Goal: Information Seeking & Learning: Check status

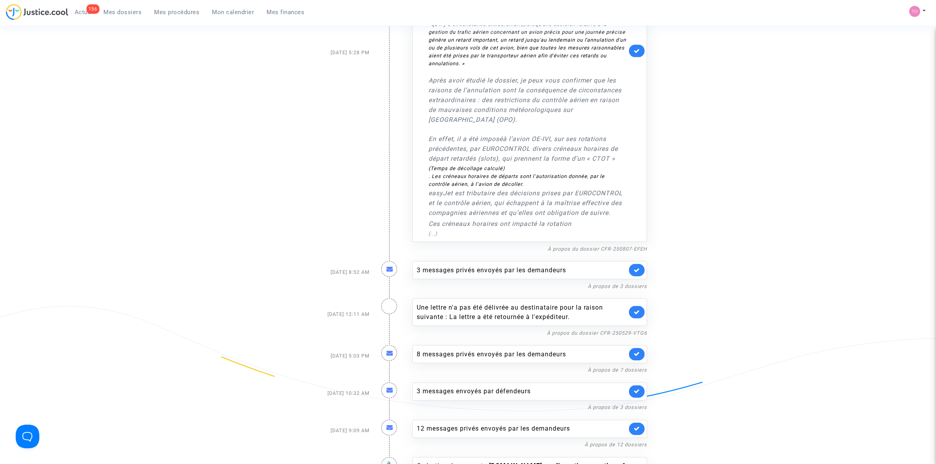
click at [79, 9] on span "Actus" at bounding box center [83, 12] width 17 height 7
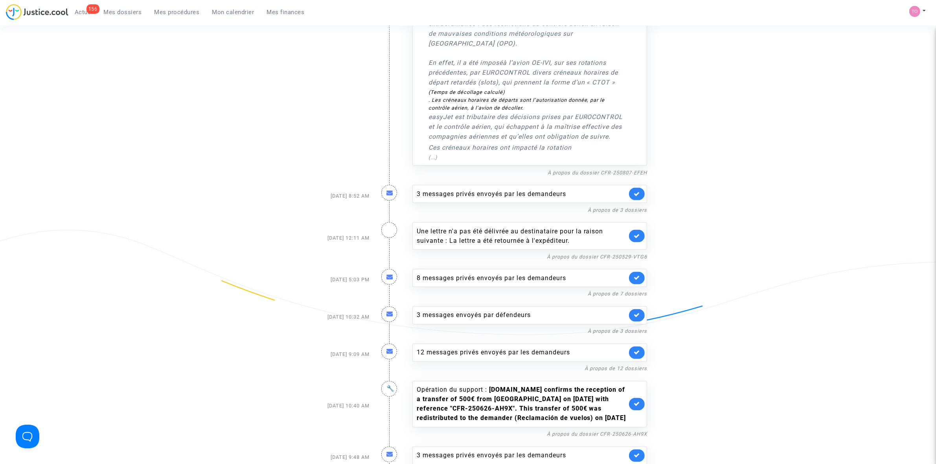
scroll to position [1665, 0]
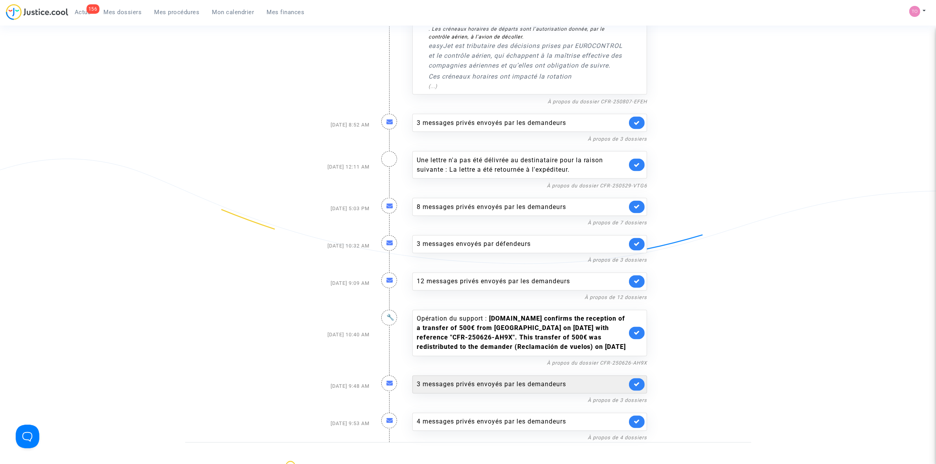
click at [474, 380] on div "3 messages privés envoyés par les demandeurs" at bounding box center [522, 384] width 210 height 9
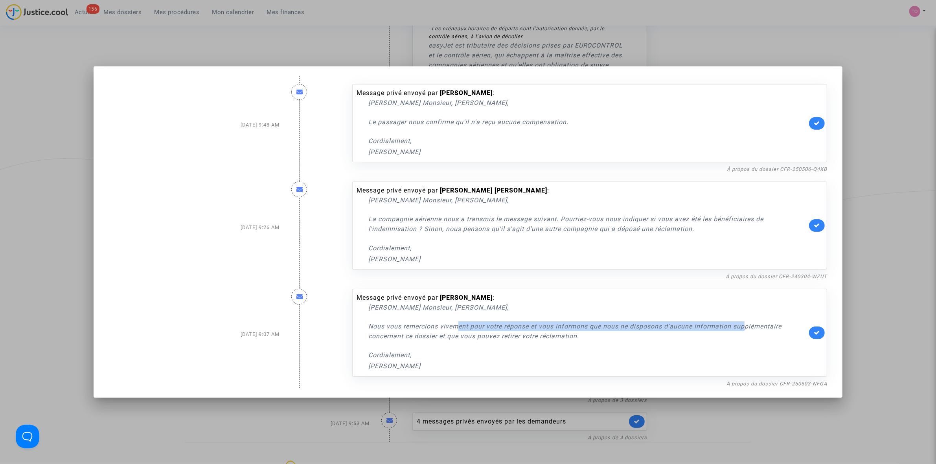
drag, startPoint x: 456, startPoint y: 330, endPoint x: 746, endPoint y: 327, distance: 290.3
click at [746, 327] on p "Nous vous remercions vivement pour votre réponse et vous informons que nous ne …" at bounding box center [587, 332] width 439 height 20
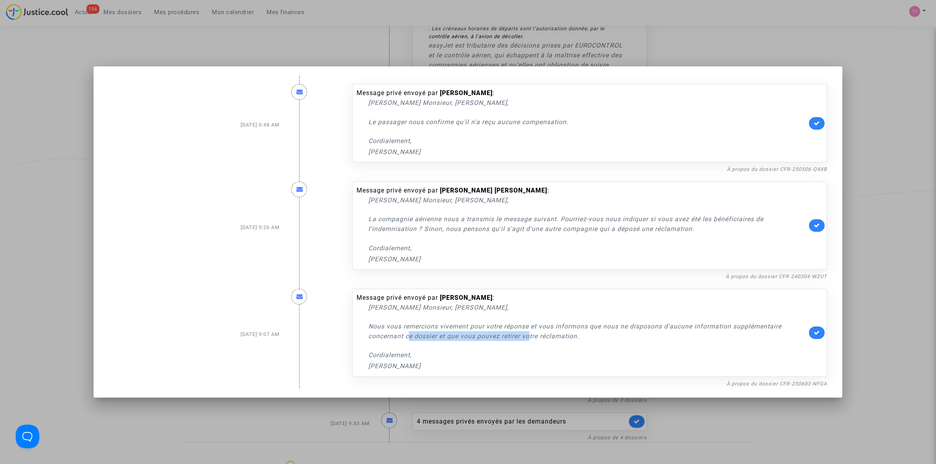
drag, startPoint x: 409, startPoint y: 336, endPoint x: 529, endPoint y: 340, distance: 120.0
click at [529, 340] on p "Nous vous remercions vivement pour votre réponse et vous informons que nous ne …" at bounding box center [587, 332] width 439 height 20
click at [885, 298] on div at bounding box center [468, 232] width 936 height 464
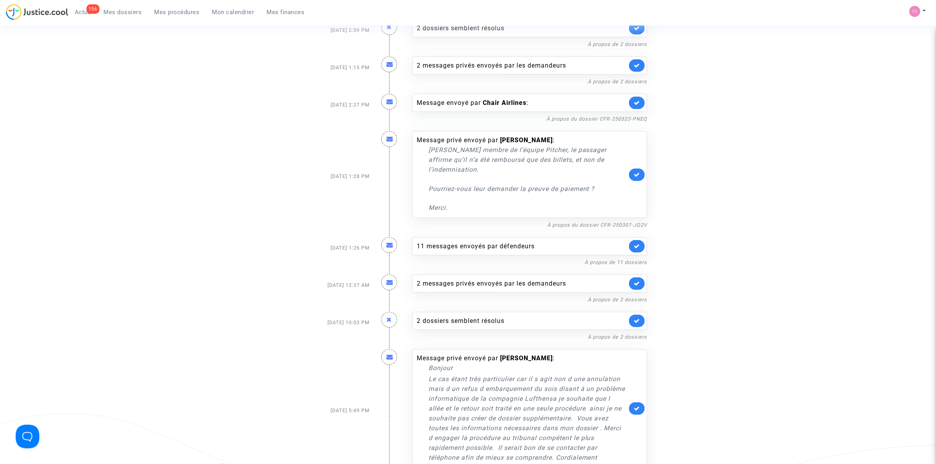
scroll to position [878, 0]
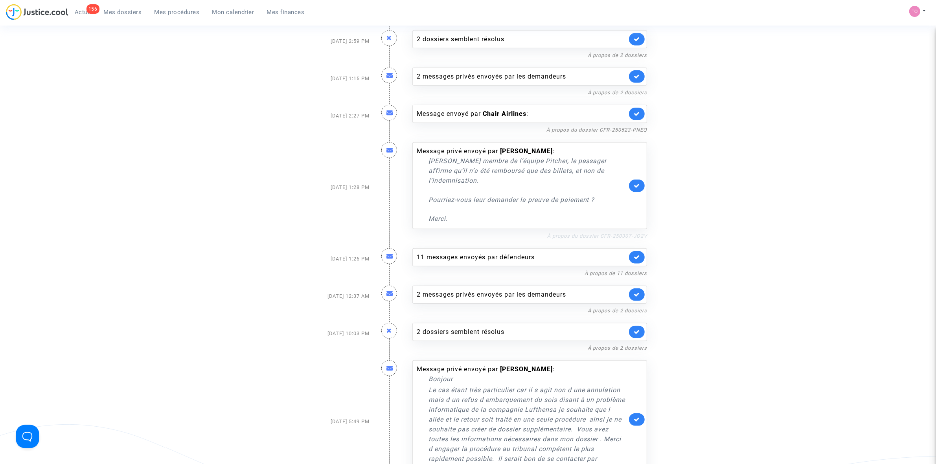
click at [580, 233] on link "À propos du dossier CFR-250307-JQ2V" at bounding box center [597, 236] width 100 height 6
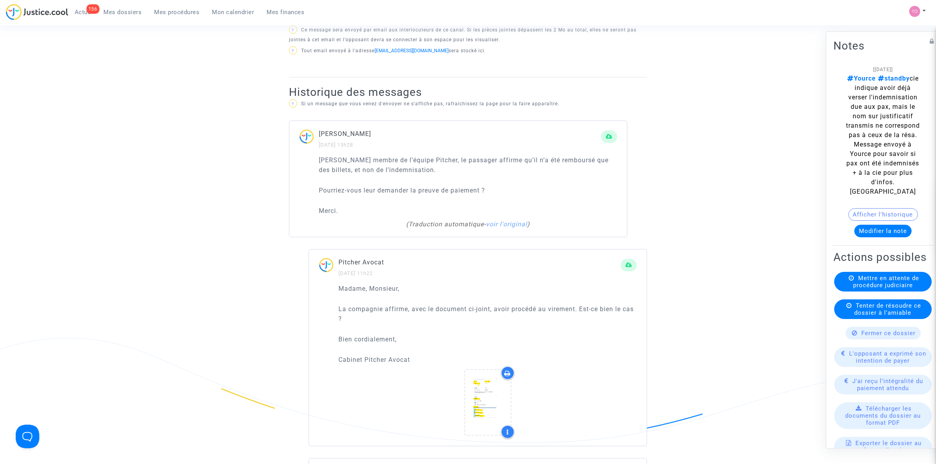
scroll to position [442, 0]
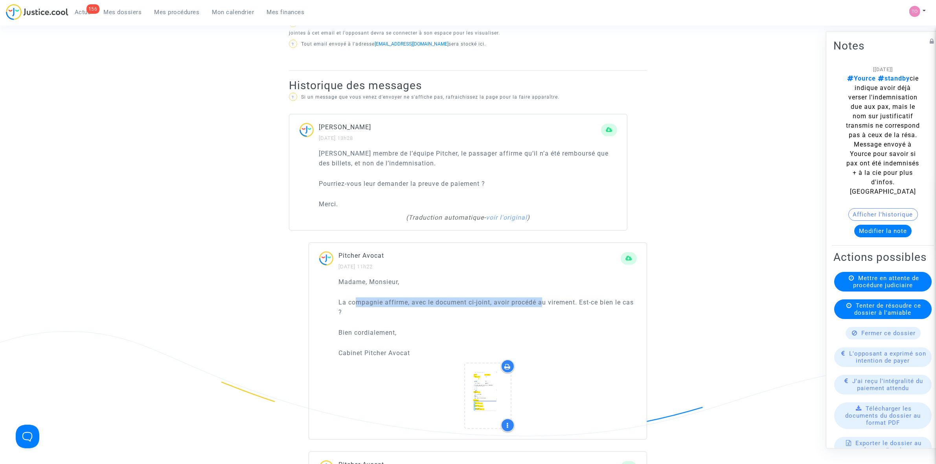
drag, startPoint x: 358, startPoint y: 302, endPoint x: 549, endPoint y: 300, distance: 190.8
click at [546, 300] on p "La compagnie affirme, avec le document ci-joint, avoir procédé au virement. Est…" at bounding box center [488, 308] width 298 height 20
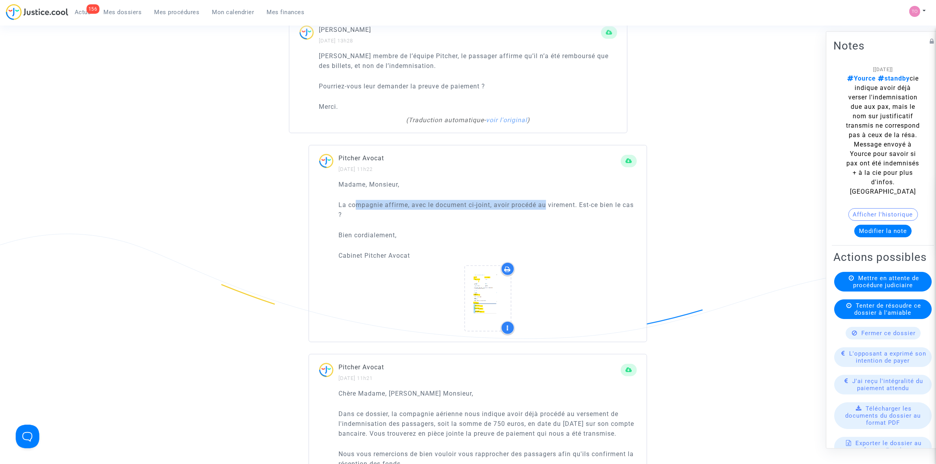
scroll to position [541, 0]
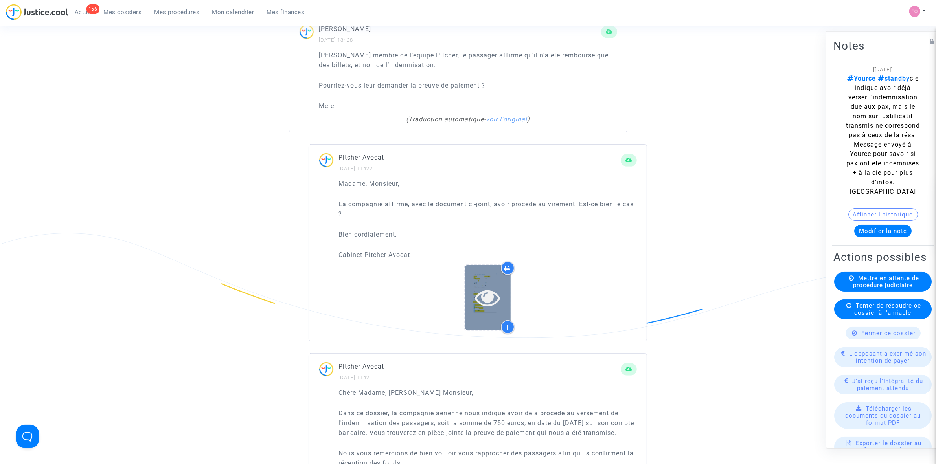
click at [497, 301] on icon at bounding box center [488, 297] width 26 height 25
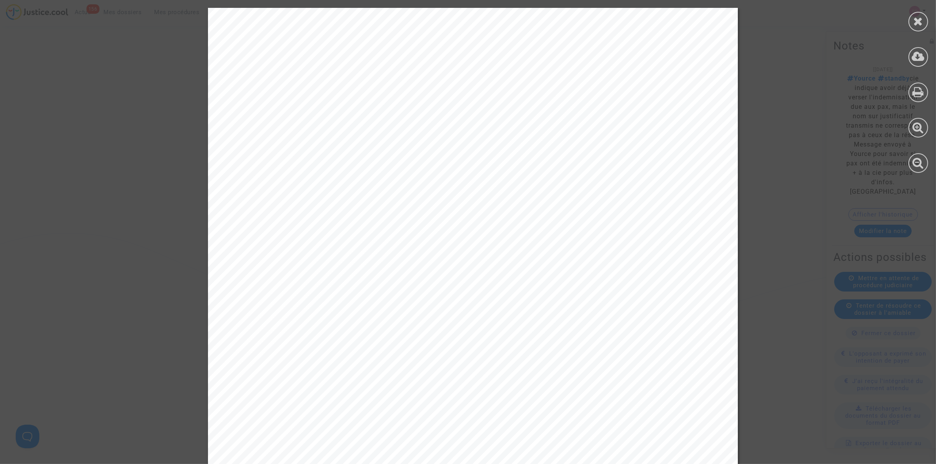
click at [811, 217] on div at bounding box center [473, 383] width 946 height 750
click at [920, 16] on icon at bounding box center [919, 21] width 10 height 12
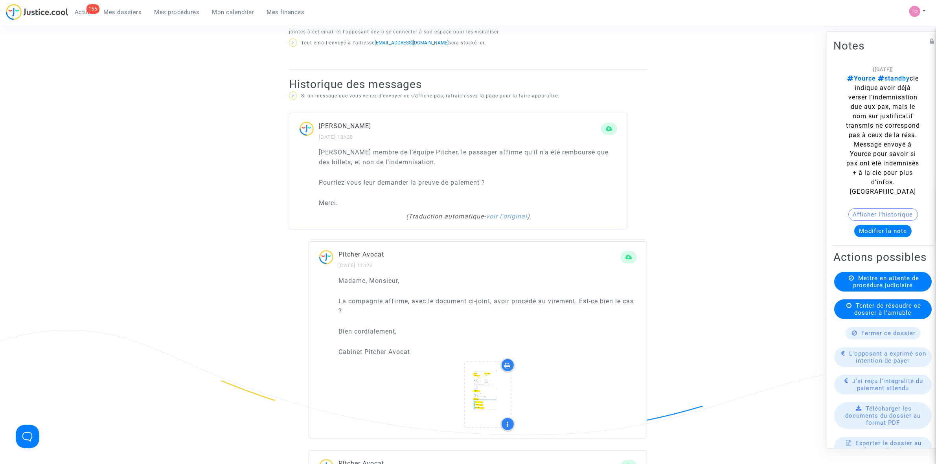
scroll to position [442, 0]
drag, startPoint x: 352, startPoint y: 184, endPoint x: 435, endPoint y: 183, distance: 83.0
click at [435, 183] on p "Pourriez-vous leur demander la preuve de paiement ?" at bounding box center [468, 184] width 298 height 10
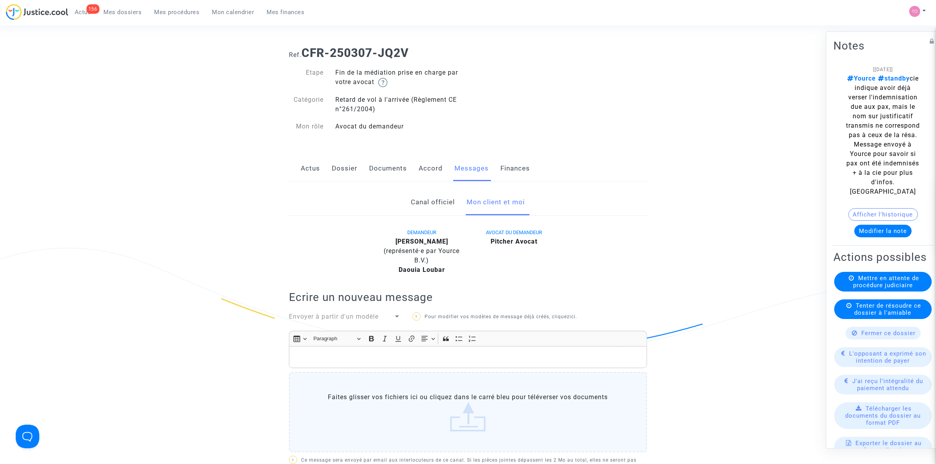
scroll to position [0, 0]
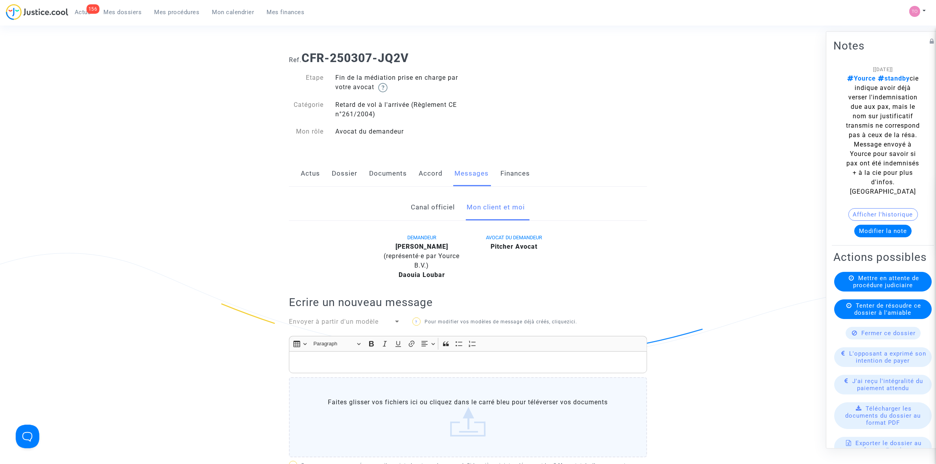
click at [426, 176] on link "Accord" at bounding box center [431, 174] width 24 height 26
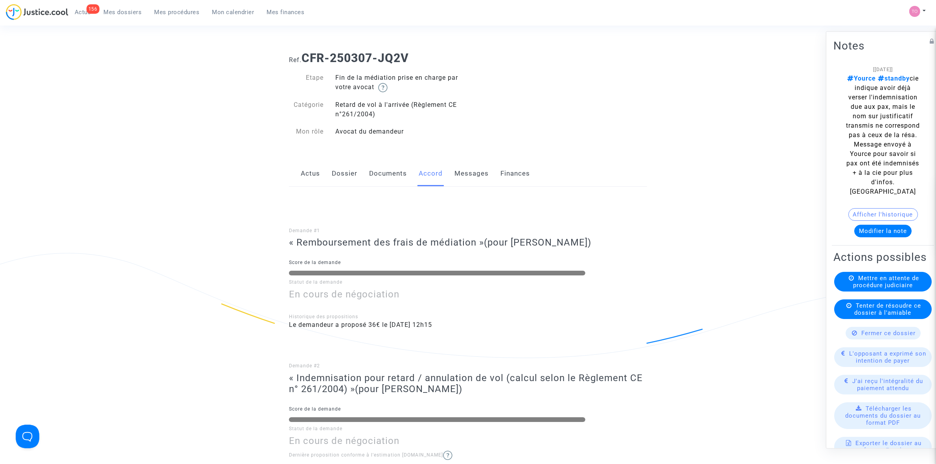
click at [467, 170] on link "Messages" at bounding box center [472, 174] width 34 height 26
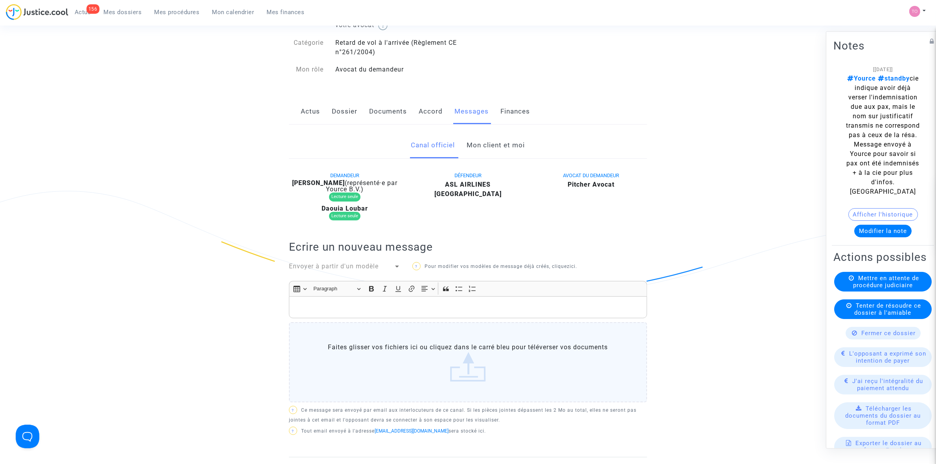
scroll to position [49, 0]
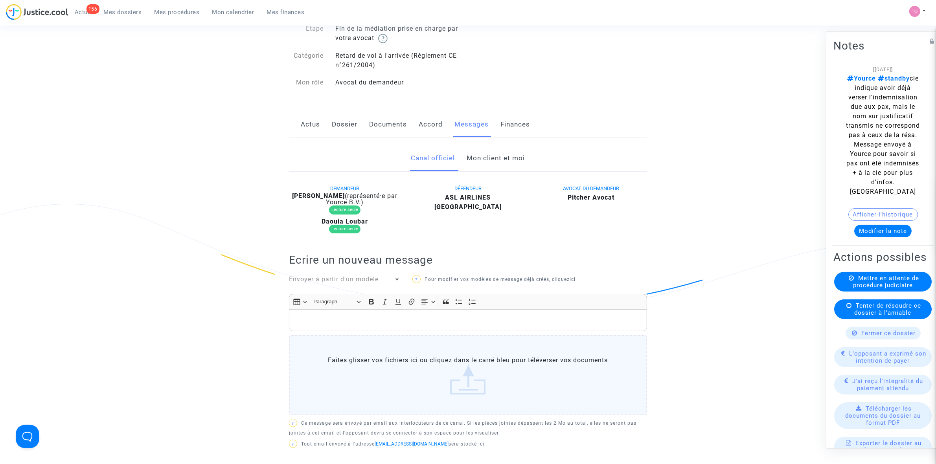
drag, startPoint x: 484, startPoint y: 123, endPoint x: 484, endPoint y: 144, distance: 21.2
click at [484, 123] on link "Messages" at bounding box center [472, 125] width 34 height 26
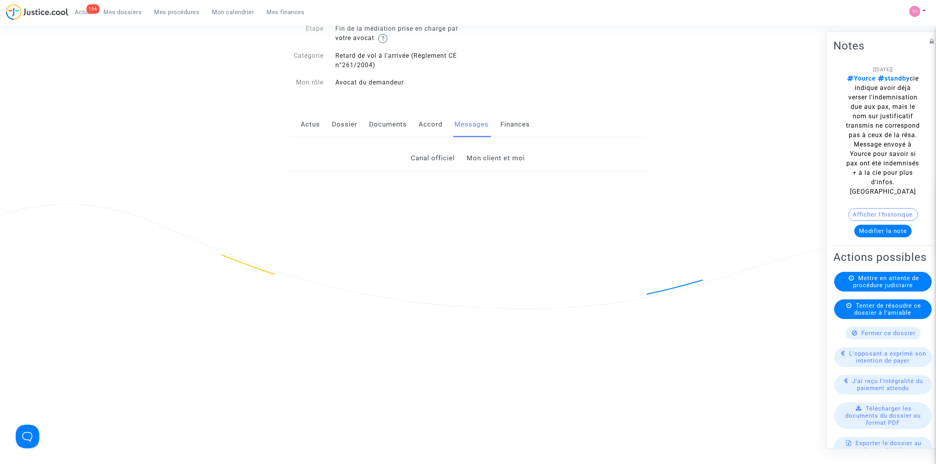
click at [485, 157] on link "Mon client et moi" at bounding box center [496, 159] width 58 height 26
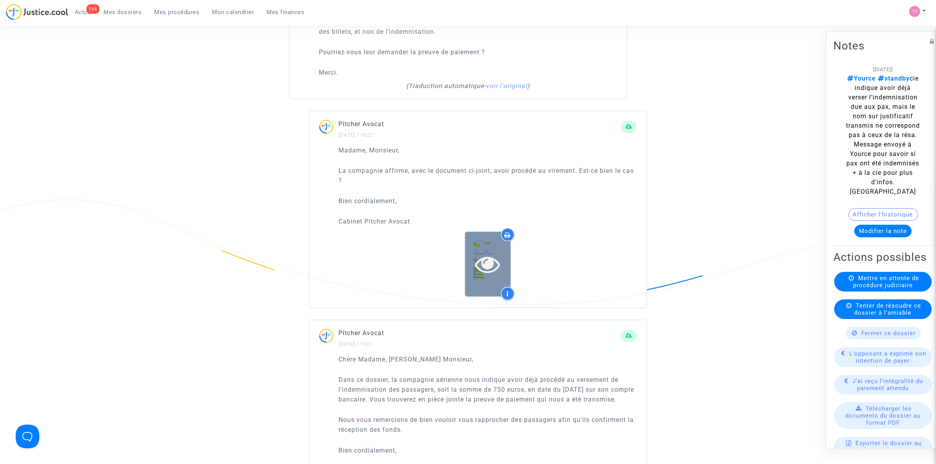
scroll to position [590, 0]
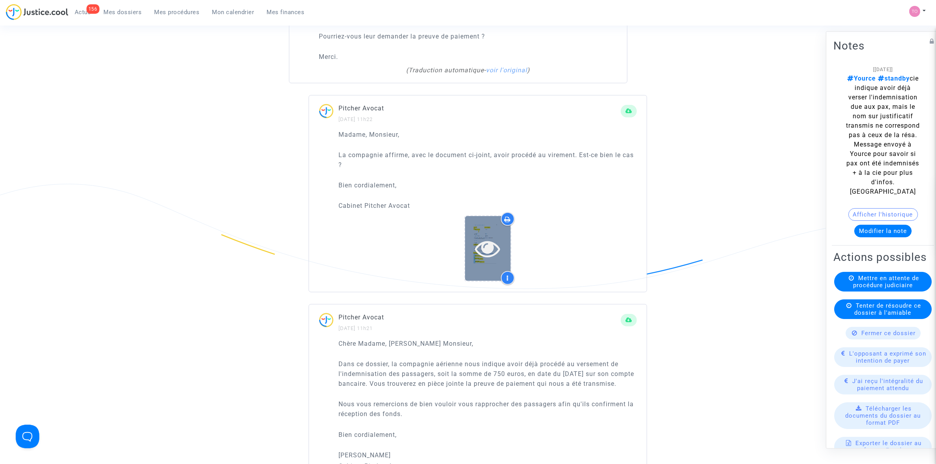
click at [479, 245] on icon at bounding box center [488, 248] width 26 height 25
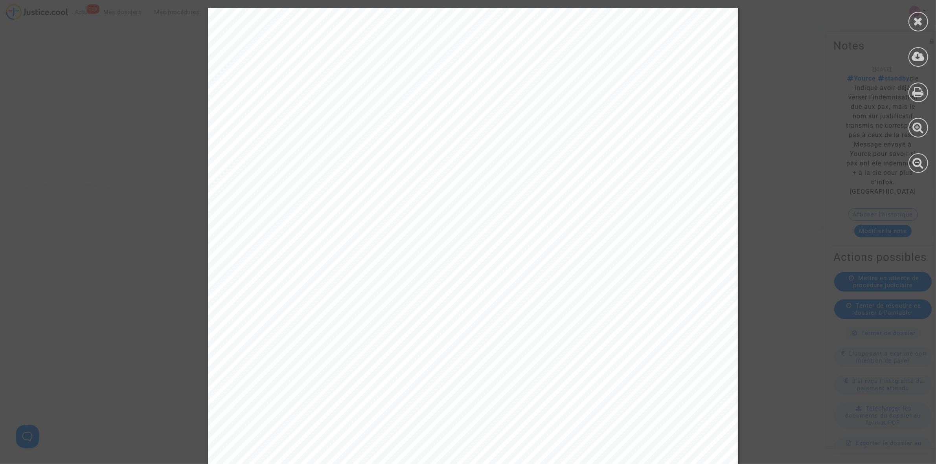
scroll to position [0, 0]
click at [799, 193] on div at bounding box center [473, 383] width 946 height 750
click at [911, 24] on div at bounding box center [919, 22] width 20 height 20
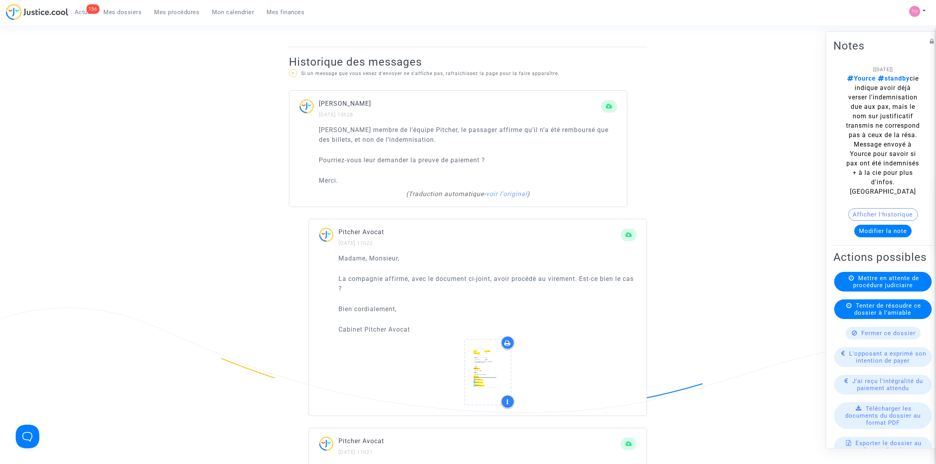
scroll to position [492, 0]
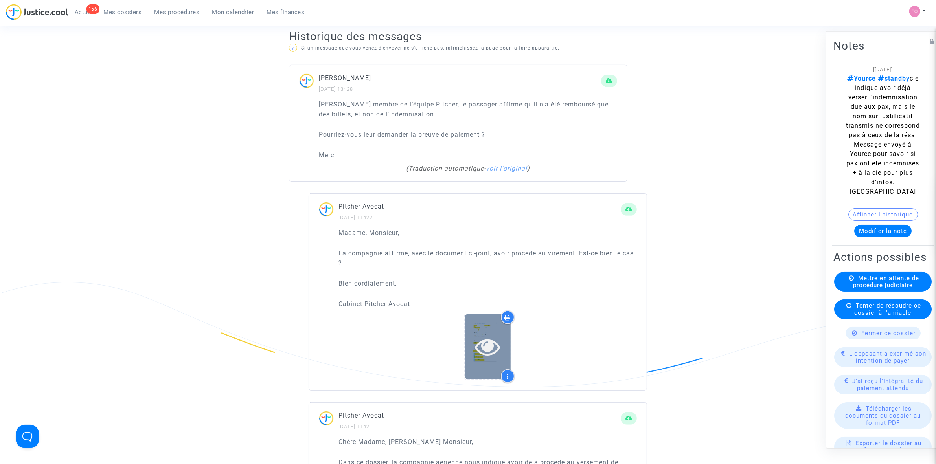
click at [490, 331] on div at bounding box center [488, 347] width 46 height 65
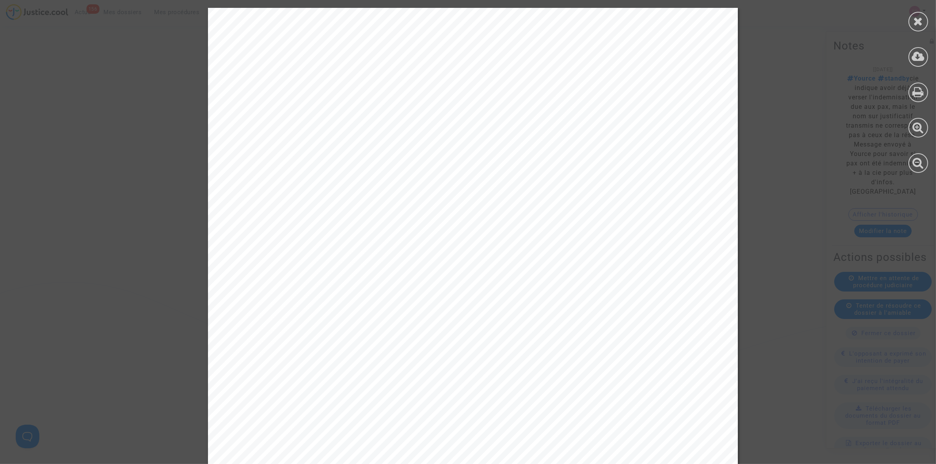
click at [906, 22] on div at bounding box center [918, 90] width 35 height 181
click at [913, 20] on div at bounding box center [919, 22] width 20 height 20
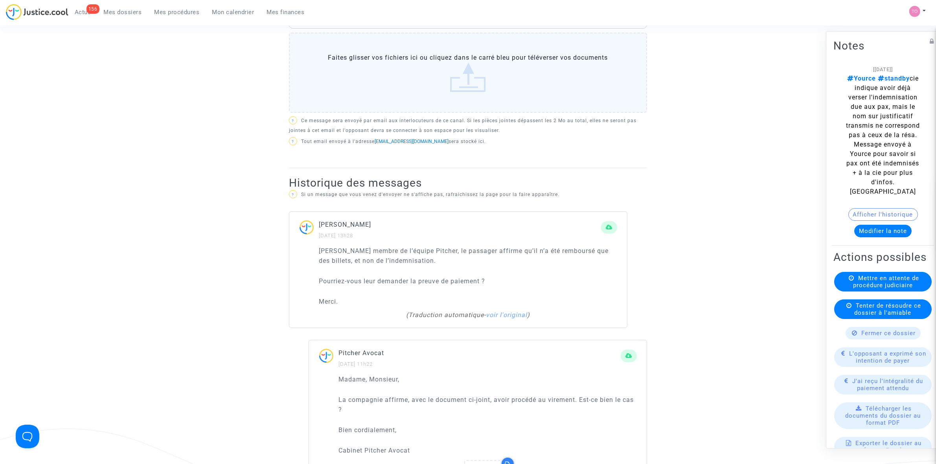
scroll to position [344, 0]
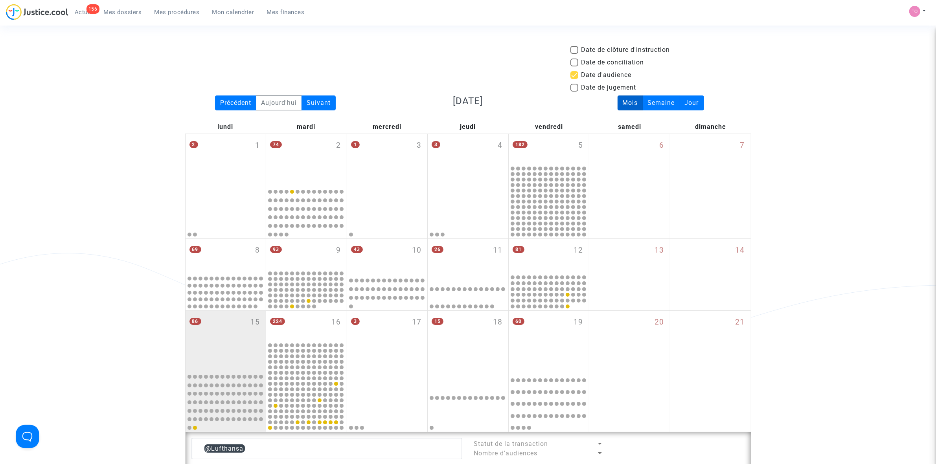
click at [113, 9] on span "Mes dossiers" at bounding box center [123, 12] width 38 height 7
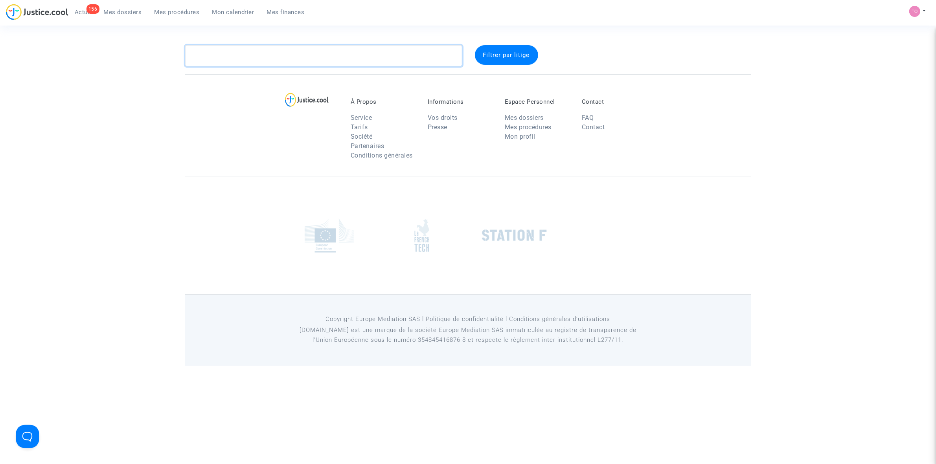
click at [211, 50] on textarea at bounding box center [323, 55] width 277 height 21
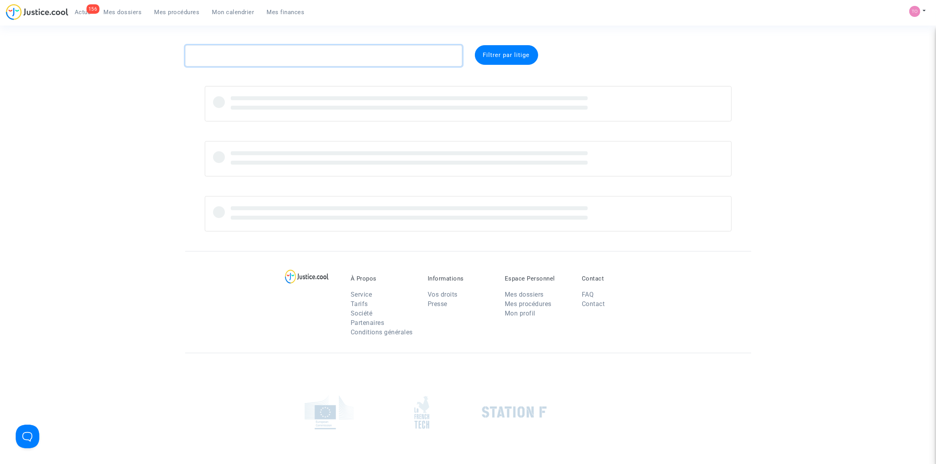
paste textarea "KHADRAOUI"
type textarea "KHADRAOUI"
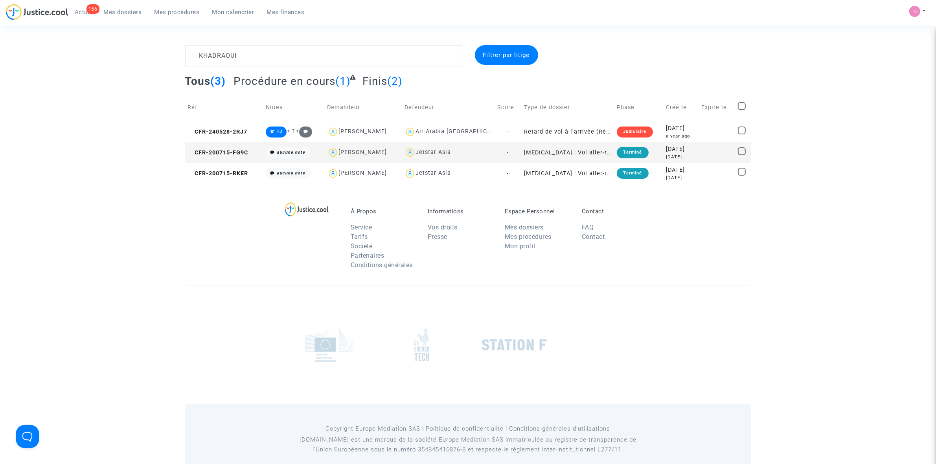
click at [231, 11] on span "Mon calendrier" at bounding box center [233, 12] width 42 height 7
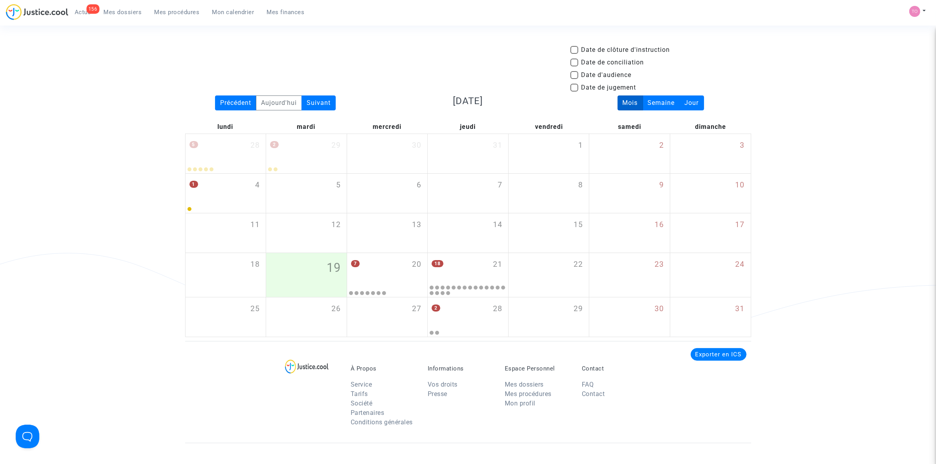
click at [580, 77] on label "Date d'audience" at bounding box center [601, 74] width 61 height 9
click at [575, 79] on input "Date d'audience" at bounding box center [574, 79] width 0 height 0
checkbox input "true"
click at [316, 101] on div "Suivant" at bounding box center [319, 103] width 34 height 15
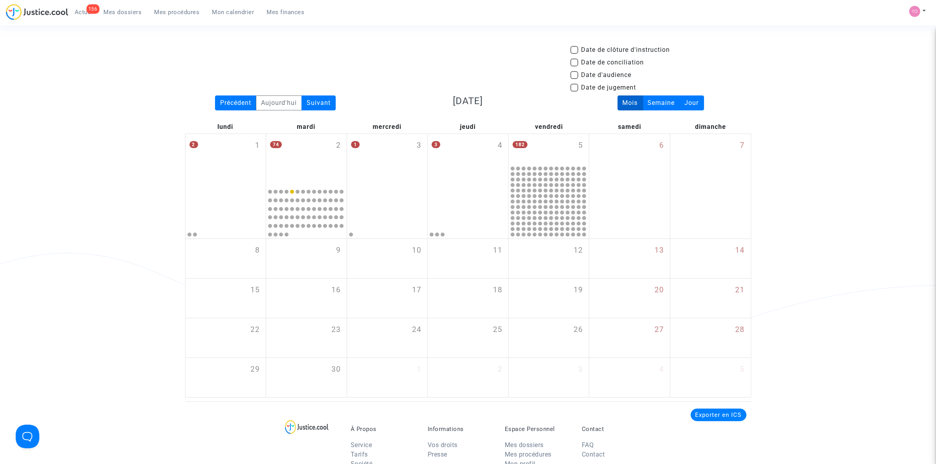
click at [575, 75] on span at bounding box center [575, 75] width 8 height 8
click at [575, 79] on input "Date d'audience" at bounding box center [574, 79] width 0 height 0
checkbox input "true"
click at [310, 287] on div "16" at bounding box center [306, 298] width 81 height 39
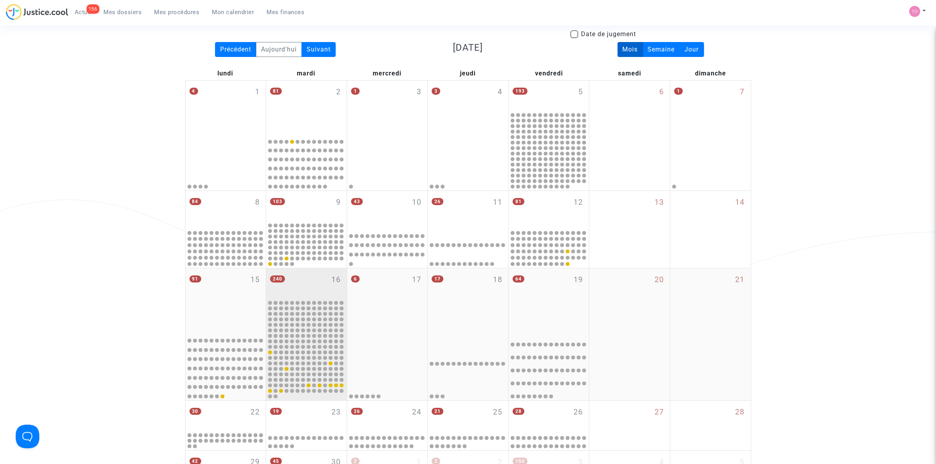
scroll to position [98, 0]
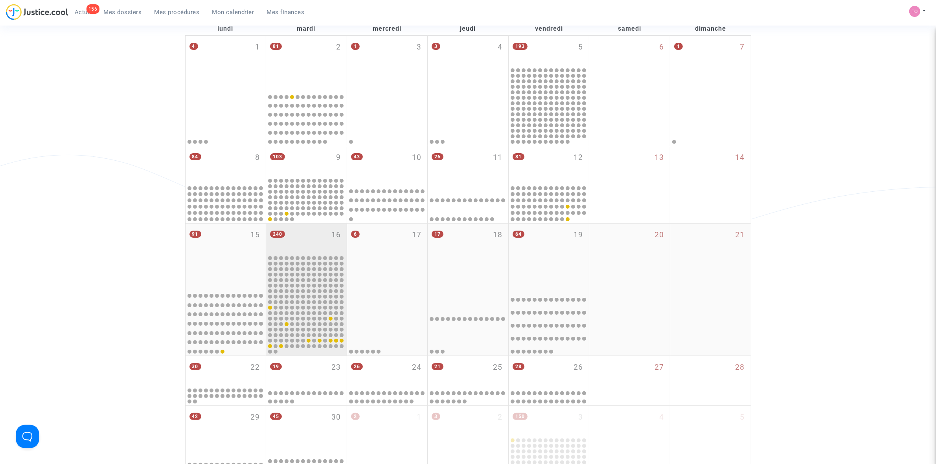
click at [307, 236] on div "240 16" at bounding box center [306, 239] width 81 height 31
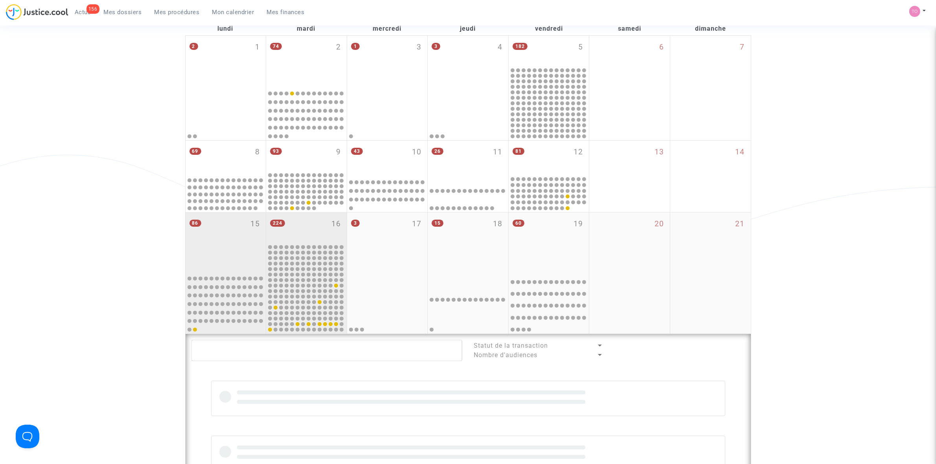
click at [236, 272] on div "86 15 224 16 3 17 15 18 60 19 20 21 Statut de la transaction Nombre d'audiences" at bounding box center [469, 382] width 566 height 339
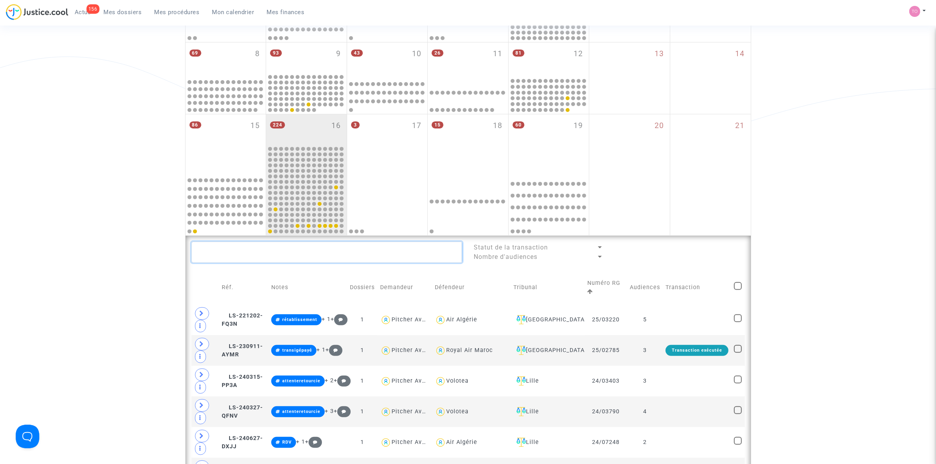
click at [227, 254] on textarea at bounding box center [327, 252] width 271 height 21
paste textarea "KHADRAOUI"
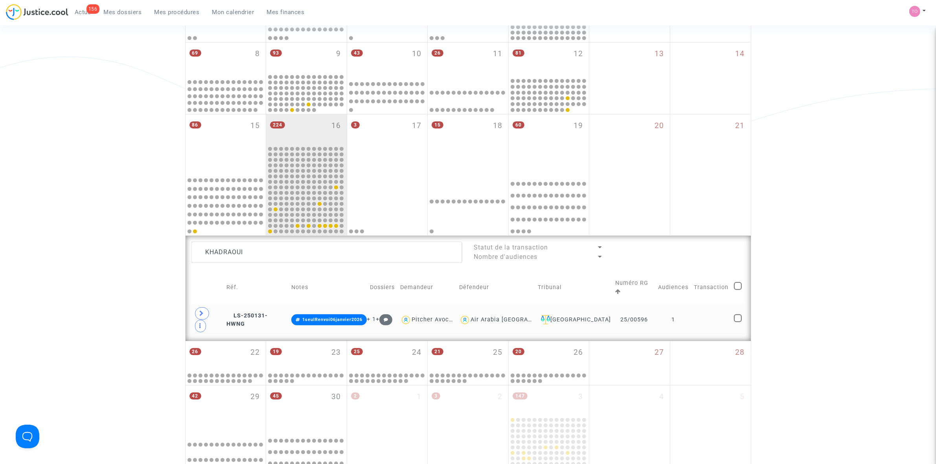
click at [682, 307] on td "1" at bounding box center [674, 320] width 36 height 31
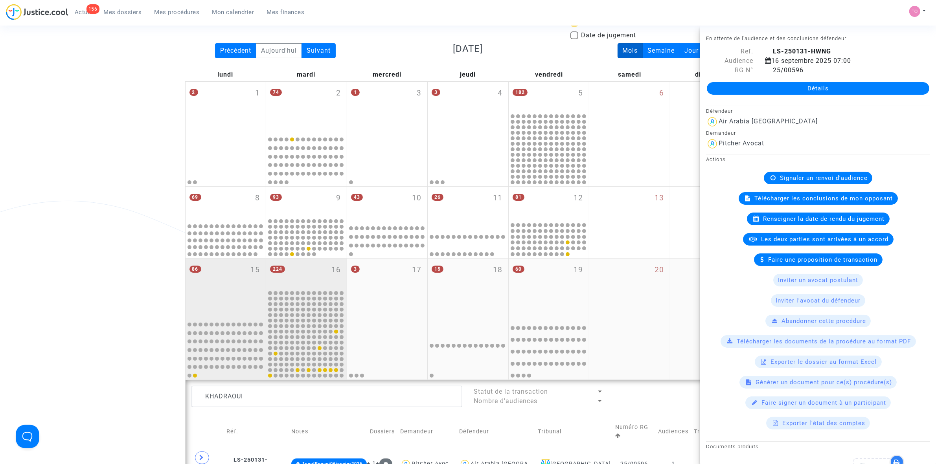
scroll to position [246, 0]
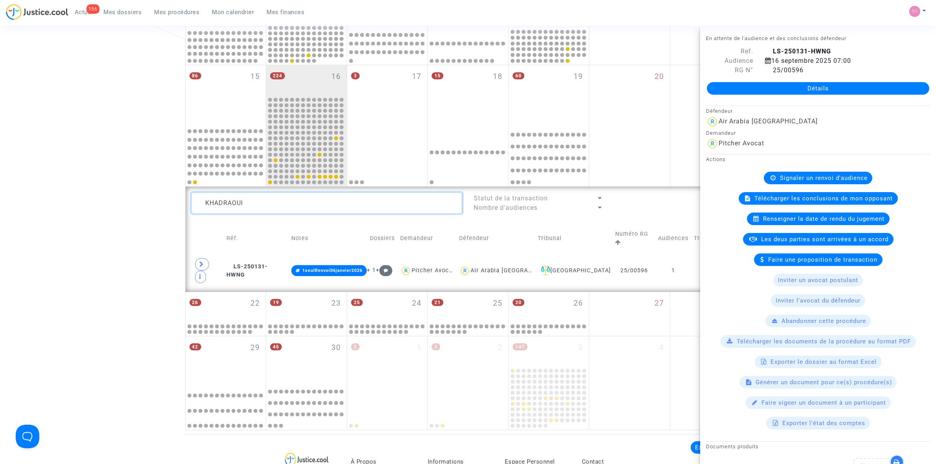
drag, startPoint x: 229, startPoint y: 203, endPoint x: 182, endPoint y: 205, distance: 47.6
click at [182, 205] on div "Date de clôture d'instruction Date de conciliation Date d'audience Date de juge…" at bounding box center [468, 114] width 936 height 631
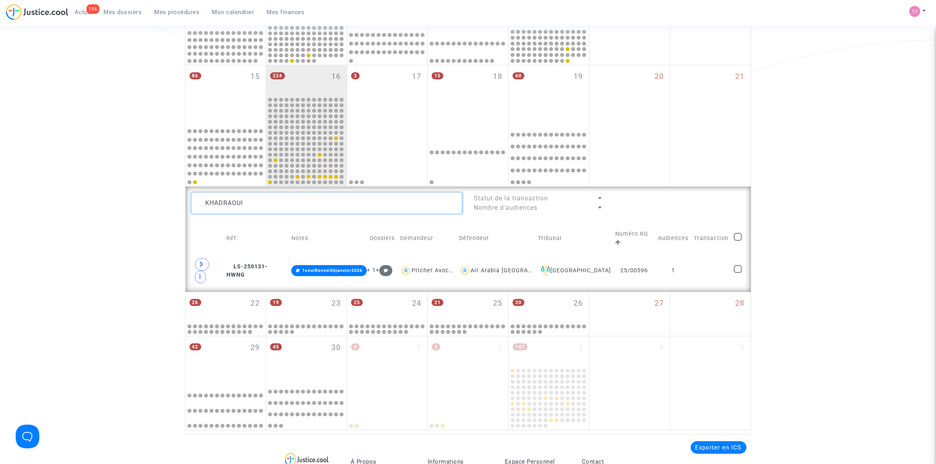
paste textarea "NEFSANE"
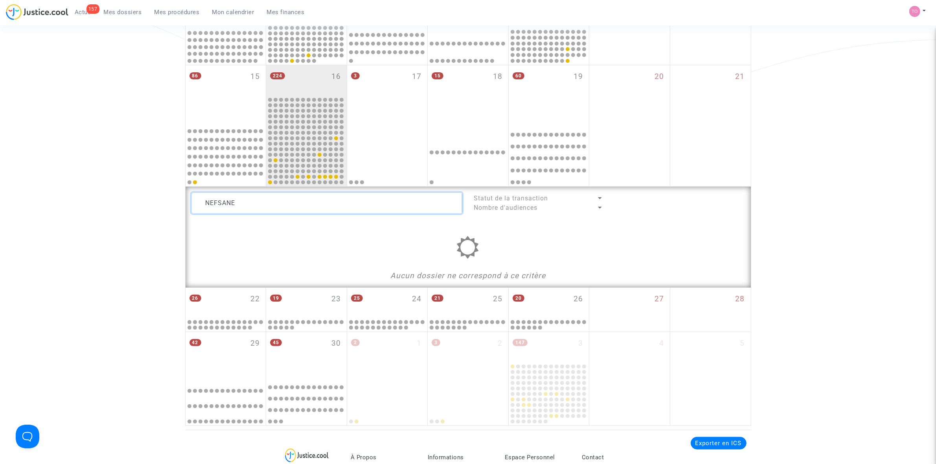
type textarea "NEFSANE"
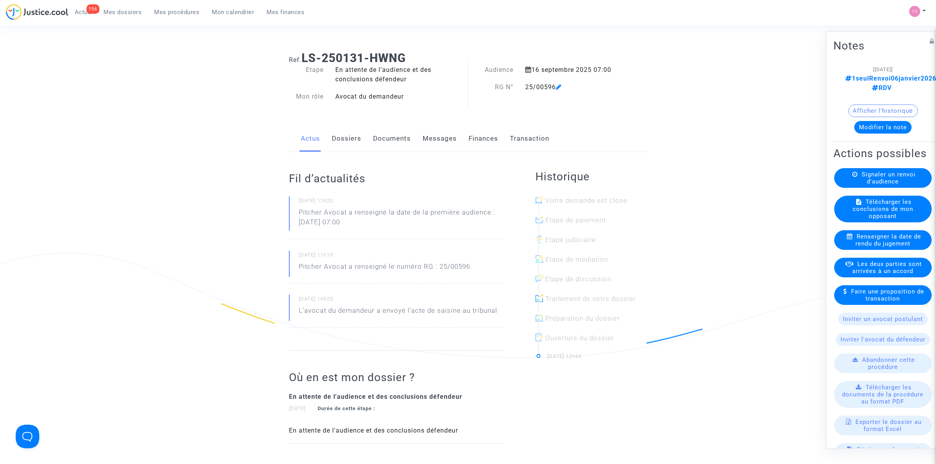
click at [350, 138] on link "Dossiers" at bounding box center [346, 139] width 29 height 26
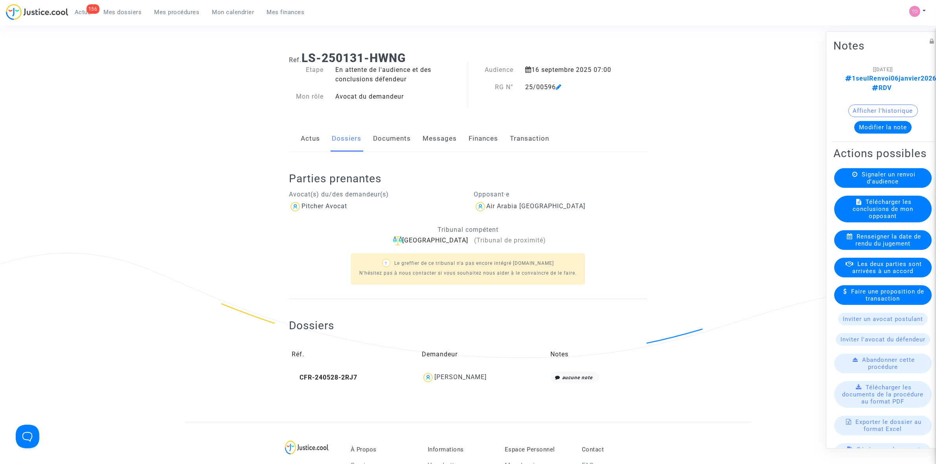
click at [389, 136] on link "Documents" at bounding box center [392, 139] width 38 height 26
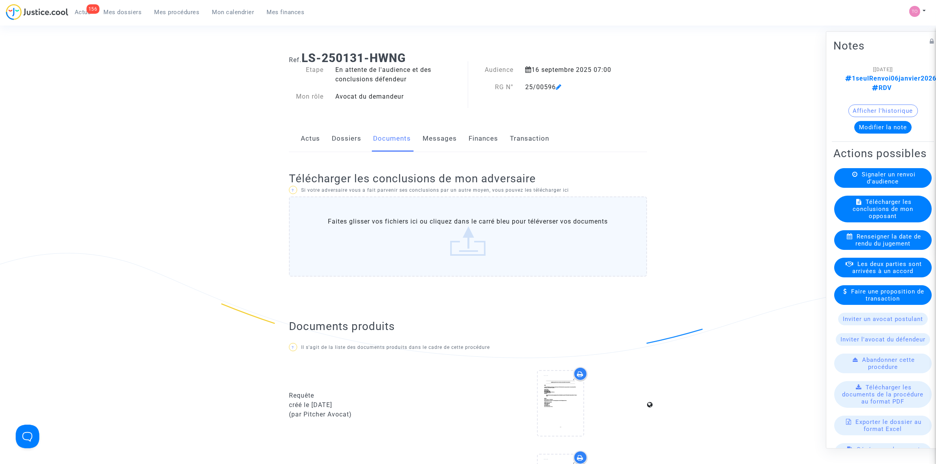
drag, startPoint x: 437, startPoint y: 138, endPoint x: 453, endPoint y: 140, distance: 15.8
click at [438, 138] on link "Messages" at bounding box center [440, 139] width 34 height 26
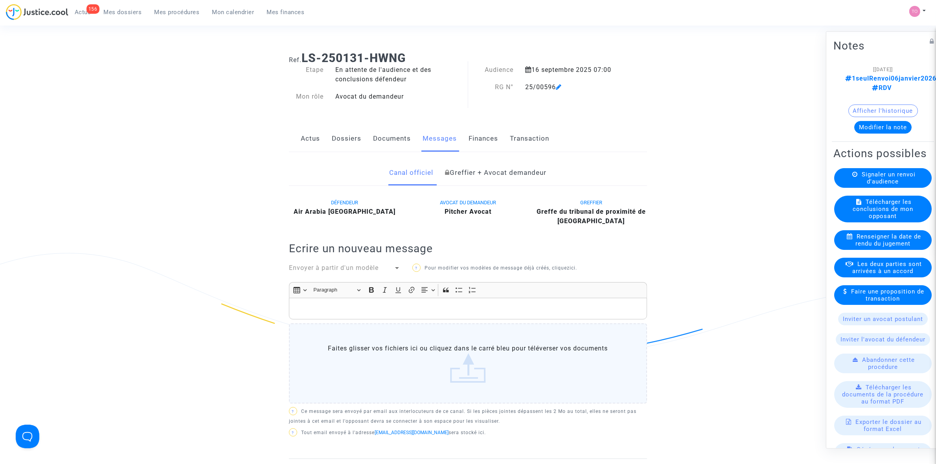
click at [481, 140] on link "Finances" at bounding box center [483, 139] width 29 height 26
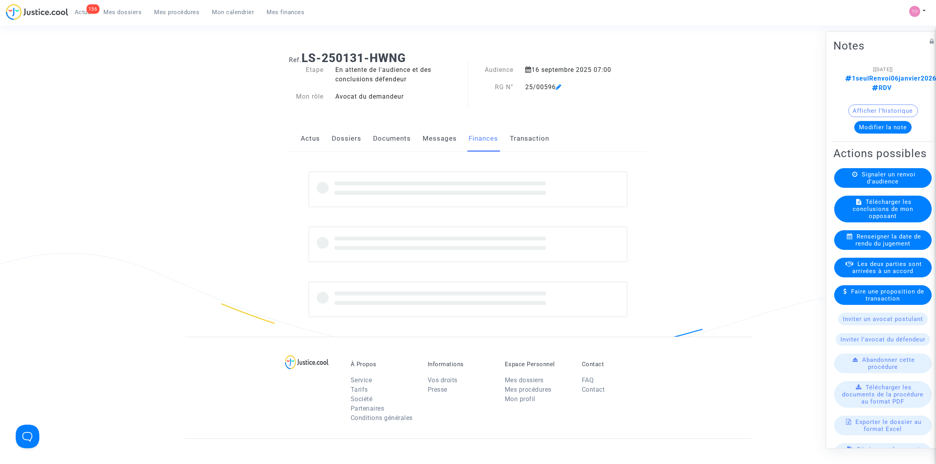
click at [344, 136] on link "Dossiers" at bounding box center [346, 139] width 29 height 26
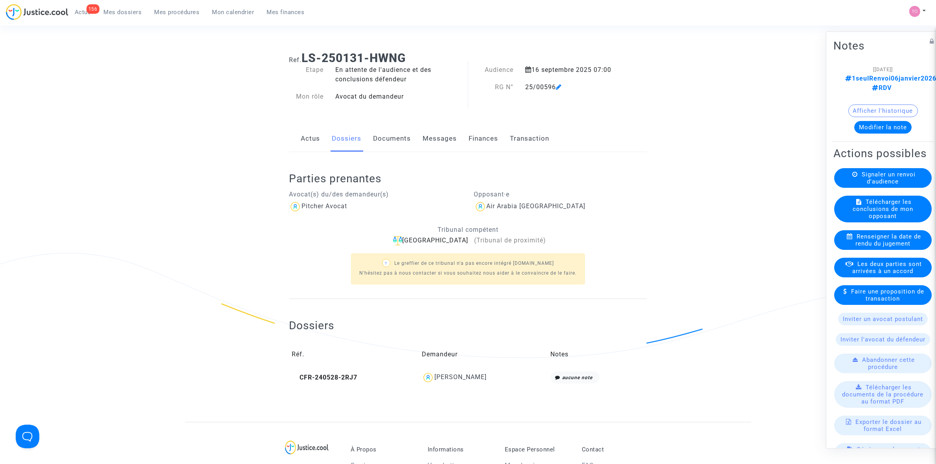
click at [516, 378] on div "Soufiane Khadraoui" at bounding box center [483, 378] width 123 height 13
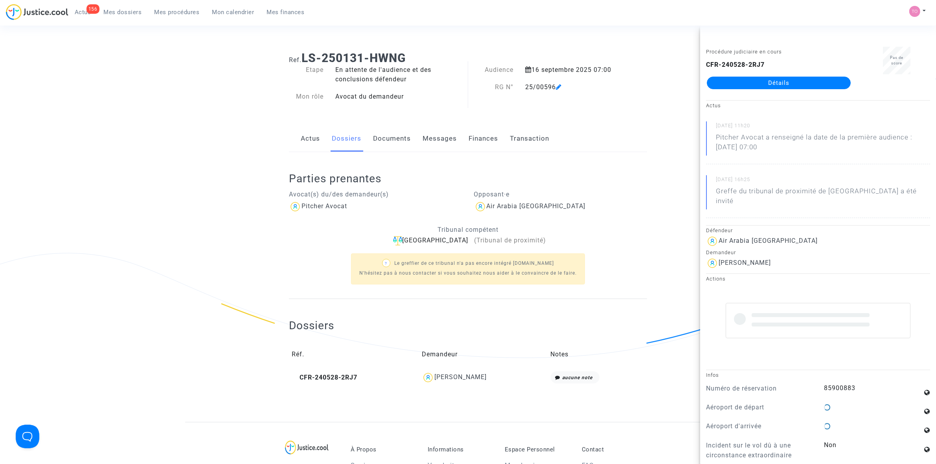
click at [466, 378] on div "Soufiane Khadraoui" at bounding box center [461, 377] width 52 height 7
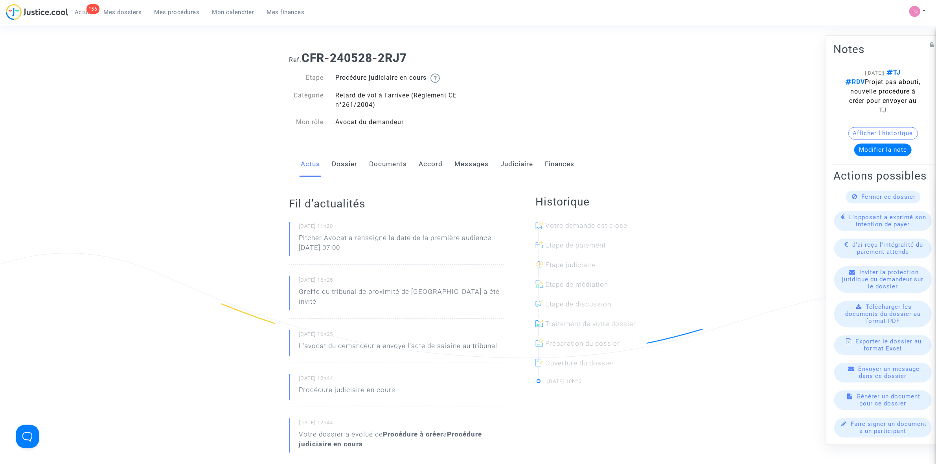
click at [507, 164] on link "Judiciaire" at bounding box center [517, 164] width 33 height 26
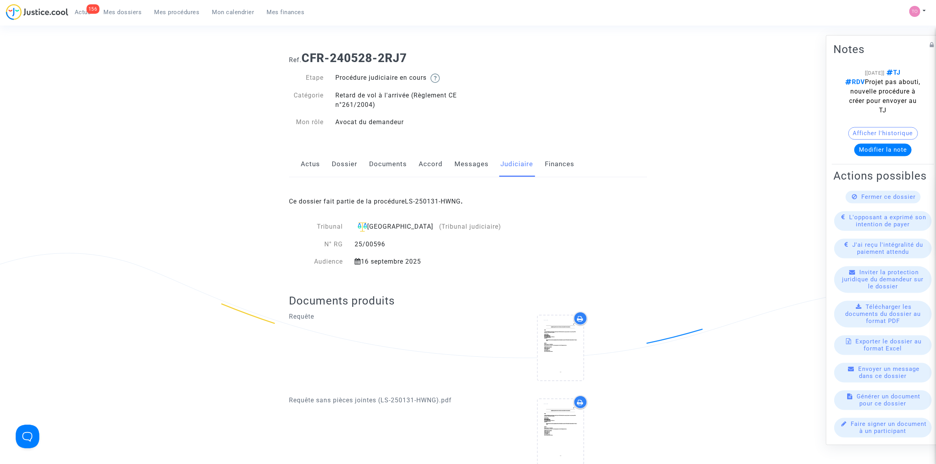
click at [475, 164] on link "Messages" at bounding box center [472, 164] width 34 height 26
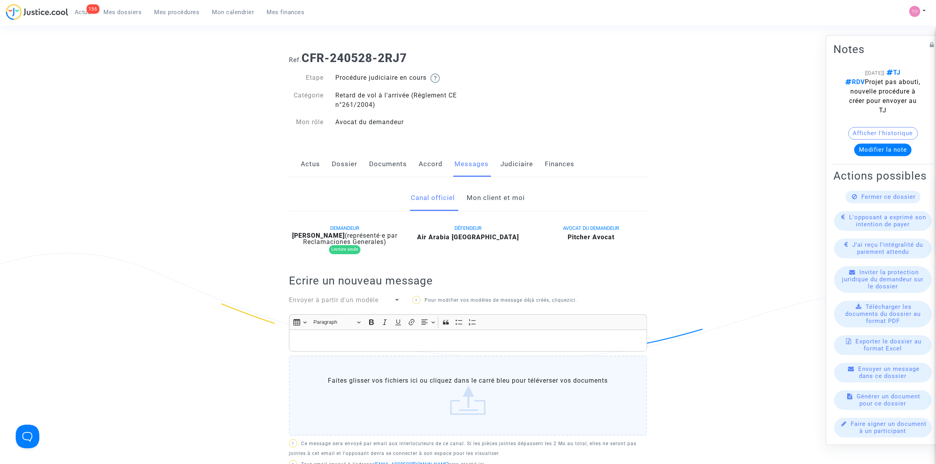
click at [469, 197] on link "Mon client et moi" at bounding box center [496, 198] width 58 height 26
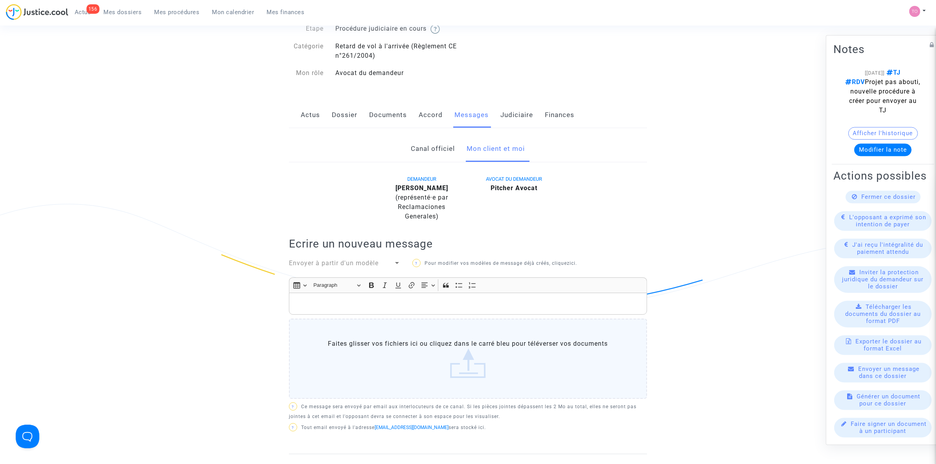
click at [427, 147] on link "Canal officiel" at bounding box center [433, 149] width 44 height 26
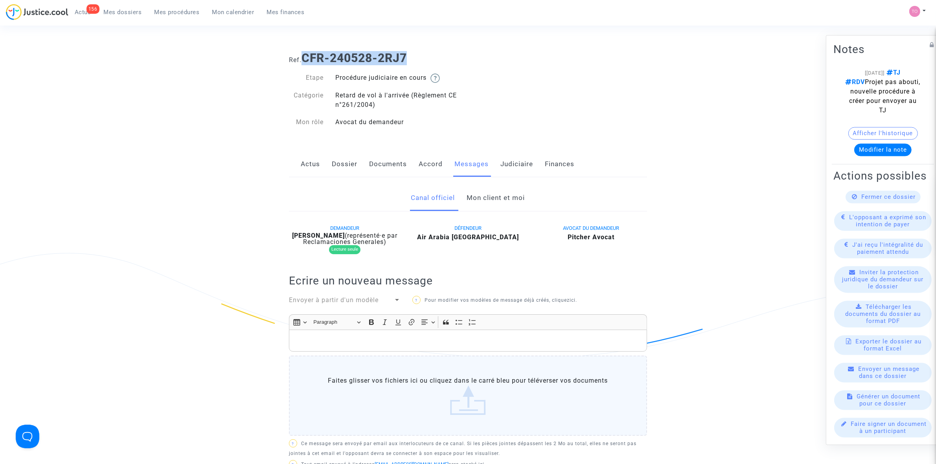
drag, startPoint x: 374, startPoint y: 52, endPoint x: 305, endPoint y: 54, distance: 68.9
click at [305, 54] on h1 "Ref. CFR-240528-2RJ7" at bounding box center [468, 58] width 358 height 14
copy b "CFR-240528-2RJ7"
click at [340, 167] on link "Dossier" at bounding box center [345, 164] width 26 height 26
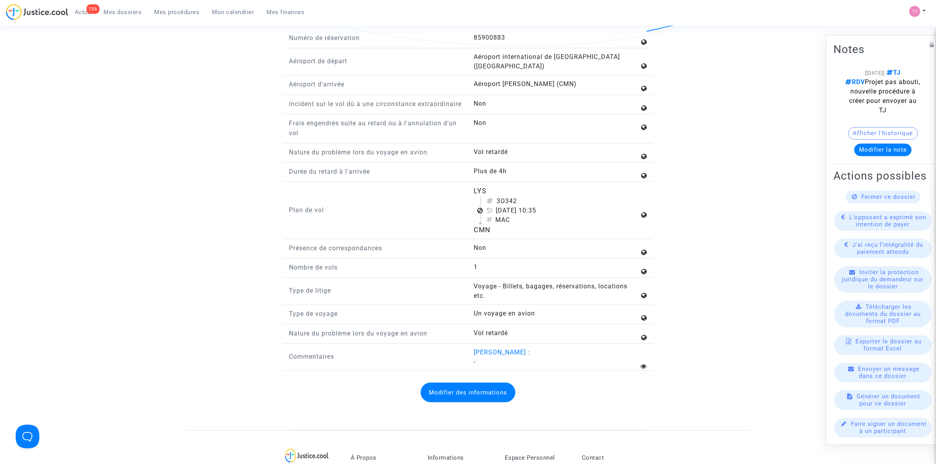
scroll to position [836, 0]
drag, startPoint x: 472, startPoint y: 195, endPoint x: 491, endPoint y: 197, distance: 18.6
click at [491, 197] on div "LYS 3O342 30 mars 2024 10:35 MAC CMN" at bounding box center [560, 207] width 185 height 49
copy div "LYS"
drag, startPoint x: 497, startPoint y: 212, endPoint x: 561, endPoint y: 212, distance: 63.3
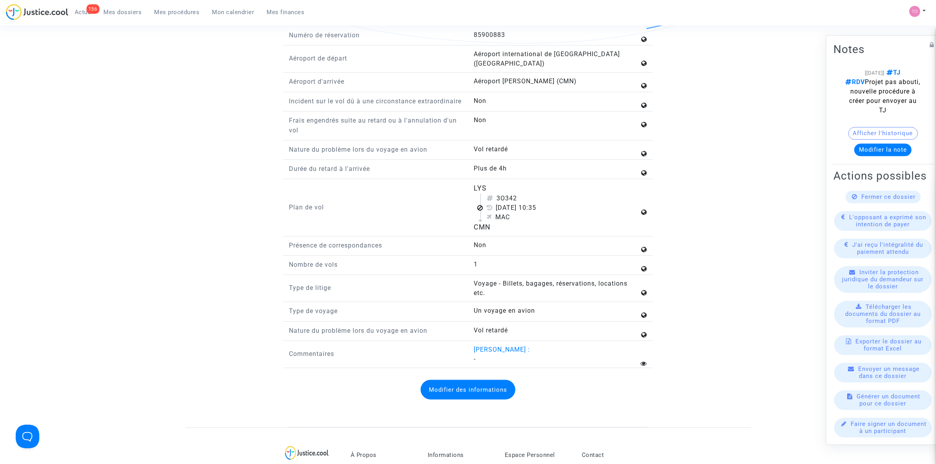
click at [561, 212] on div "30 mars 2024 10:35" at bounding box center [563, 207] width 153 height 9
copy div "30 mars 2024 10:35"
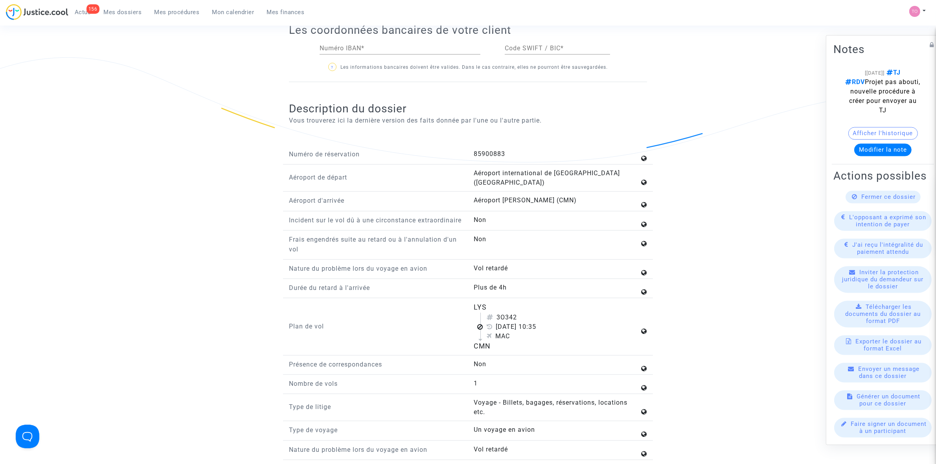
scroll to position [737, 0]
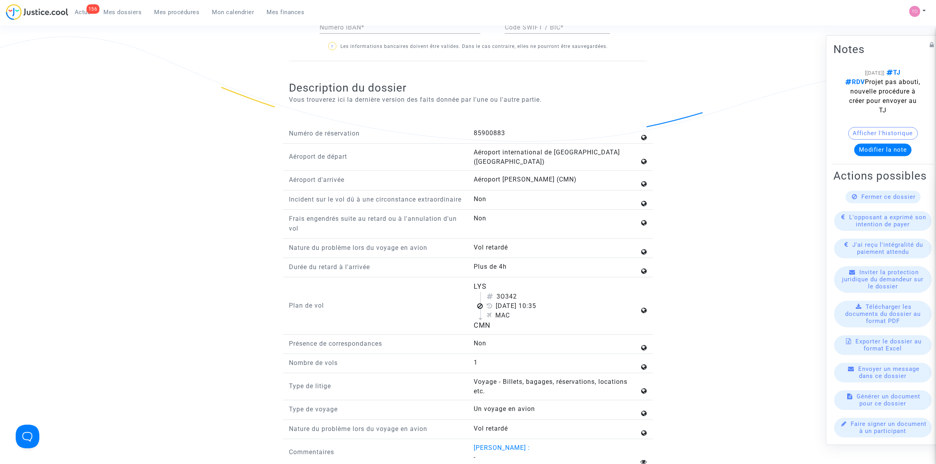
click at [521, 300] on div "3O342" at bounding box center [563, 296] width 153 height 9
drag, startPoint x: 521, startPoint y: 300, endPoint x: 506, endPoint y: 301, distance: 15.4
click at [506, 301] on div "3O342" at bounding box center [563, 296] width 153 height 9
copy div "3O342"
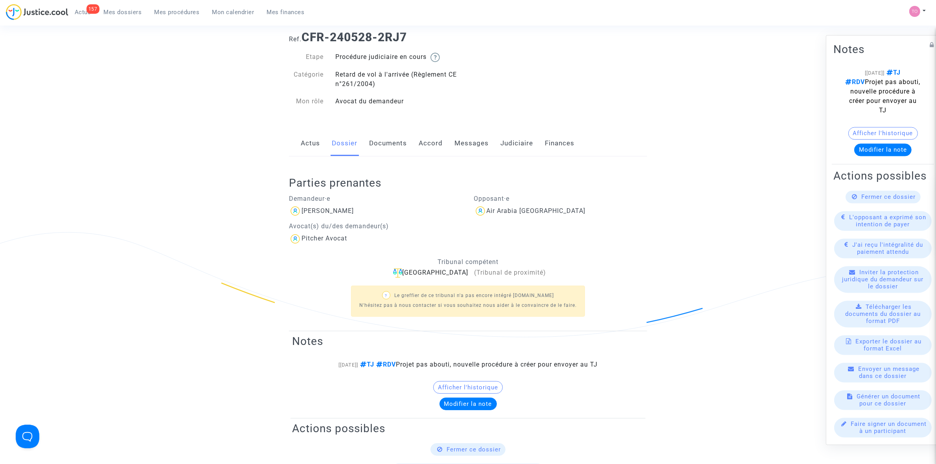
scroll to position [0, 0]
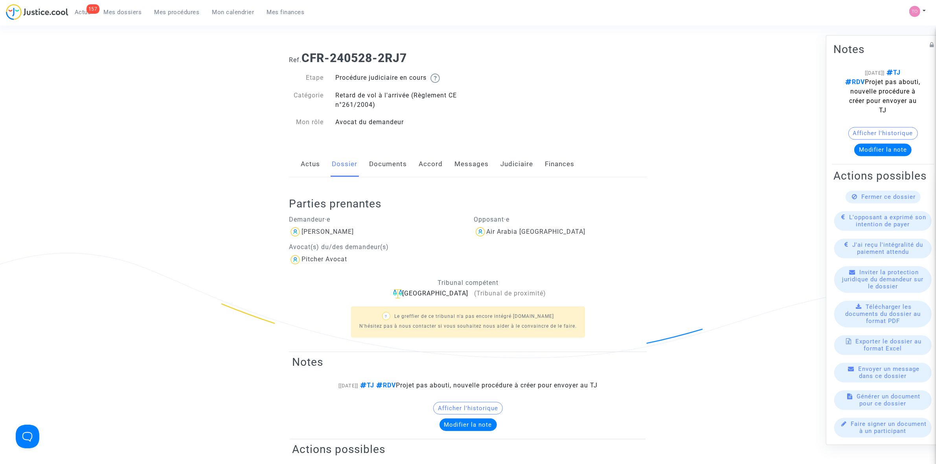
click at [513, 164] on link "Judiciaire" at bounding box center [517, 164] width 33 height 26
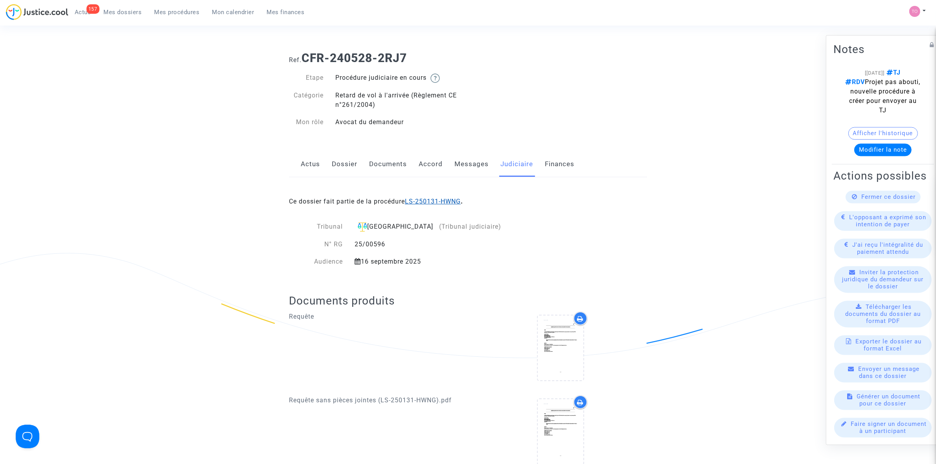
click at [421, 204] on link "LS-250131-HWNG" at bounding box center [433, 201] width 56 height 7
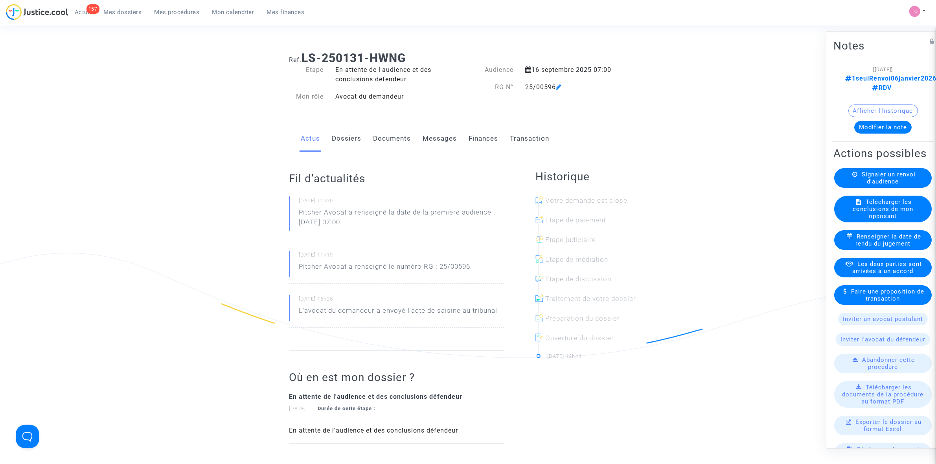
click at [868, 121] on button "Modifier la note" at bounding box center [883, 127] width 57 height 13
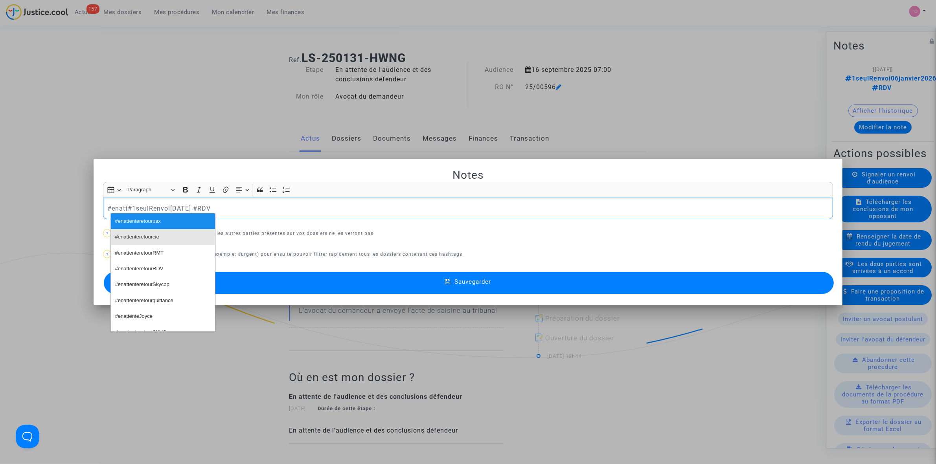
click at [139, 241] on span "#enattenteretourcie" at bounding box center [137, 237] width 44 height 11
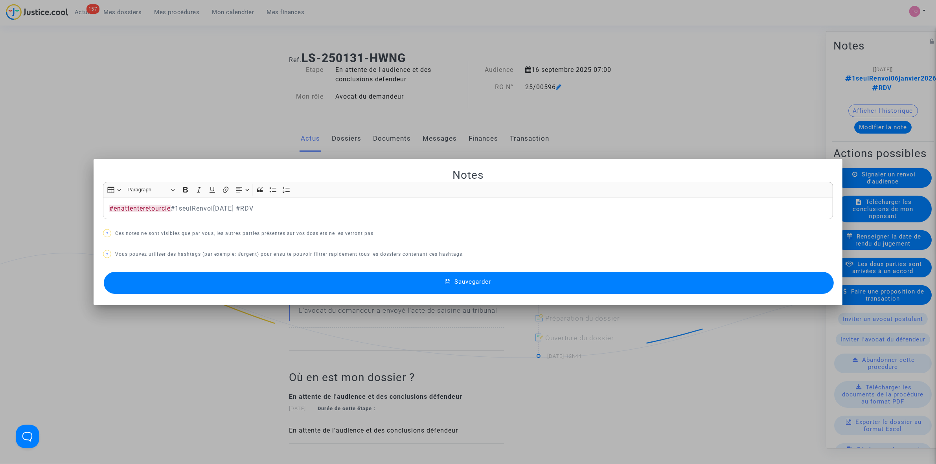
click at [234, 281] on button "Sauvegarder" at bounding box center [469, 283] width 730 height 22
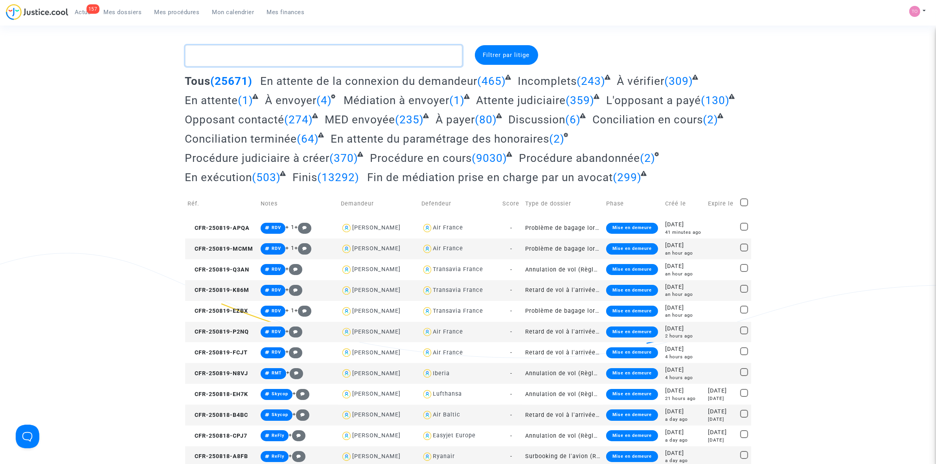
click at [289, 61] on textarea at bounding box center [323, 55] width 277 height 21
paste textarea "NEFSANE"
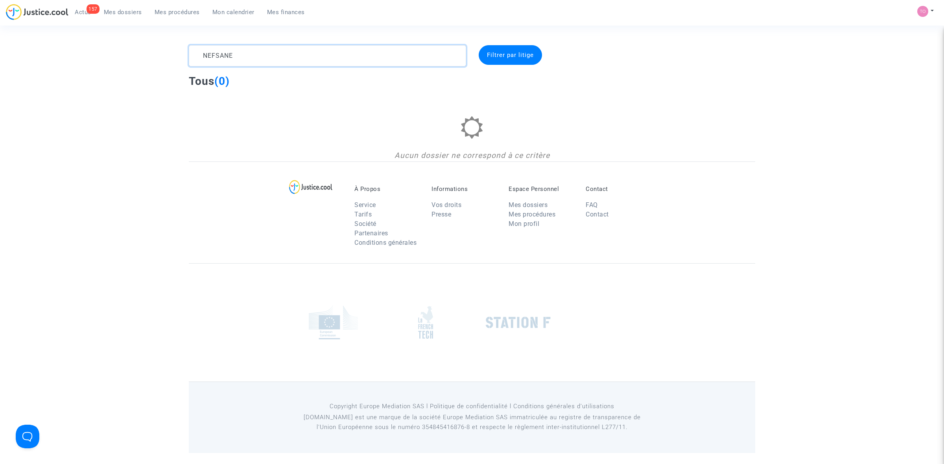
drag, startPoint x: 247, startPoint y: 53, endPoint x: 184, endPoint y: 53, distance: 63.3
click at [184, 53] on div "NEFSANE" at bounding box center [327, 55] width 289 height 21
paste textarea "Abdesselam"
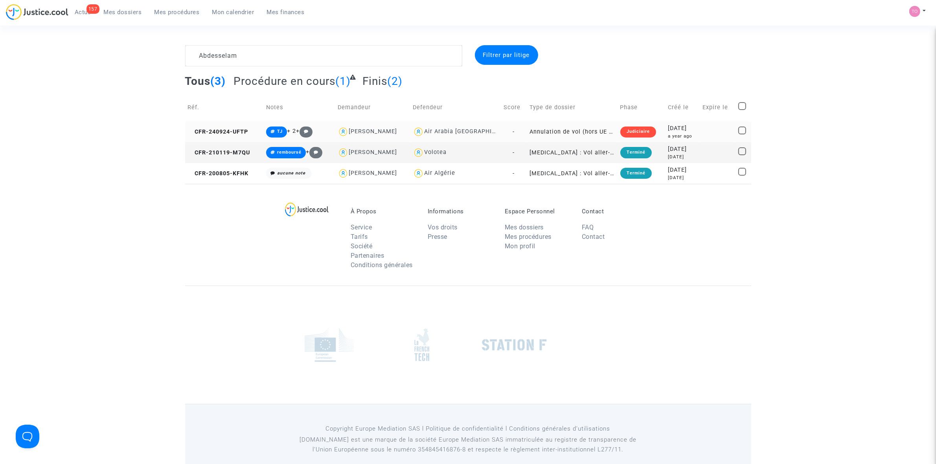
click at [388, 132] on div "[PERSON_NAME]" at bounding box center [373, 131] width 48 height 7
type textarea "Abdesselam @"[PERSON_NAME]" @"Pitcher Avocat""
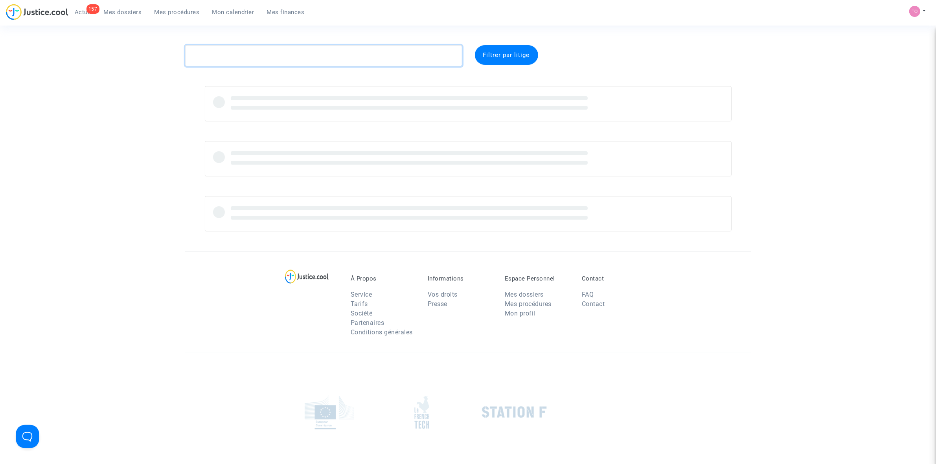
click at [270, 60] on textarea at bounding box center [323, 55] width 277 height 21
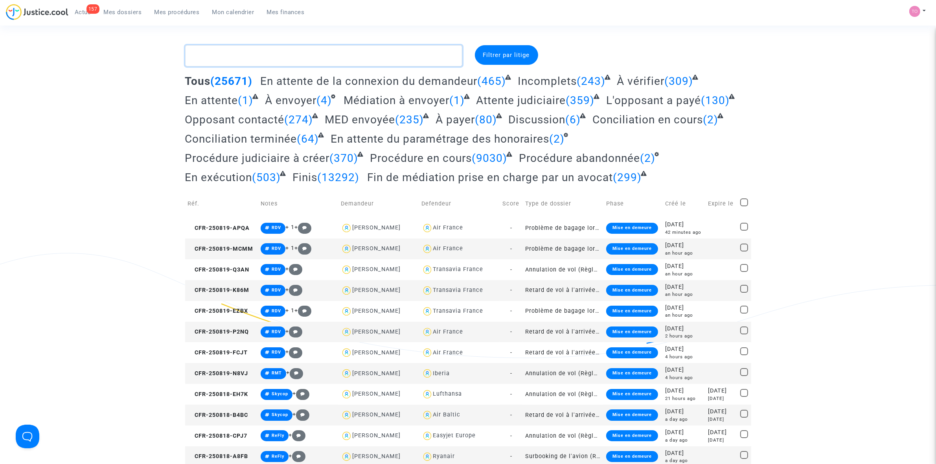
paste textarea "Abdesselam"
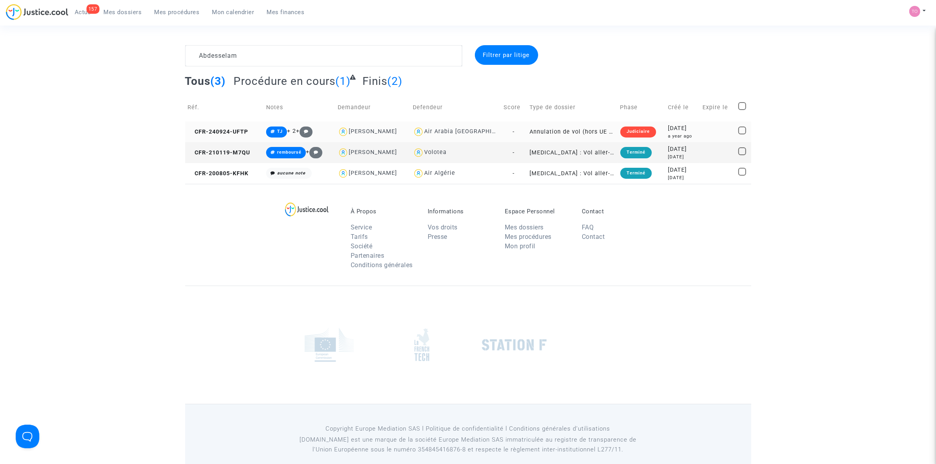
click at [693, 123] on td "[DATE] a year ago" at bounding box center [682, 132] width 35 height 21
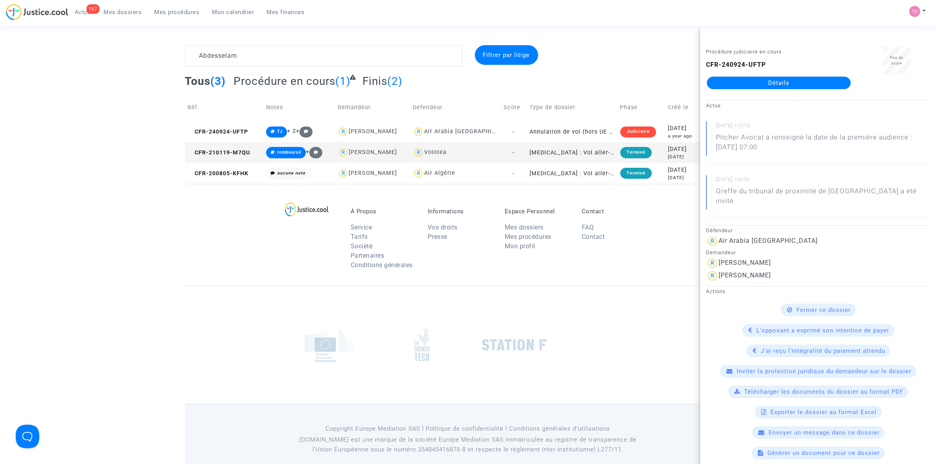
click at [629, 81] on div "Tous (3) Procédure en cours (1) Finis (2)" at bounding box center [468, 83] width 566 height 19
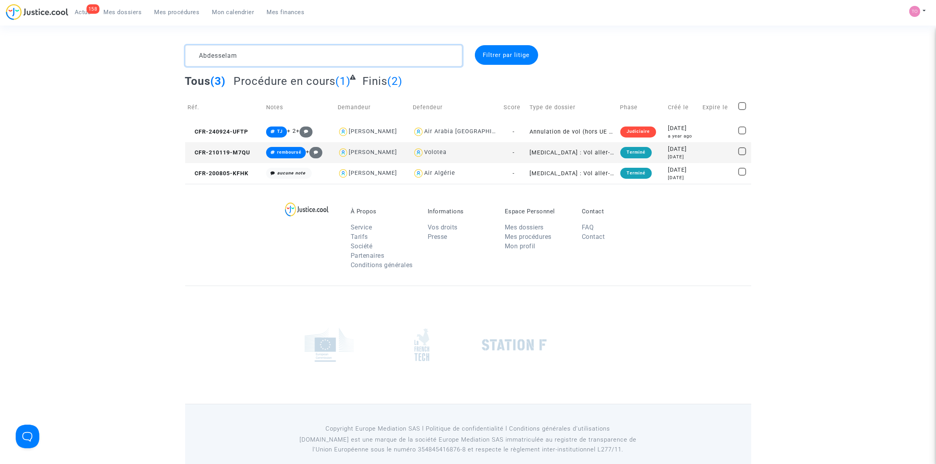
drag, startPoint x: 268, startPoint y: 55, endPoint x: 167, endPoint y: 52, distance: 100.7
click at [167, 52] on div "Abdesselam Filtrer par litige Tous (3) Procédure en cours (1) Finis (2) Réf. No…" at bounding box center [468, 114] width 936 height 139
paste textarea "PNDI5H"
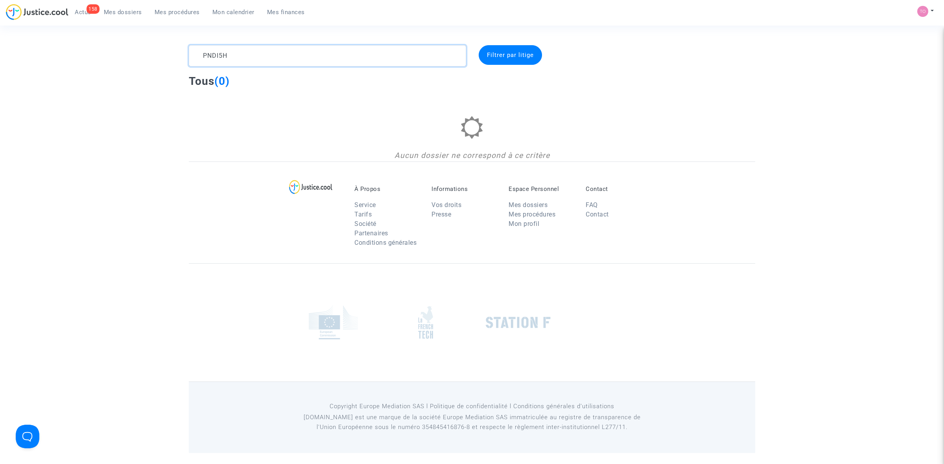
click at [258, 48] on textarea at bounding box center [327, 55] width 277 height 21
drag, startPoint x: 266, startPoint y: 47, endPoint x: 108, endPoint y: 46, distance: 157.7
click at [108, 46] on div "PNDI5H Filtrer par litige Tous (0) Aucun dossier ne correspond à ce critère" at bounding box center [472, 103] width 944 height 116
paste textarea "CFR-250117-QKB"
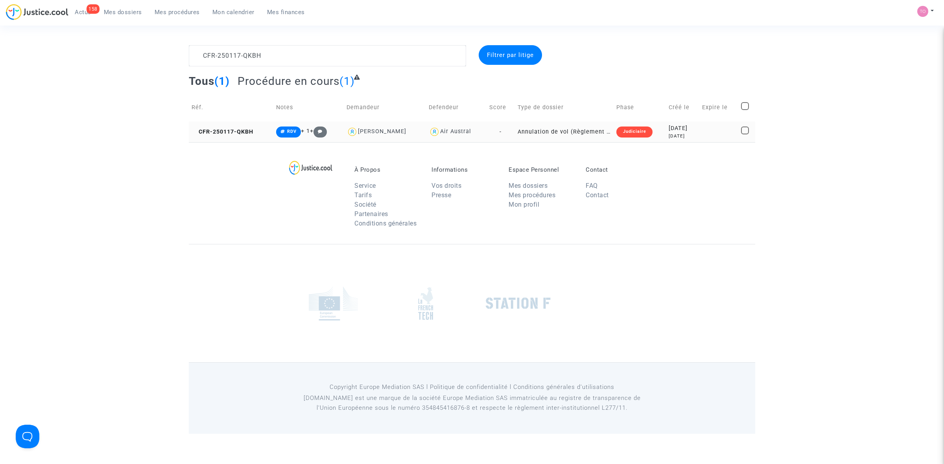
click at [553, 132] on td "Annulation de vol (Règlement CE n°261/2004)" at bounding box center [564, 132] width 99 height 21
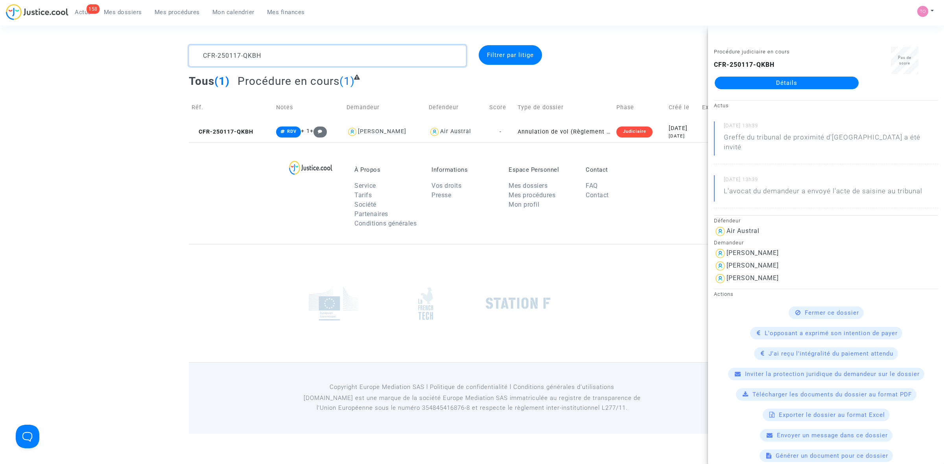
drag, startPoint x: 270, startPoint y: 57, endPoint x: 187, endPoint y: 57, distance: 83.0
click at [187, 57] on div "CFR-250117-QKBH" at bounding box center [327, 55] width 289 height 21
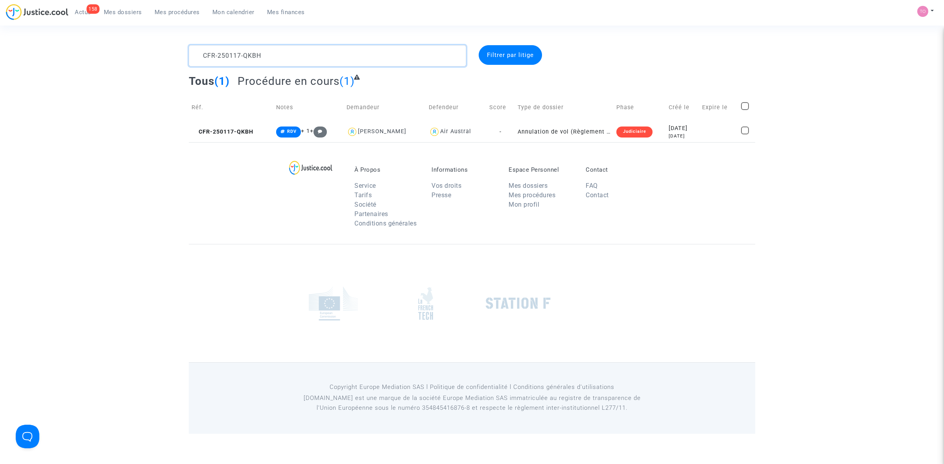
paste textarea "LACOFFRETTE"
type textarea "LACOFFRETTE"
click at [584, 133] on td "Annulation de vol (Règlement CE n°261/2004)" at bounding box center [560, 132] width 101 height 21
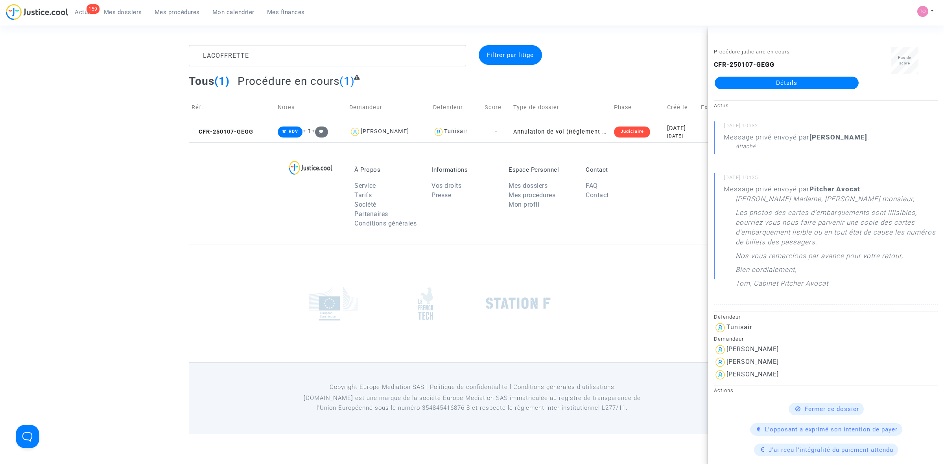
click at [744, 87] on link "Détails" at bounding box center [787, 83] width 144 height 13
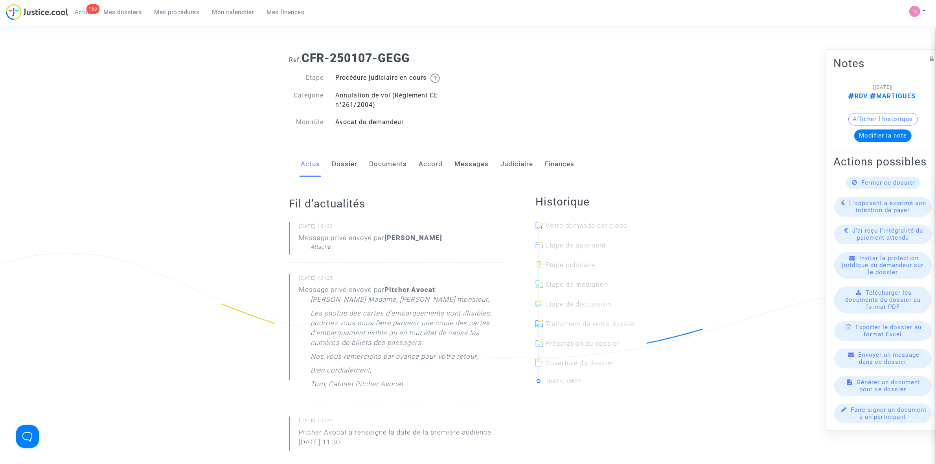
click at [474, 160] on link "Messages" at bounding box center [472, 164] width 34 height 26
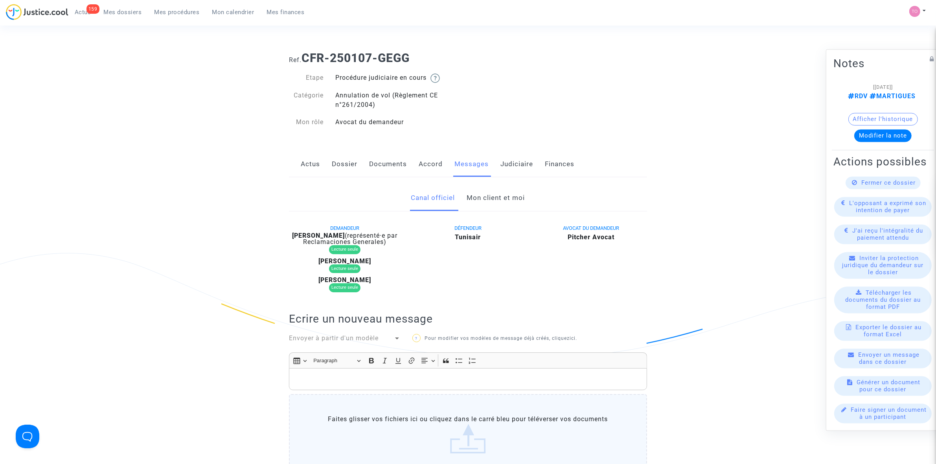
click at [510, 203] on link "Mon client et moi" at bounding box center [496, 198] width 58 height 26
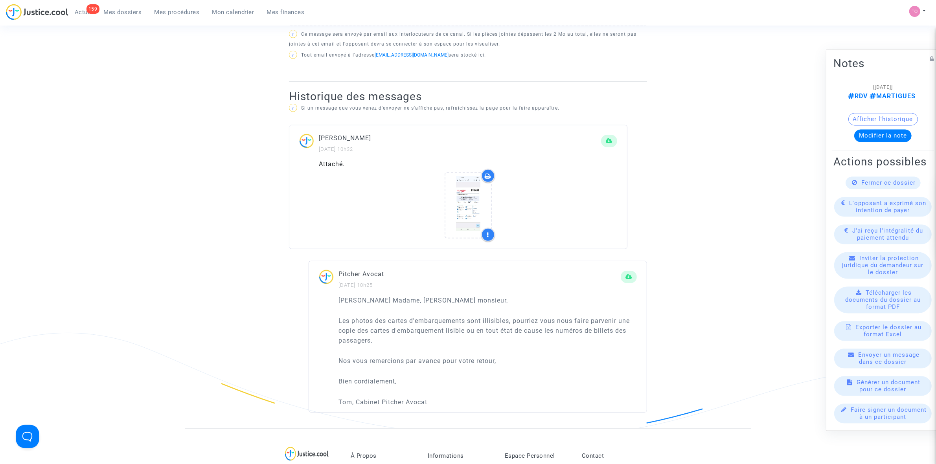
scroll to position [442, 0]
click at [473, 197] on icon at bounding box center [468, 203] width 26 height 25
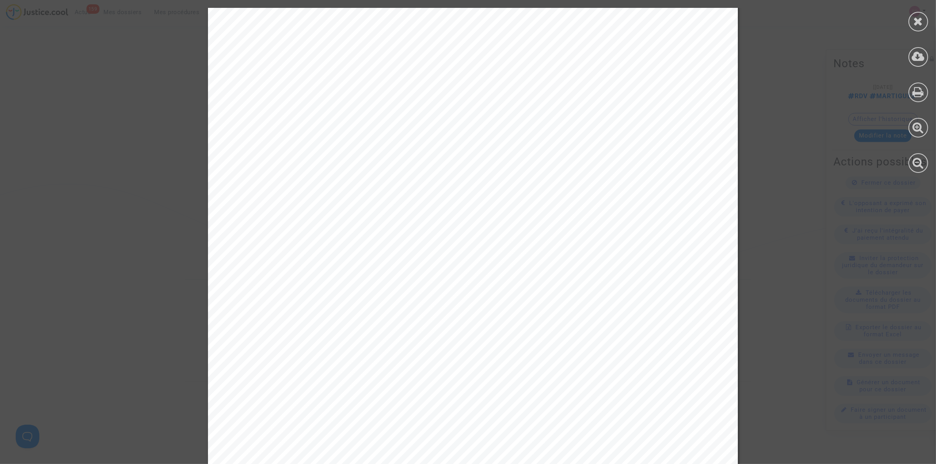
scroll to position [934, 0]
click at [919, 60] on icon at bounding box center [918, 57] width 13 height 12
click at [921, 22] on icon at bounding box center [919, 21] width 10 height 12
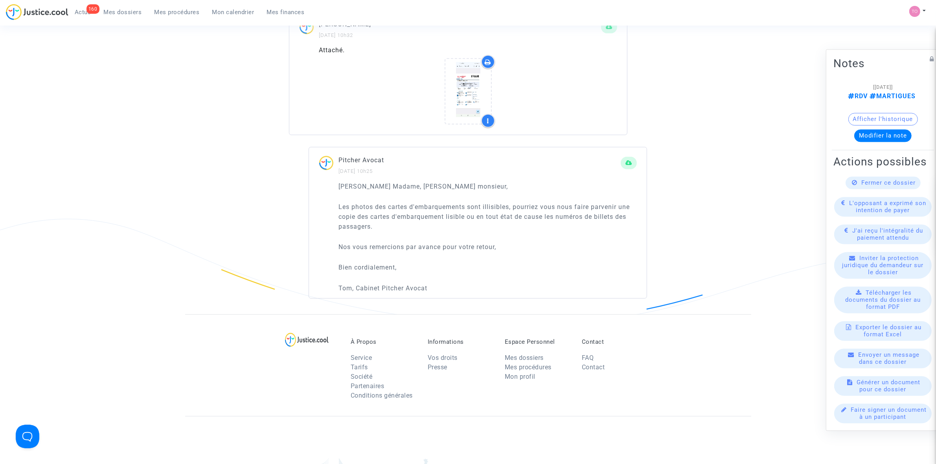
scroll to position [442, 0]
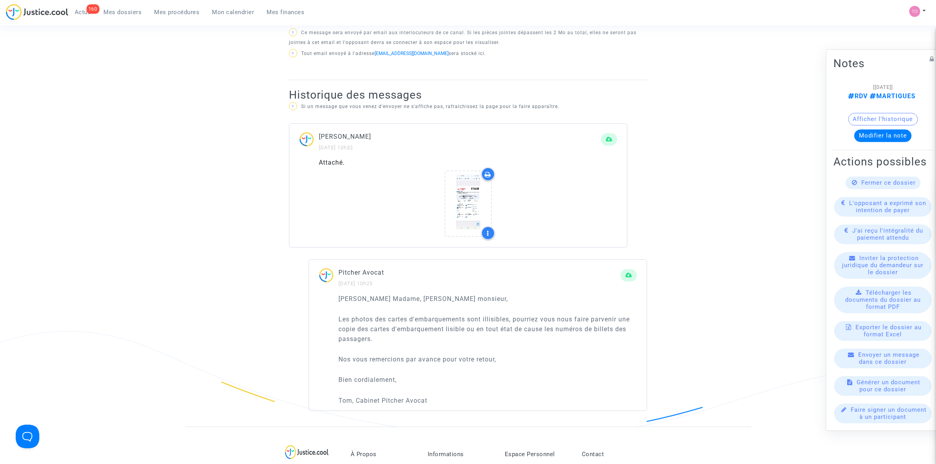
click at [80, 6] on link "160 Actus" at bounding box center [82, 12] width 29 height 12
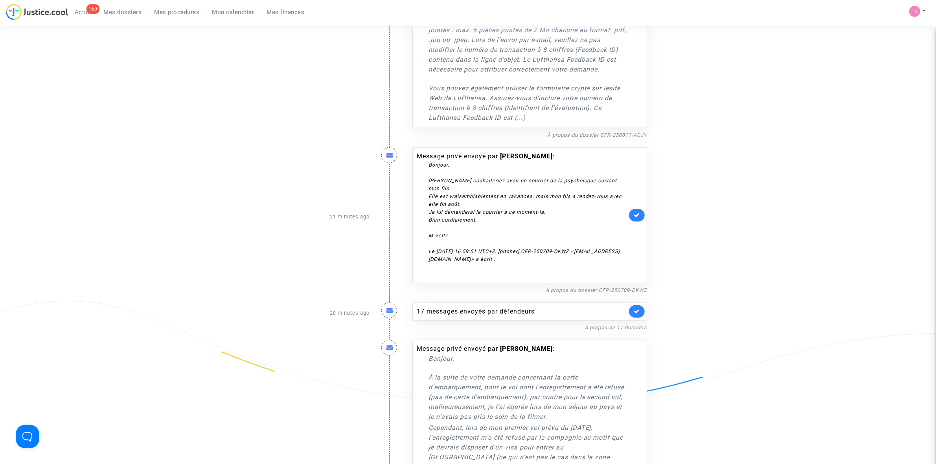
scroll to position [492, 0]
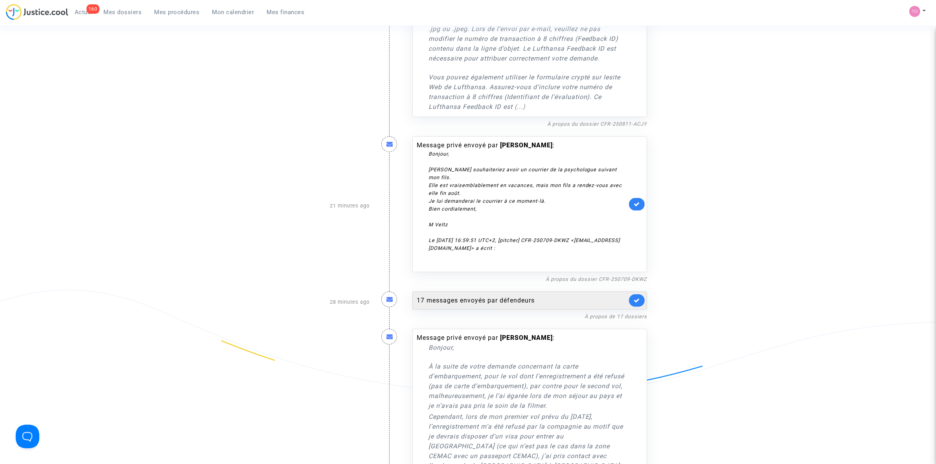
click at [485, 292] on div "17 messages envoyés par défendeurs" at bounding box center [530, 301] width 235 height 18
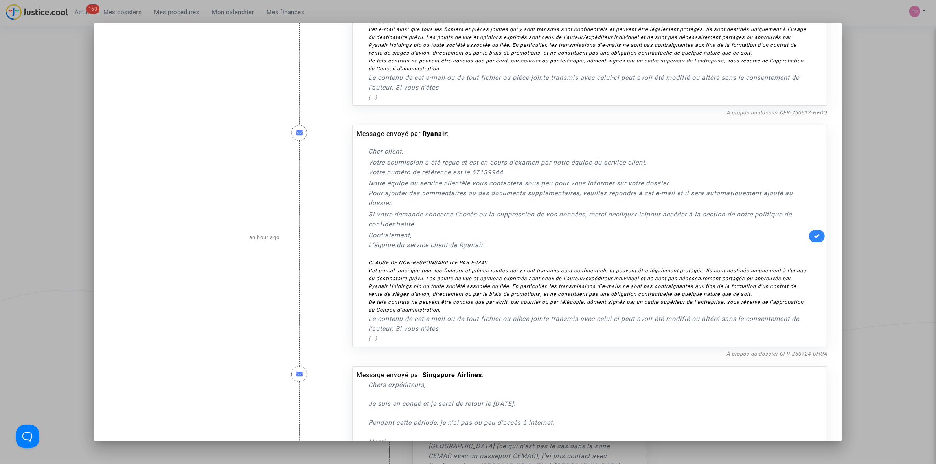
scroll to position [3623, 0]
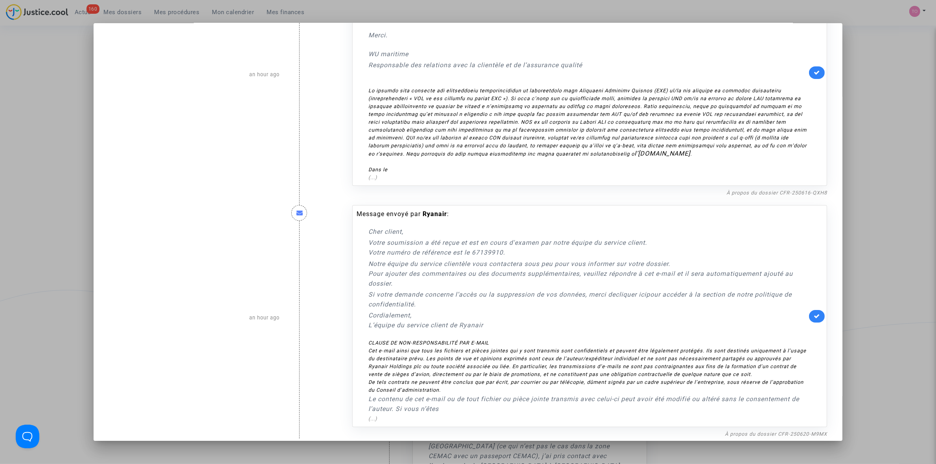
click at [910, 146] on div at bounding box center [468, 232] width 936 height 464
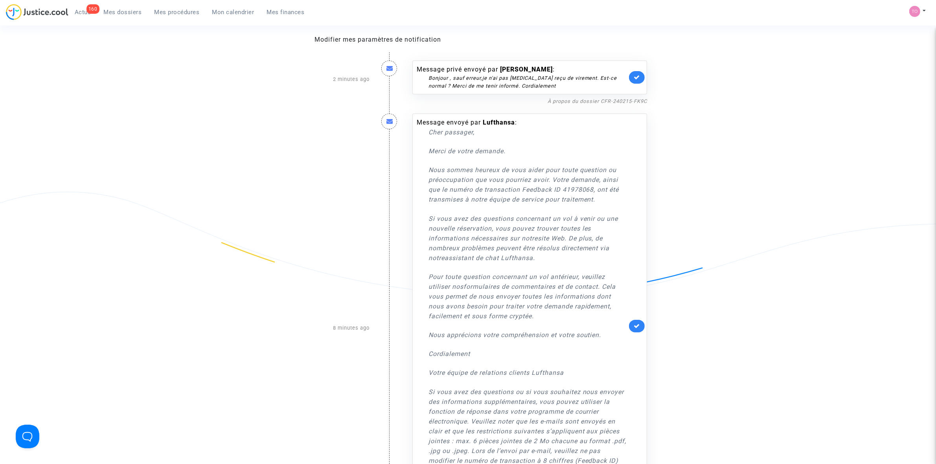
scroll to position [0, 0]
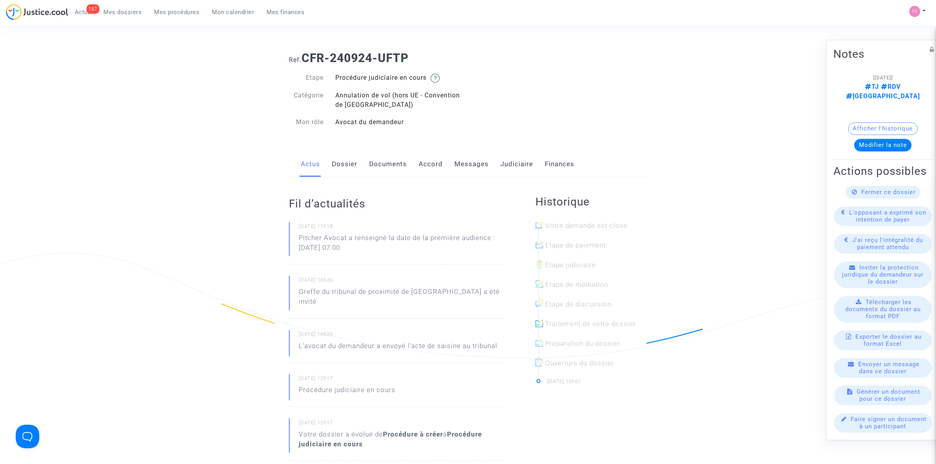
click at [343, 162] on link "Dossier" at bounding box center [345, 164] width 26 height 26
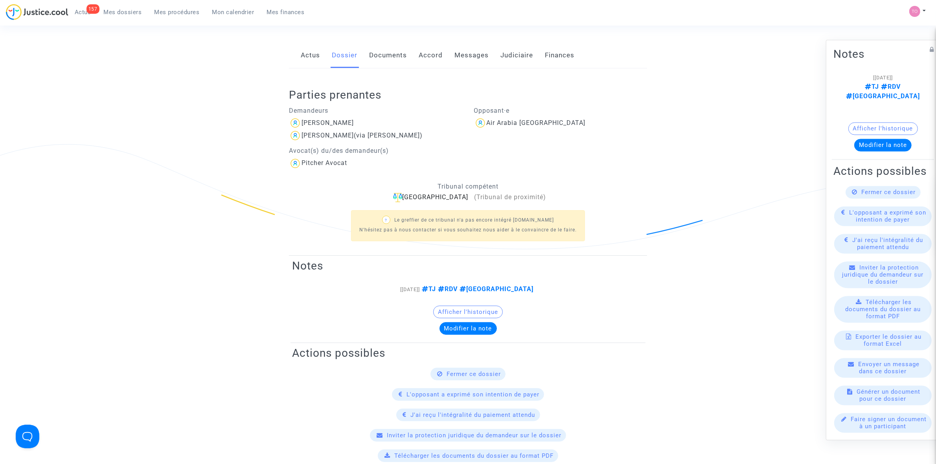
scroll to position [98, 0]
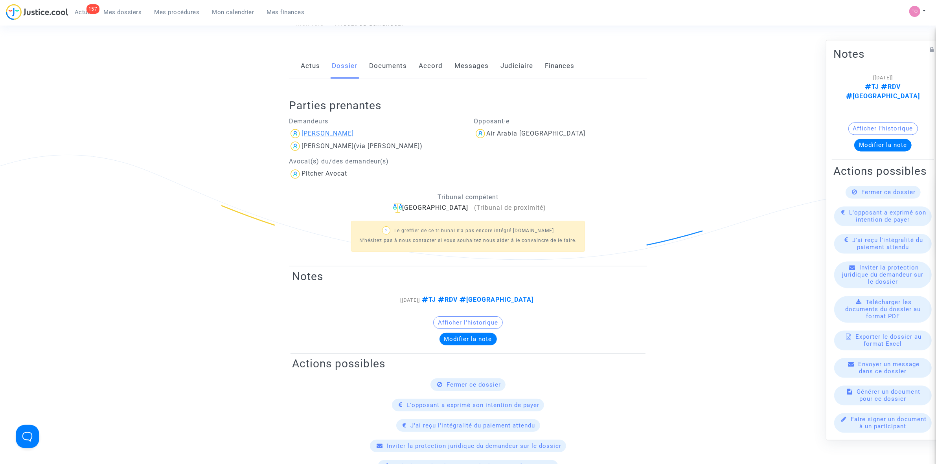
drag, startPoint x: 380, startPoint y: 132, endPoint x: 303, endPoint y: 136, distance: 77.6
click at [303, 136] on div "Abdesselam Nesfane" at bounding box center [375, 133] width 173 height 13
copy div "Abdesselam Nesfane"
click at [437, 66] on link "Accord" at bounding box center [431, 66] width 24 height 26
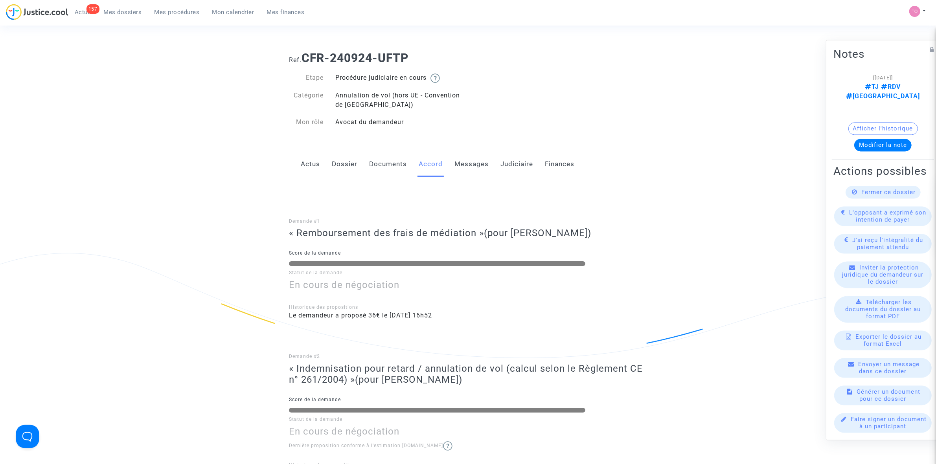
click at [507, 160] on link "Judiciaire" at bounding box center [517, 164] width 33 height 26
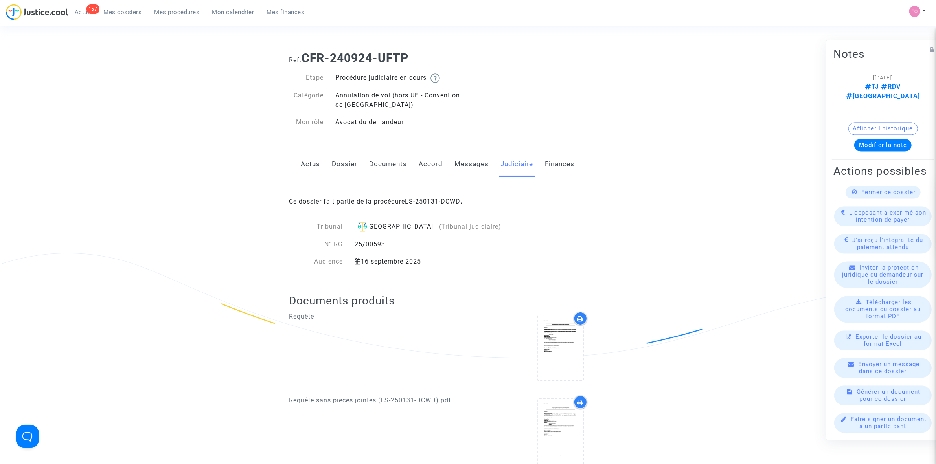
click at [373, 164] on link "Documents" at bounding box center [388, 164] width 38 height 26
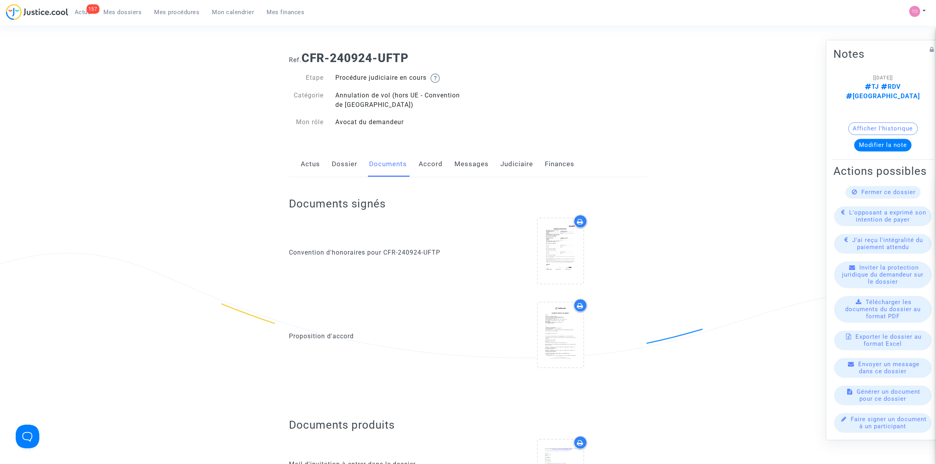
click at [341, 168] on link "Dossier" at bounding box center [345, 164] width 26 height 26
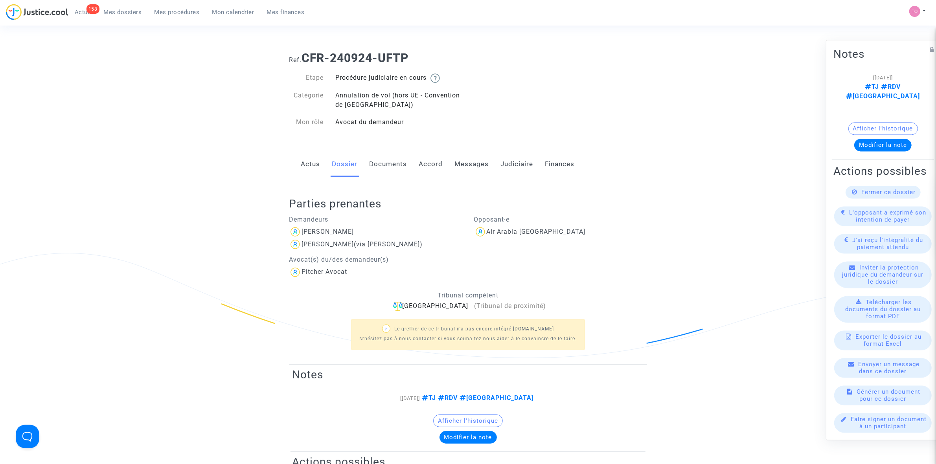
click at [473, 166] on link "Messages" at bounding box center [472, 164] width 34 height 26
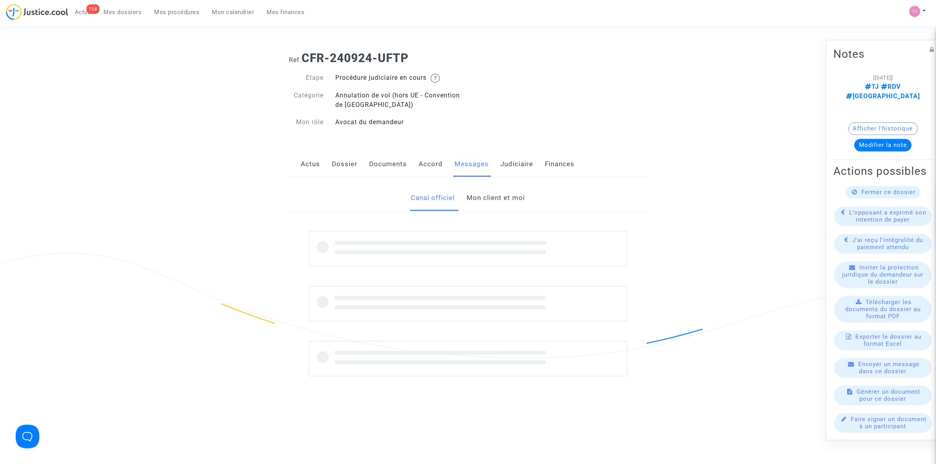
click at [500, 201] on link "Mon client et moi" at bounding box center [496, 198] width 58 height 26
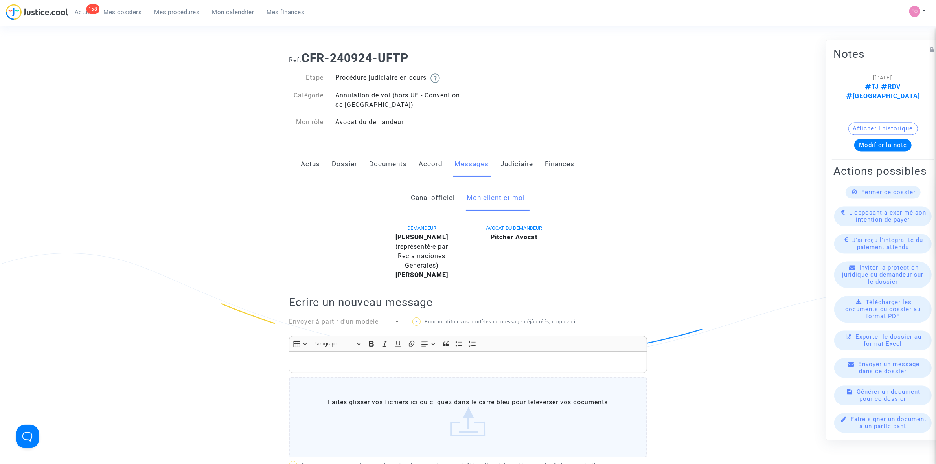
click at [439, 195] on link "Canal officiel" at bounding box center [433, 198] width 44 height 26
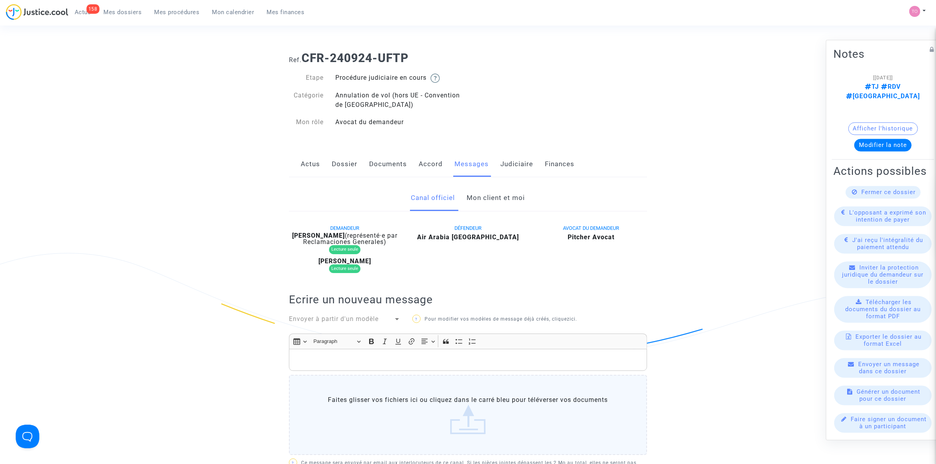
click at [520, 165] on link "Judiciaire" at bounding box center [517, 164] width 33 height 26
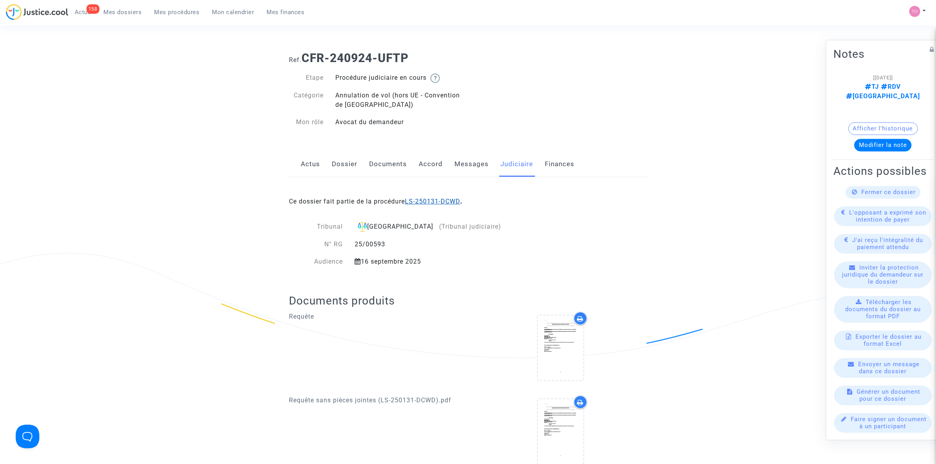
click at [436, 199] on link "LS-250131-DCWD" at bounding box center [432, 201] width 55 height 7
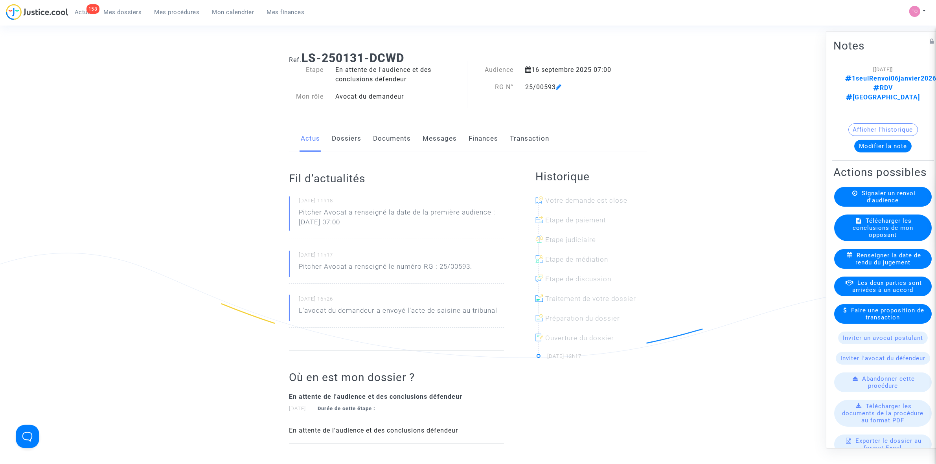
click at [883, 140] on button "Modifier la note" at bounding box center [883, 146] width 57 height 13
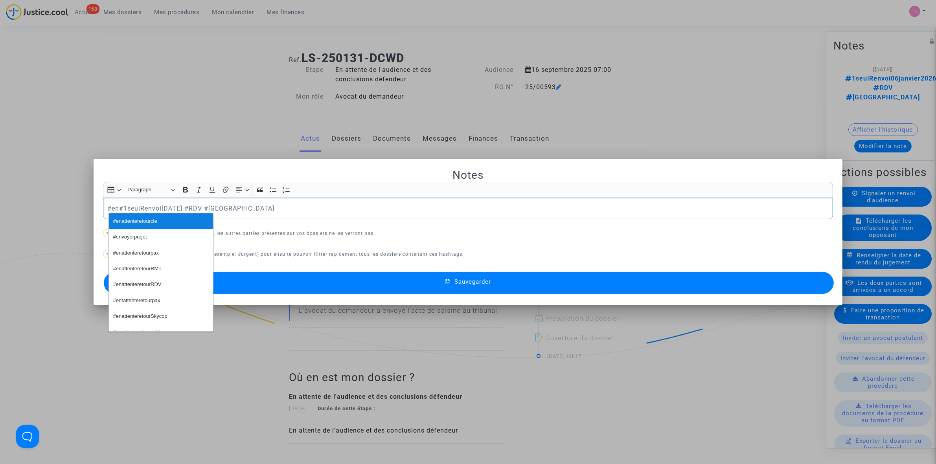
click at [154, 221] on span "#enattenteretourcie" at bounding box center [135, 221] width 44 height 11
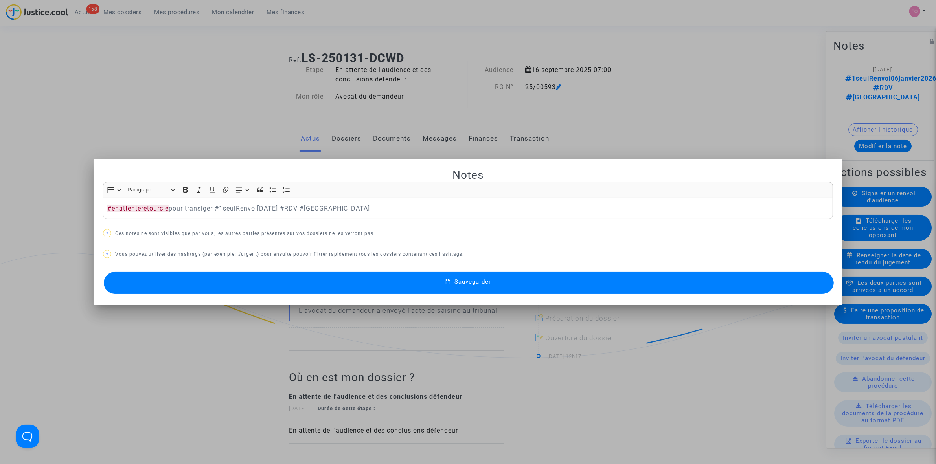
click at [296, 279] on button "Sauvegarder" at bounding box center [469, 283] width 730 height 22
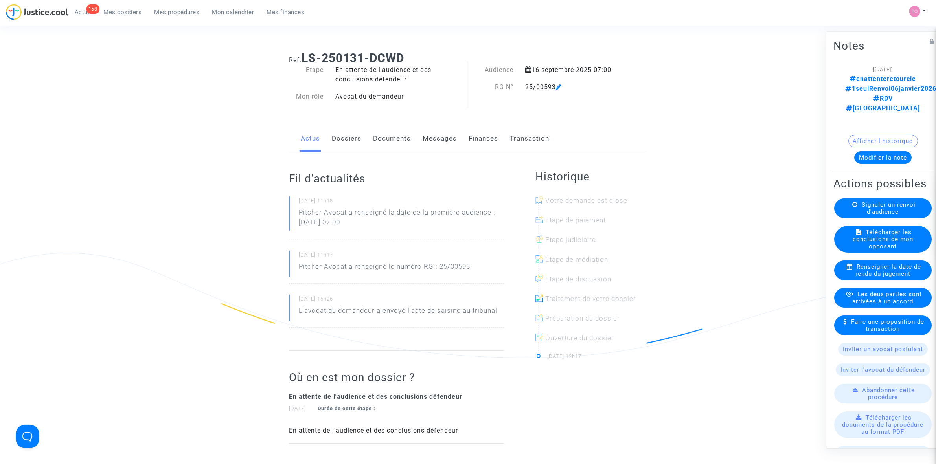
click at [890, 134] on button "Afficher l'historique" at bounding box center [884, 140] width 70 height 13
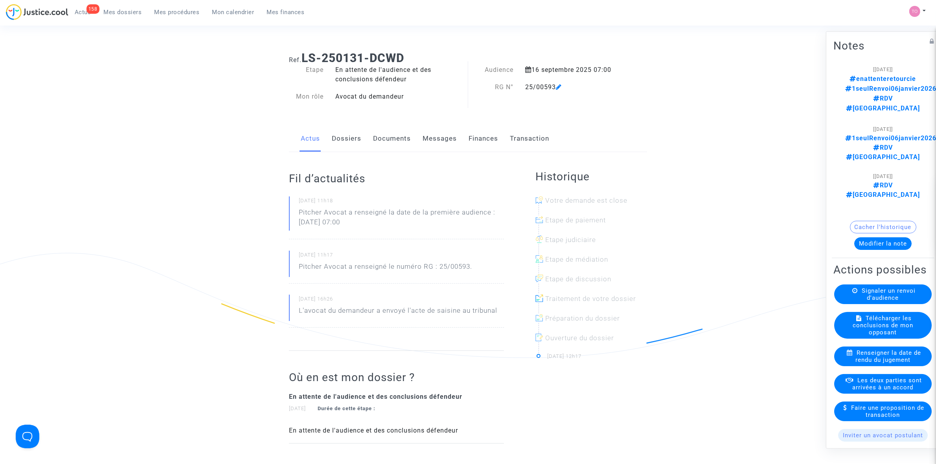
click at [764, 93] on div "Ref. LS-250131-DCWD Etape En attente de l'audience et des conclusions défendeur…" at bounding box center [468, 270] width 936 height 450
click at [350, 142] on link "Dossiers" at bounding box center [346, 139] width 29 height 26
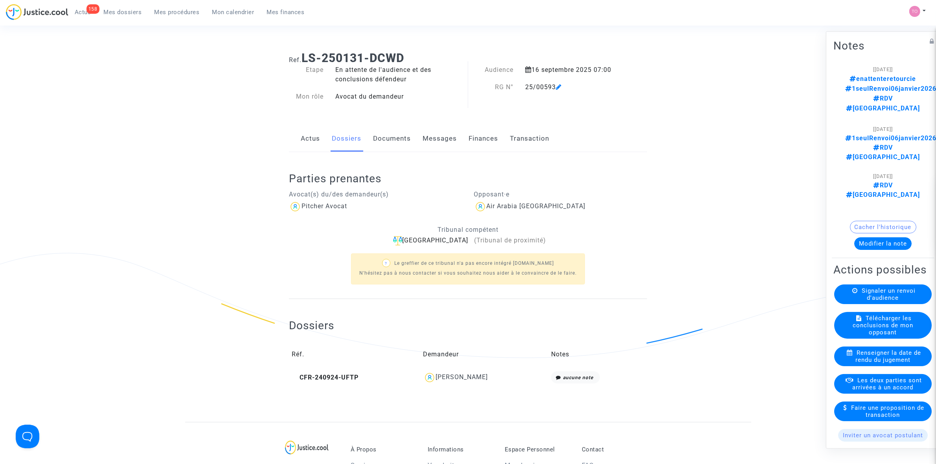
click at [464, 384] on div "Abdesselam Nesfane" at bounding box center [485, 378] width 122 height 13
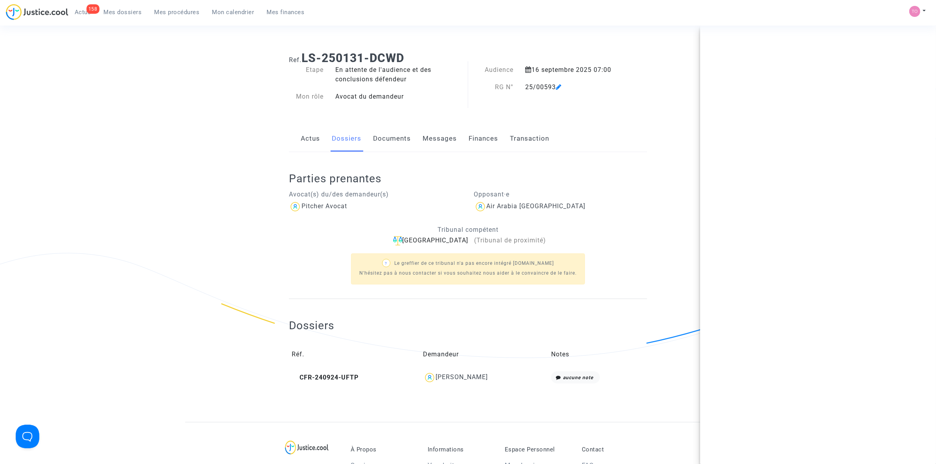
click at [465, 374] on div "Abdesselam Nesfane" at bounding box center [462, 377] width 52 height 7
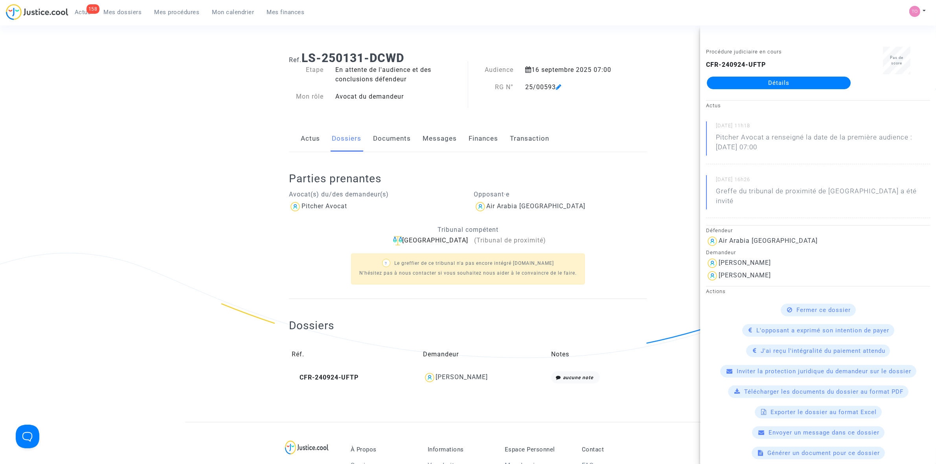
click at [759, 72] on div "CFR-240924-UFTP Détails" at bounding box center [779, 74] width 146 height 29
click at [754, 81] on link "Détails" at bounding box center [779, 83] width 144 height 13
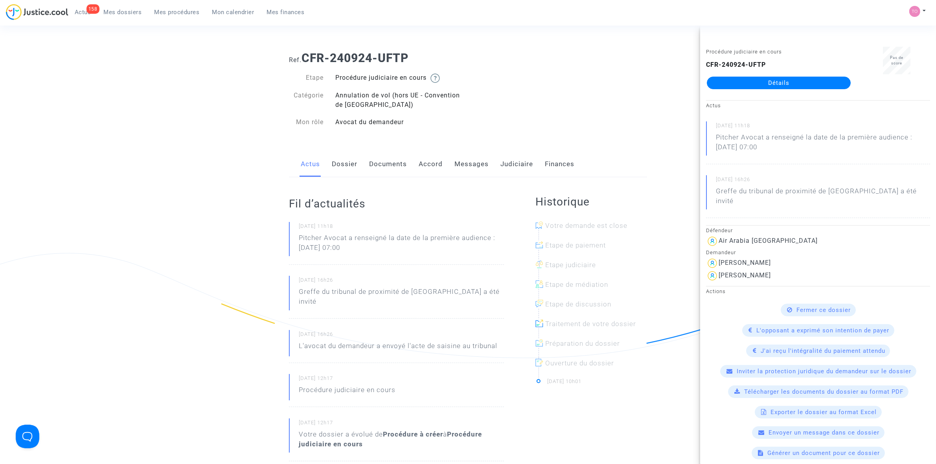
click at [514, 162] on link "Judiciaire" at bounding box center [517, 164] width 33 height 26
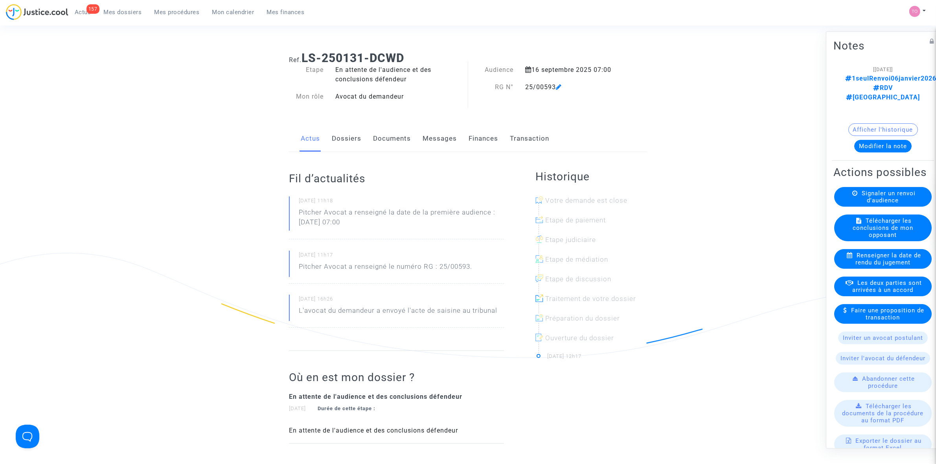
click at [492, 136] on link "Finances" at bounding box center [483, 139] width 29 height 26
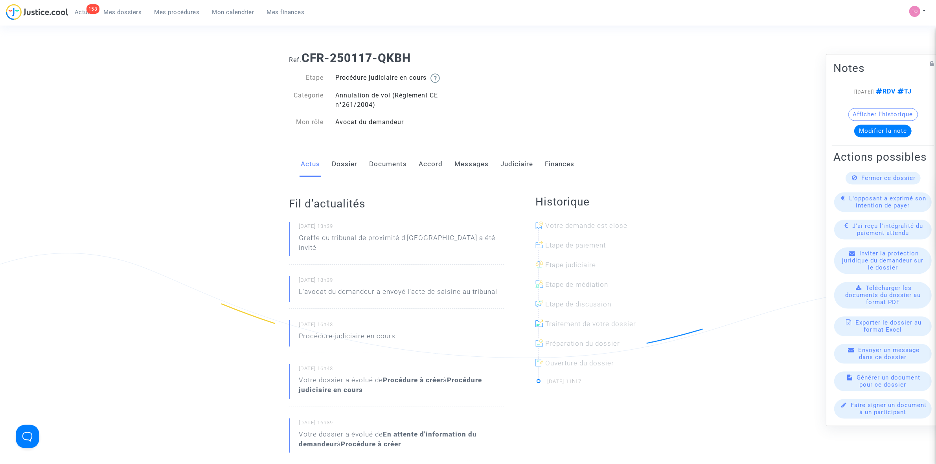
click at [520, 167] on link "Judiciaire" at bounding box center [517, 164] width 33 height 26
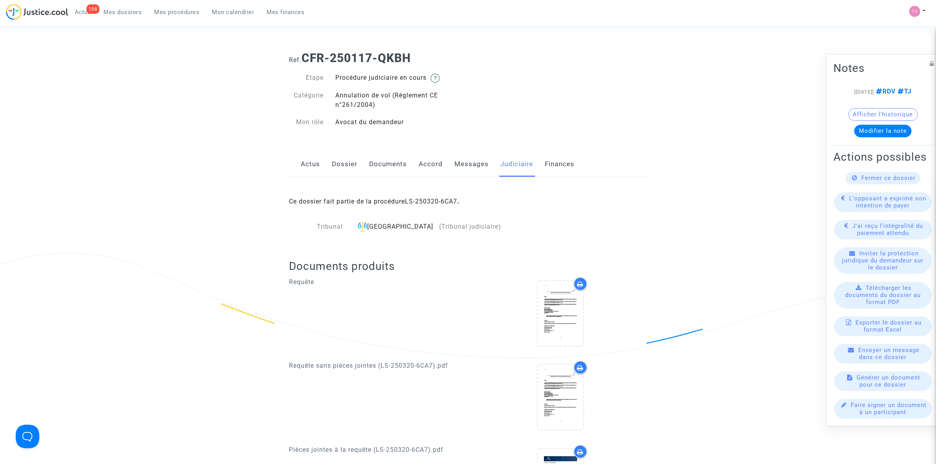
drag, startPoint x: 442, startPoint y: 203, endPoint x: 464, endPoint y: 207, distance: 22.8
click at [464, 207] on div "Ce dossier fait partie de la procédure LS-250320-6CA7 ." at bounding box center [468, 195] width 358 height 37
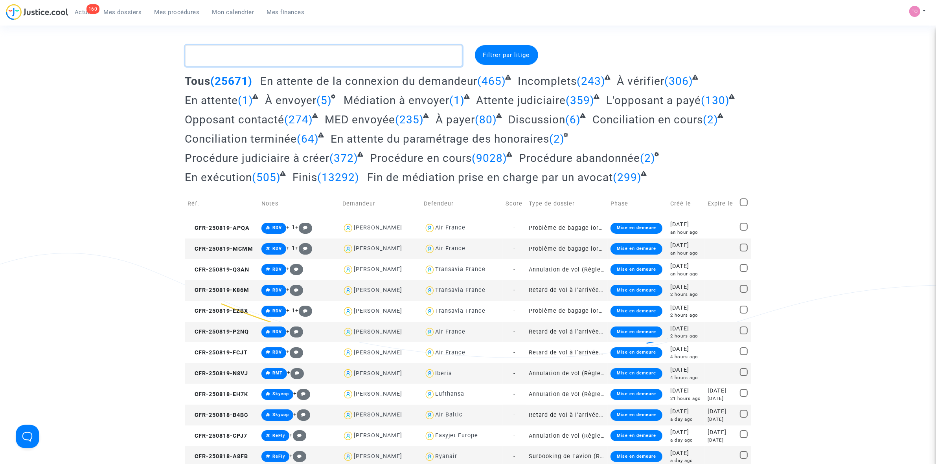
click at [244, 55] on textarea at bounding box center [323, 55] width 277 height 21
paste textarea "CFR-241009-H9EN"
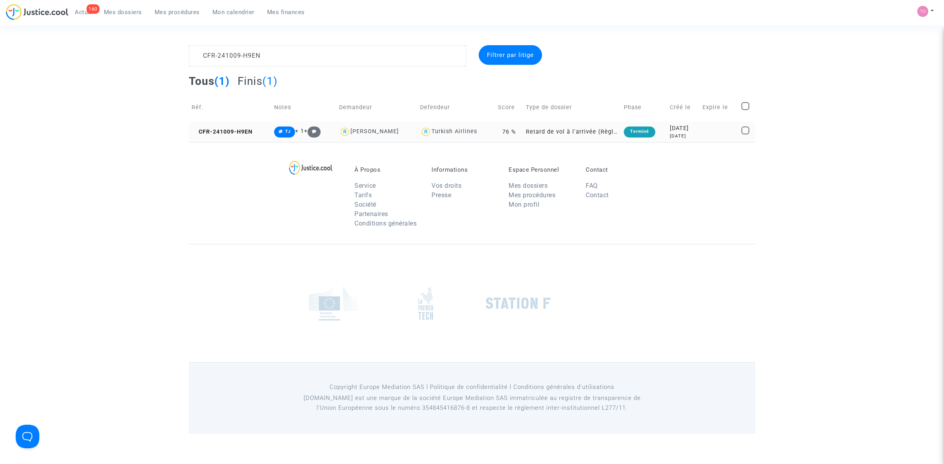
click at [690, 127] on div "2024-10-09" at bounding box center [683, 128] width 27 height 9
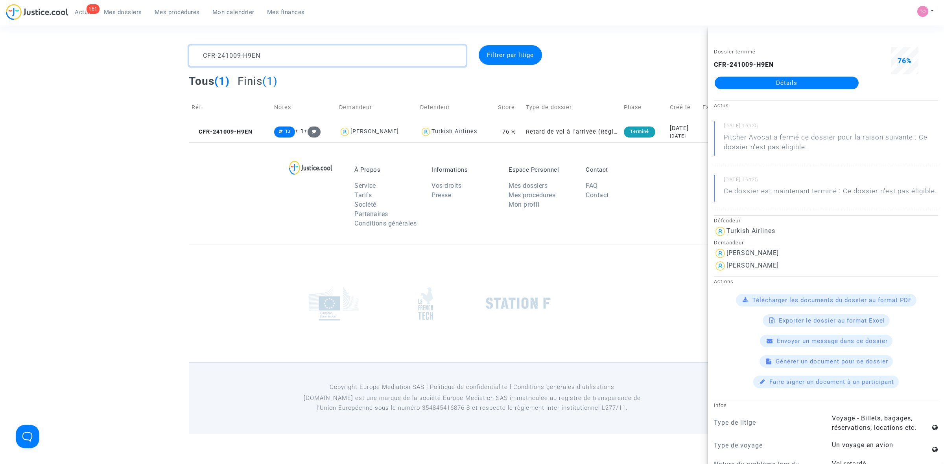
drag, startPoint x: 248, startPoint y: 59, endPoint x: 101, endPoint y: 67, distance: 147.3
click at [101, 66] on div "CFR-241009-H9EN Filtrer par litige Tous (1) Finis (1) Réf. Notes Demandeur Defe…" at bounding box center [472, 93] width 944 height 97
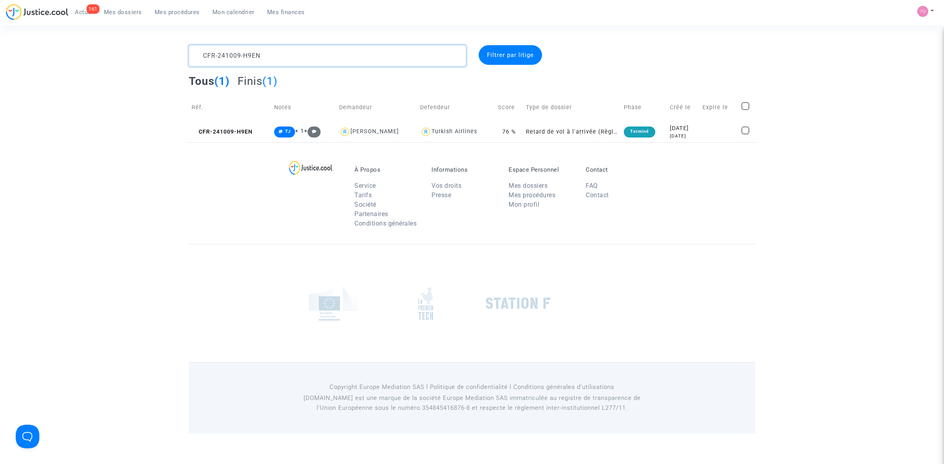
drag, startPoint x: 303, startPoint y: 52, endPoint x: 116, endPoint y: 46, distance: 187.3
click at [116, 46] on div "CFR-241009-H9EN Filtrer par litige Tous (1) Finis (1) Réf. Notes Demandeur Defe…" at bounding box center [472, 93] width 944 height 97
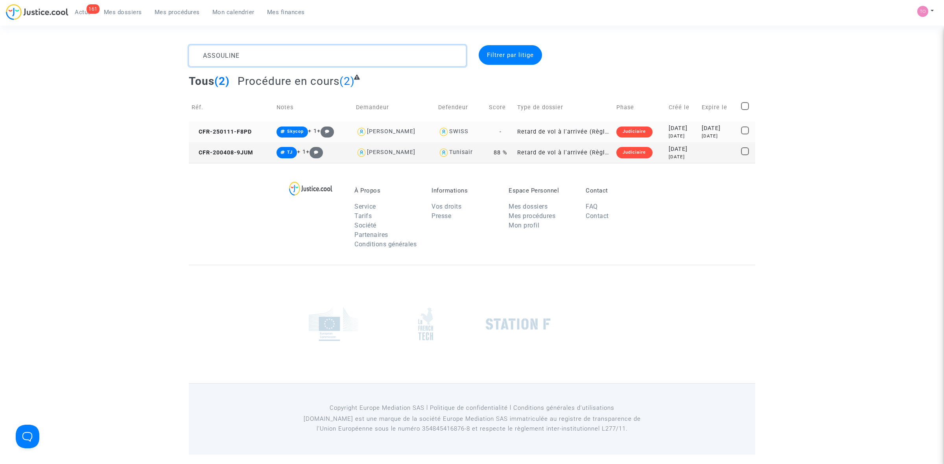
type textarea "ASSOULINE"
click at [632, 132] on div "Judiciaire" at bounding box center [634, 132] width 36 height 11
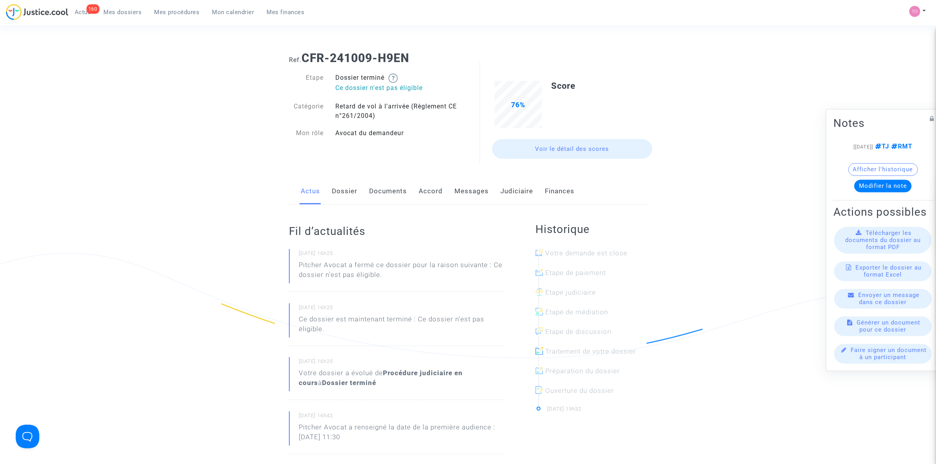
click at [505, 188] on link "Judiciaire" at bounding box center [517, 192] width 33 height 26
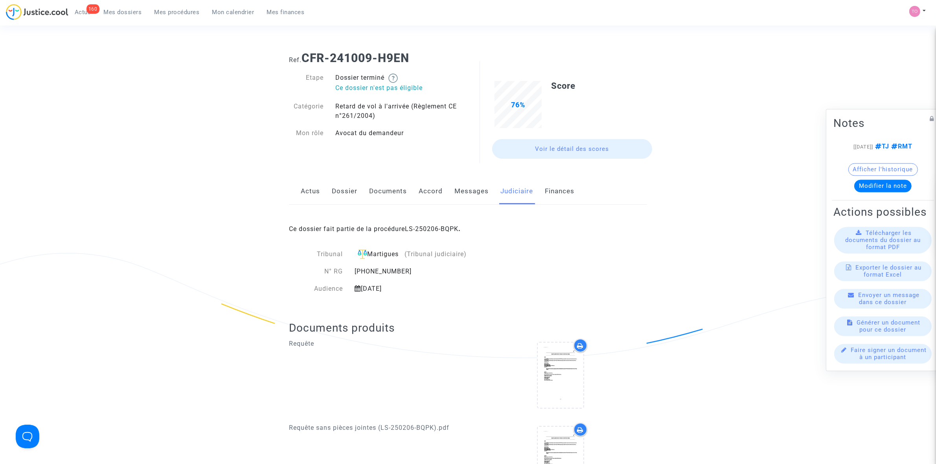
click at [449, 193] on div "Actus Dossier Documents Accord Messages Judiciaire Finances" at bounding box center [468, 192] width 358 height 26
click at [467, 192] on link "Messages" at bounding box center [472, 192] width 34 height 26
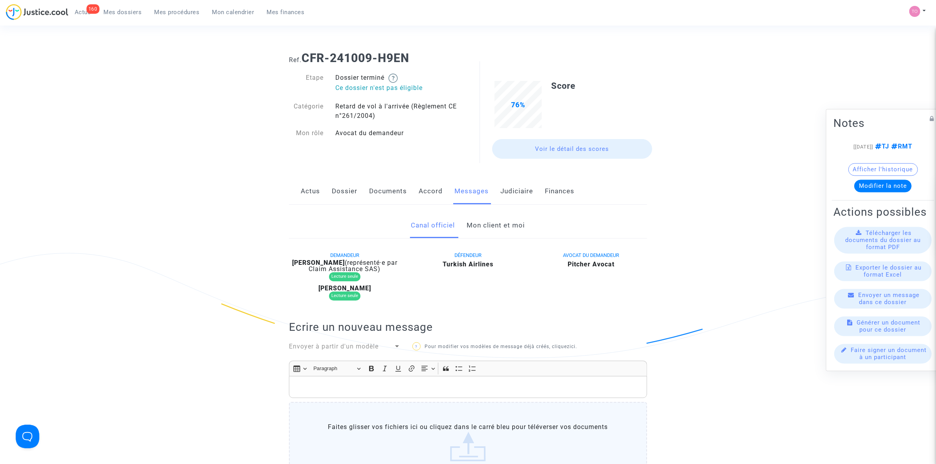
click at [491, 221] on link "Mon client et moi" at bounding box center [496, 226] width 58 height 26
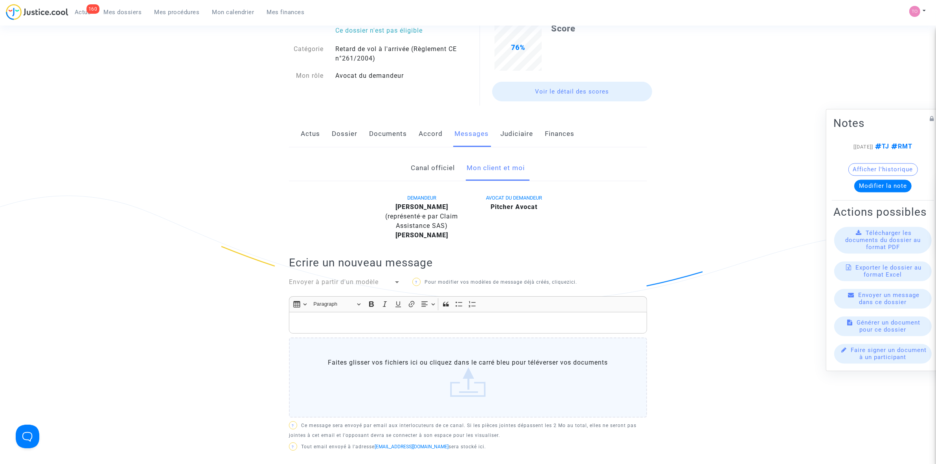
scroll to position [49, 0]
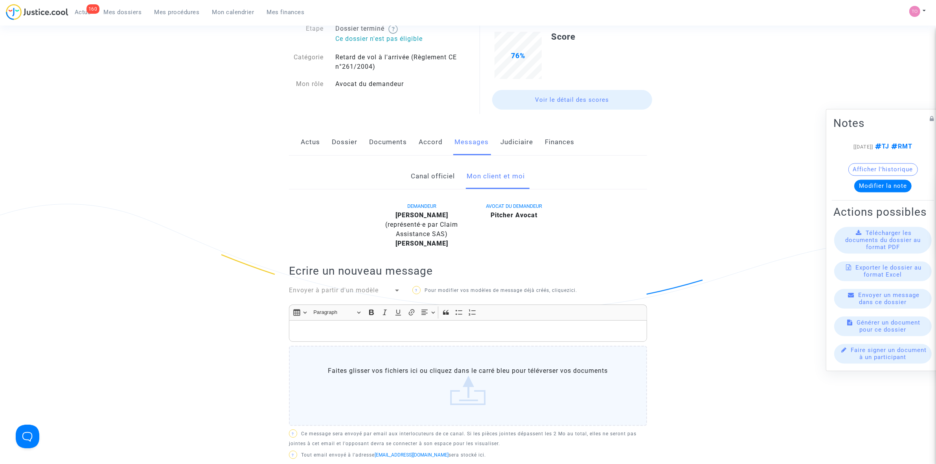
click at [325, 142] on div "Actus Dossier Documents Accord Messages Judiciaire Finances" at bounding box center [468, 142] width 358 height 26
click at [332, 142] on link "Dossier" at bounding box center [345, 142] width 26 height 26
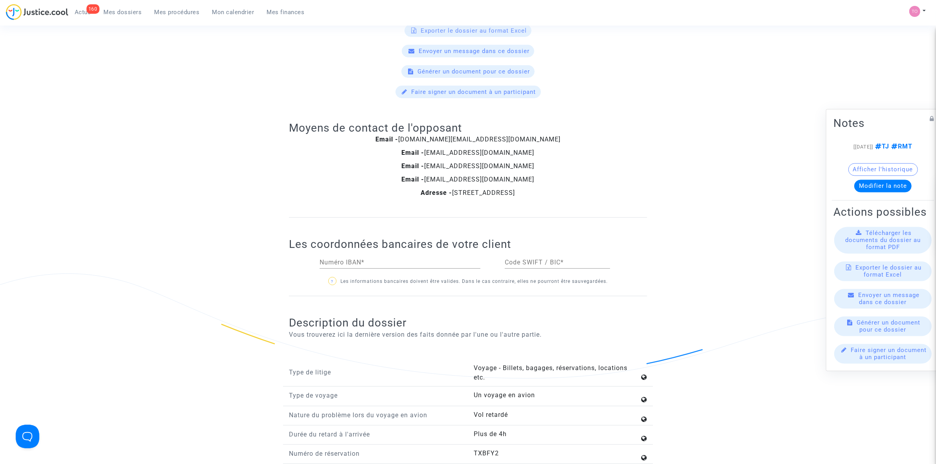
scroll to position [492, 0]
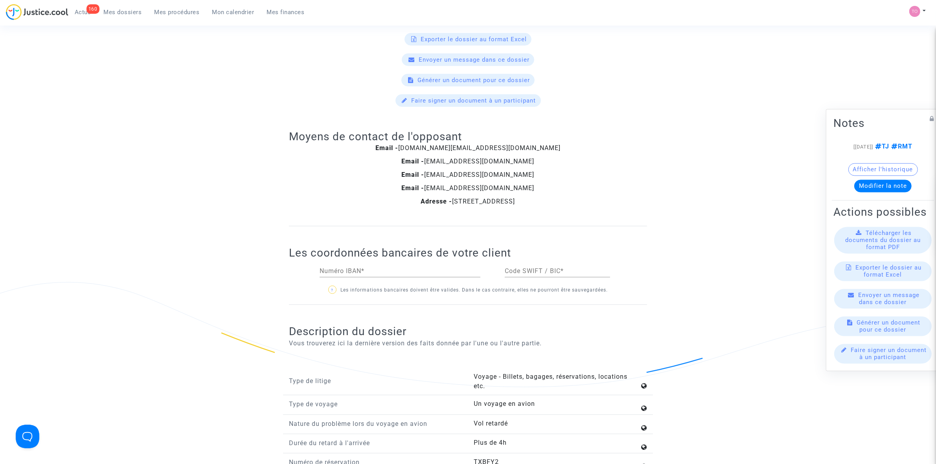
click at [903, 168] on button "Afficher l'historique" at bounding box center [884, 169] width 70 height 13
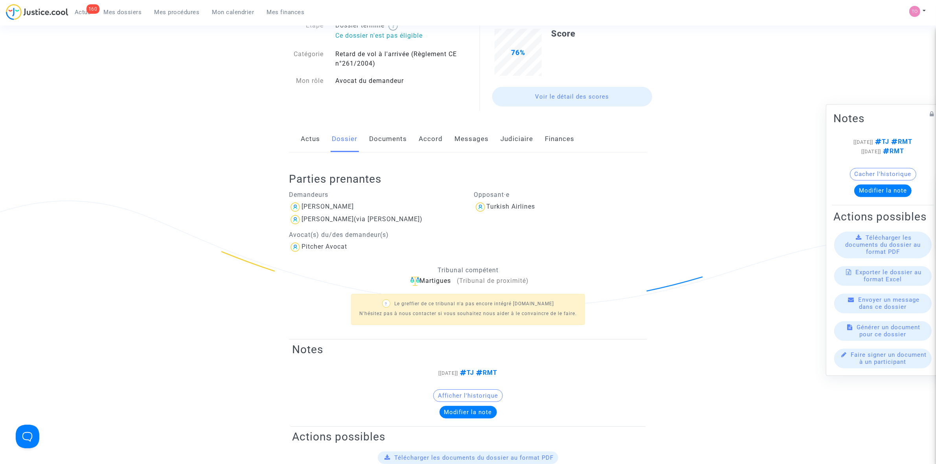
scroll to position [0, 0]
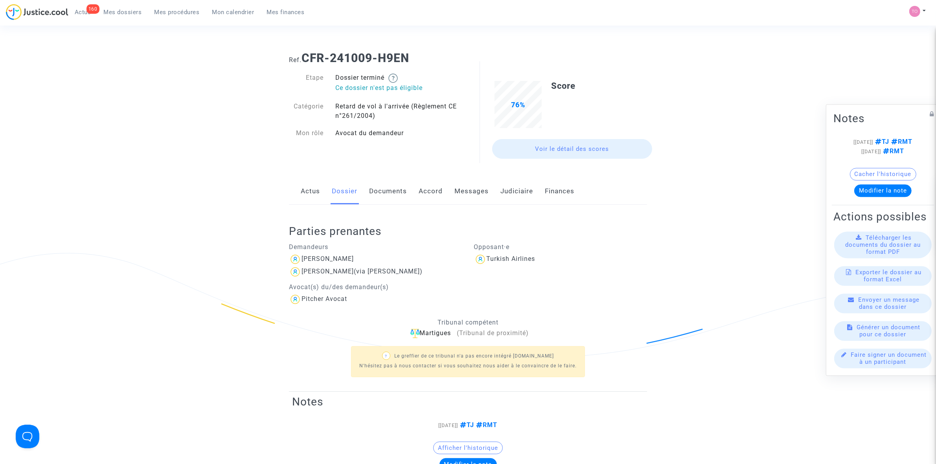
click at [314, 197] on link "Actus" at bounding box center [310, 192] width 19 height 26
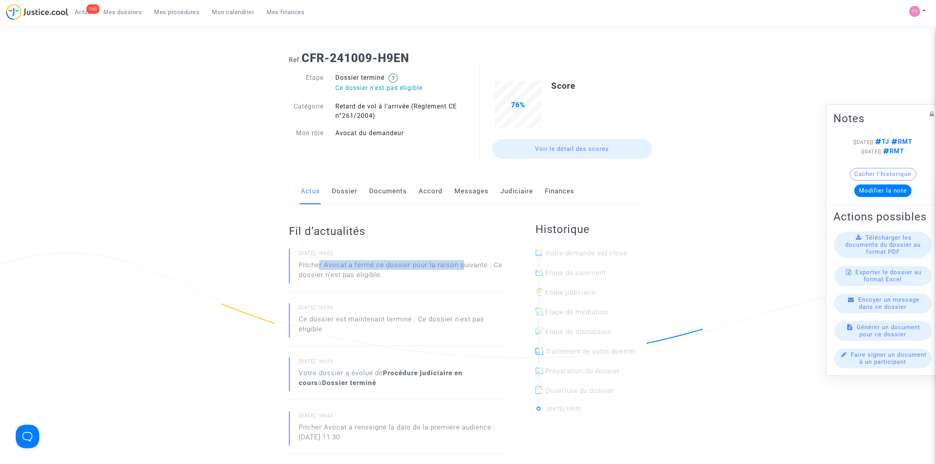
drag, startPoint x: 319, startPoint y: 267, endPoint x: 464, endPoint y: 263, distance: 145.9
click at [464, 263] on div "Pitcher Avocat a fermé ce dossier pour la raison suivante : Ce dossier n'est pa…" at bounding box center [401, 270] width 205 height 20
drag, startPoint x: 316, startPoint y: 276, endPoint x: 354, endPoint y: 273, distance: 38.6
click at [354, 273] on div "Pitcher Avocat a fermé ce dossier pour la raison suivante : Ce dossier n'est pa…" at bounding box center [401, 270] width 205 height 20
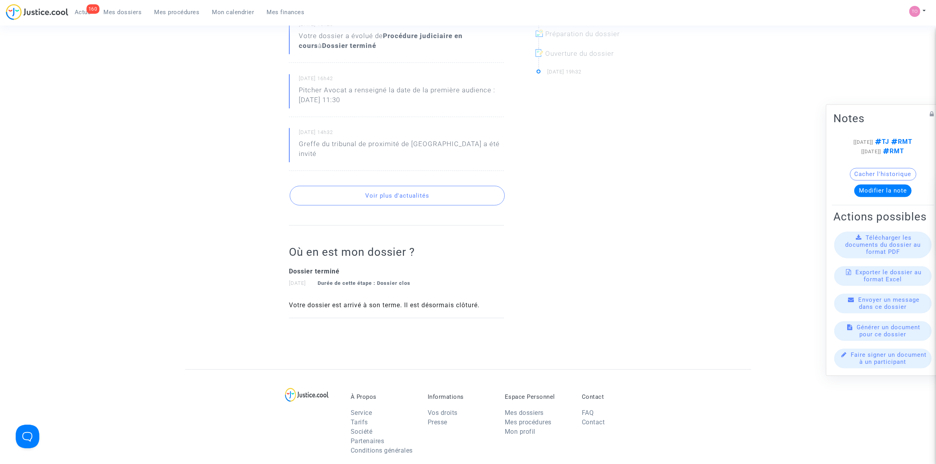
scroll to position [344, 0]
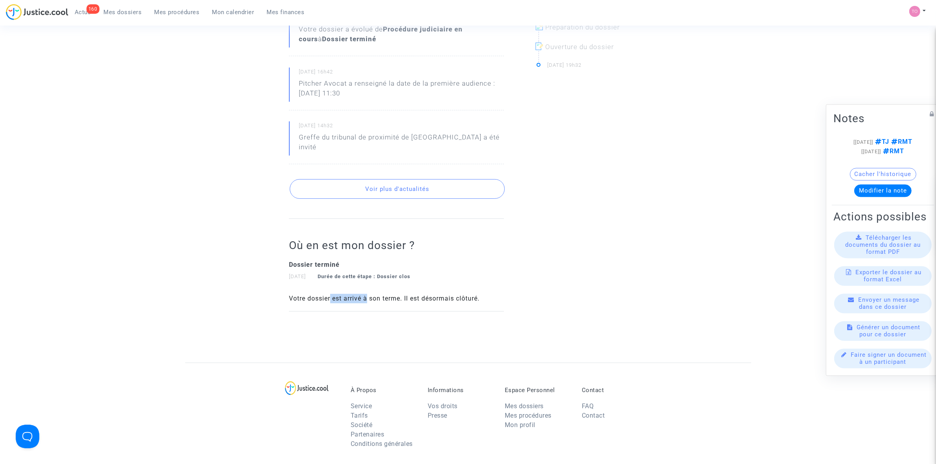
drag, startPoint x: 331, startPoint y: 289, endPoint x: 368, endPoint y: 287, distance: 37.4
click at [367, 294] on div "Votre dossier est arrivé à son terme. Il est désormais clôturé." at bounding box center [396, 298] width 215 height 9
drag, startPoint x: 420, startPoint y: 285, endPoint x: 457, endPoint y: 286, distance: 37.8
click at [457, 294] on div "Votre dossier est arrivé à son terme. Il est désormais clôturé." at bounding box center [396, 298] width 215 height 9
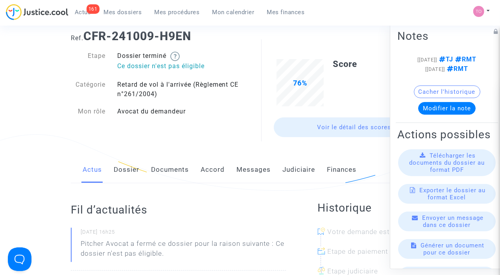
scroll to position [0, 0]
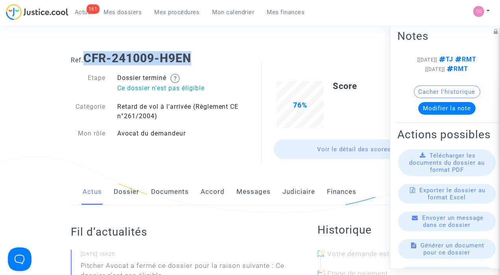
drag, startPoint x: 200, startPoint y: 59, endPoint x: 88, endPoint y: 59, distance: 111.3
click at [88, 59] on h1 "Ref. CFR-241009-H9EN" at bounding box center [250, 58] width 358 height 14
copy b "CFR-241009-H9EN"
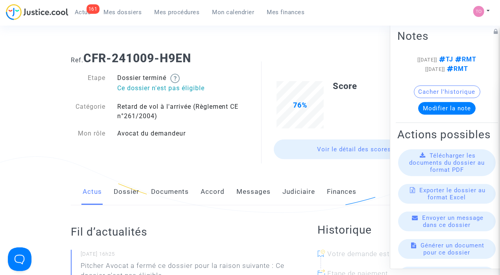
click at [117, 61] on b "CFR-241009-H9EN" at bounding box center [137, 58] width 108 height 14
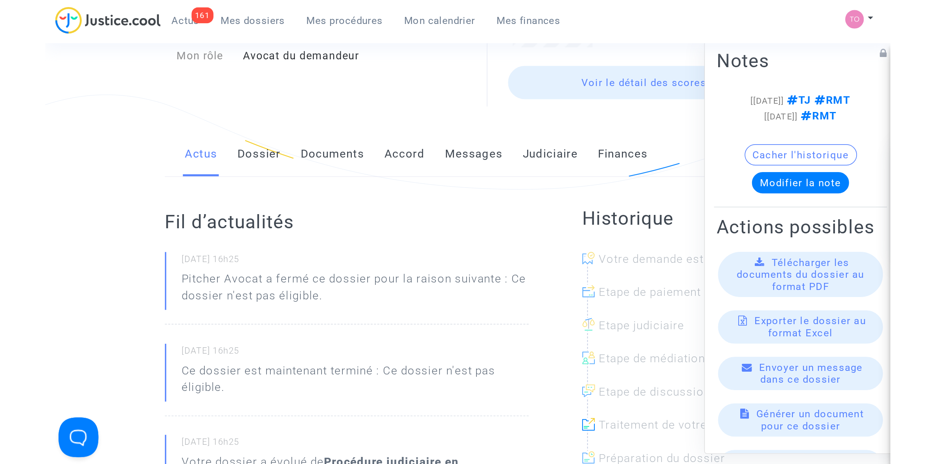
scroll to position [98, 0]
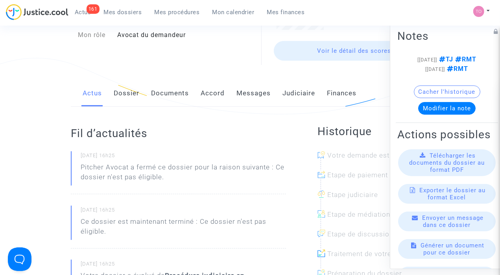
click at [132, 93] on link "Dossier" at bounding box center [127, 93] width 26 height 26
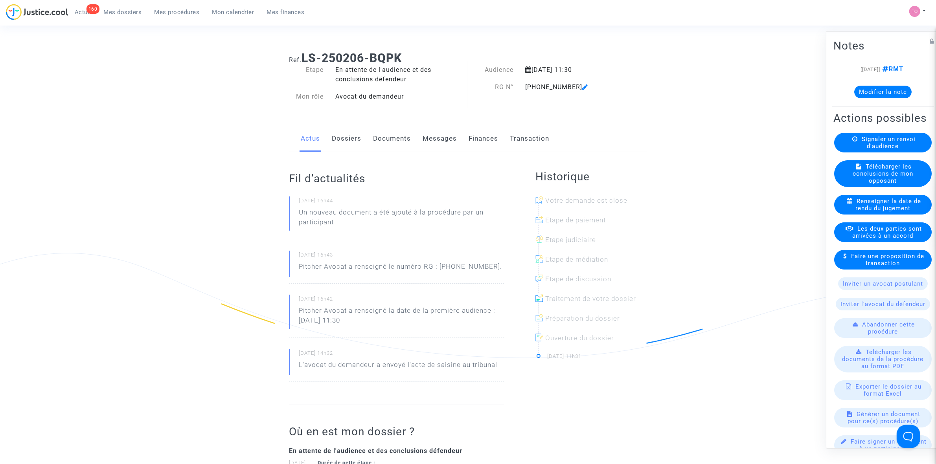
click at [431, 134] on link "Messages" at bounding box center [440, 139] width 34 height 26
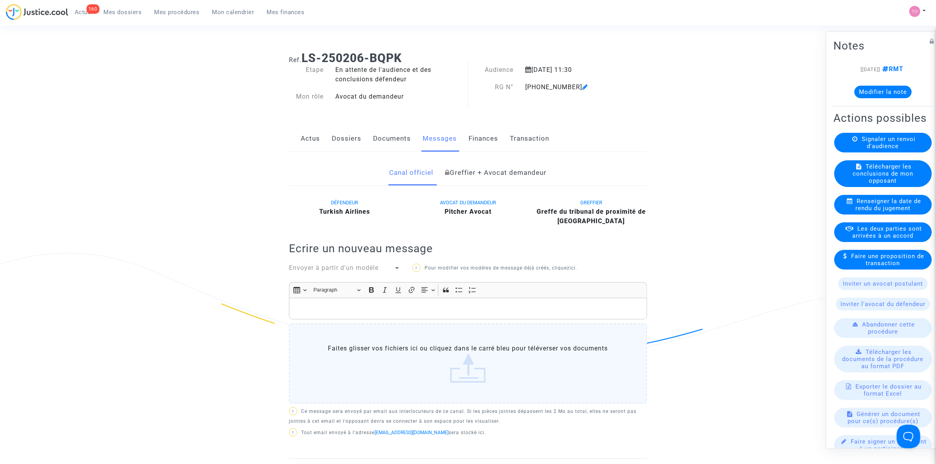
click at [477, 173] on link "Greffier + Avocat demandeur" at bounding box center [496, 173] width 101 height 26
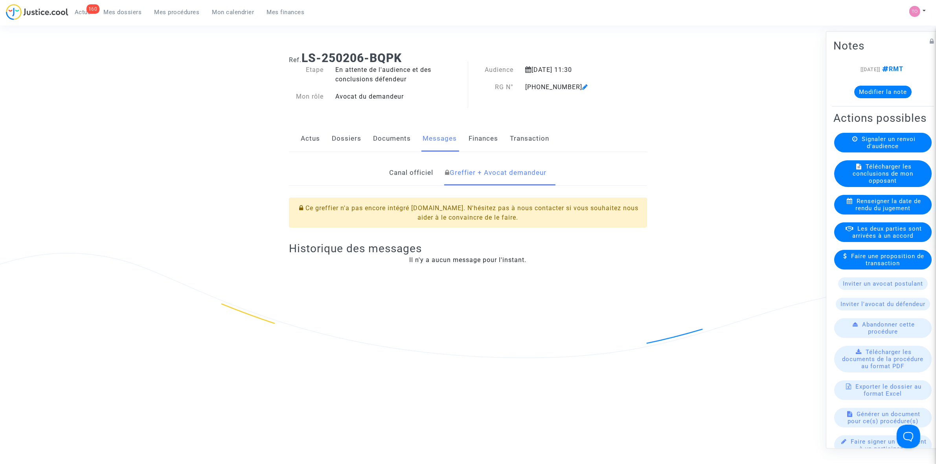
click at [394, 162] on link "Canal officiel" at bounding box center [412, 173] width 44 height 26
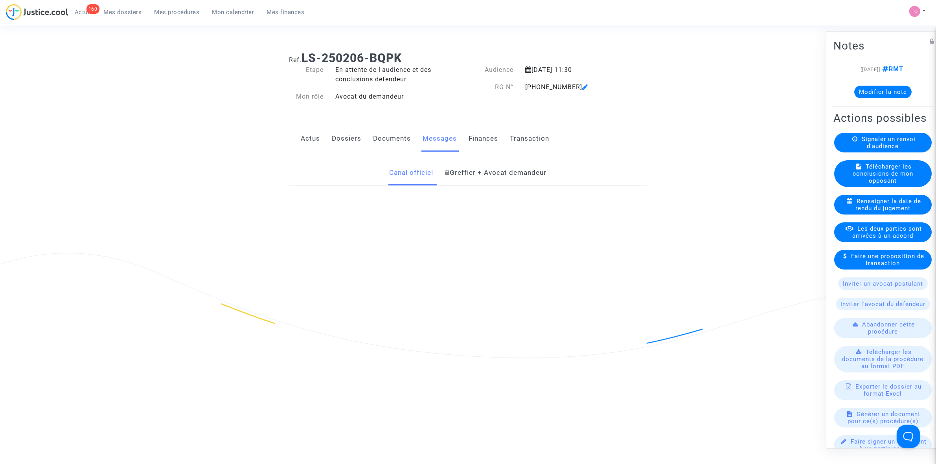
click at [382, 139] on link "Documents" at bounding box center [392, 139] width 38 height 26
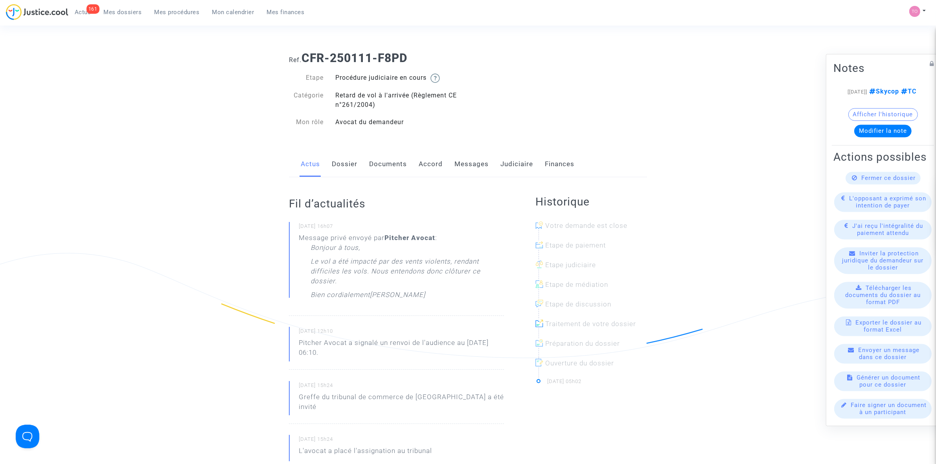
click at [887, 113] on button "Afficher l'historique" at bounding box center [884, 114] width 70 height 13
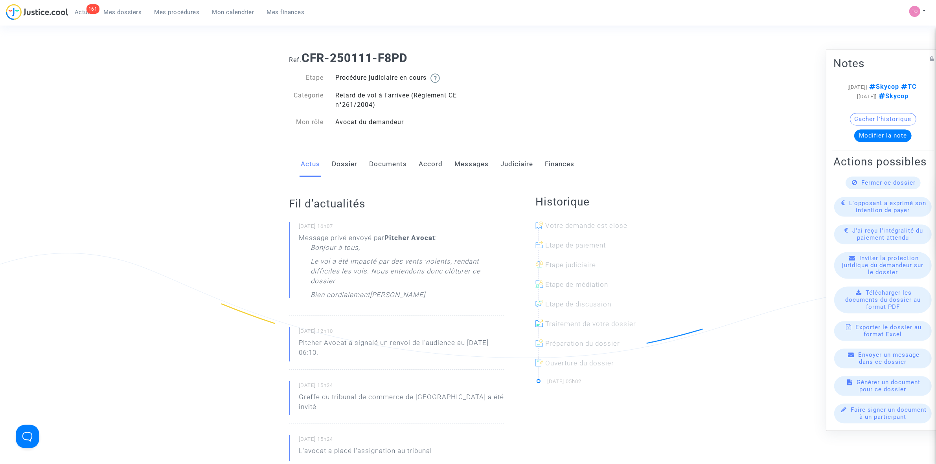
click at [349, 159] on link "Dossier" at bounding box center [345, 164] width 26 height 26
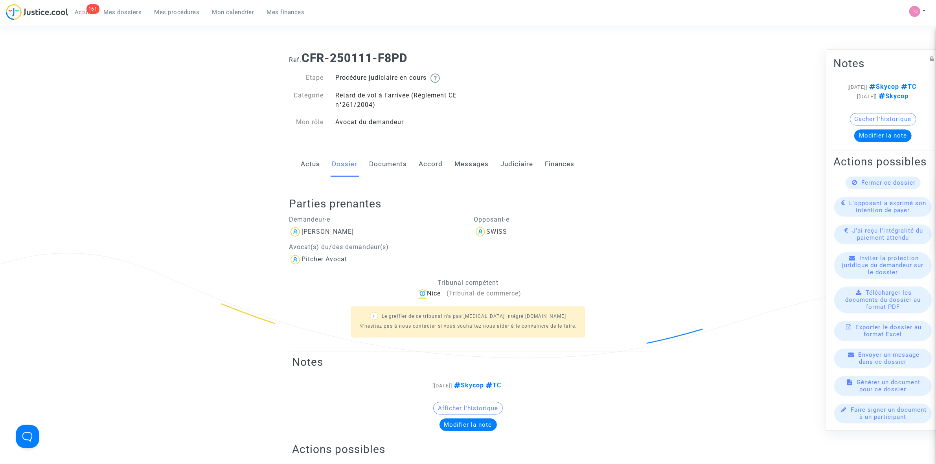
click at [437, 163] on link "Accord" at bounding box center [431, 164] width 24 height 26
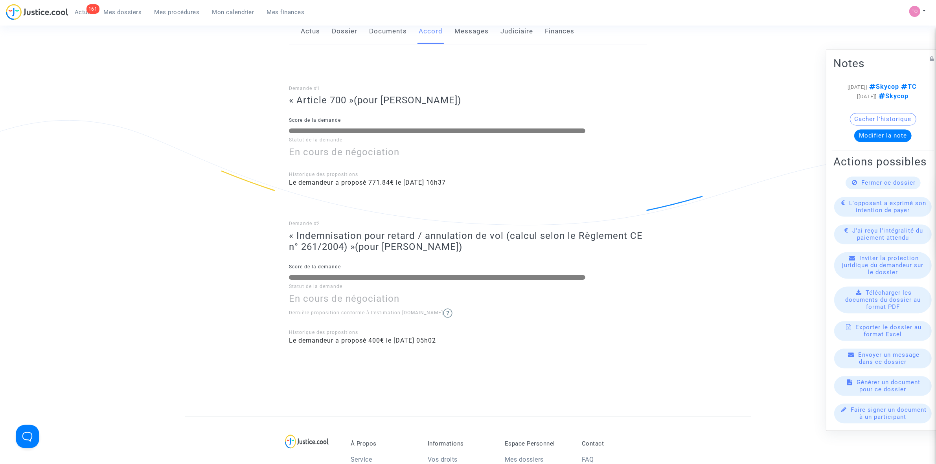
scroll to position [49, 0]
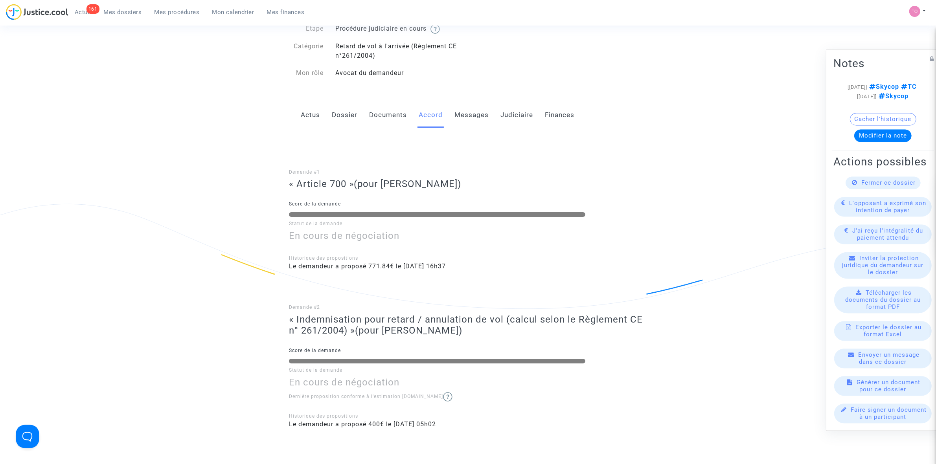
click at [468, 119] on link "Messages" at bounding box center [472, 115] width 34 height 26
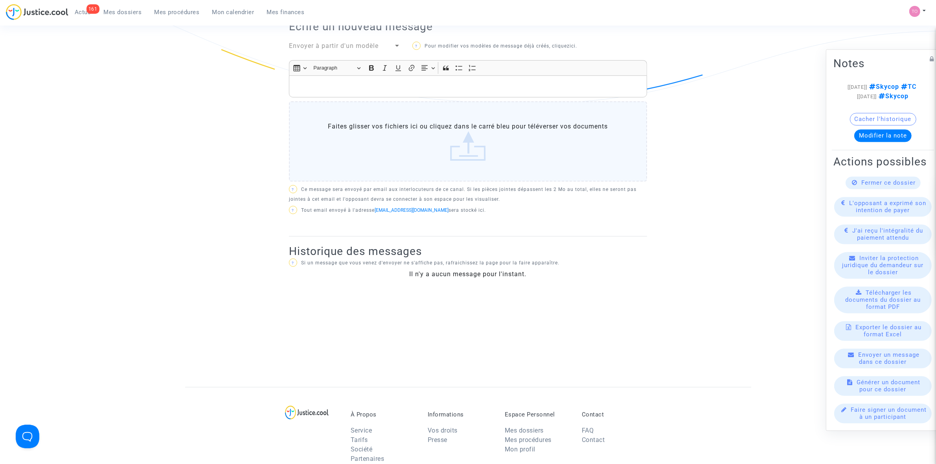
scroll to position [98, 0]
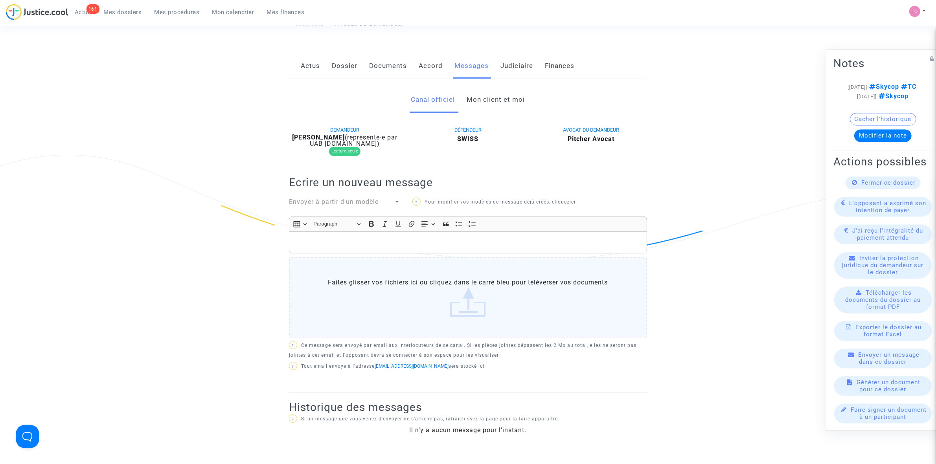
click at [486, 101] on link "Mon client et moi" at bounding box center [496, 100] width 58 height 26
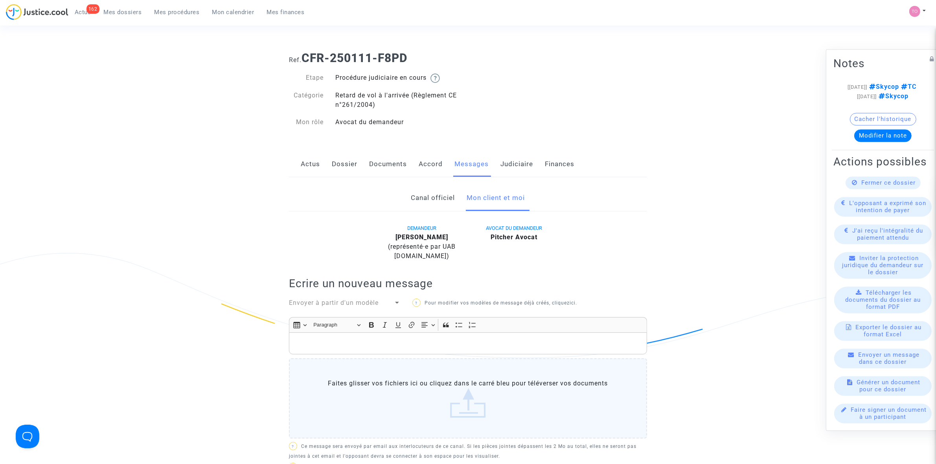
click at [513, 166] on link "Judiciaire" at bounding box center [517, 164] width 33 height 26
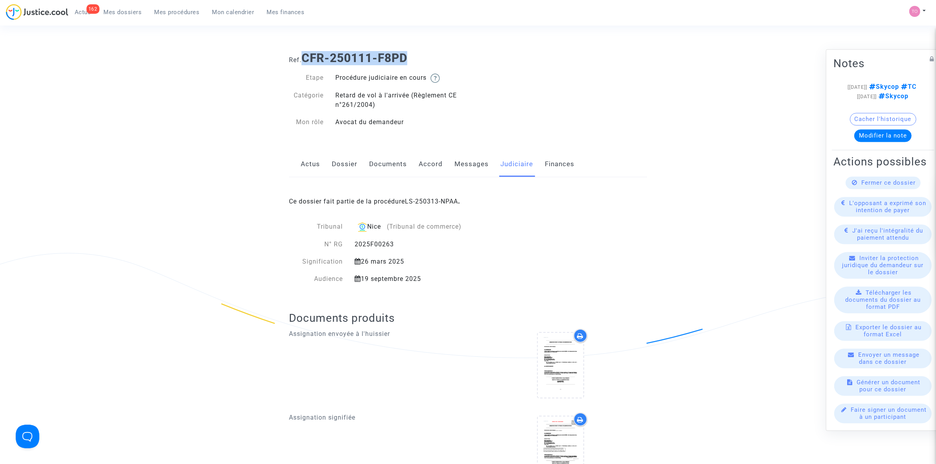
drag, startPoint x: 410, startPoint y: 55, endPoint x: 304, endPoint y: 53, distance: 106.2
click at [304, 53] on b "CFR-250111-F8PD" at bounding box center [355, 58] width 106 height 14
copy b "CFR-250111-F8PD"
click at [394, 58] on b "CFR-250111-F8PD" at bounding box center [355, 58] width 106 height 14
drag, startPoint x: 417, startPoint y: 57, endPoint x: 304, endPoint y: 60, distance: 113.7
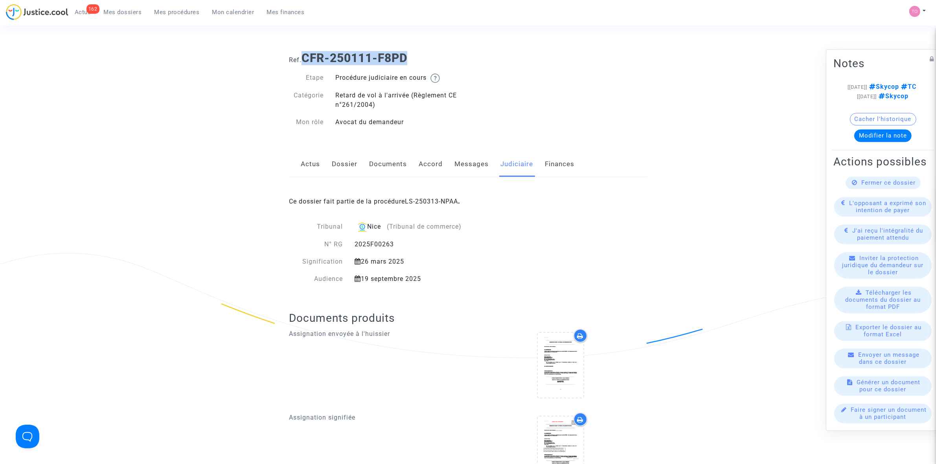
click at [304, 60] on h1 "Ref. CFR-250111-F8PD" at bounding box center [468, 58] width 358 height 14
copy b "CFR-250111-F8PD"
click at [127, 11] on span "Mes dossiers" at bounding box center [123, 12] width 38 height 7
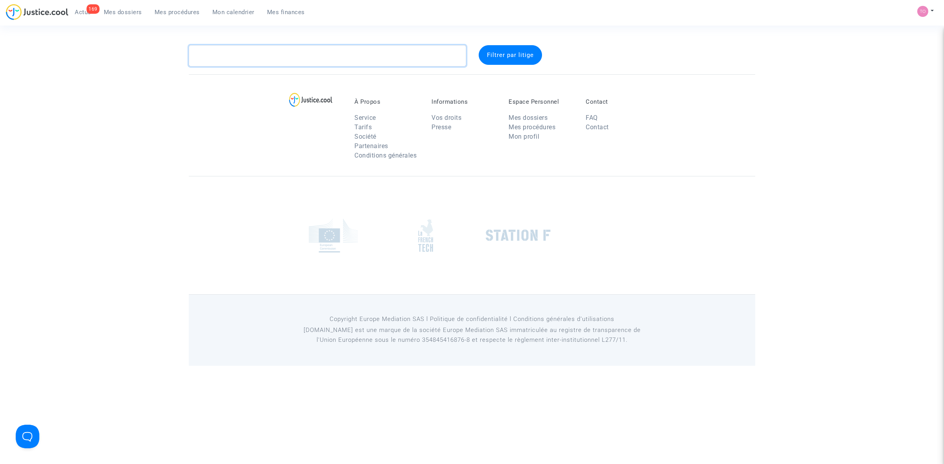
click at [230, 52] on textarea at bounding box center [327, 55] width 277 height 21
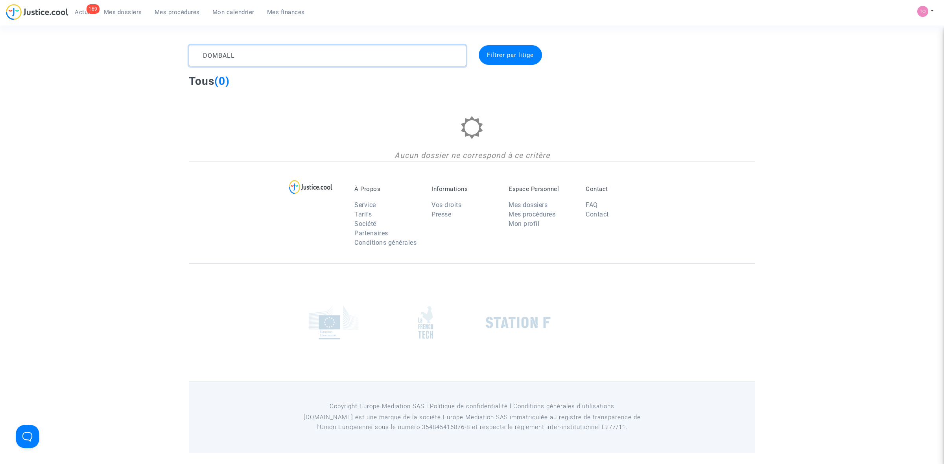
click at [243, 58] on textarea at bounding box center [327, 55] width 277 height 21
drag, startPoint x: 243, startPoint y: 58, endPoint x: 172, endPoint y: 52, distance: 71.5
click at [172, 52] on div "DOMBALL Filtrer par litige Tous (0) Aucun dossier ne correspond à ce critère" at bounding box center [472, 103] width 944 height 116
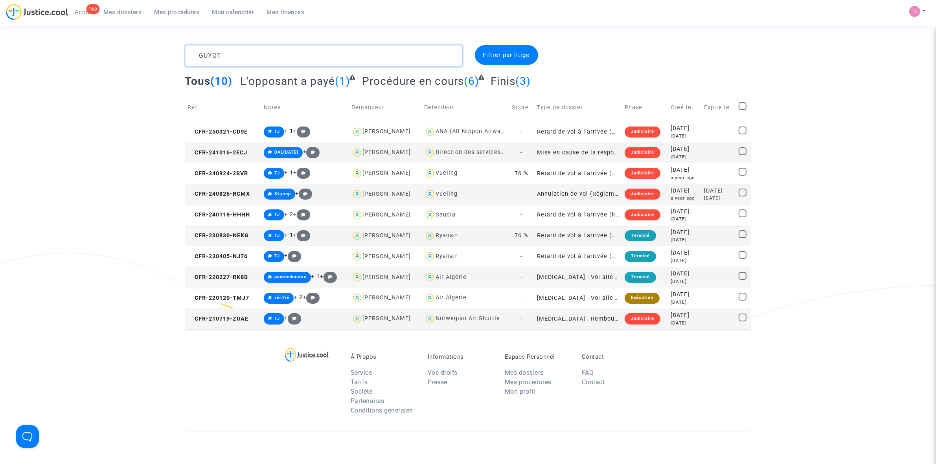
drag, startPoint x: 239, startPoint y: 55, endPoint x: 33, endPoint y: 51, distance: 206.5
click at [33, 51] on div "GUYOT Filtrer par litige Tous (10) L'opposant a payé (1) Procédure en cours (6)…" at bounding box center [468, 187] width 936 height 284
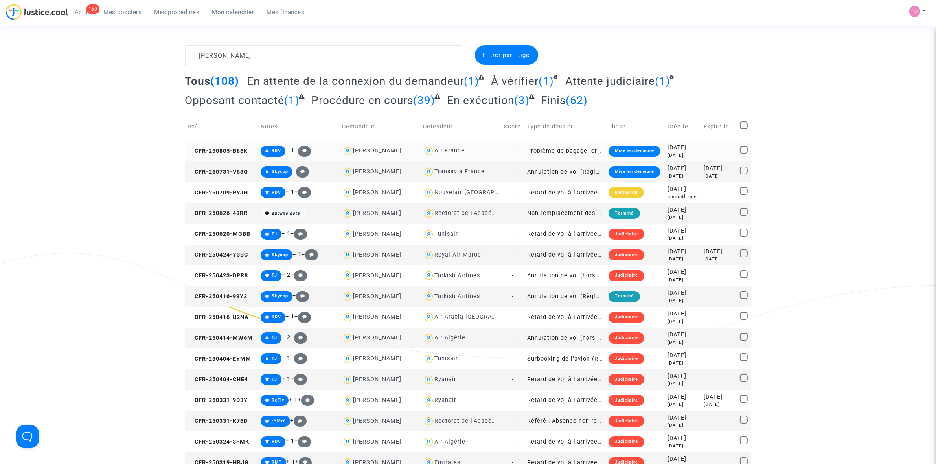
click at [444, 150] on div "Air France" at bounding box center [450, 150] width 30 height 7
type textarea "NADIA @"Air France""
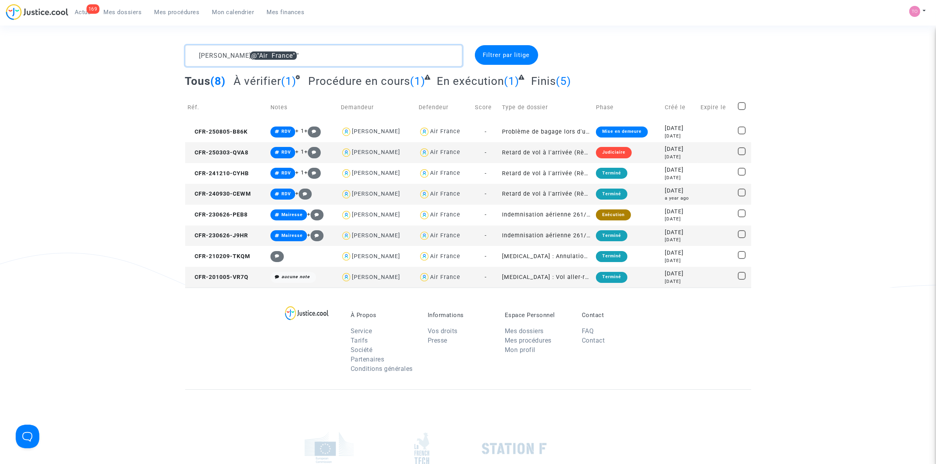
drag, startPoint x: 366, startPoint y: 61, endPoint x: 153, endPoint y: 61, distance: 213.2
click at [153, 61] on div "NADIA @"Air France" Filtrer par litige Tous (8) À vérifier (1) Procédure en cou…" at bounding box center [468, 166] width 936 height 243
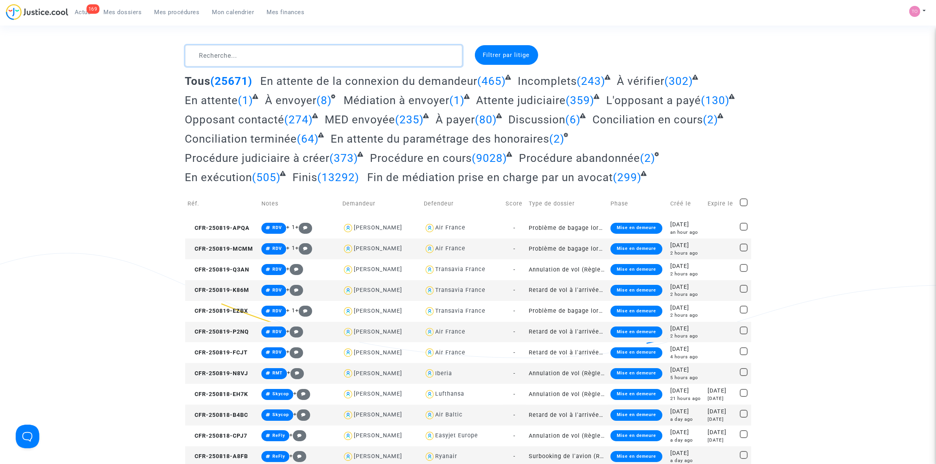
click at [254, 53] on textarea at bounding box center [323, 55] width 277 height 21
paste textarea "NGUYEN"
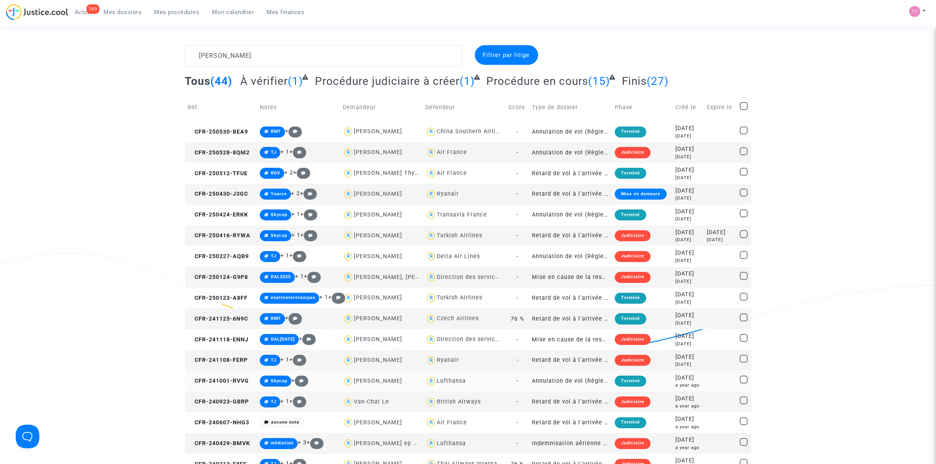
click at [444, 380] on div "Lufthansa" at bounding box center [451, 381] width 29 height 7
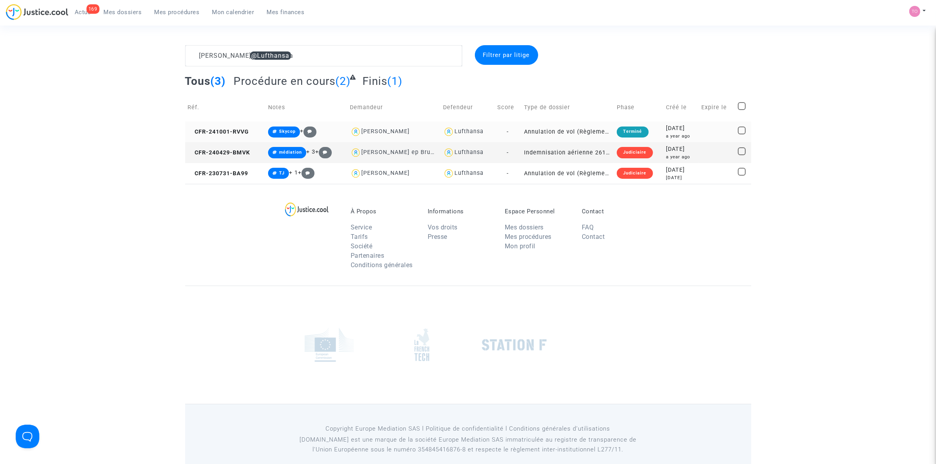
click at [677, 130] on div "2024-10-01" at bounding box center [681, 128] width 30 height 9
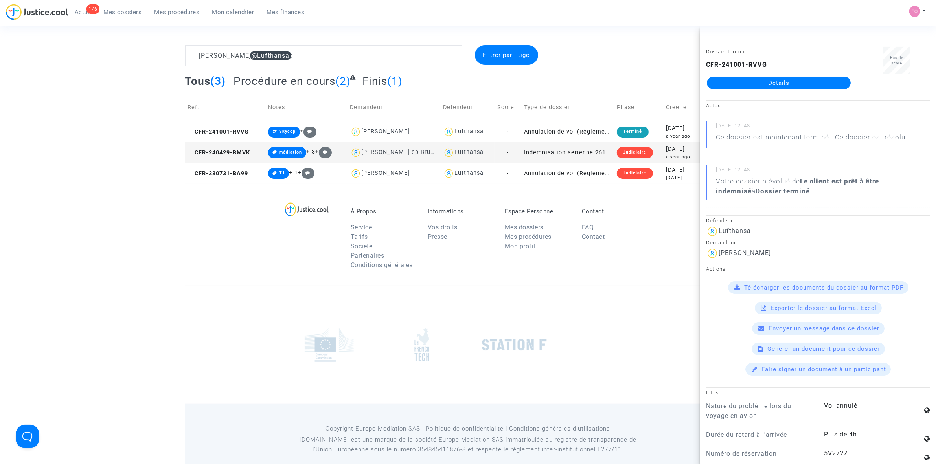
click at [644, 311] on div at bounding box center [468, 345] width 566 height 118
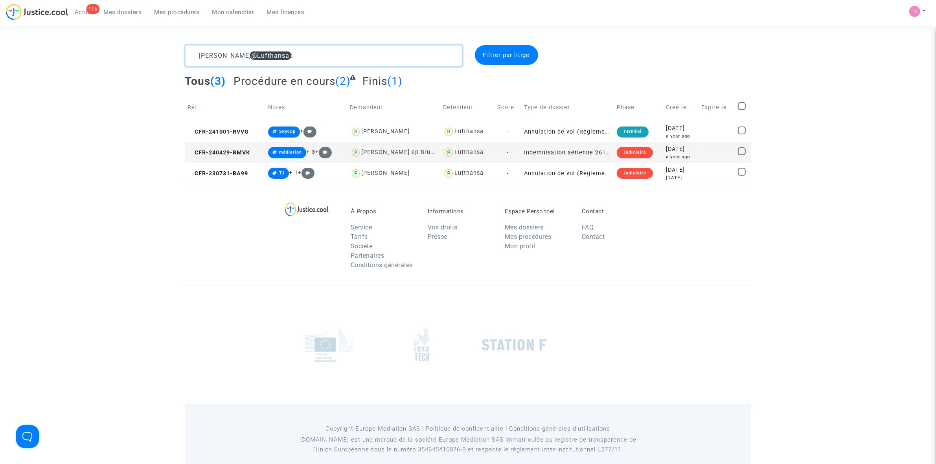
drag, startPoint x: 300, startPoint y: 52, endPoint x: 175, endPoint y: 52, distance: 124.7
click at [175, 52] on div "NGUYEN @Lufthansa Filtrer par litige Tous (3) Procédure en cours (2) Finis (1) …" at bounding box center [468, 114] width 936 height 139
paste textarea "LACOFFRETTE"
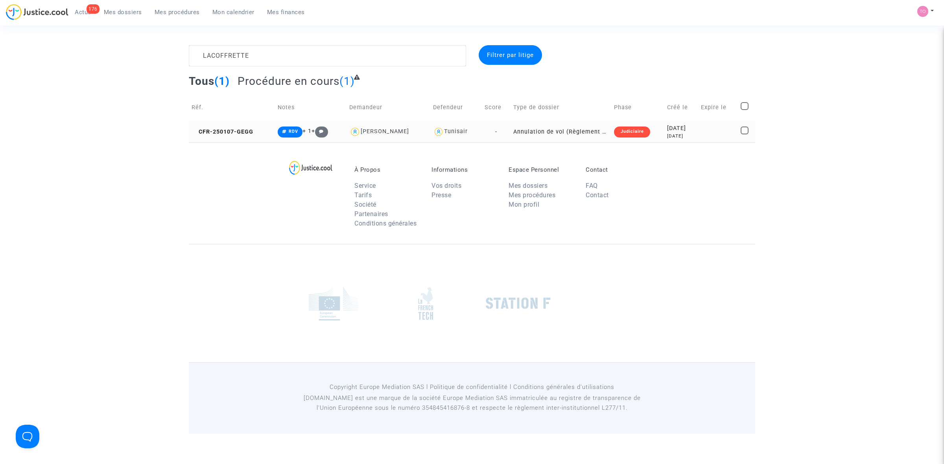
click at [678, 134] on div "7 months ago" at bounding box center [681, 136] width 28 height 7
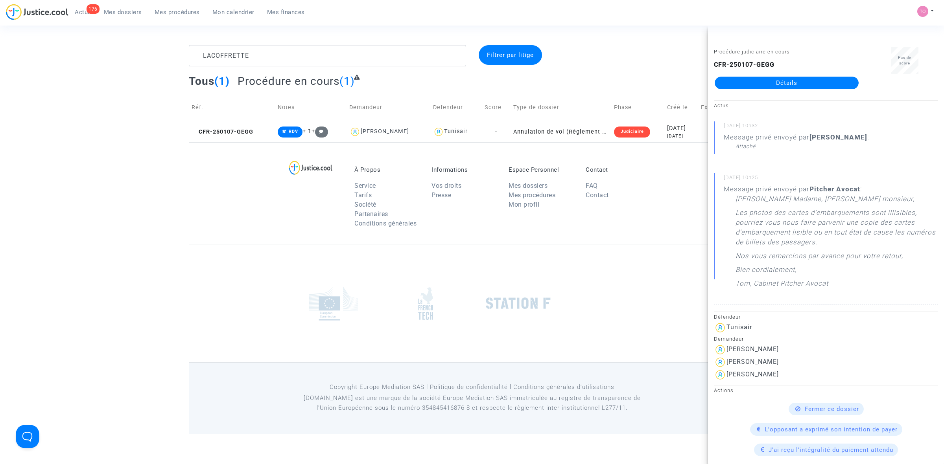
click at [594, 70] on complex-dispute-list "LACOFFRETTE Filtrer par litige Tous (1) Procédure en cours (1) Réf. Notes Deman…" at bounding box center [472, 93] width 566 height 97
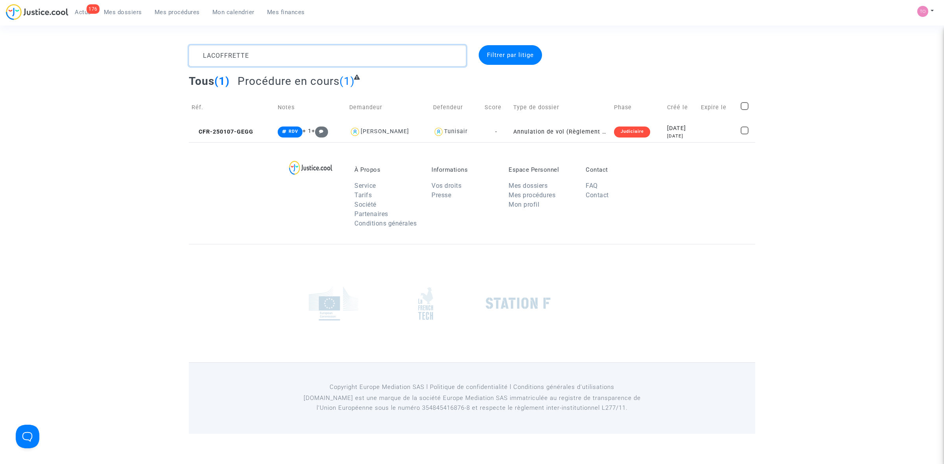
drag, startPoint x: 278, startPoint y: 50, endPoint x: 191, endPoint y: 54, distance: 87.0
click at [191, 54] on textarea at bounding box center [327, 55] width 277 height 21
paste textarea "Richardson-Nettersheim"
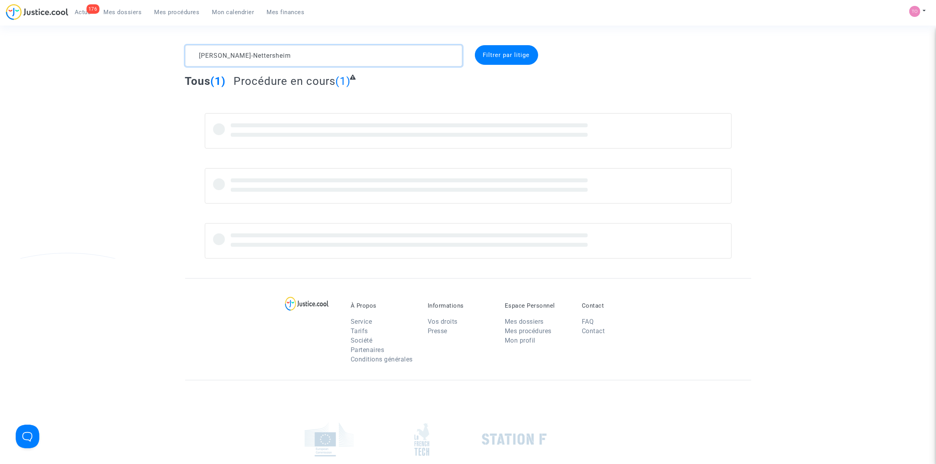
drag, startPoint x: 236, startPoint y: 55, endPoint x: 179, endPoint y: 54, distance: 56.6
click at [179, 54] on div "Richardson-Nettersheim" at bounding box center [323, 55] width 289 height 21
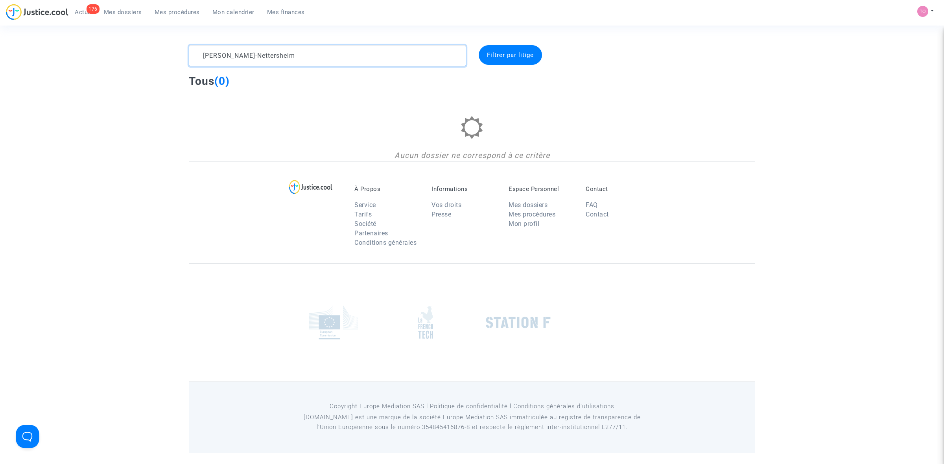
type textarea "Nettersheim"
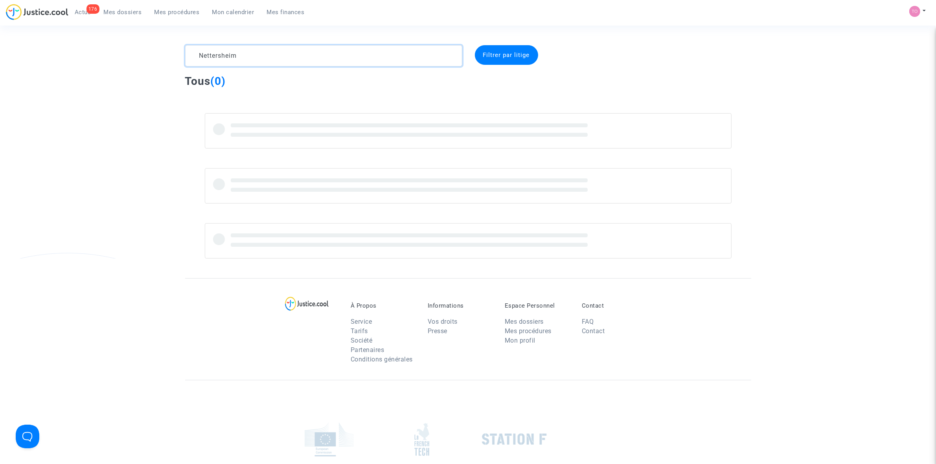
drag, startPoint x: 201, startPoint y: 57, endPoint x: 168, endPoint y: 55, distance: 33.5
click at [168, 55] on div "Nettersheim Filtrer par litige Tous (0)" at bounding box center [468, 152] width 936 height 214
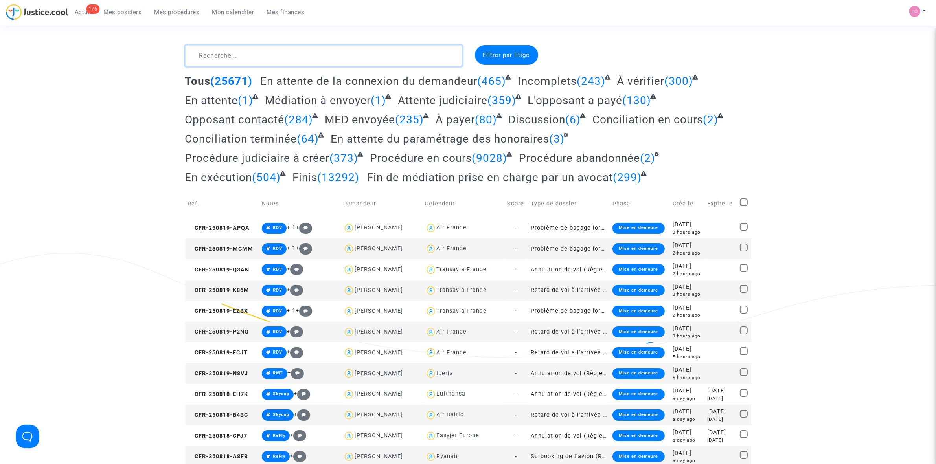
click at [207, 51] on textarea at bounding box center [323, 55] width 277 height 21
paste textarea "Richardson"
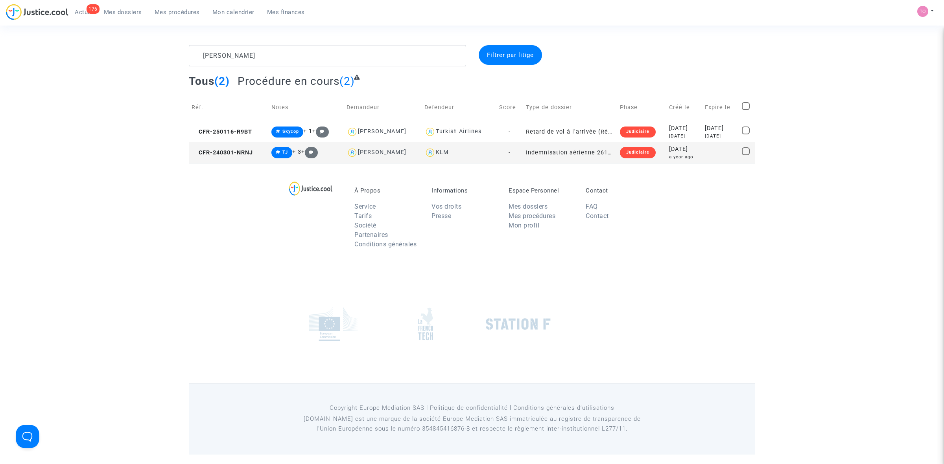
click at [674, 150] on div "2024-03-01" at bounding box center [684, 149] width 30 height 9
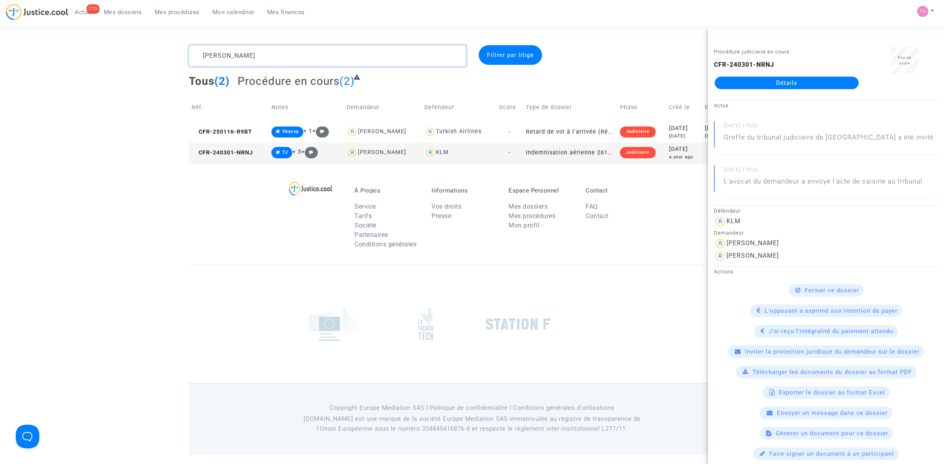
drag, startPoint x: 259, startPoint y: 57, endPoint x: 125, endPoint y: 50, distance: 134.3
click at [125, 50] on div "Richardson Filtrer par litige Tous (2) Procédure en cours (2) Réf. Notes Demand…" at bounding box center [472, 104] width 944 height 118
paste textarea "CFR-241009-H9EN"
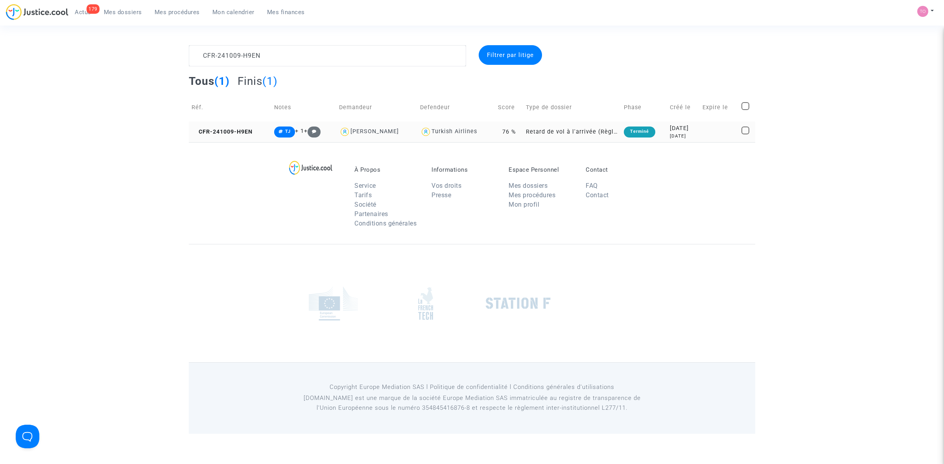
click at [670, 129] on div "2024-10-09" at bounding box center [683, 128] width 27 height 9
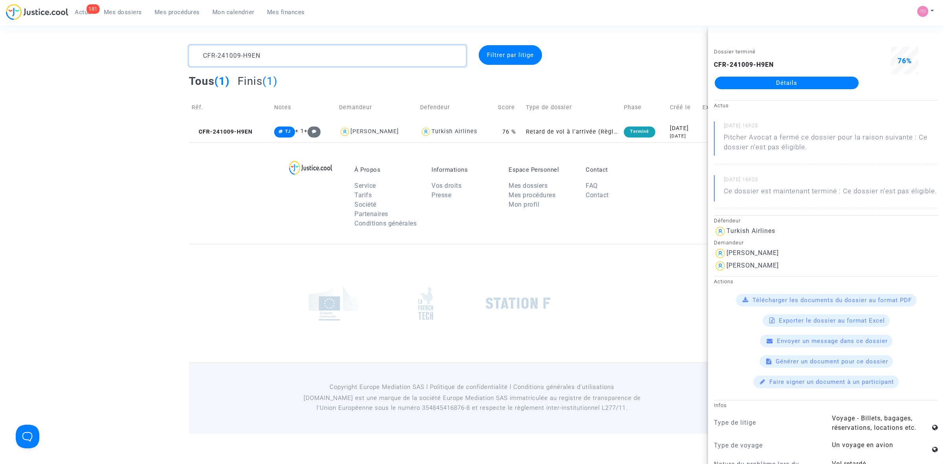
drag, startPoint x: 276, startPoint y: 54, endPoint x: 189, endPoint y: 54, distance: 87.7
click at [189, 54] on textarea at bounding box center [327, 55] width 277 height 21
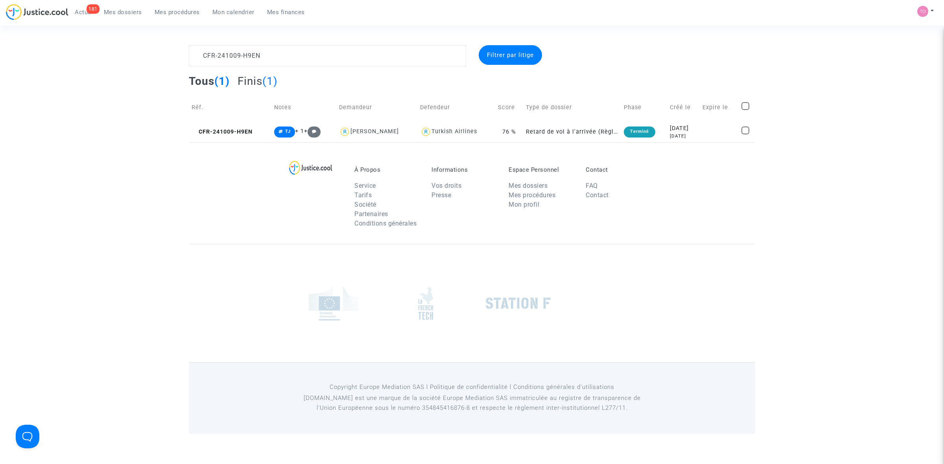
click at [107, 72] on div "CFR-241009-H9EN Filtrer par litige Tous (1) Finis (1) Réf. Notes Demandeur Defe…" at bounding box center [472, 93] width 944 height 97
drag, startPoint x: 302, startPoint y: 54, endPoint x: 166, endPoint y: 48, distance: 136.2
click at [166, 48] on div "CFR-241009-H9EN Filtrer par litige Tous (1) Finis (1) Réf. Notes Demandeur Defe…" at bounding box center [472, 93] width 944 height 97
paste textarea "Ruzindaza"
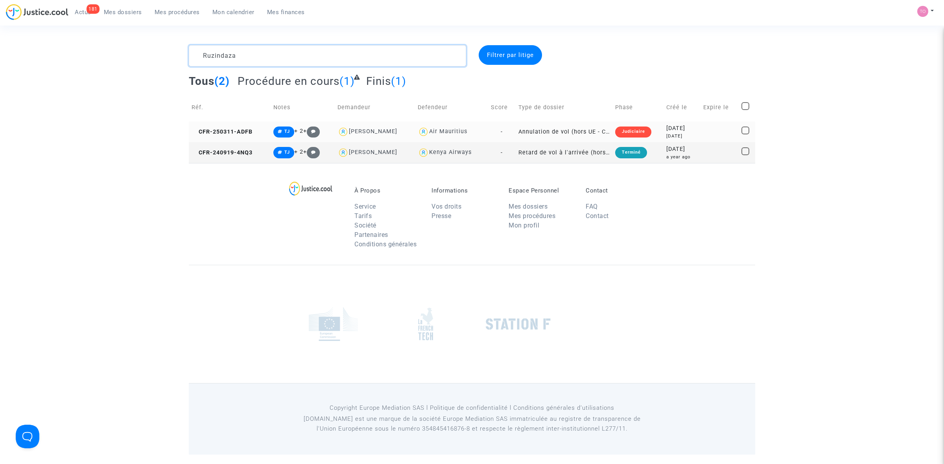
type textarea "Ruzindaza"
click at [630, 130] on div "Judiciaire" at bounding box center [633, 132] width 36 height 11
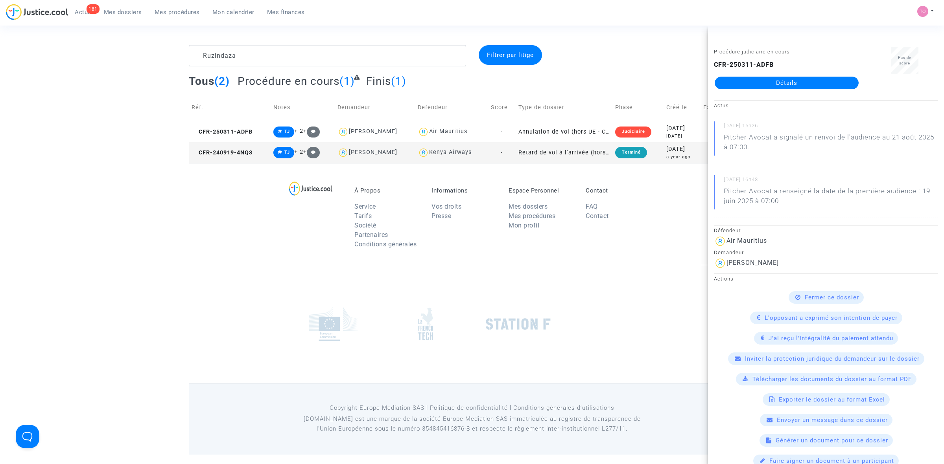
click at [645, 178] on div "À Propos Service Tarifs Société Partenaires Conditions générales Informations V…" at bounding box center [472, 214] width 566 height 102
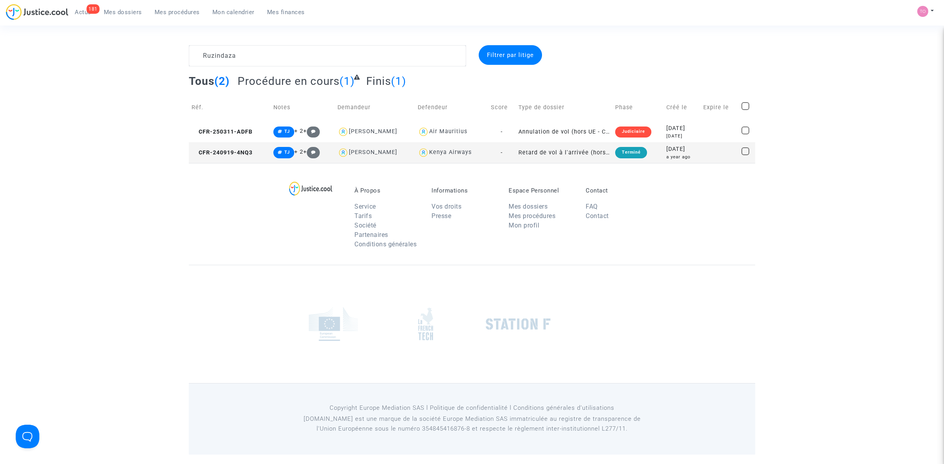
click at [229, 12] on span "Mon calendrier" at bounding box center [233, 12] width 42 height 7
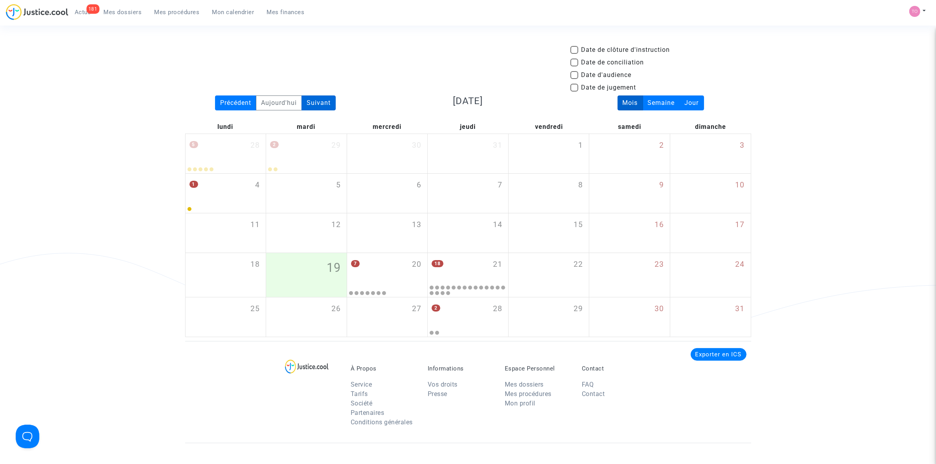
click at [315, 98] on div "Suivant" at bounding box center [319, 103] width 34 height 15
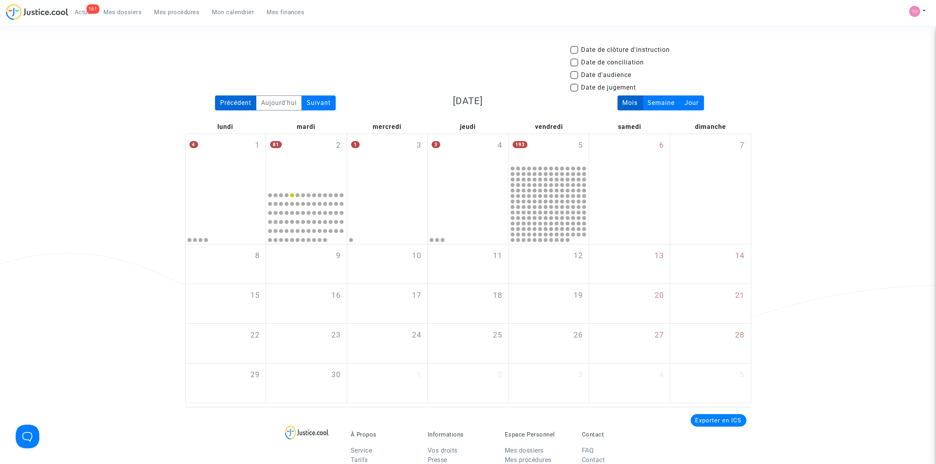
click at [240, 104] on div "Précédent" at bounding box center [235, 103] width 41 height 15
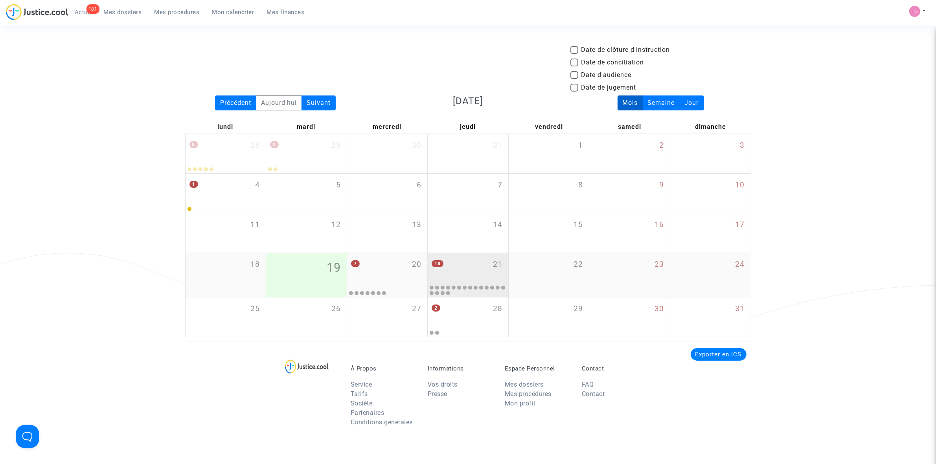
click at [451, 269] on div "18 21" at bounding box center [468, 268] width 81 height 31
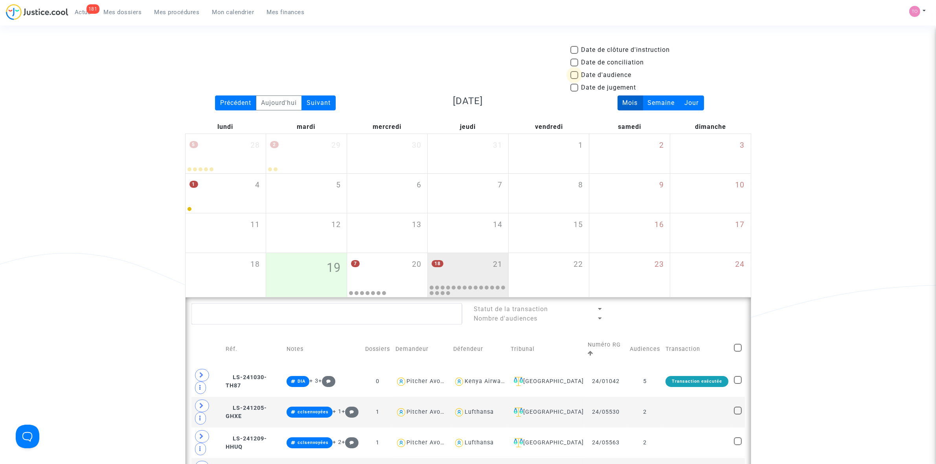
click at [573, 74] on span at bounding box center [575, 75] width 8 height 8
click at [574, 79] on input "Date d'audience" at bounding box center [574, 79] width 0 height 0
checkbox input "true"
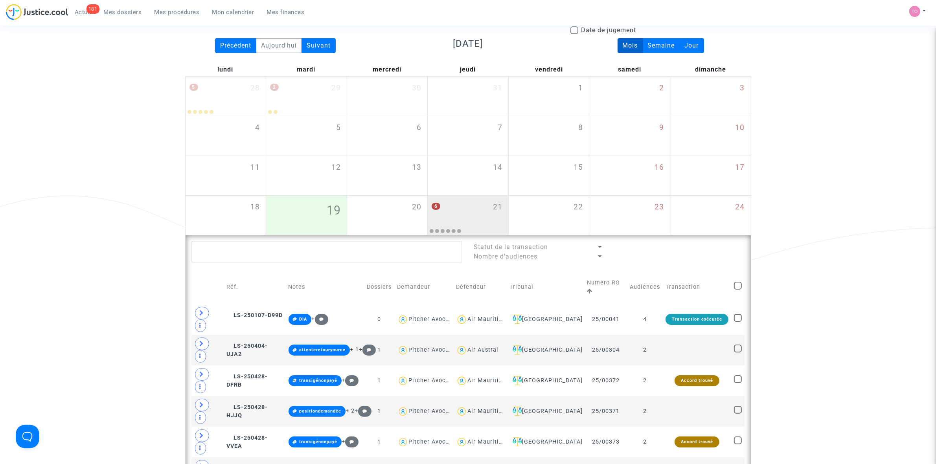
scroll to position [49, 0]
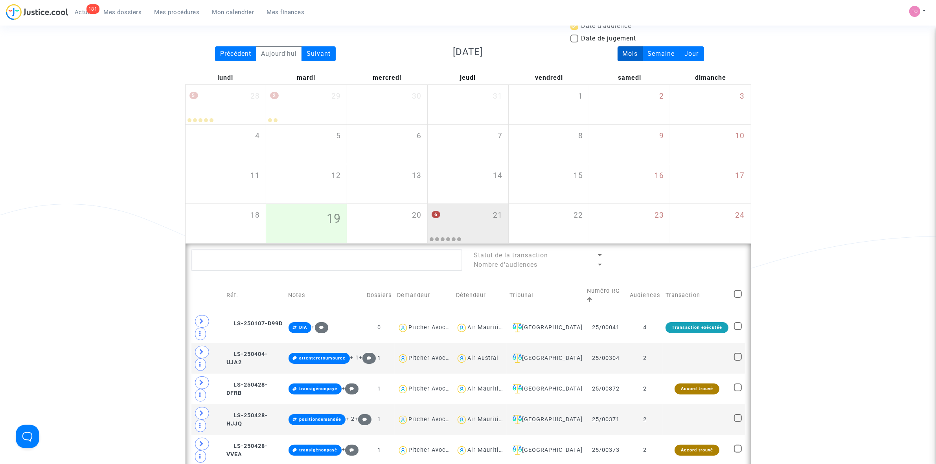
click at [131, 12] on span "Mes dossiers" at bounding box center [123, 12] width 38 height 7
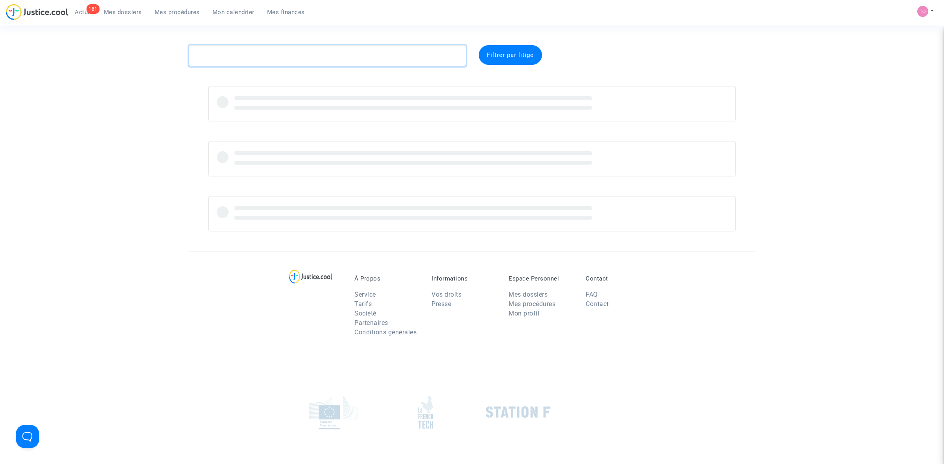
click at [230, 62] on textarea at bounding box center [327, 55] width 277 height 21
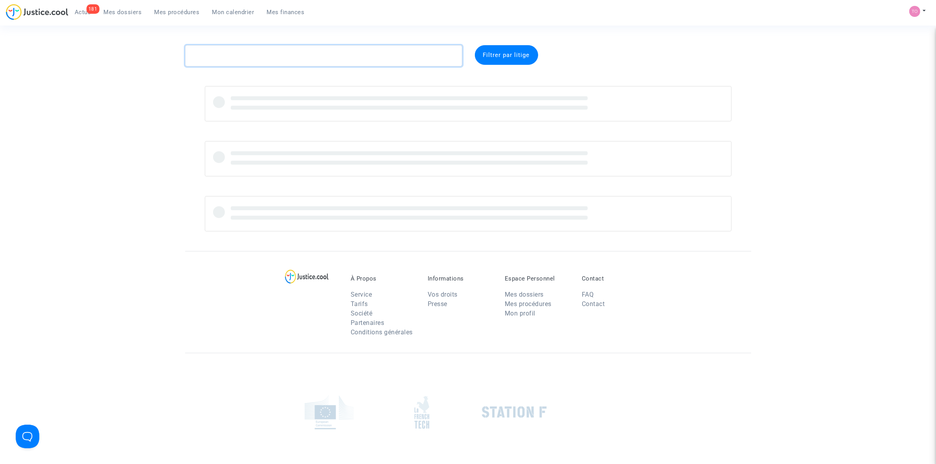
paste textarea "CFR-250610-7NQU"
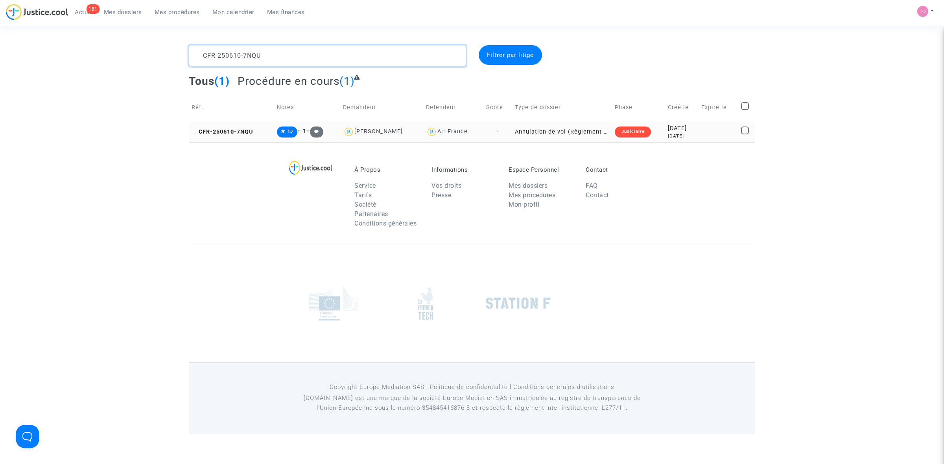
type textarea "CFR-250610-7NQU"
click at [650, 133] on td "Judiciaire" at bounding box center [638, 132] width 53 height 21
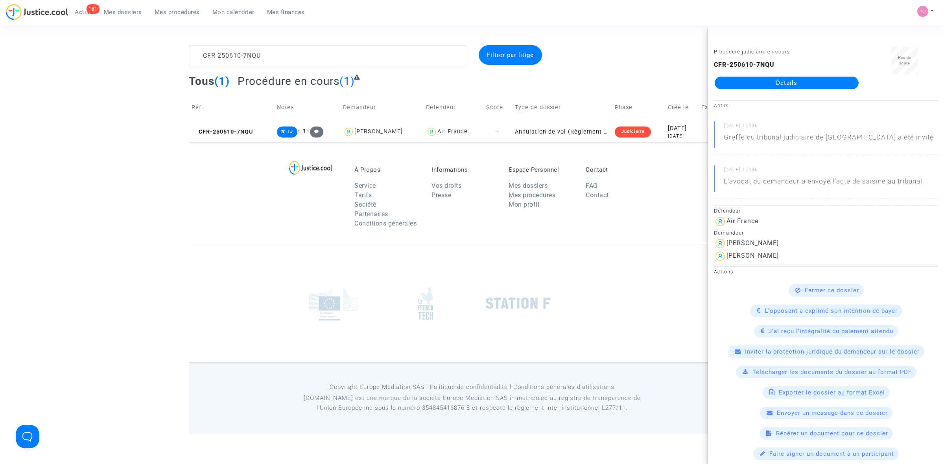
click at [67, 162] on footerbar "À Propos Service Tarifs Société Partenaires Conditions générales Informations V…" at bounding box center [472, 288] width 944 height 292
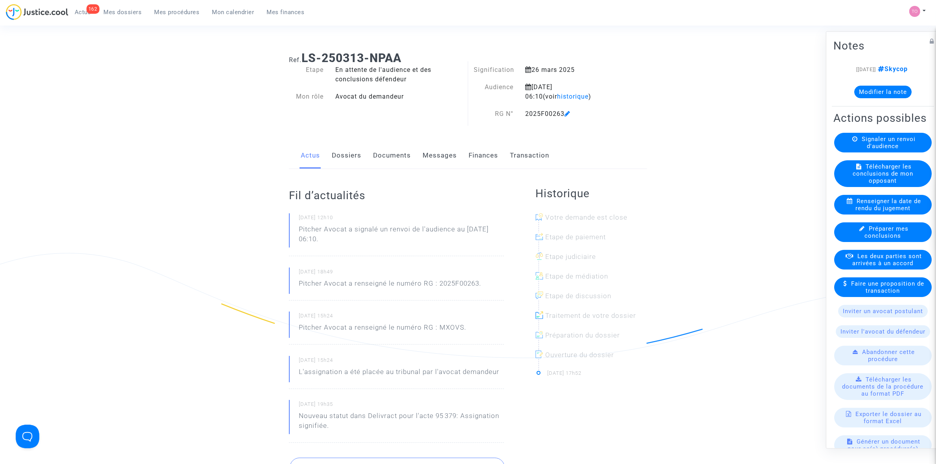
click at [870, 96] on button "Modifier la note" at bounding box center [883, 91] width 57 height 13
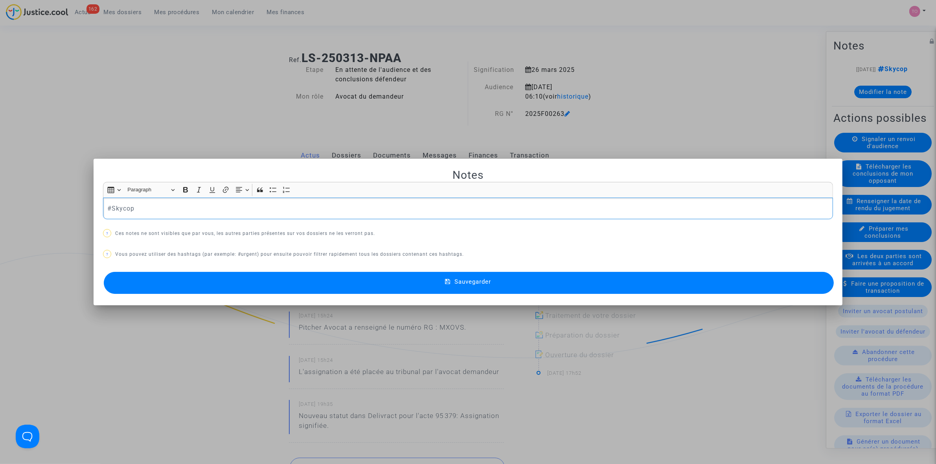
drag, startPoint x: 154, startPoint y: 210, endPoint x: 67, endPoint y: 210, distance: 86.9
click at [67, 210] on div "Notes Rich Text Editor Insert table Insert table Heading Paragraph Paragraph He…" at bounding box center [468, 232] width 936 height 464
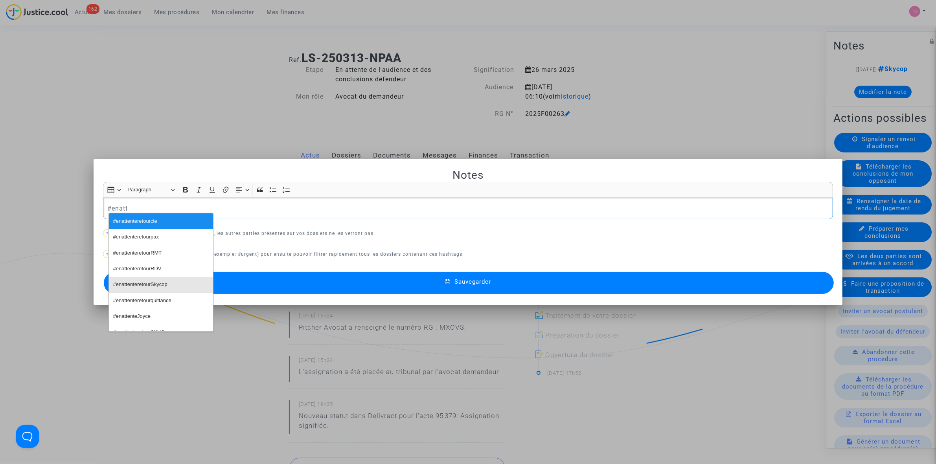
click at [139, 284] on span "#enattenteretourSkycop" at bounding box center [140, 284] width 54 height 11
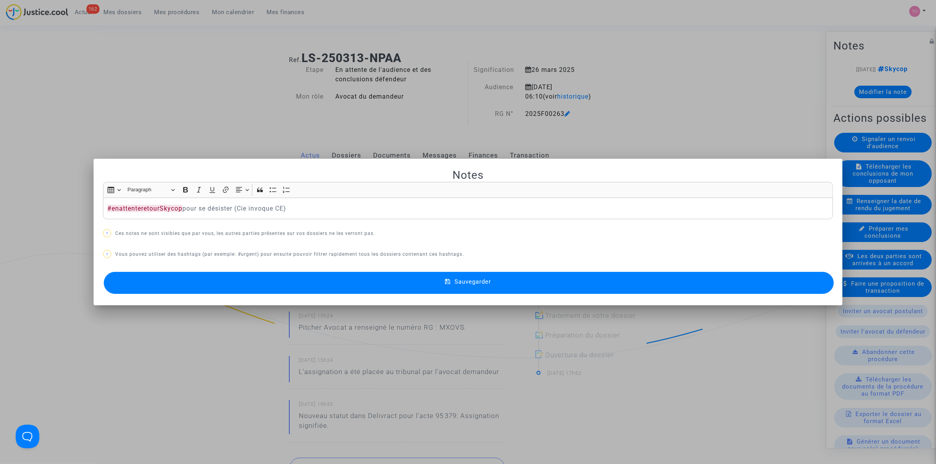
click at [475, 286] on button "Sauvegarder" at bounding box center [469, 283] width 730 height 22
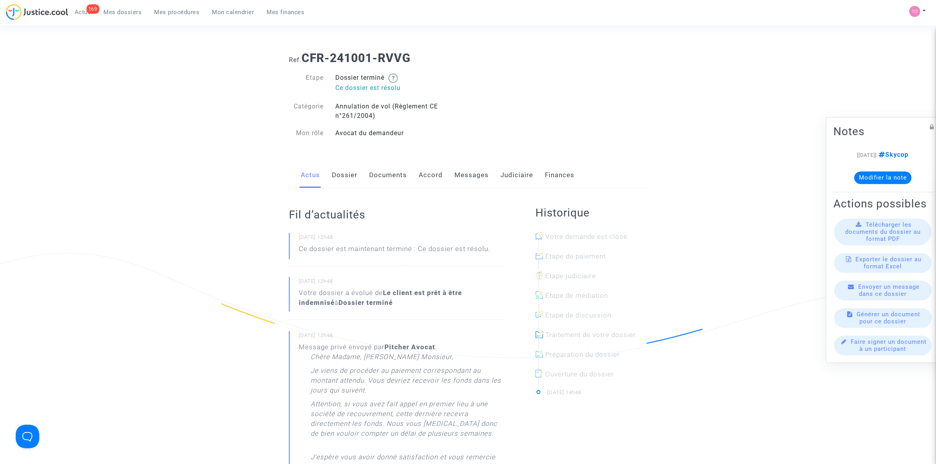
click at [461, 172] on link "Messages" at bounding box center [472, 175] width 34 height 26
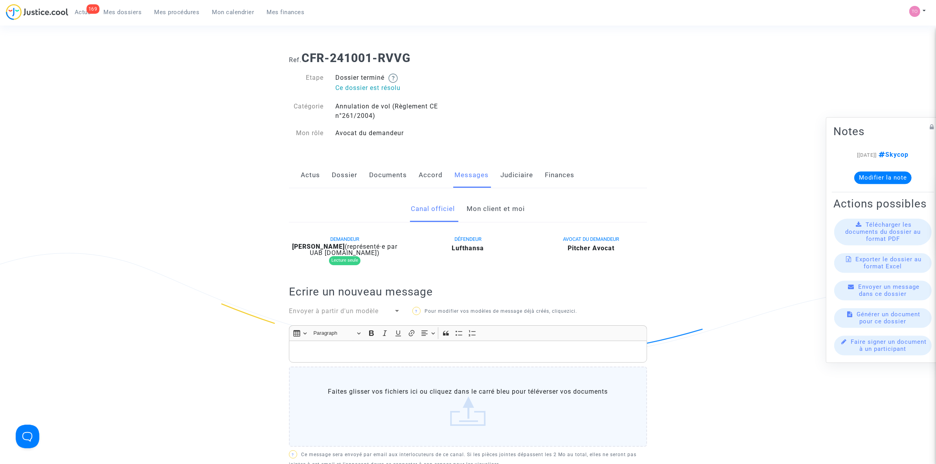
click at [483, 215] on link "Mon client et moi" at bounding box center [496, 209] width 58 height 26
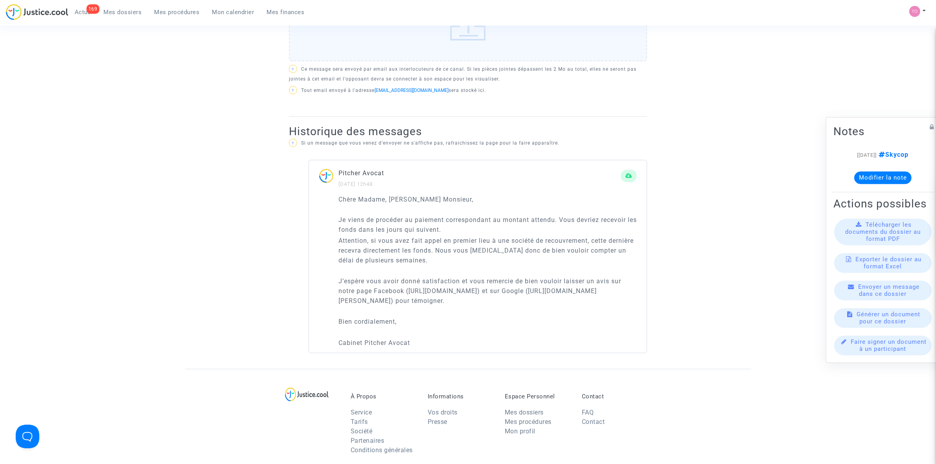
scroll to position [393, 0]
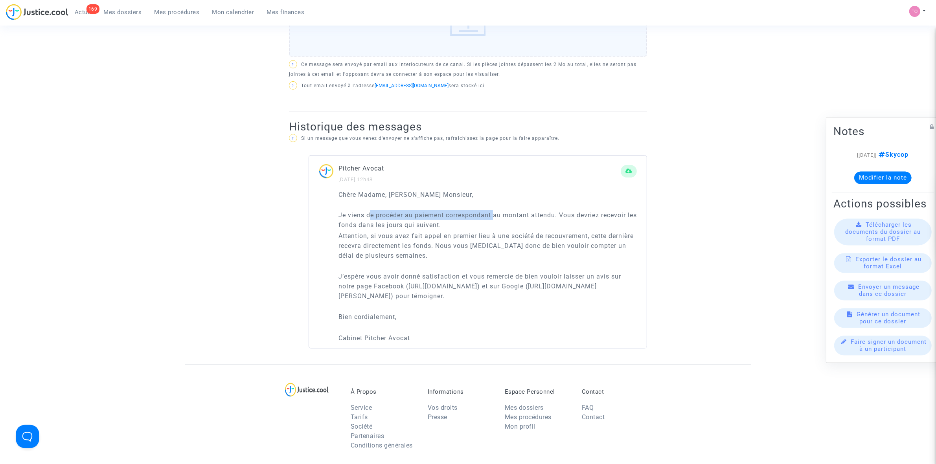
drag, startPoint x: 372, startPoint y: 214, endPoint x: 496, endPoint y: 217, distance: 123.5
click at [496, 217] on p "Je viens de procéder au paiement correspondant au montant attendu. Vous devriez…" at bounding box center [488, 220] width 298 height 20
drag, startPoint x: 369, startPoint y: 227, endPoint x: 400, endPoint y: 229, distance: 31.2
click at [400, 228] on p "Je viens de procéder au paiement correspondant au montant attendu. Vous devriez…" at bounding box center [488, 220] width 298 height 20
drag, startPoint x: 431, startPoint y: 253, endPoint x: 440, endPoint y: 254, distance: 9.1
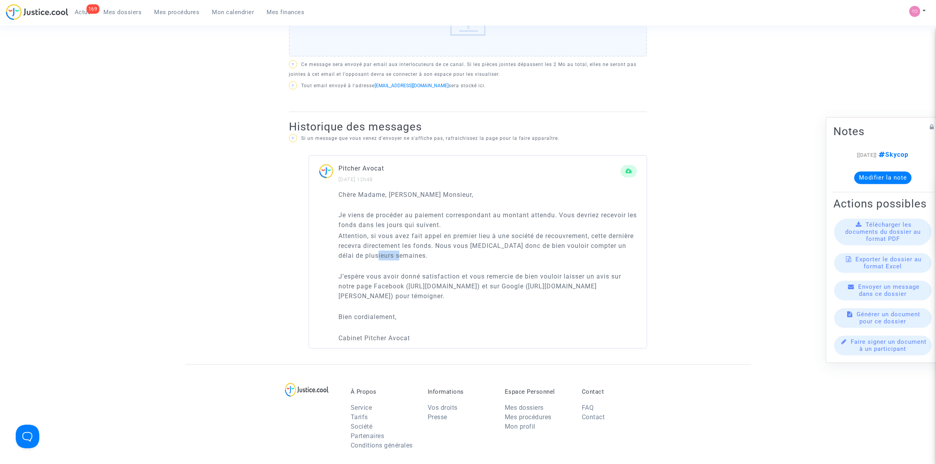
click at [435, 253] on p "Attention, si vous avez fait appel en premier lieu à une société de recouvremen…" at bounding box center [488, 250] width 298 height 39
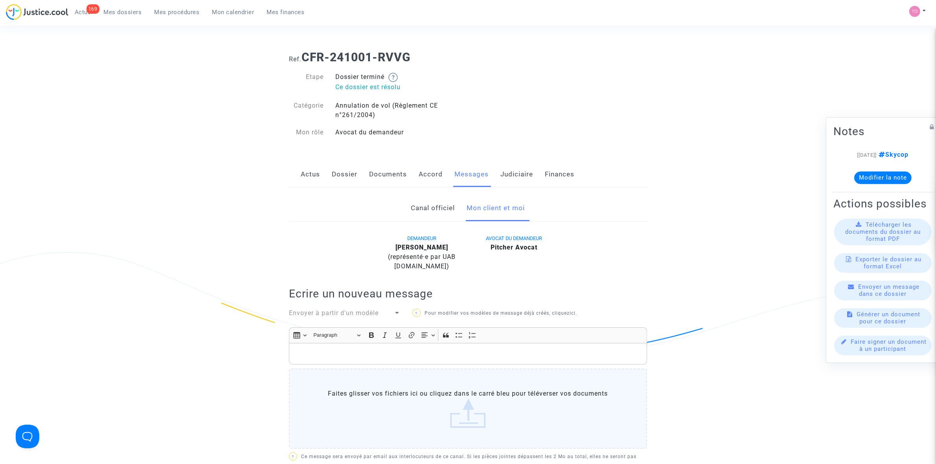
scroll to position [0, 0]
click at [514, 169] on link "Judiciaire" at bounding box center [517, 175] width 33 height 26
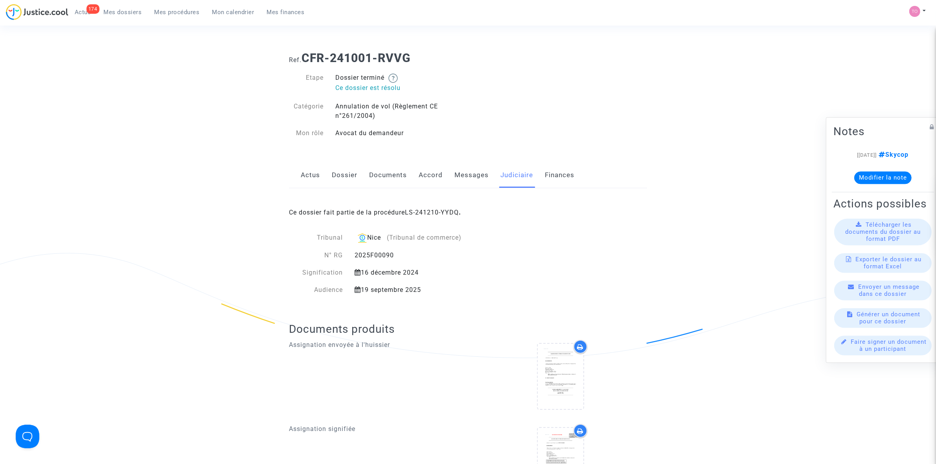
click at [468, 174] on link "Messages" at bounding box center [472, 175] width 34 height 26
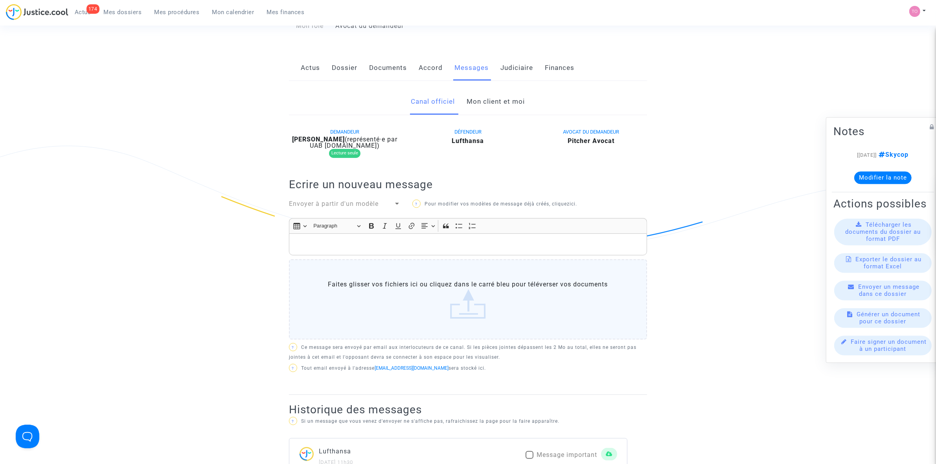
scroll to position [49, 0]
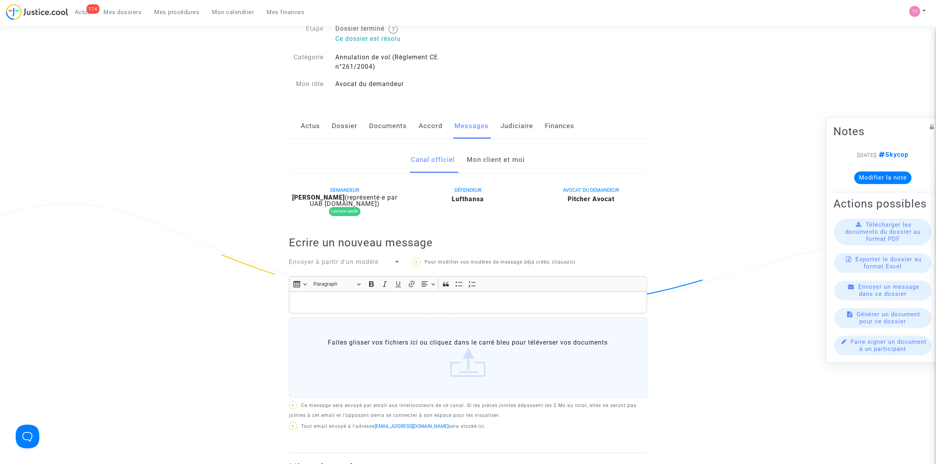
click at [496, 161] on link "Mon client et moi" at bounding box center [496, 160] width 58 height 26
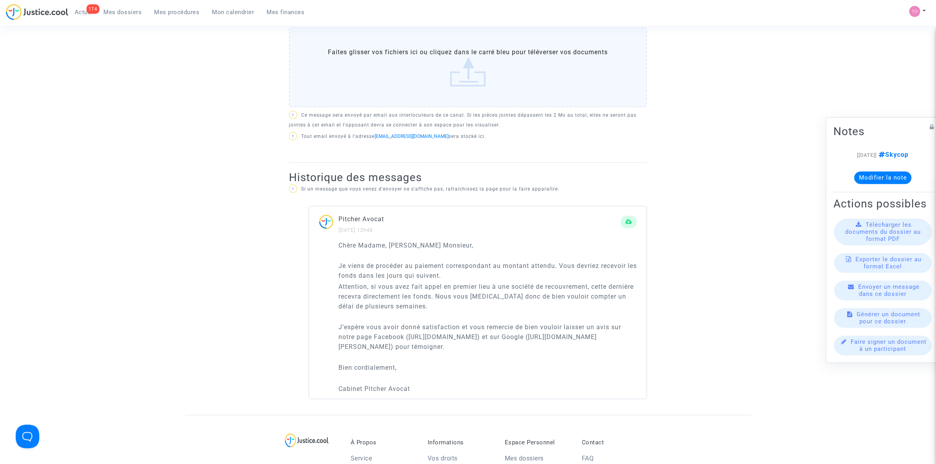
scroll to position [344, 0]
drag, startPoint x: 340, startPoint y: 243, endPoint x: 443, endPoint y: 238, distance: 102.8
click at [443, 238] on div "Pitcher Avocat 15/07/2025 - 12h48 Chère Madame, Cher Monsieur, Je viens de proc…" at bounding box center [478, 301] width 339 height 193
drag, startPoint x: 443, startPoint y: 240, endPoint x: 336, endPoint y: 241, distance: 106.6
click at [336, 241] on div "Chère Madame, Cher Monsieur, Je viens de procéder au paiement correspondant au …" at bounding box center [478, 318] width 338 height 158
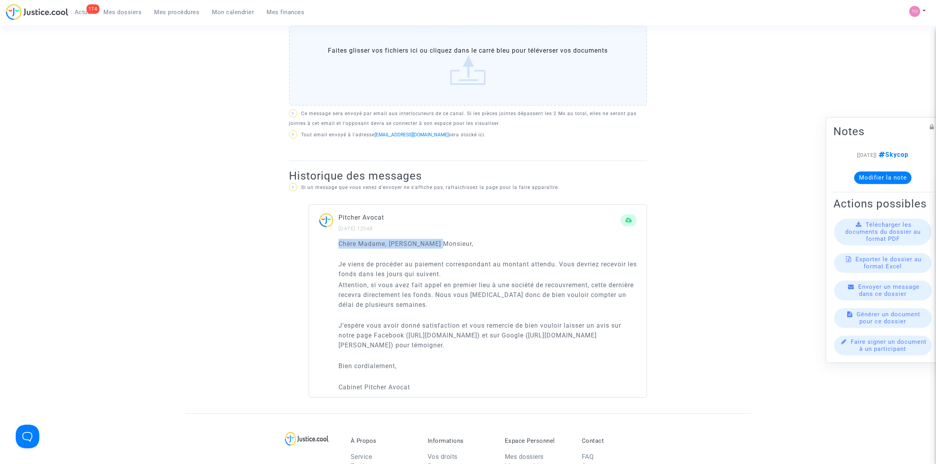
copy p "Chère Madame, Cher Monsieur,"
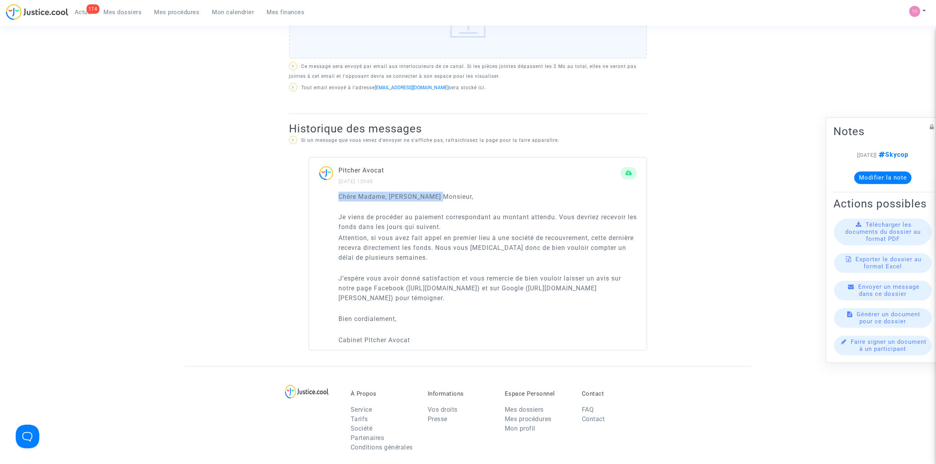
scroll to position [393, 0]
drag, startPoint x: 428, startPoint y: 219, endPoint x: 486, endPoint y: 219, distance: 57.8
click at [486, 219] on p "Je viens de procéder au paiement correspondant au montant attendu. Vous devriez…" at bounding box center [488, 220] width 298 height 20
click at [416, 238] on p "Attention, si vous avez fait appel en premier lieu à une société de recouvremen…" at bounding box center [488, 250] width 298 height 39
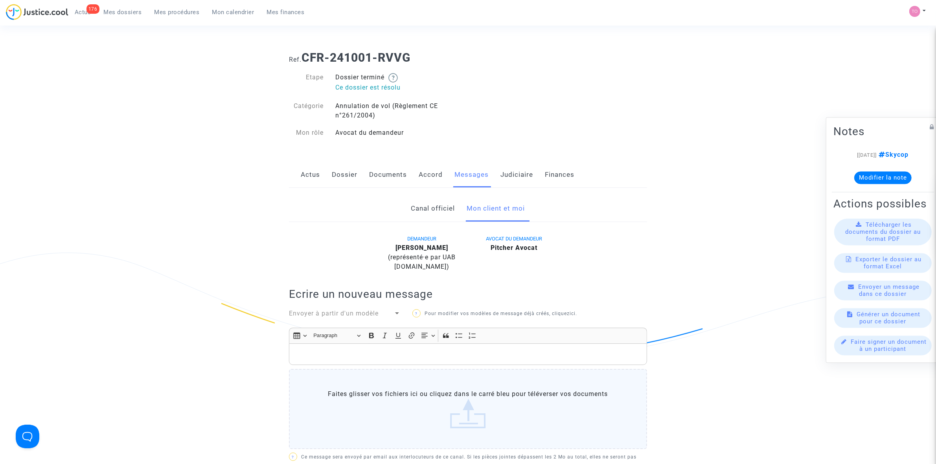
scroll to position [0, 0]
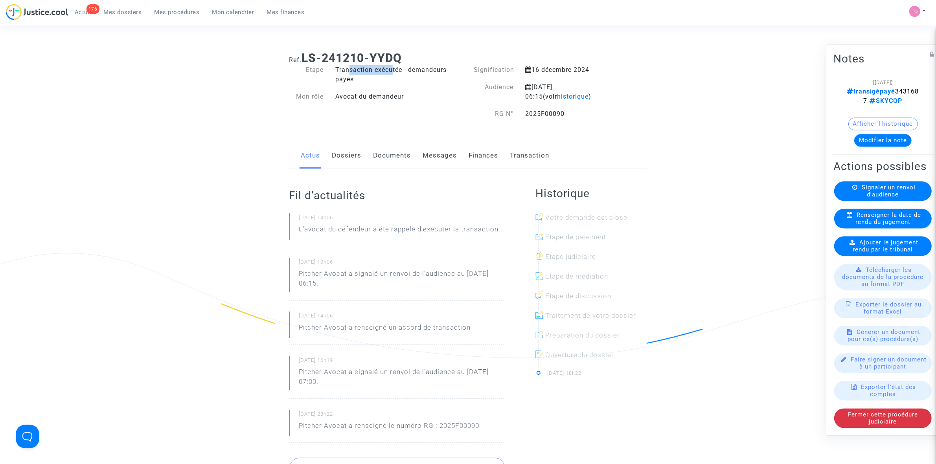
drag, startPoint x: 347, startPoint y: 71, endPoint x: 390, endPoint y: 68, distance: 43.4
click at [390, 68] on div "Transaction exécutée - demandeurs payés" at bounding box center [399, 74] width 139 height 19
click at [437, 70] on div "Transaction exécutée - demandeurs payés" at bounding box center [399, 74] width 139 height 19
drag, startPoint x: 347, startPoint y: 77, endPoint x: 359, endPoint y: 77, distance: 11.8
click at [359, 77] on div "Transaction exécutée - demandeurs payés" at bounding box center [399, 74] width 139 height 19
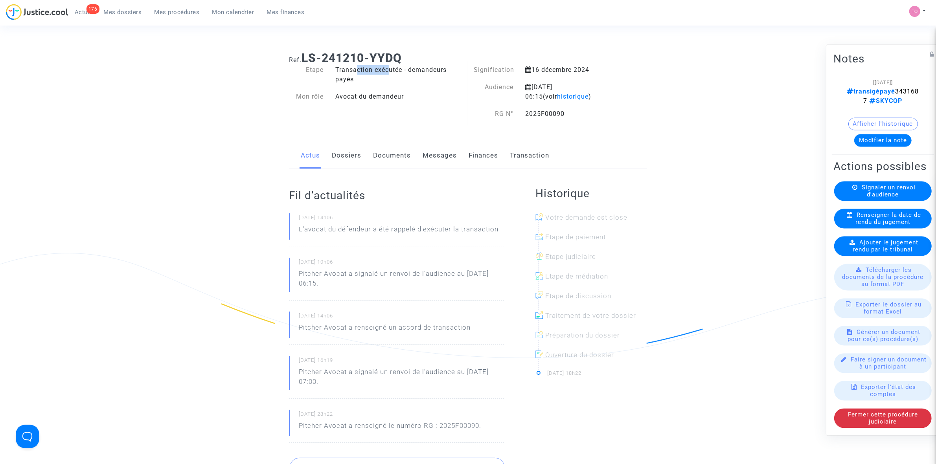
drag, startPoint x: 354, startPoint y: 66, endPoint x: 387, endPoint y: 66, distance: 32.6
click at [387, 66] on div "Transaction exécutée - demandeurs payés" at bounding box center [399, 74] width 139 height 19
click at [392, 79] on div "Transaction exécutée - demandeurs payés" at bounding box center [399, 74] width 139 height 19
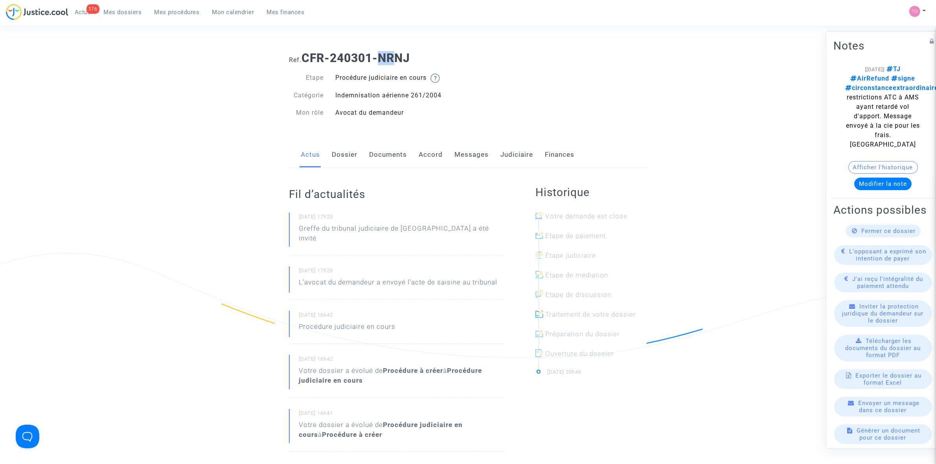
drag, startPoint x: 380, startPoint y: 58, endPoint x: 396, endPoint y: 56, distance: 15.9
click at [396, 56] on b "CFR-240301-NRNJ" at bounding box center [356, 58] width 109 height 14
drag, startPoint x: 416, startPoint y: 54, endPoint x: 382, endPoint y: 57, distance: 34.3
click at [382, 57] on h1 "Ref. CFR-240301-NRNJ" at bounding box center [468, 58] width 358 height 14
click at [512, 153] on link "Judiciaire" at bounding box center [517, 155] width 33 height 26
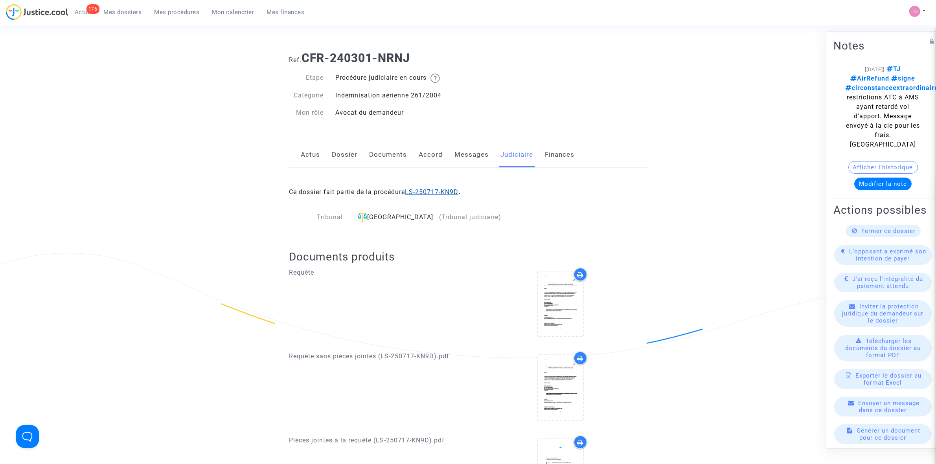
drag, startPoint x: 443, startPoint y: 188, endPoint x: 432, endPoint y: 192, distance: 11.8
drag, startPoint x: 861, startPoint y: 86, endPoint x: 908, endPoint y: 87, distance: 47.2
click at [911, 86] on div "[[DATE]] TJ AirRefund signe circonstanceextraordinaire restrictions ATC à AMS a…" at bounding box center [884, 106] width 76 height 85
drag, startPoint x: 864, startPoint y: 97, endPoint x: 884, endPoint y: 95, distance: 20.1
click at [884, 95] on span "TJ AirRefund signe circonstanceextraordinaire restrictions ATC à AMS ayant reta…" at bounding box center [892, 106] width 93 height 83
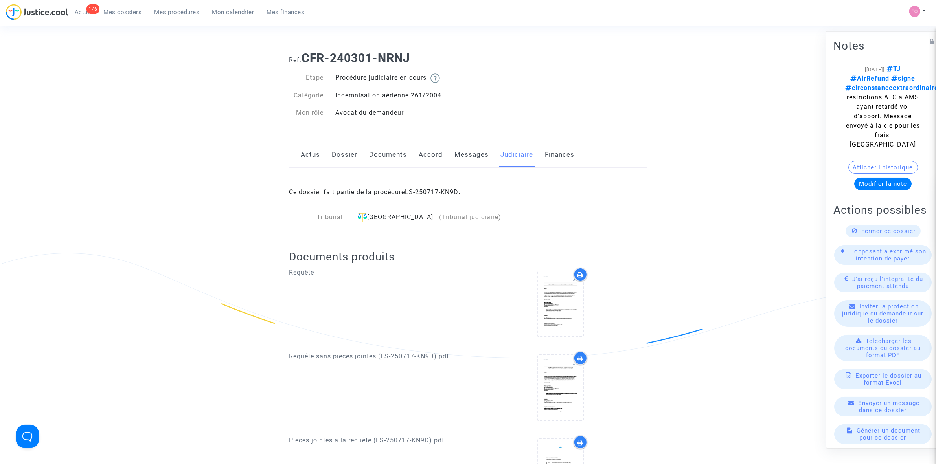
click at [890, 95] on span "TJ AirRefund signe circonstanceextraordinaire restrictions ATC à AMS ayant reta…" at bounding box center [892, 106] width 93 height 83
click at [874, 98] on span "TJ AirRefund signe circonstanceextraordinaire restrictions ATC à AMS ayant reta…" at bounding box center [892, 106] width 93 height 83
click at [872, 111] on div "[[DATE]] TJ AirRefund signe circonstanceextraordinaire restrictions ATC à AMS a…" at bounding box center [884, 106] width 76 height 85
click at [471, 156] on link "Messages" at bounding box center [472, 155] width 34 height 26
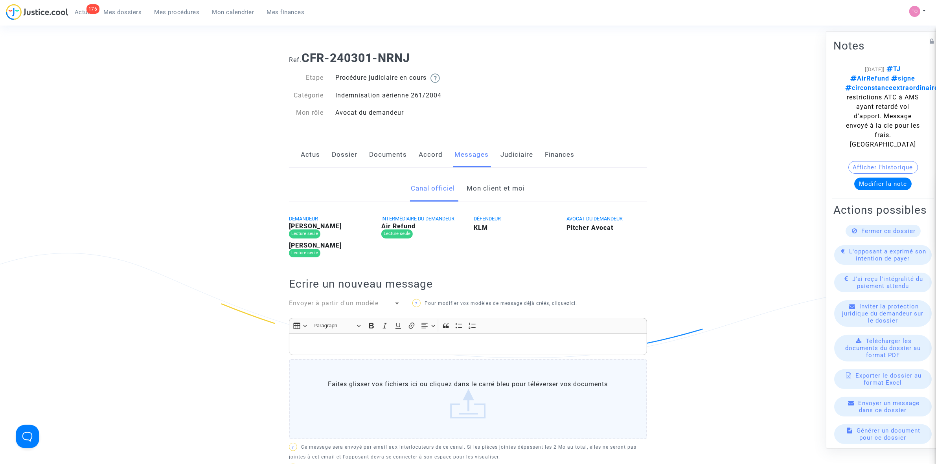
click at [523, 154] on link "Judiciaire" at bounding box center [517, 155] width 33 height 26
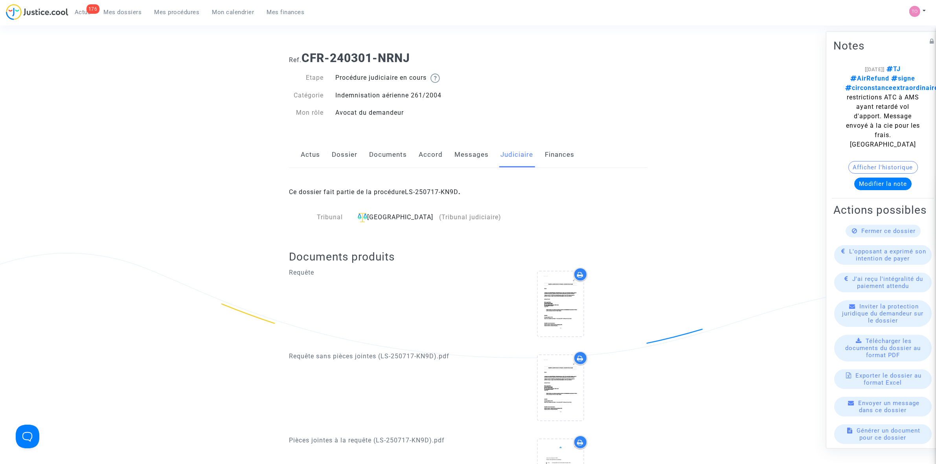
click at [461, 153] on link "Messages" at bounding box center [472, 155] width 34 height 26
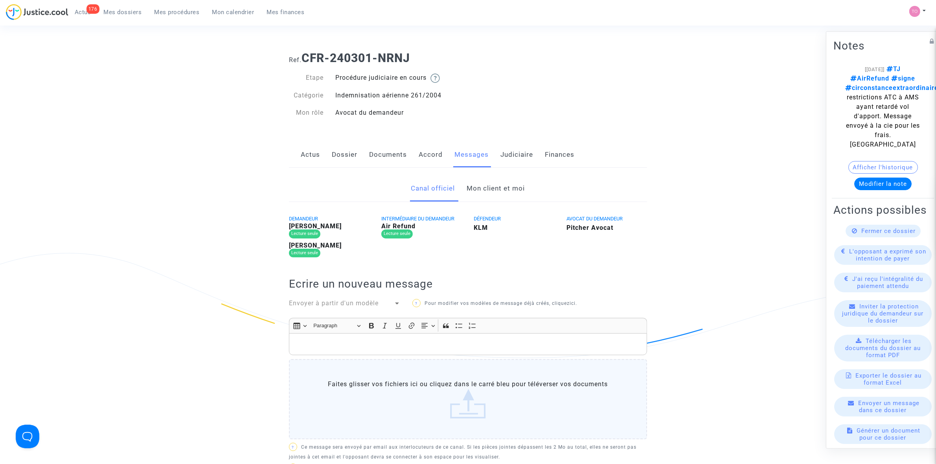
click at [435, 158] on link "Accord" at bounding box center [431, 155] width 24 height 26
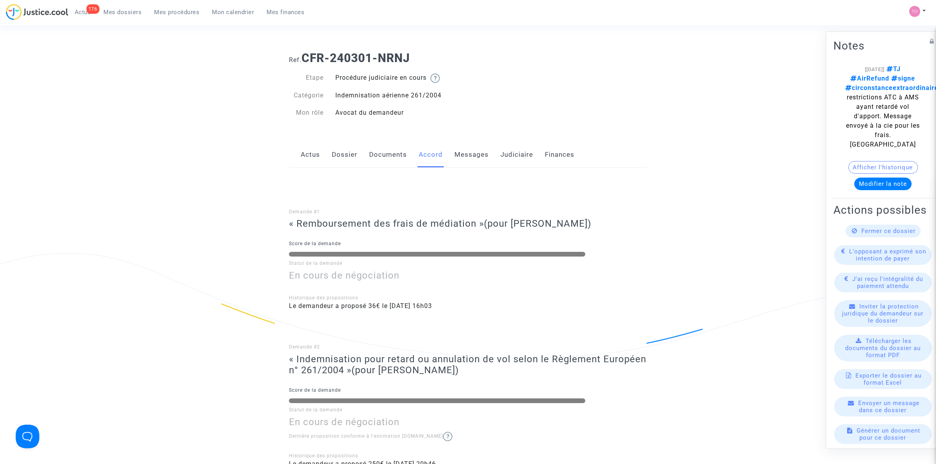
click at [518, 151] on link "Judiciaire" at bounding box center [517, 155] width 33 height 26
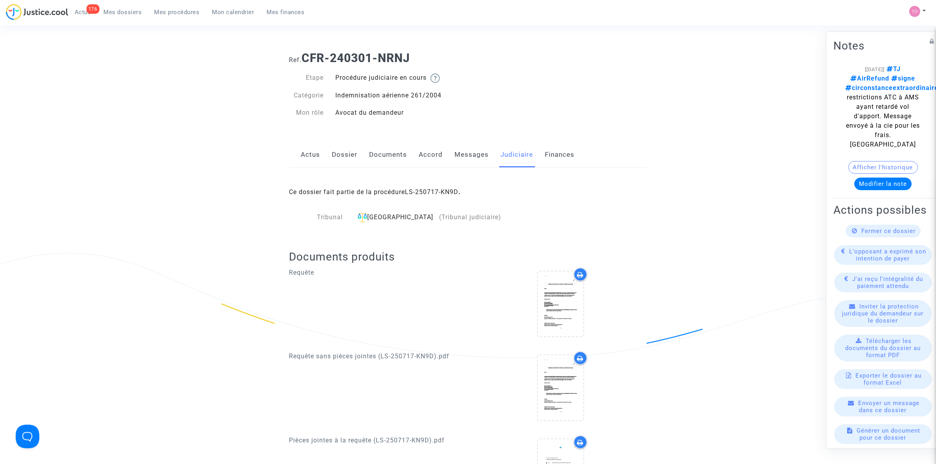
click at [62, 133] on div "Ref. CFR-240301-NRNJ Etape Procédure judiciaire en cours Catégorie Indemnisatio…" at bounding box center [468, 332] width 936 height 575
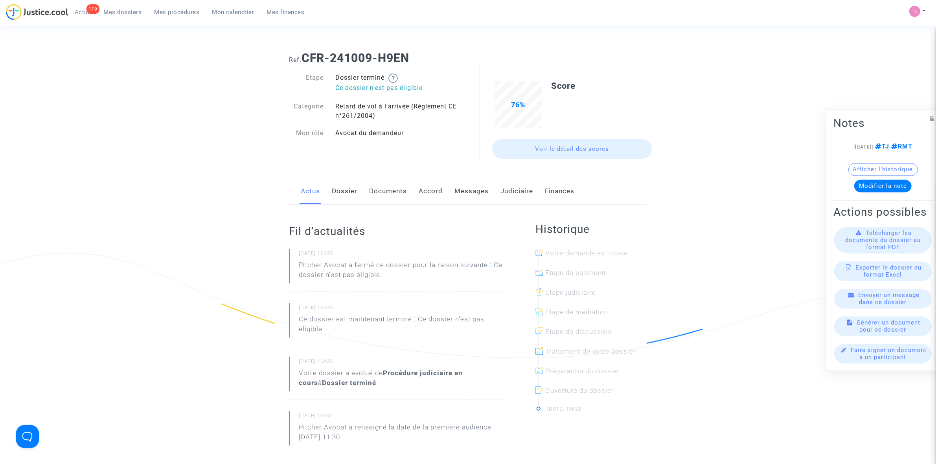
click at [344, 193] on link "Dossier" at bounding box center [345, 192] width 26 height 26
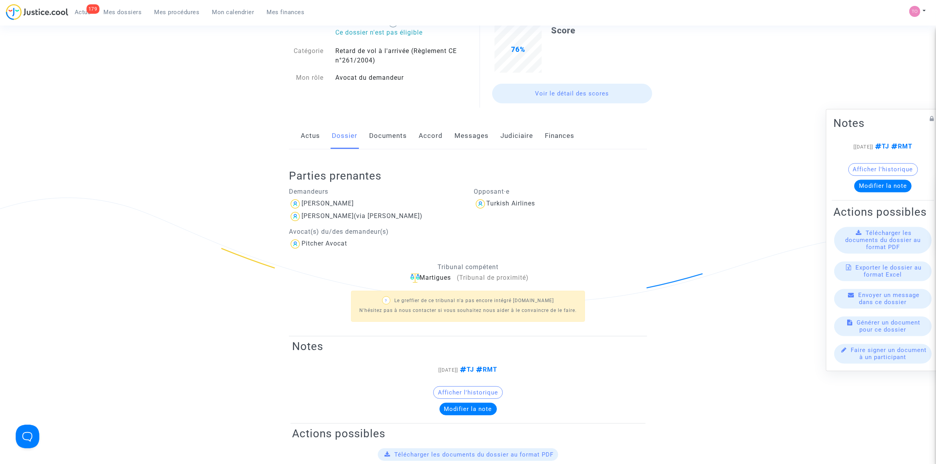
scroll to position [49, 0]
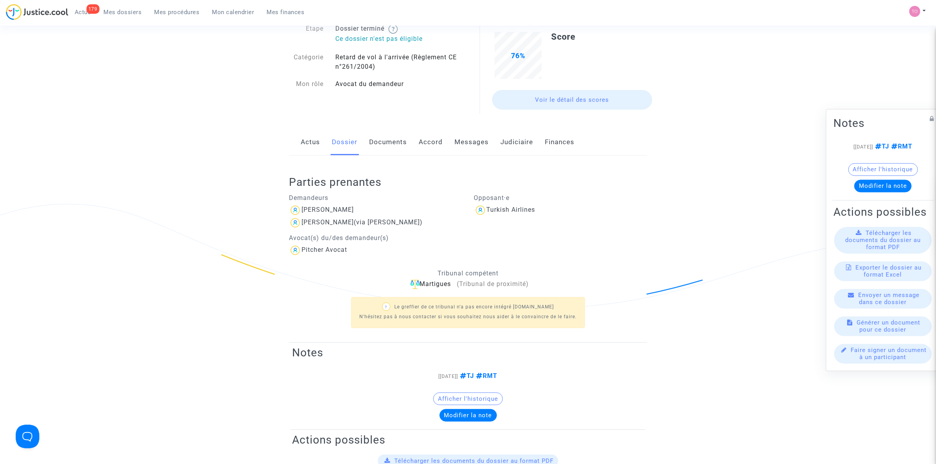
click at [466, 141] on link "Messages" at bounding box center [472, 142] width 34 height 26
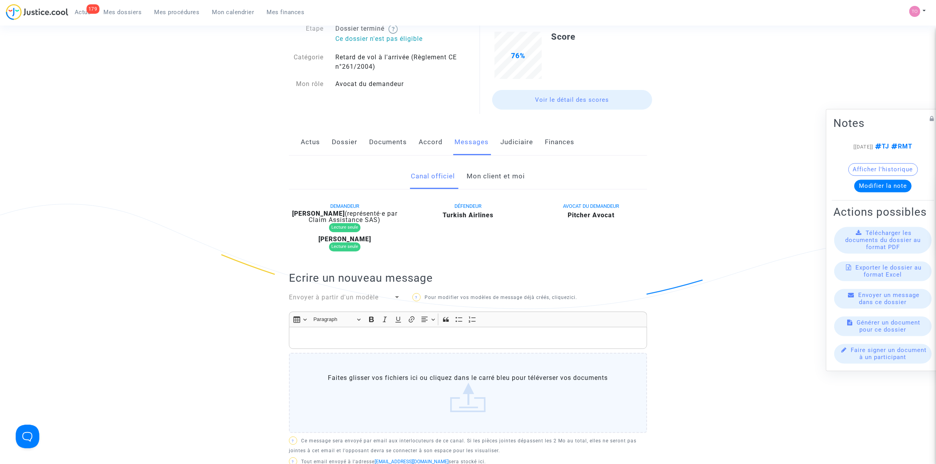
click at [501, 173] on link "Mon client et moi" at bounding box center [496, 177] width 58 height 26
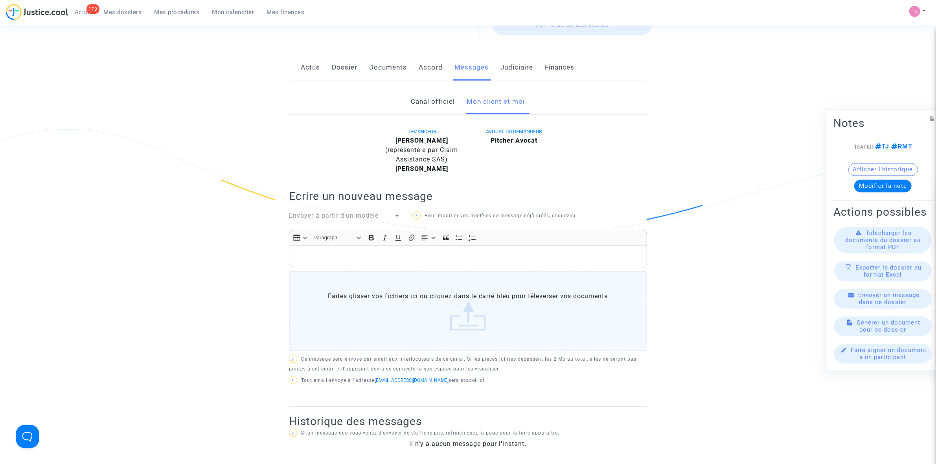
scroll to position [98, 0]
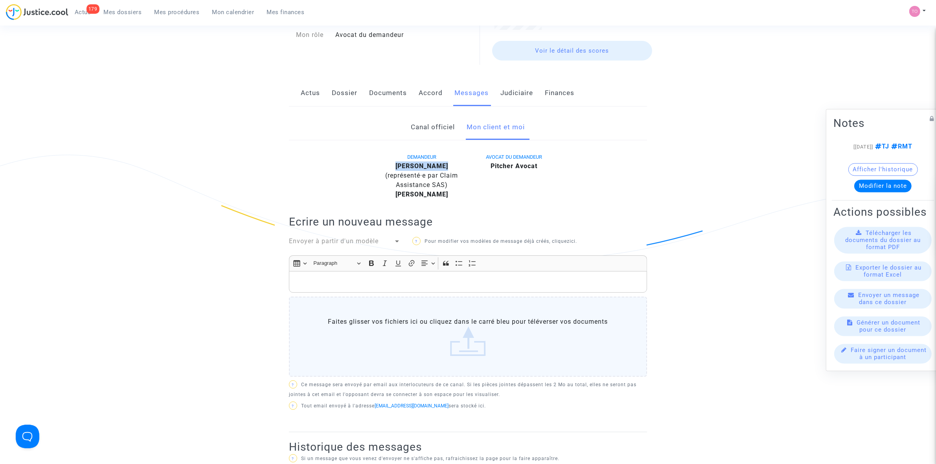
drag, startPoint x: 447, startPoint y: 166, endPoint x: 400, endPoint y: 166, distance: 47.2
click at [400, 166] on div "[PERSON_NAME] (représenté·e par Claim Assistance SAS)" at bounding box center [421, 176] width 81 height 28
copy b "[PERSON_NAME]"
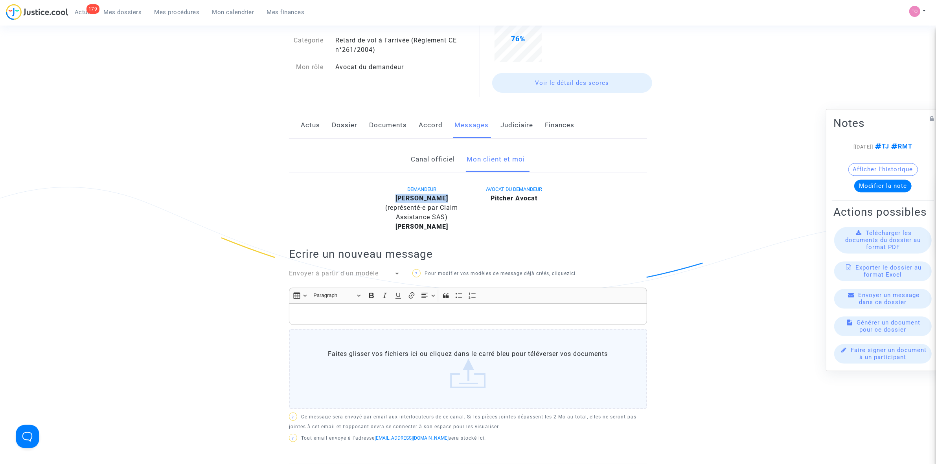
scroll to position [0, 0]
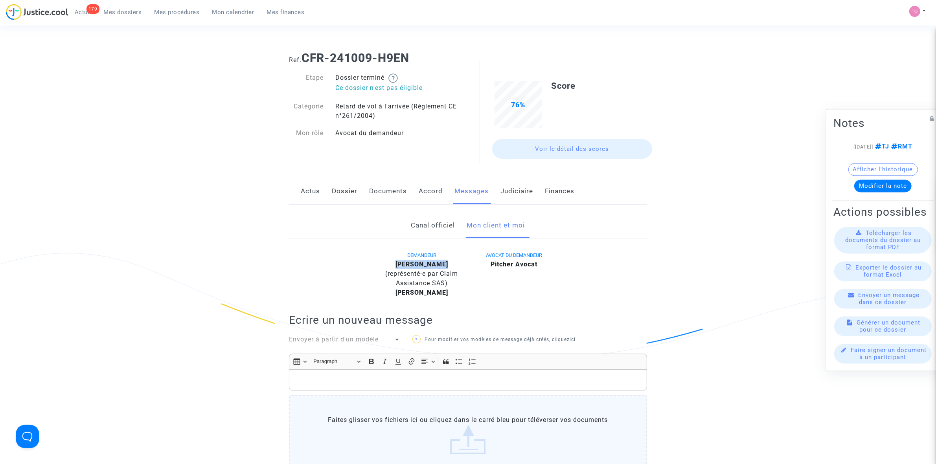
click at [345, 193] on link "Dossier" at bounding box center [345, 192] width 26 height 26
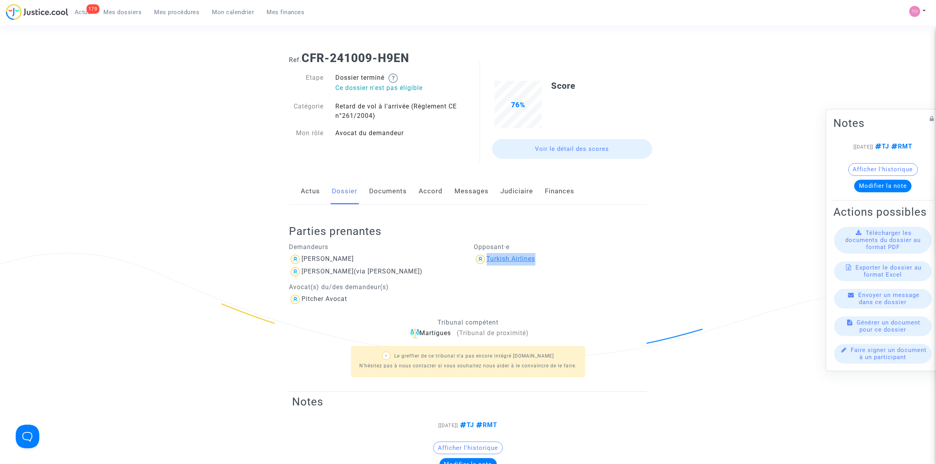
drag, startPoint x: 541, startPoint y: 258, endPoint x: 487, endPoint y: 262, distance: 54.0
click at [487, 262] on div "Turkish Airlines" at bounding box center [560, 259] width 173 height 13
copy div "Turkish Airlines"
click at [376, 189] on link "Documents" at bounding box center [388, 192] width 38 height 26
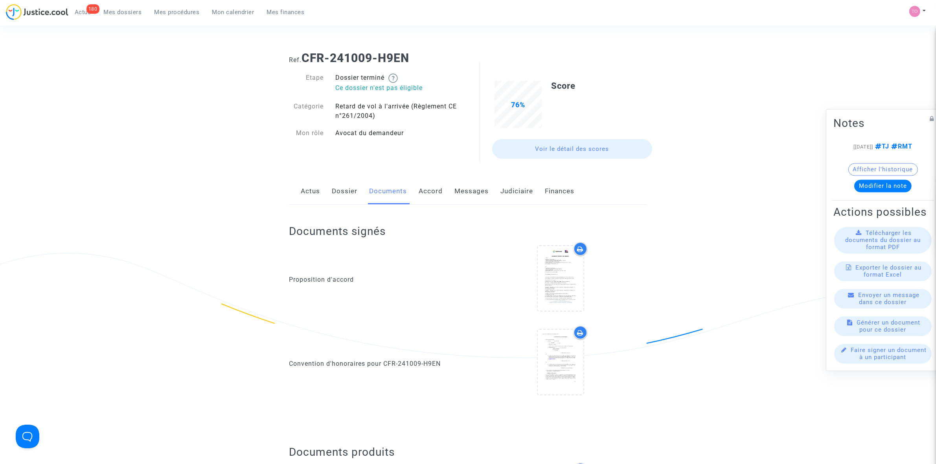
click at [358, 192] on div "Actus Dossier Documents Accord Messages Judiciaire Finances" at bounding box center [468, 192] width 358 height 26
click at [345, 197] on link "Dossier" at bounding box center [345, 192] width 26 height 26
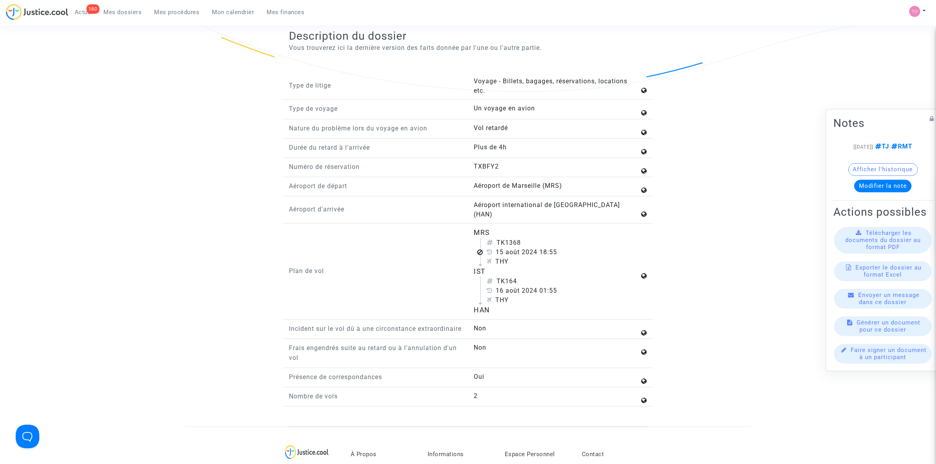
scroll to position [787, 0]
drag, startPoint x: 299, startPoint y: 352, endPoint x: 380, endPoint y: 356, distance: 81.5
click at [372, 355] on p "Frais engendrés suite au retard ou à l'annulation d'un vol" at bounding box center [375, 354] width 173 height 20
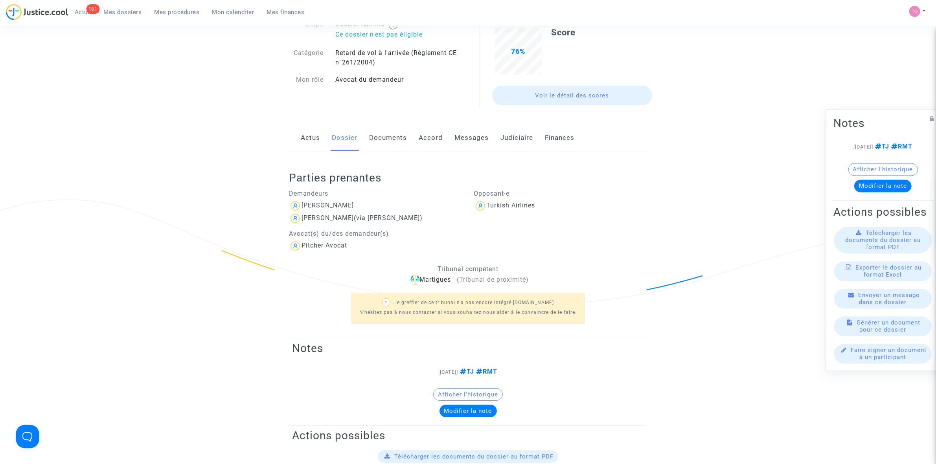
scroll to position [0, 0]
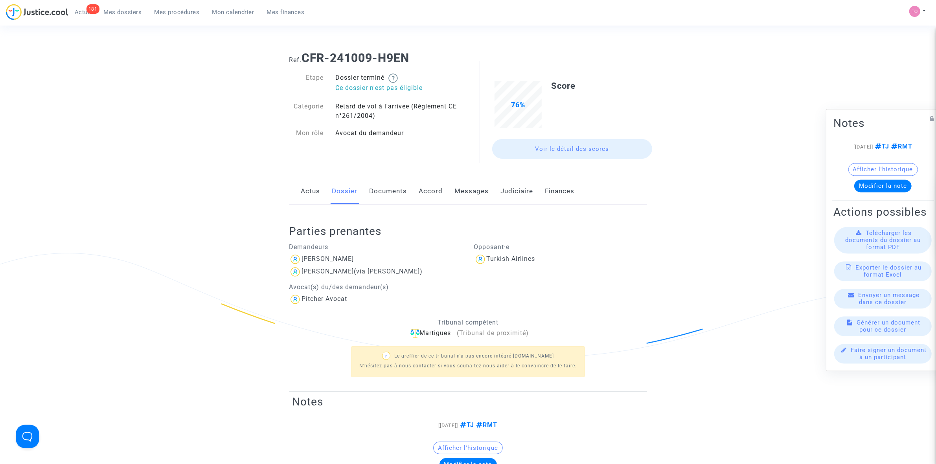
click at [512, 190] on link "Judiciaire" at bounding box center [517, 192] width 33 height 26
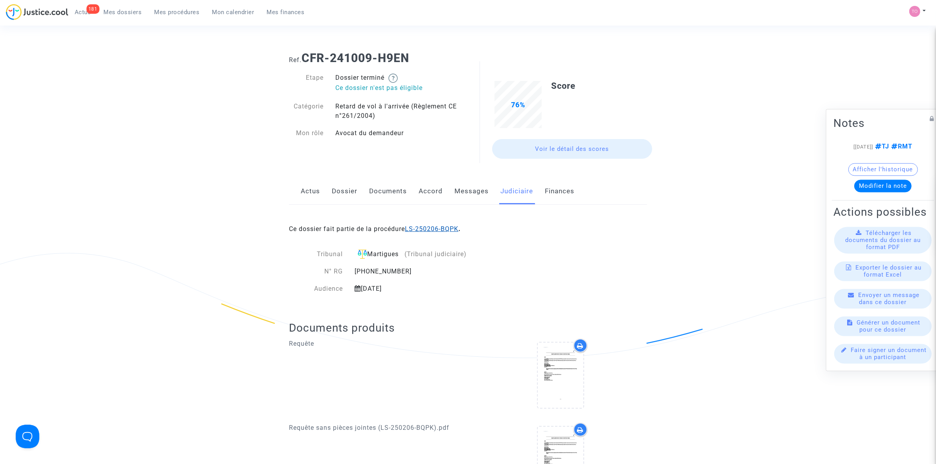
click at [437, 228] on link "LS-250206-BQPK" at bounding box center [431, 228] width 53 height 7
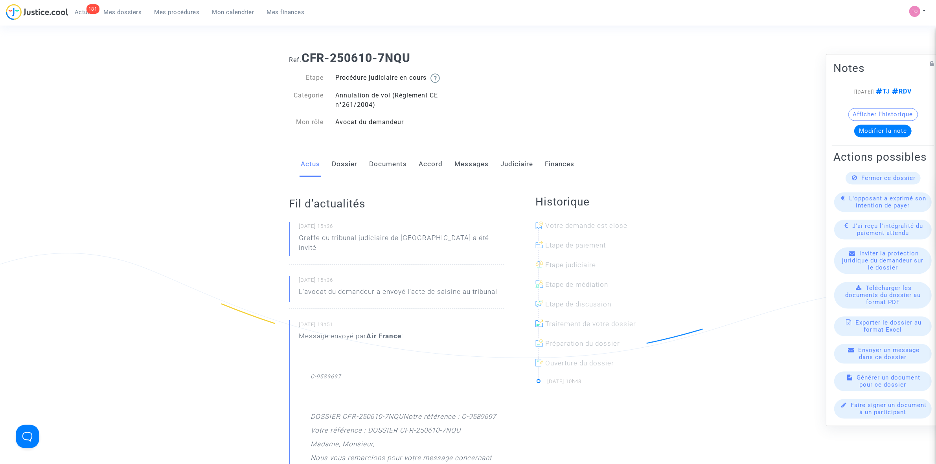
click at [341, 168] on link "Dossier" at bounding box center [345, 164] width 26 height 26
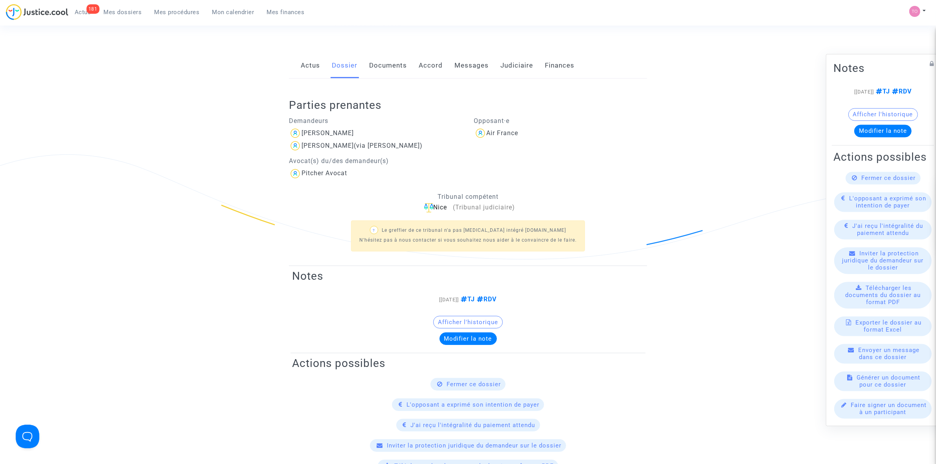
scroll to position [98, 0]
click at [468, 75] on link "Messages" at bounding box center [472, 66] width 34 height 26
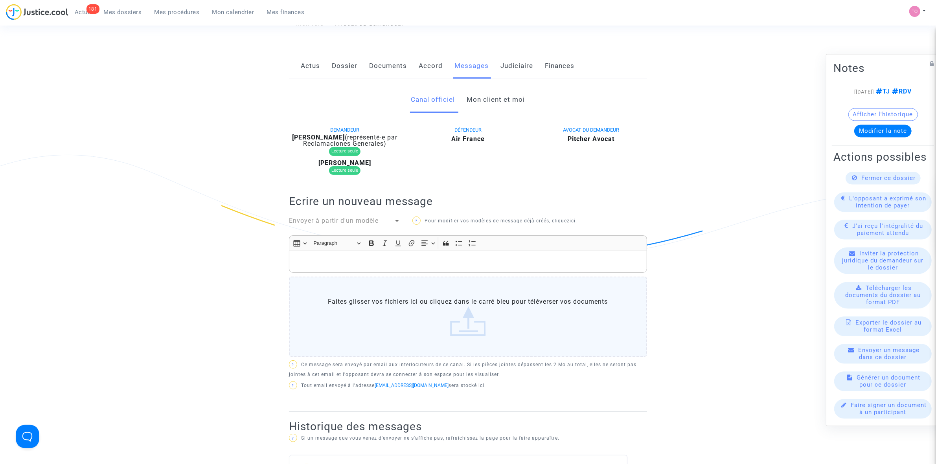
click at [478, 101] on link "Mon client et moi" at bounding box center [496, 100] width 58 height 26
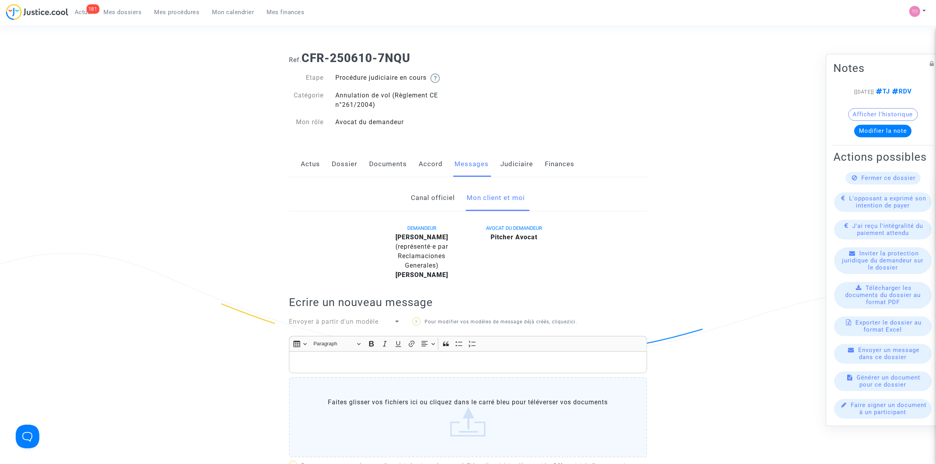
click at [345, 364] on p "Rich Text Editor, main" at bounding box center [468, 363] width 350 height 10
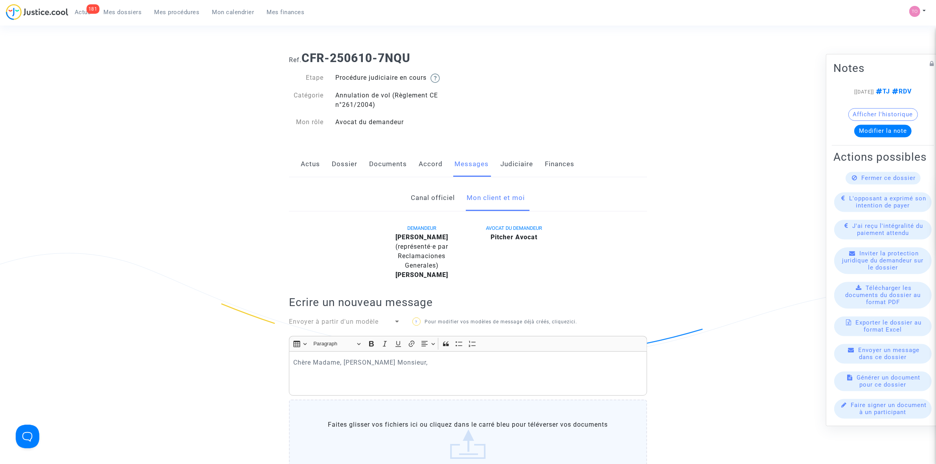
drag, startPoint x: 799, startPoint y: 271, endPoint x: 790, endPoint y: 275, distance: 9.9
click at [799, 271] on div "Ref. CFR-250610-7NQU Etape Procédure judiciaire en cours Catégorie Annulation d…" at bounding box center [468, 352] width 936 height 615
click at [327, 376] on p "Rich Text Editor, main" at bounding box center [468, 374] width 350 height 10
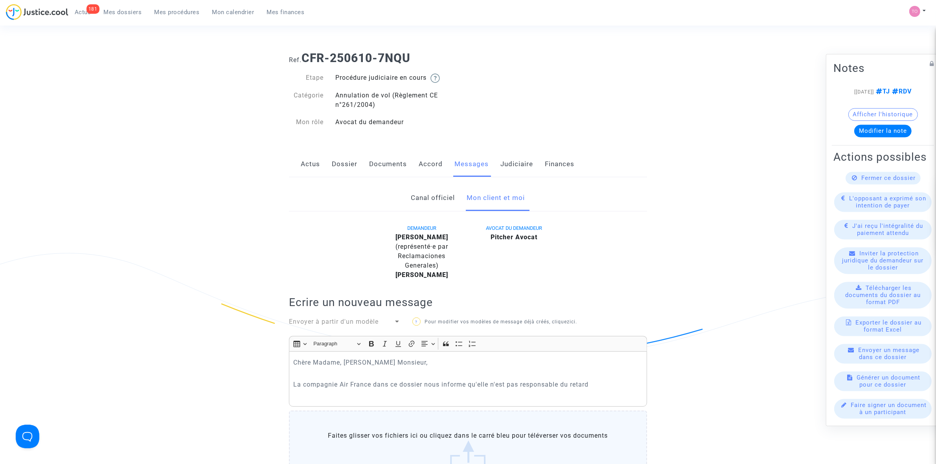
click at [799, 267] on div "Ref. CFR-250610-7NQU Etape Procédure judiciaire en cours Catégorie Annulation d…" at bounding box center [468, 358] width 936 height 626
click at [606, 384] on p "La compagnie Air France dans ce dossier nous informe qu'elle n'est pas responsa…" at bounding box center [468, 385] width 350 height 10
click at [611, 387] on p "La compagnie Air France dans ce dossier nous informe qu'elle n'est pas responsa…" at bounding box center [468, 385] width 350 height 10
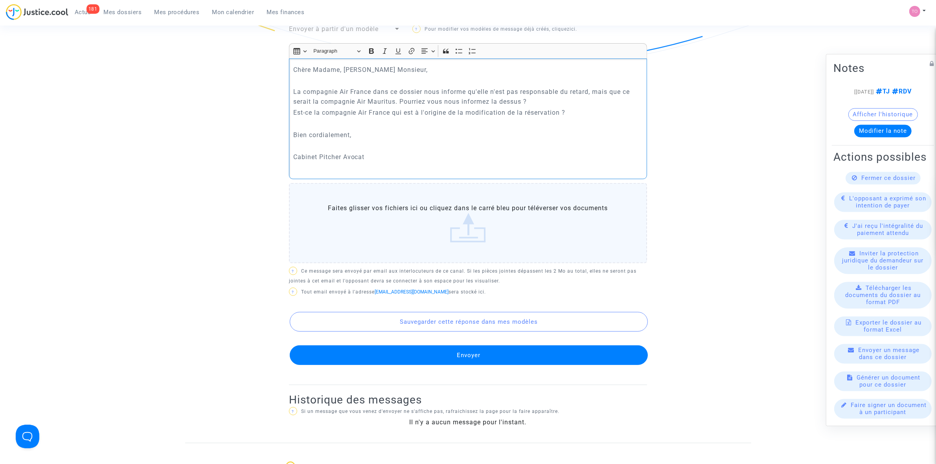
scroll to position [295, 0]
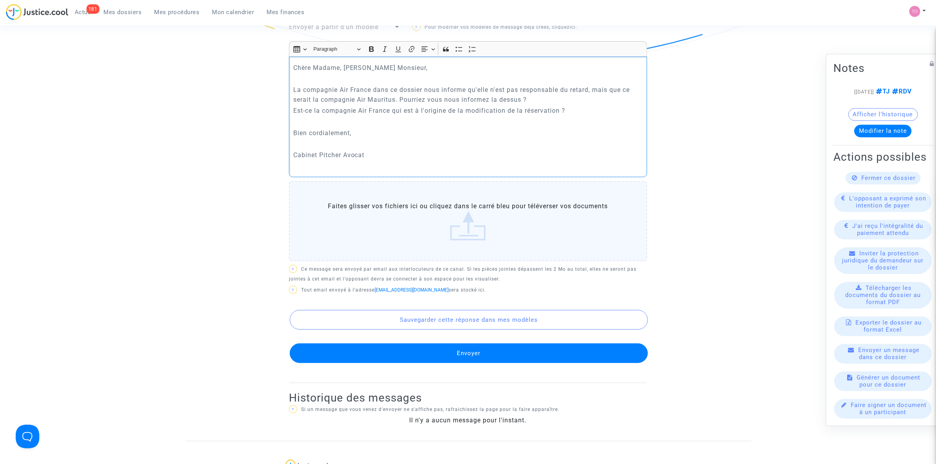
click at [419, 354] on button "Envoyer" at bounding box center [469, 354] width 358 height 20
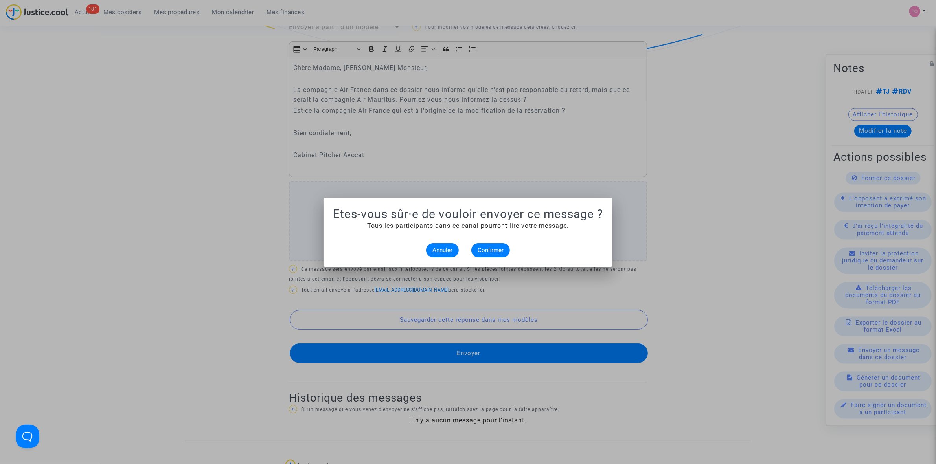
scroll to position [0, 0]
click at [243, 230] on div at bounding box center [468, 232] width 936 height 464
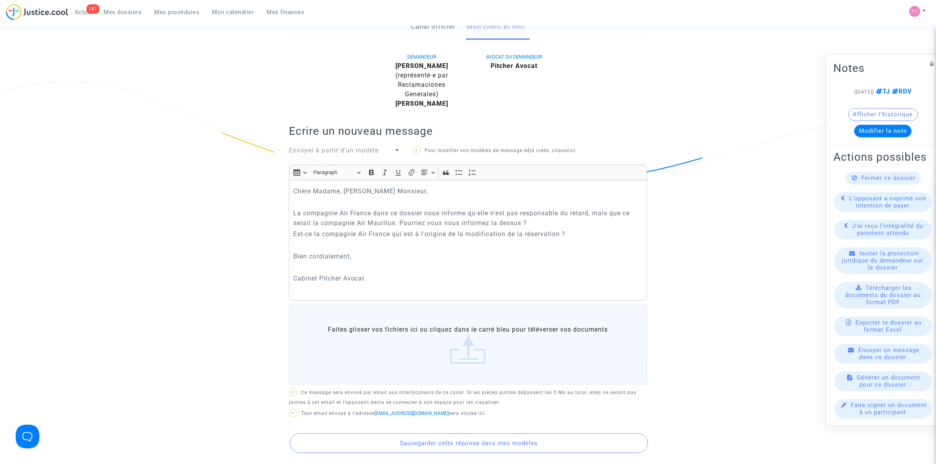
scroll to position [246, 0]
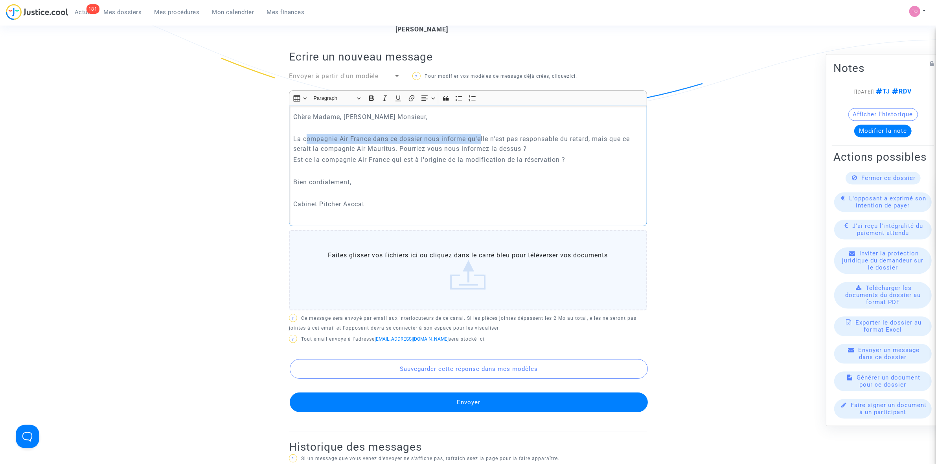
drag, startPoint x: 307, startPoint y: 142, endPoint x: 482, endPoint y: 138, distance: 174.7
click at [482, 138] on p "La compagnie Air France dans ce dossier nous informe qu'elle n'est pas responsa…" at bounding box center [468, 144] width 350 height 20
click at [310, 148] on p "La compagnie Air France dans ce dossier nous informe qu'elle n'est pas responsa…" at bounding box center [468, 144] width 350 height 20
drag, startPoint x: 440, startPoint y: 148, endPoint x: 497, endPoint y: 146, distance: 56.3
click at [497, 146] on p "La compagnie Air France dans ce dossier nous informe qu'elle n'est pas responsa…" at bounding box center [468, 144] width 350 height 20
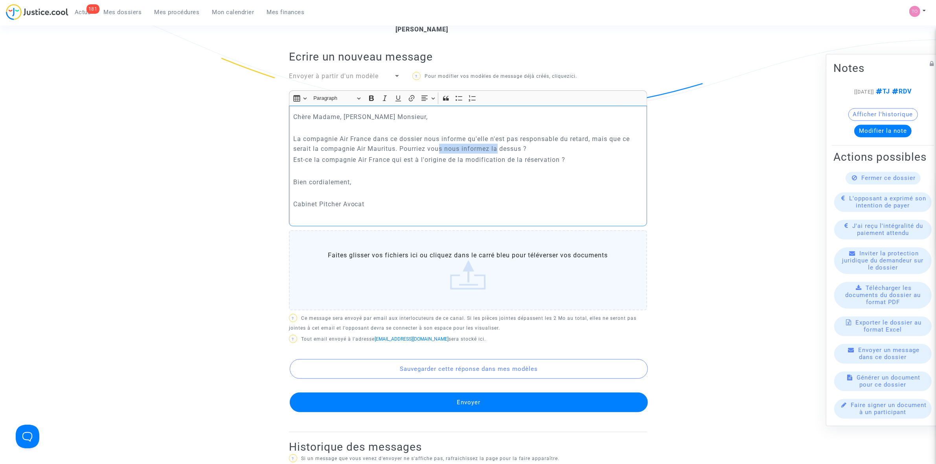
click at [490, 146] on p "La compagnie Air France dans ce dossier nous informe qu'elle n'est pas responsa…" at bounding box center [468, 144] width 350 height 20
drag, startPoint x: 303, startPoint y: 162, endPoint x: 455, endPoint y: 159, distance: 152.2
click at [455, 159] on p "Est-ce la compagnie Air France qui est à l'origine de la modification de la rés…" at bounding box center [468, 160] width 350 height 10
click at [434, 180] on p "Bien cordialement," at bounding box center [468, 182] width 350 height 10
drag, startPoint x: 311, startPoint y: 160, endPoint x: 536, endPoint y: 155, distance: 225.4
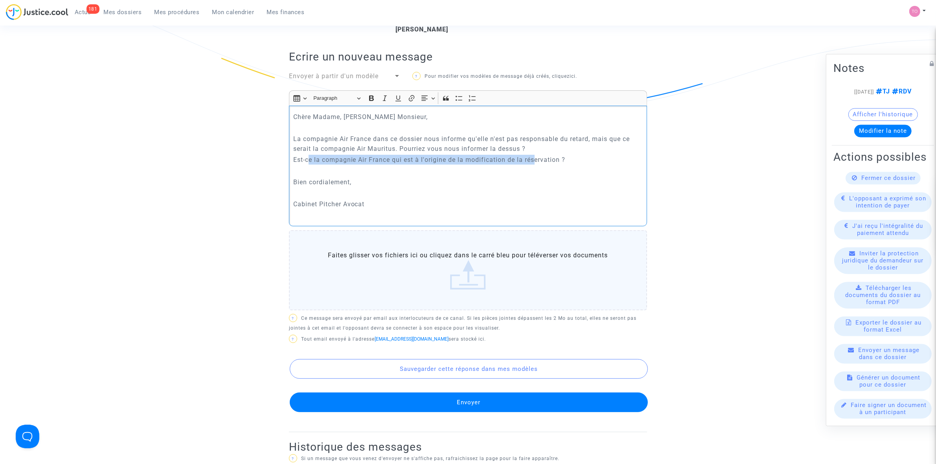
click at [536, 155] on p "Est-ce la compagnie Air France qui est à l'origine de la modification de la rés…" at bounding box center [468, 160] width 350 height 10
click at [471, 401] on button "Envoyer" at bounding box center [469, 403] width 358 height 20
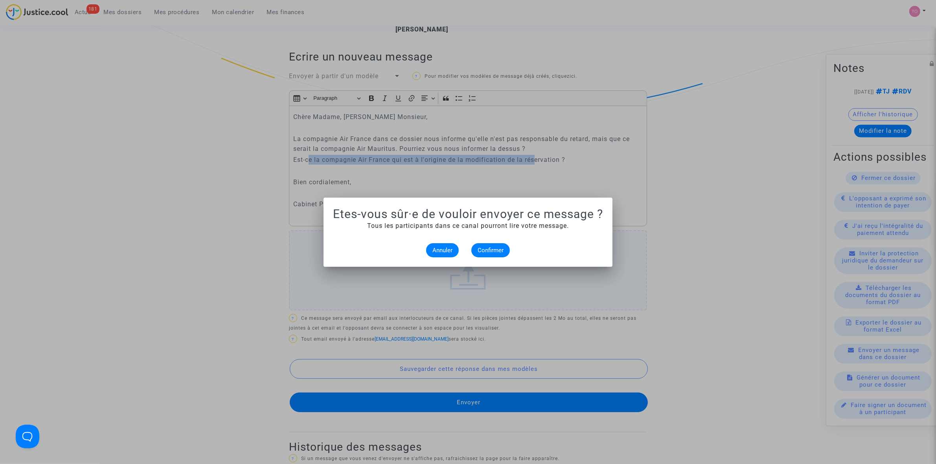
scroll to position [0, 0]
click at [493, 251] on span "Confirmer" at bounding box center [491, 250] width 26 height 7
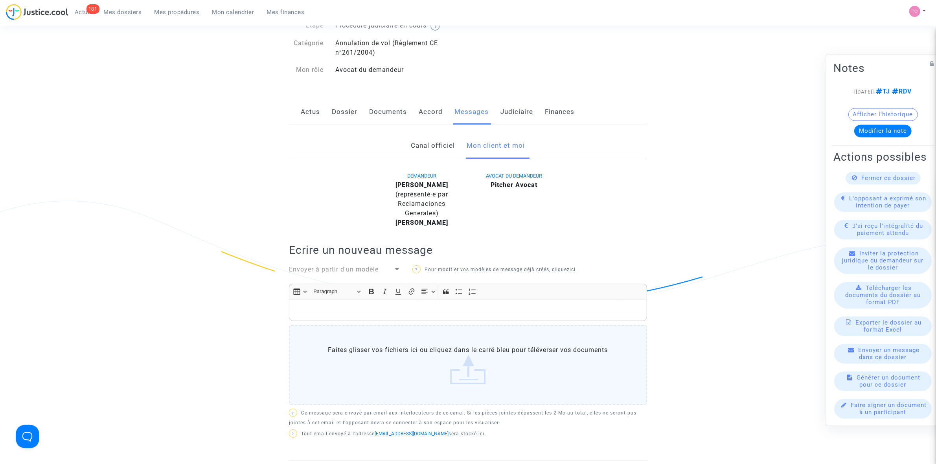
scroll to position [49, 0]
click at [514, 115] on link "Judiciaire" at bounding box center [517, 115] width 33 height 26
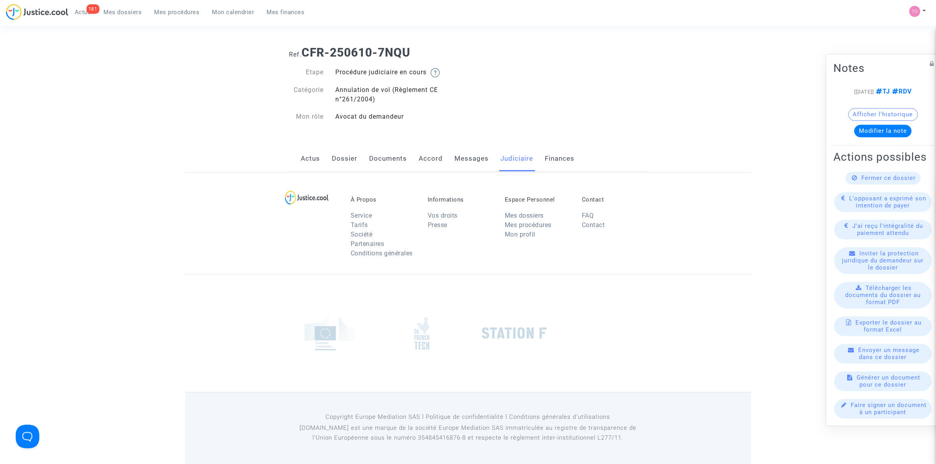
scroll to position [49, 0]
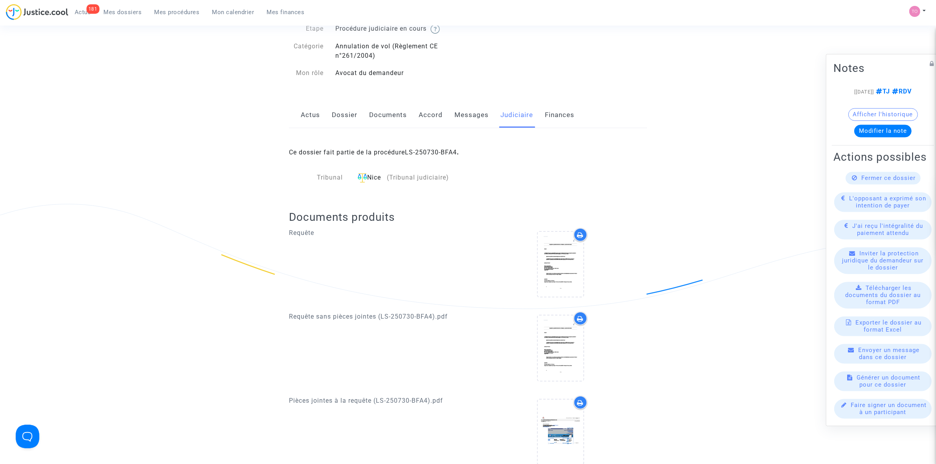
click at [433, 148] on div "Ce dossier fait partie de la procédure LS-250730-BFA4 ." at bounding box center [468, 146] width 358 height 37
click at [432, 150] on link "LS-250730-BFA4" at bounding box center [431, 152] width 52 height 7
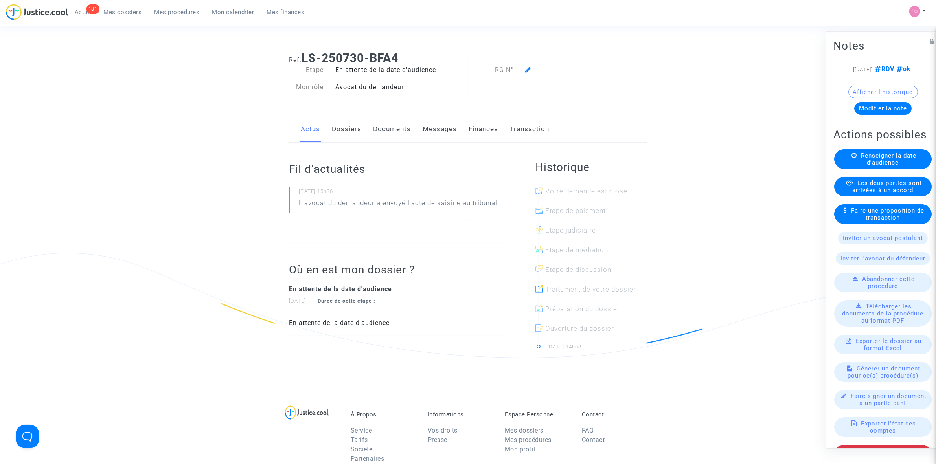
click at [863, 114] on button "Modifier la note" at bounding box center [883, 108] width 57 height 13
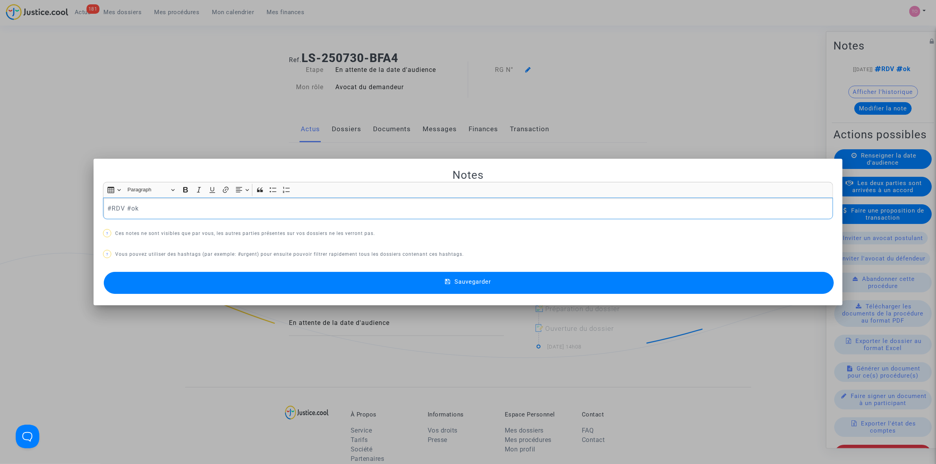
drag, startPoint x: 169, startPoint y: 205, endPoint x: 93, endPoint y: 204, distance: 76.3
click at [94, 204] on mat-dialog-container "Notes Rich Text Editor Insert table Insert table Heading Paragraph Paragraph He…" at bounding box center [468, 232] width 749 height 147
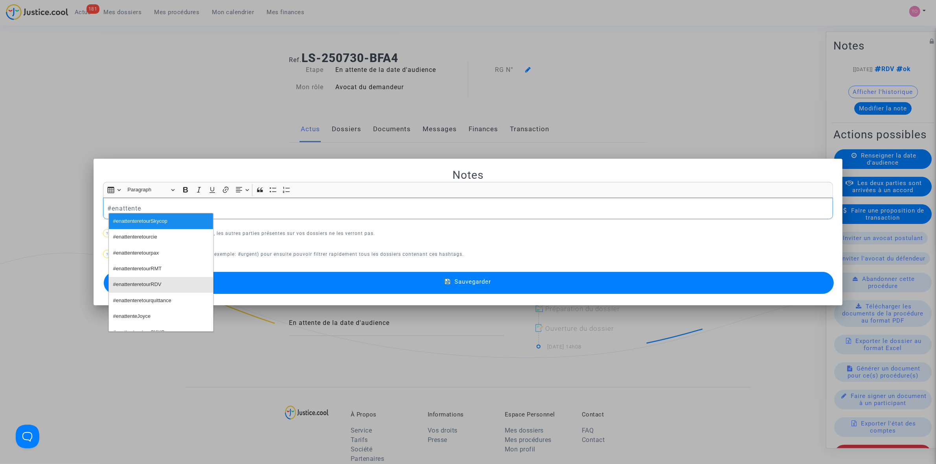
click at [152, 283] on span "#enattenteretourRDV" at bounding box center [137, 284] width 48 height 11
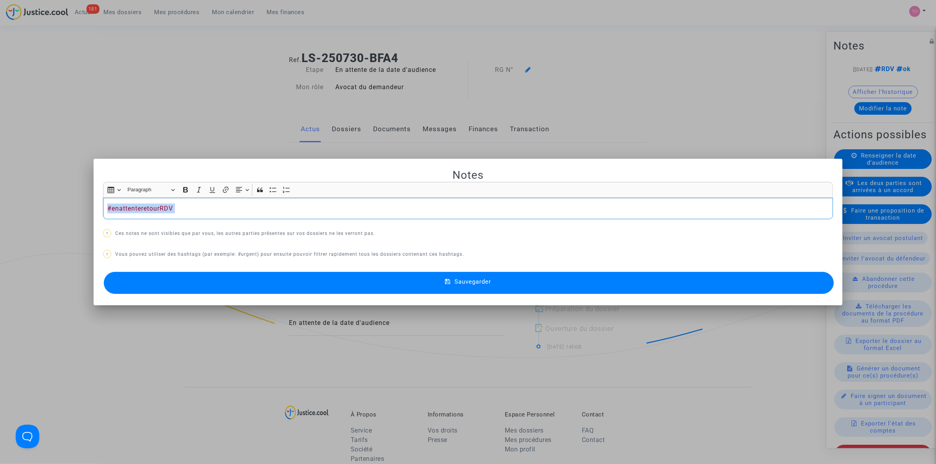
drag, startPoint x: 186, startPoint y: 205, endPoint x: 79, endPoint y: 203, distance: 107.0
click at [79, 203] on div "Notes Rich Text Editor Insert table Insert table Heading Paragraph Paragraph He…" at bounding box center [468, 232] width 936 height 464
copy p "#enattenteretourRDV"
click at [130, 121] on div at bounding box center [468, 232] width 936 height 464
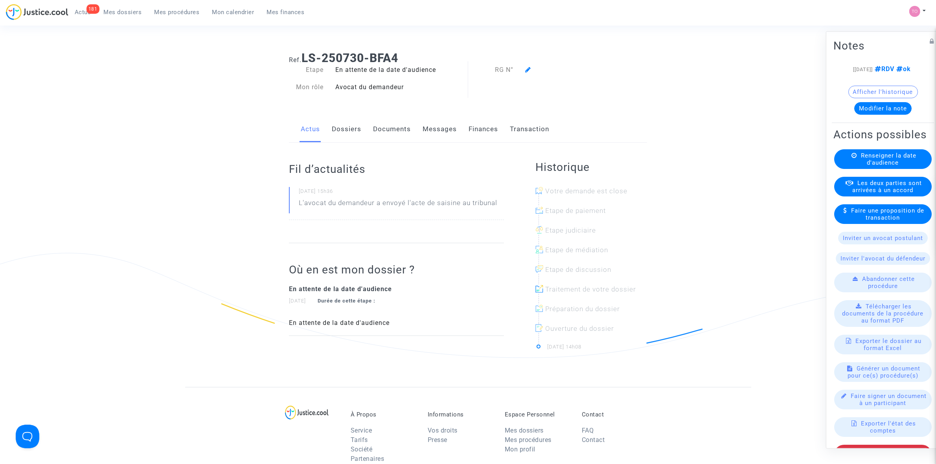
click at [335, 124] on link "Dossiers" at bounding box center [346, 129] width 29 height 26
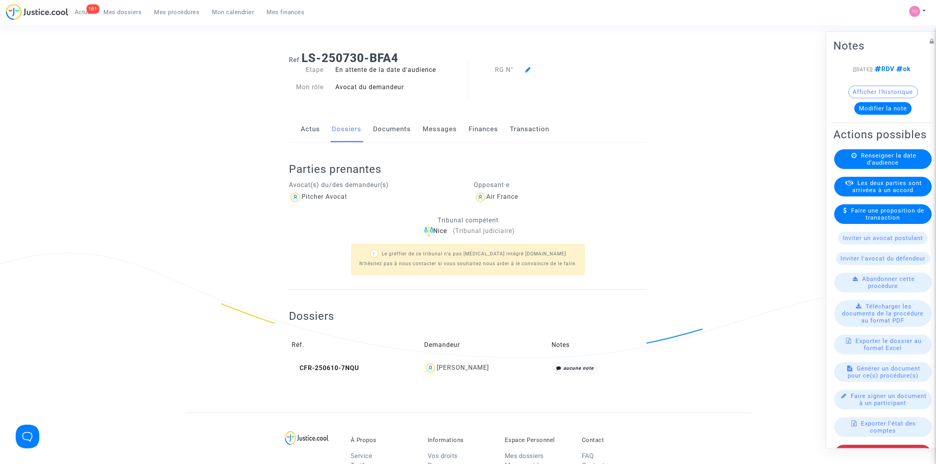
click at [459, 370] on div "Sarah Rousseaux" at bounding box center [463, 367] width 52 height 7
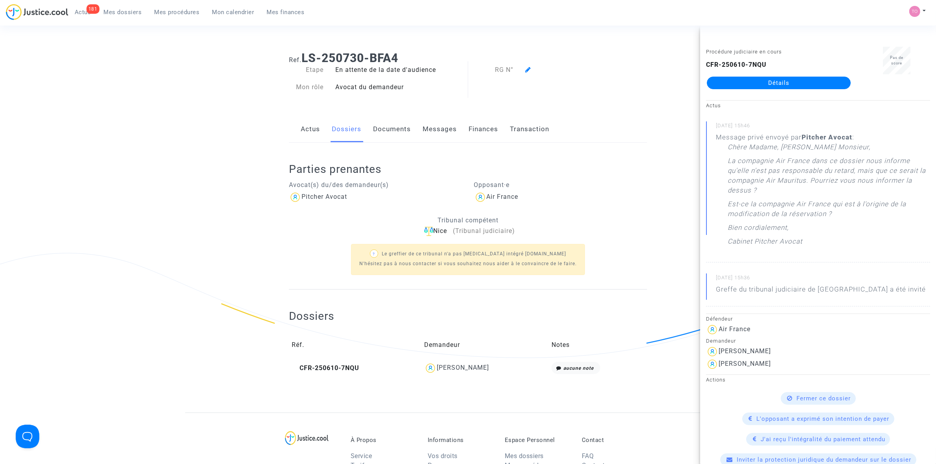
click at [783, 77] on link "Détails" at bounding box center [779, 83] width 144 height 13
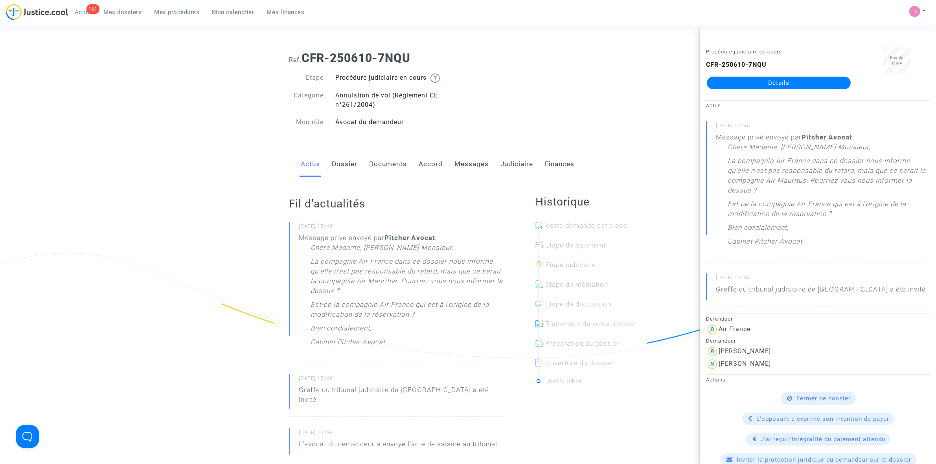
click at [560, 109] on div "Ref. CFR-250610-7NQU Etape Procédure judiciaire en cours Catégorie Annulation d…" at bounding box center [468, 90] width 370 height 90
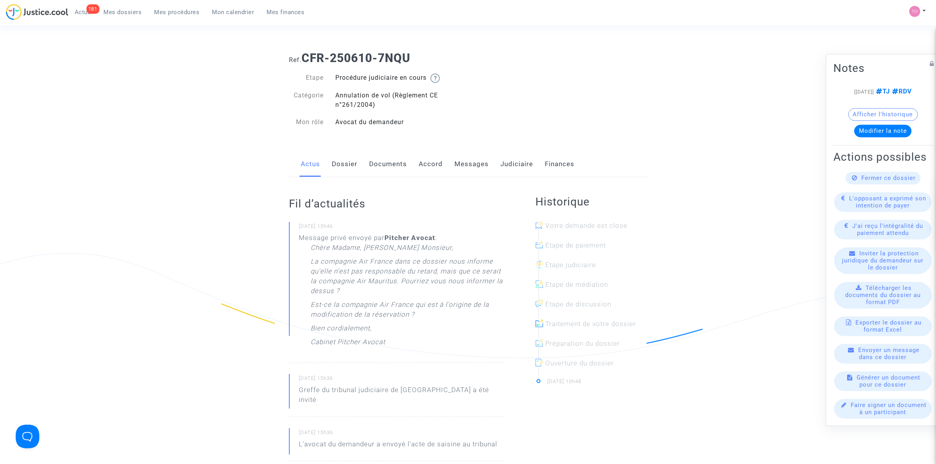
click at [874, 131] on button "Modifier la note" at bounding box center [883, 131] width 57 height 13
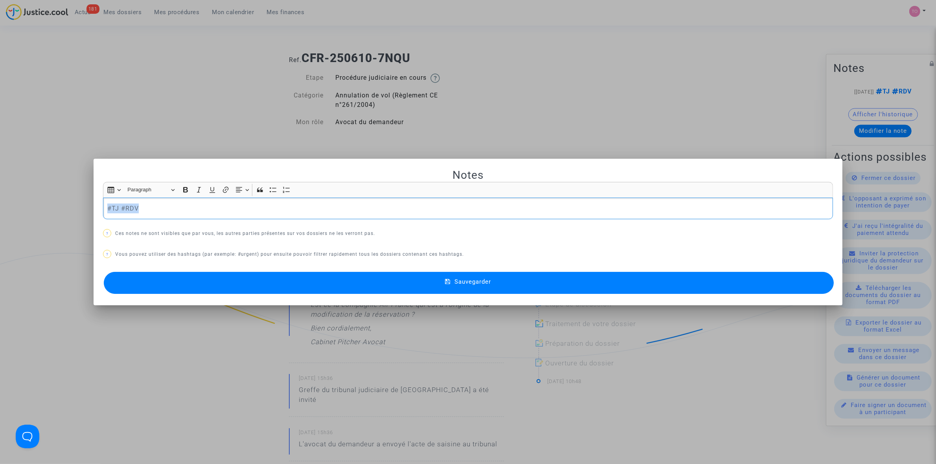
drag, startPoint x: 96, startPoint y: 208, endPoint x: -3, endPoint y: 201, distance: 99.4
click at [341, 280] on button "Sauvegarder" at bounding box center [469, 283] width 730 height 22
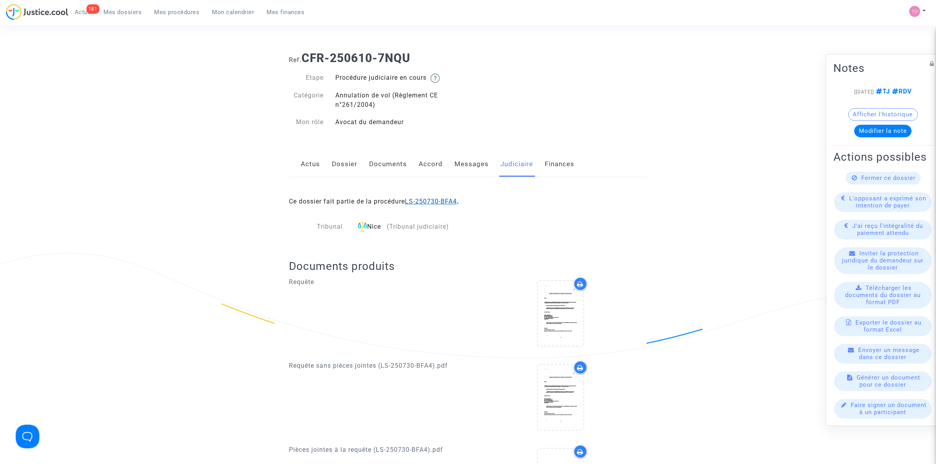
click at [425, 201] on link "LS-250730-BFA4" at bounding box center [431, 201] width 52 height 7
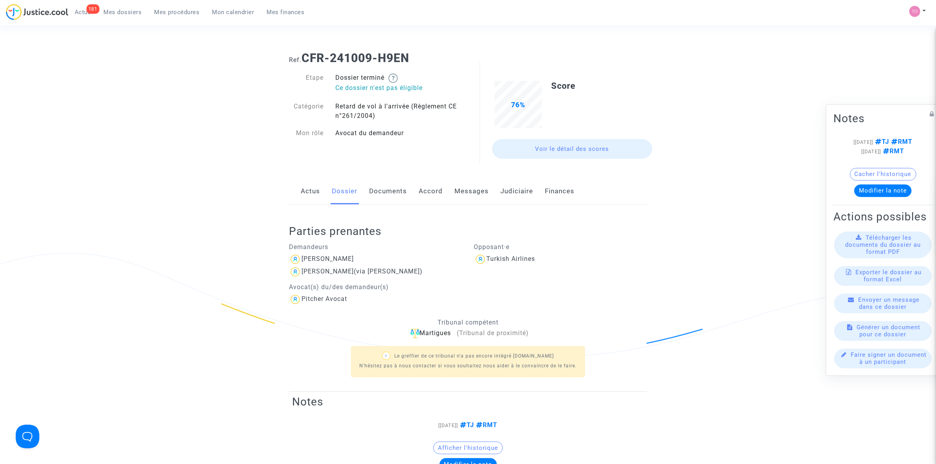
click at [230, 14] on span "Mon calendrier" at bounding box center [233, 12] width 42 height 7
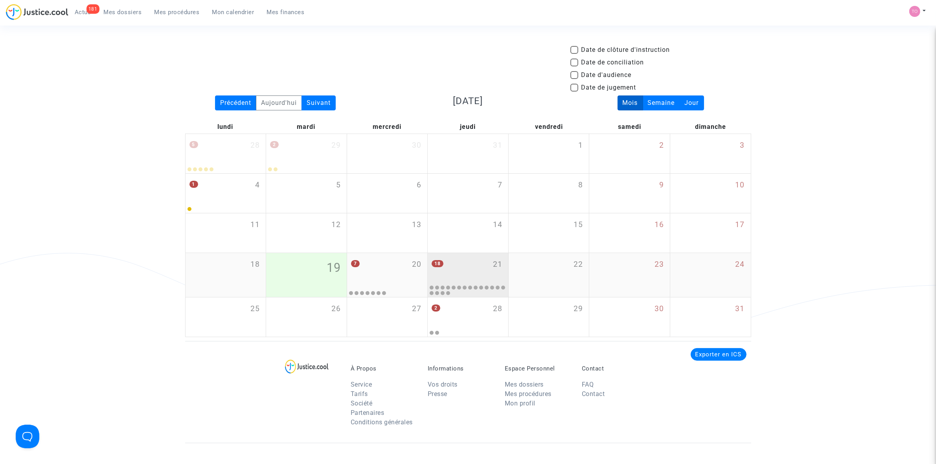
click at [457, 273] on div "18 21" at bounding box center [468, 268] width 81 height 31
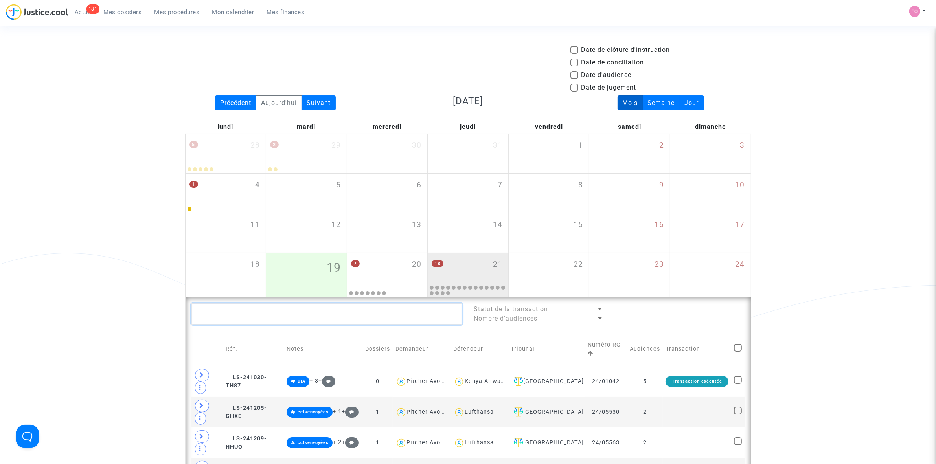
click at [286, 317] on textarea at bounding box center [327, 314] width 271 height 21
paste textarea "Ruzindaza"
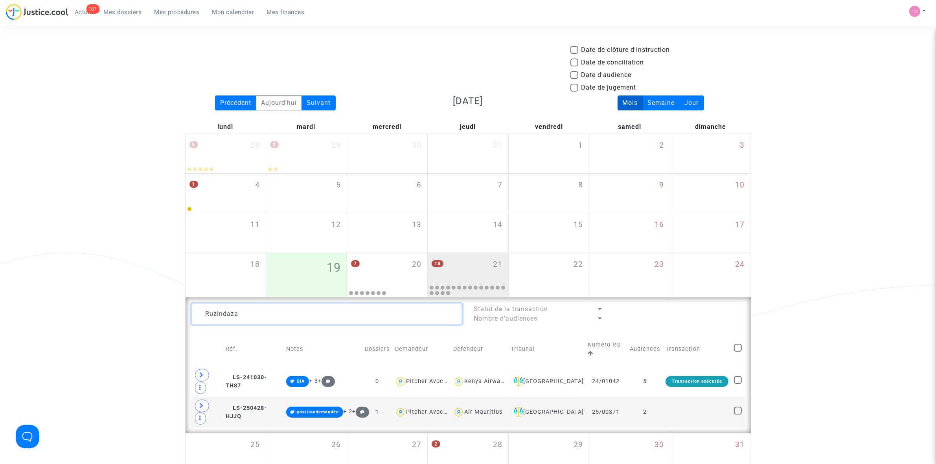
type textarea "Ruzindaza"
click at [577, 76] on span at bounding box center [575, 75] width 8 height 8
click at [575, 79] on input "Date d'audience" at bounding box center [574, 79] width 0 height 0
checkbox input "true"
type textarea "Ruzindaza"
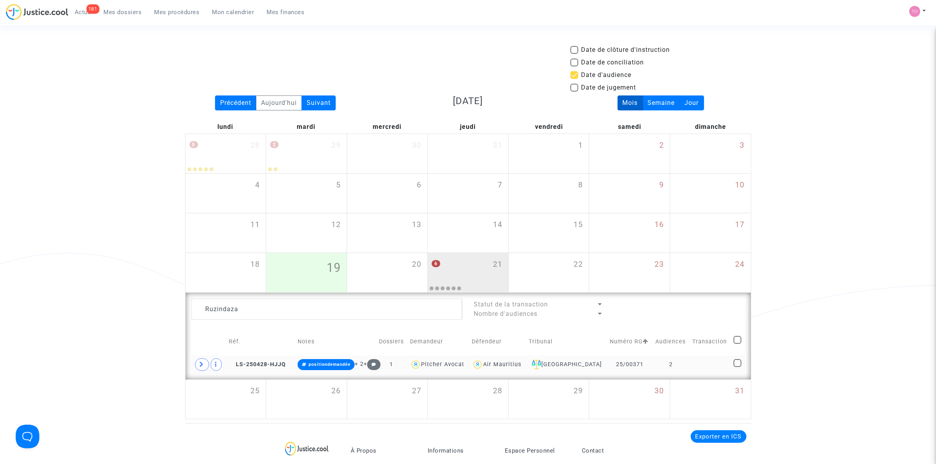
click at [653, 366] on td "25/00371" at bounding box center [630, 365] width 46 height 18
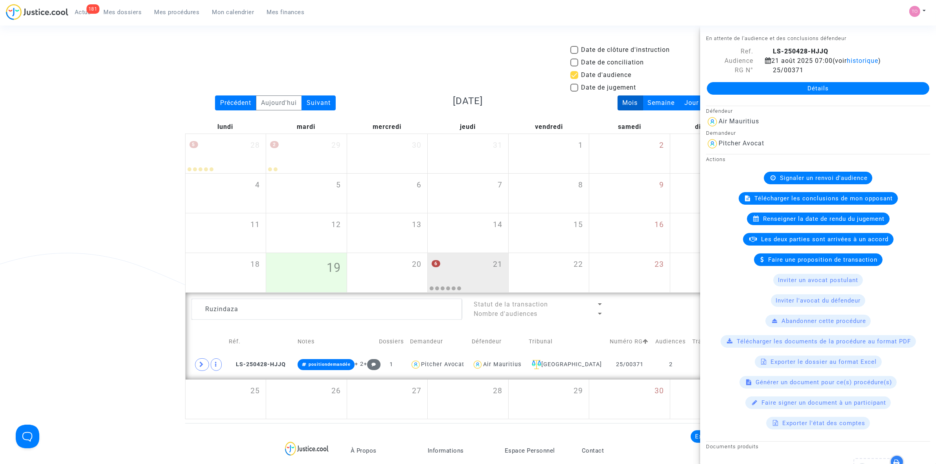
click at [779, 87] on link "Détails" at bounding box center [818, 88] width 223 height 13
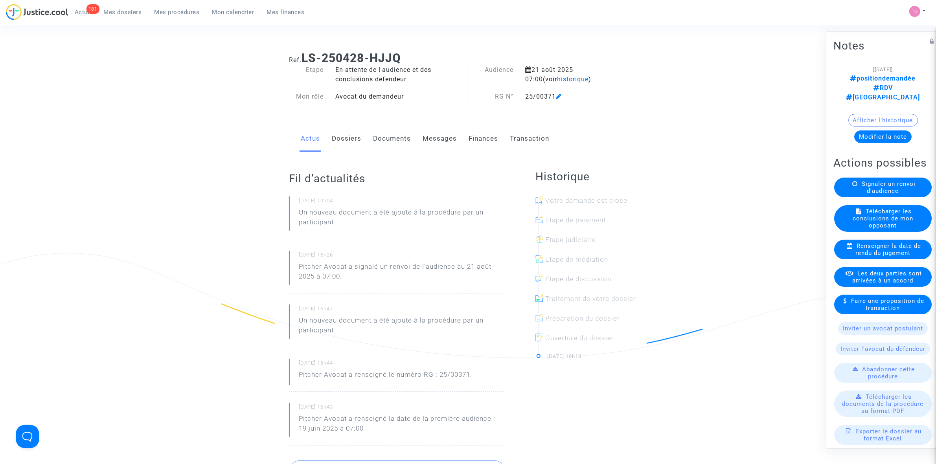
click at [869, 114] on button "Afficher l'historique" at bounding box center [884, 120] width 70 height 13
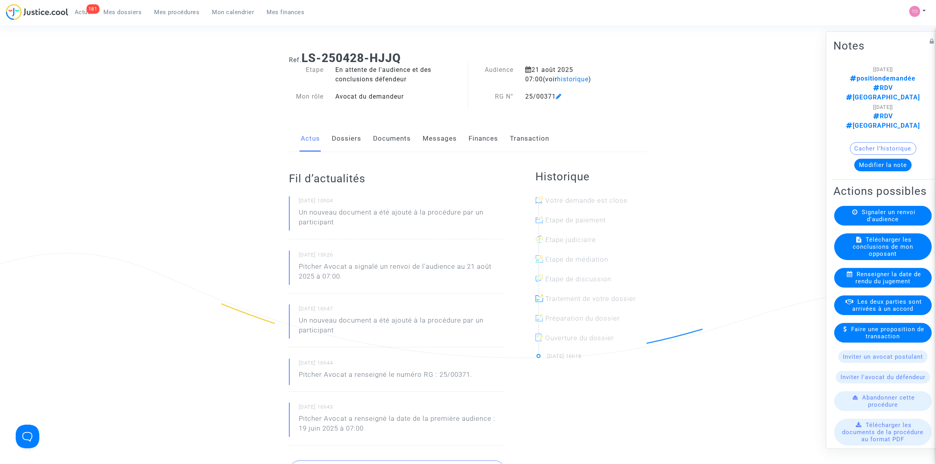
click at [356, 145] on link "Dossiers" at bounding box center [346, 139] width 29 height 26
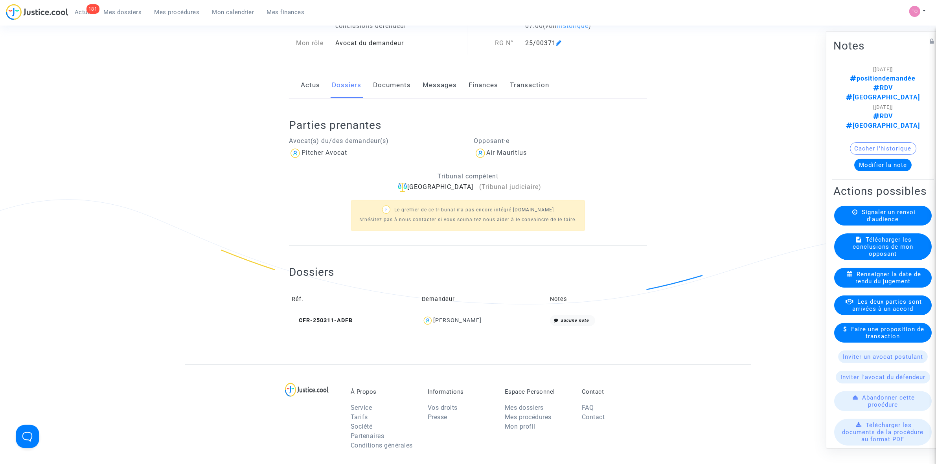
scroll to position [98, 0]
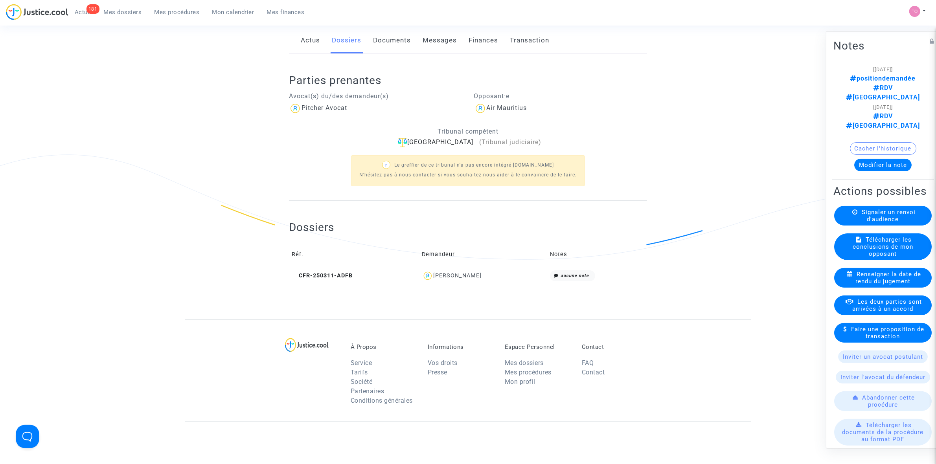
click at [455, 276] on div "[PERSON_NAME]" at bounding box center [457, 276] width 48 height 7
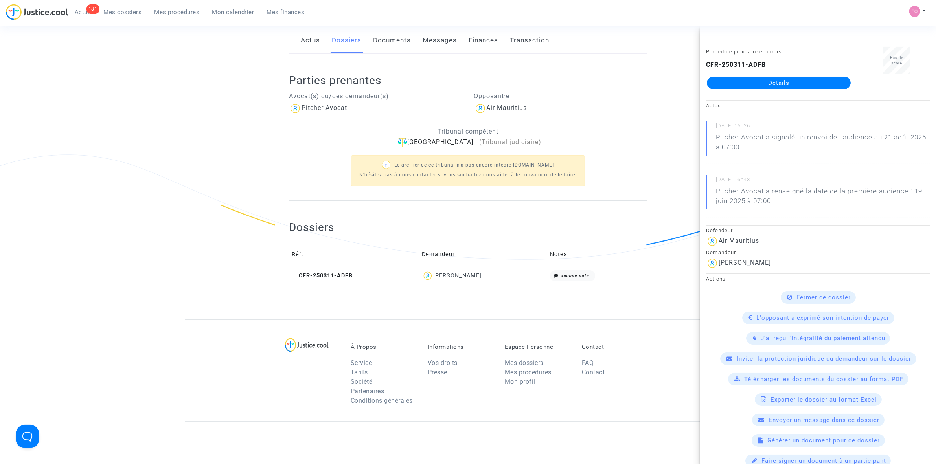
click at [191, 136] on ng-component "Ref. LS-250428-HJJQ Etape En attente de l'audience et des conclusions défendeur…" at bounding box center [468, 133] width 566 height 373
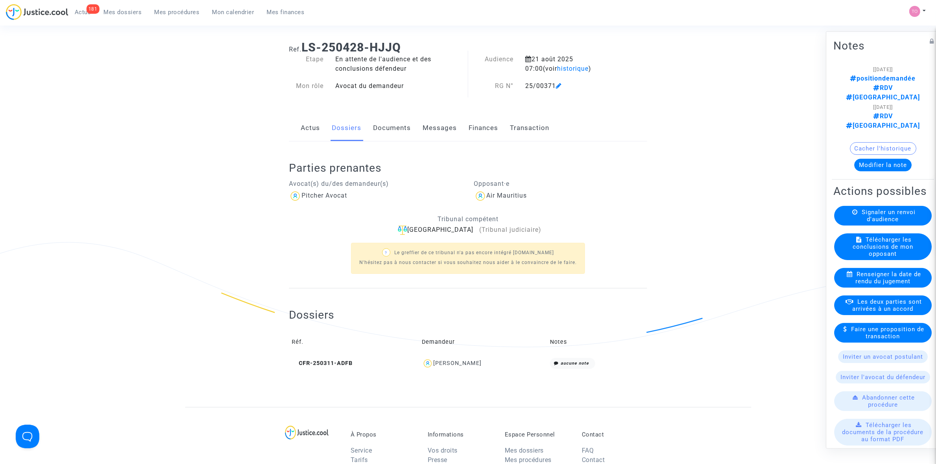
scroll to position [0, 0]
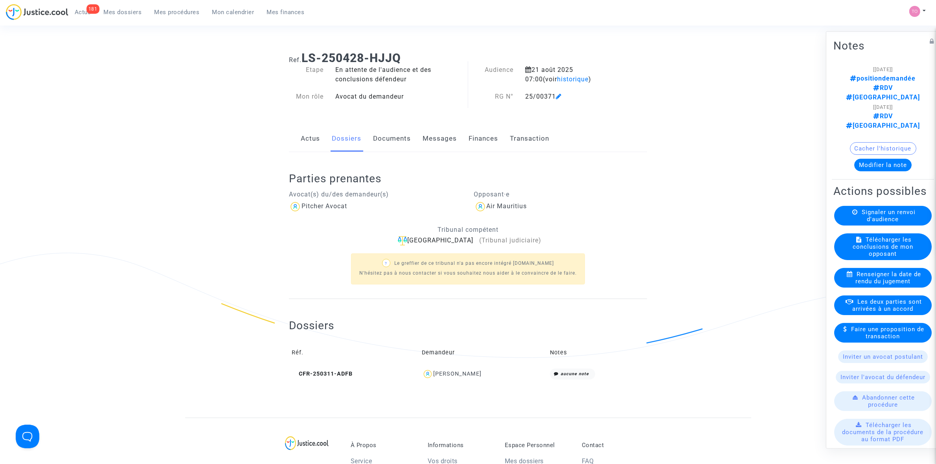
click at [381, 136] on link "Documents" at bounding box center [392, 139] width 38 height 26
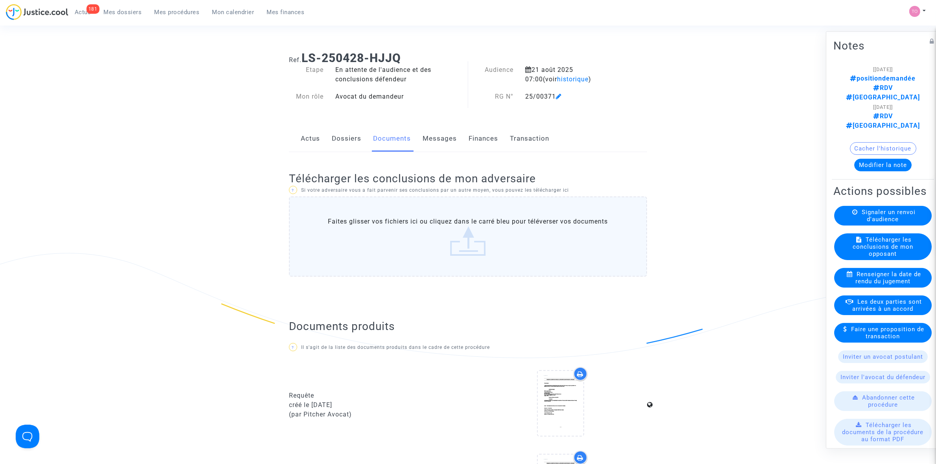
click at [337, 138] on link "Dossiers" at bounding box center [346, 139] width 29 height 26
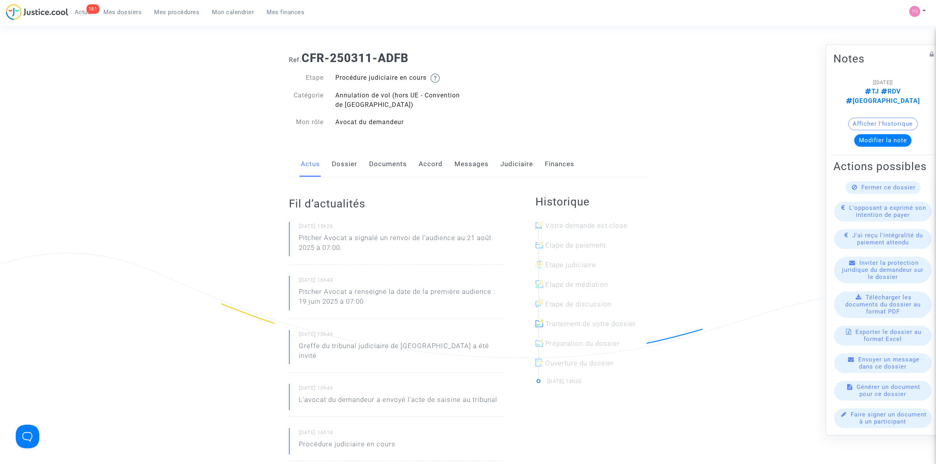
click at [895, 118] on button "Afficher l'historique" at bounding box center [884, 124] width 70 height 13
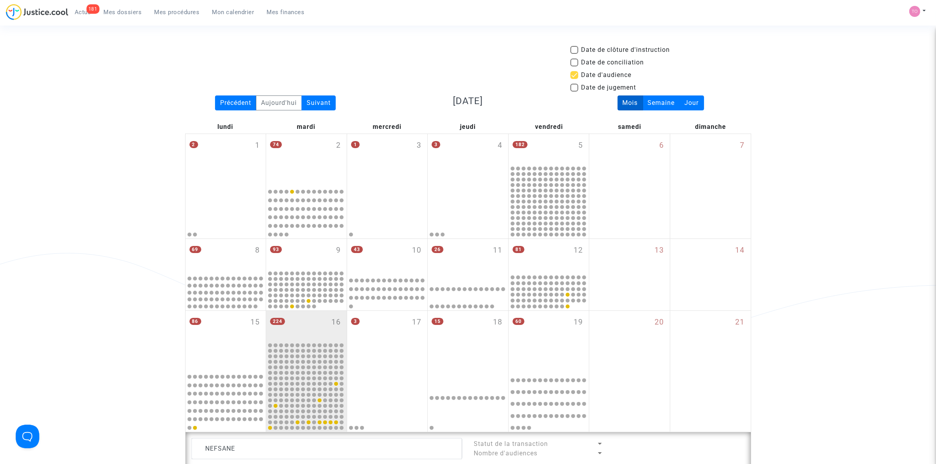
click at [111, 10] on span "Mes dossiers" at bounding box center [123, 12] width 38 height 7
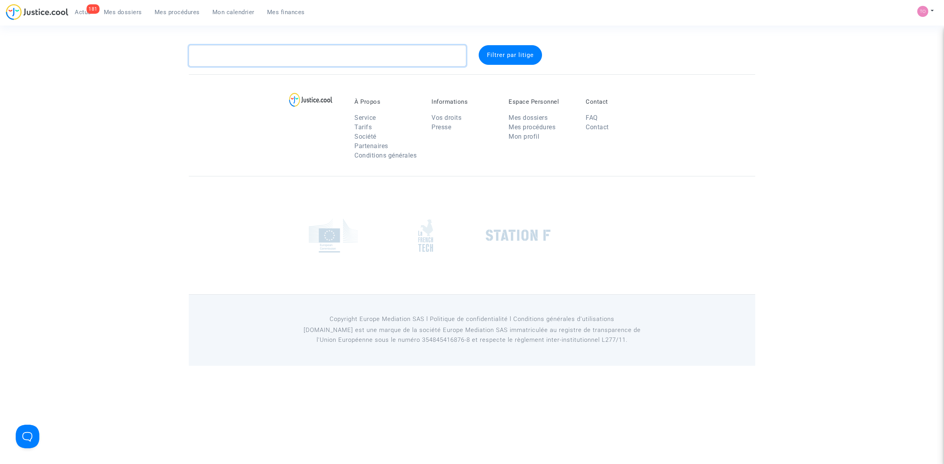
click at [213, 52] on textarea at bounding box center [327, 55] width 277 height 21
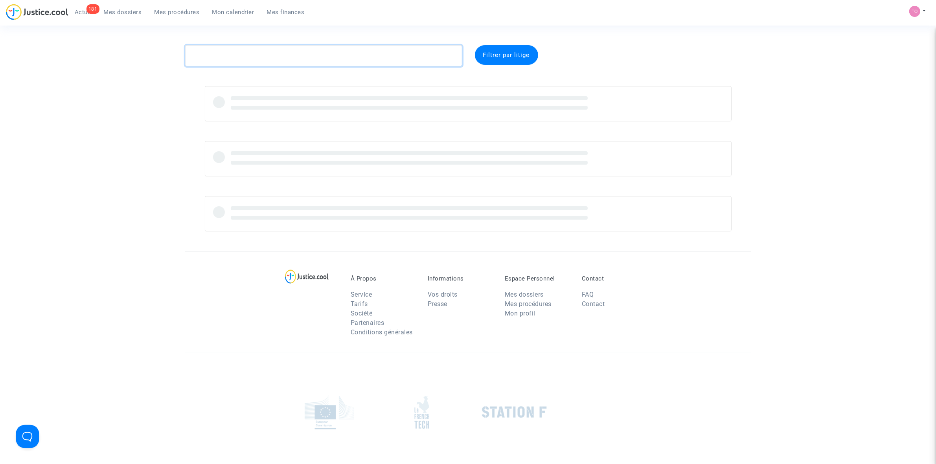
paste textarea "ATGIE"
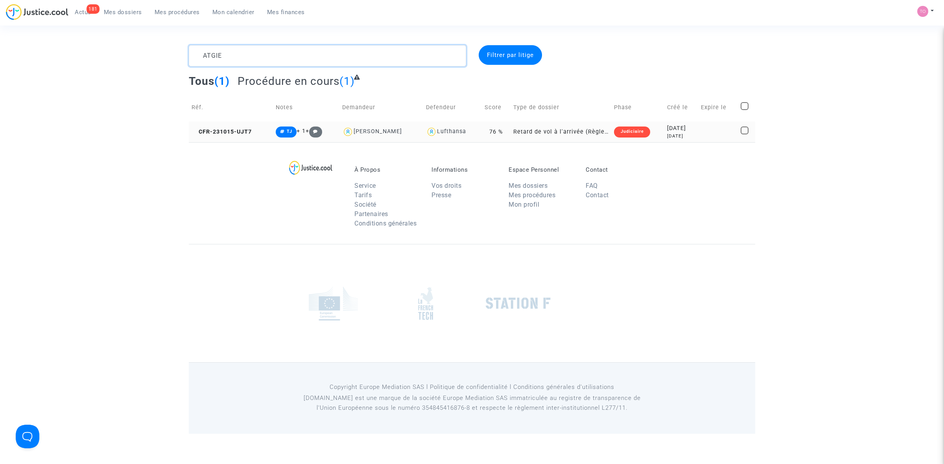
type textarea "ATGIE"
click at [667, 133] on div "2 years ago" at bounding box center [681, 136] width 28 height 7
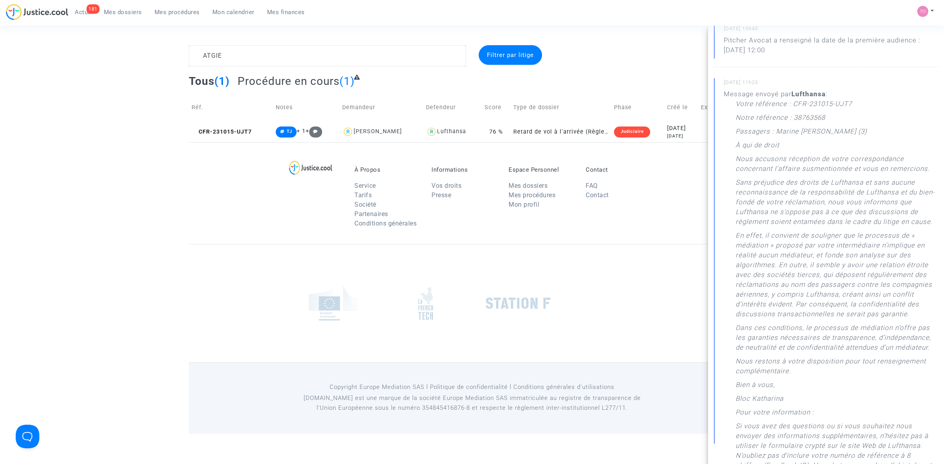
scroll to position [98, 0]
drag, startPoint x: 735, startPoint y: 146, endPoint x: 793, endPoint y: 227, distance: 99.8
click at [793, 227] on div "Message envoyé par Lufthansa : Votre référence : CFR-231015-UJT7 Notre référenc…" at bounding box center [831, 302] width 214 height 429
click at [781, 230] on p "Sans préjudice des droits de Lufthansa et sans aucune reconnaissance de la resp…" at bounding box center [836, 203] width 203 height 53
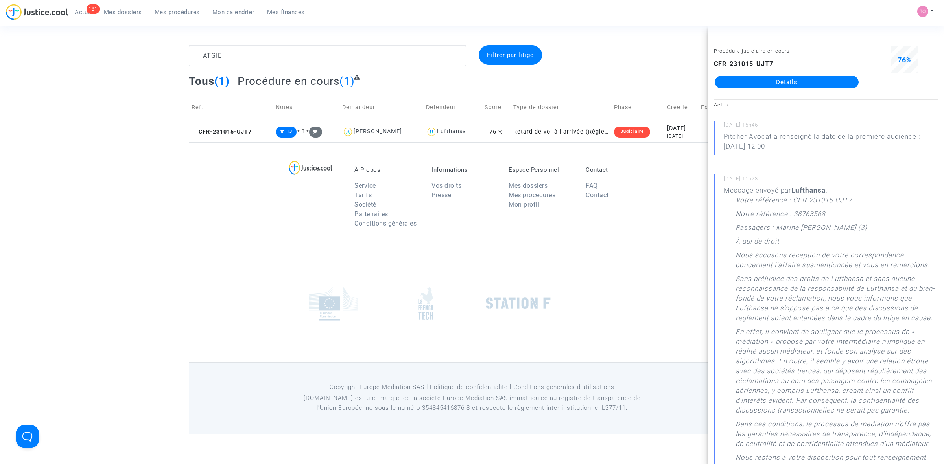
scroll to position [0, 0]
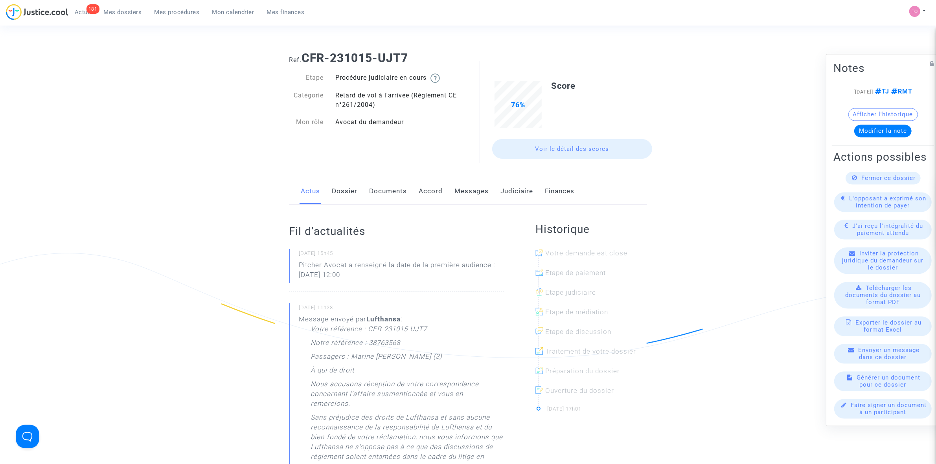
click at [498, 187] on div "Actus Dossier Documents Accord Messages Judiciaire Finances" at bounding box center [468, 192] width 358 height 26
click at [509, 187] on link "Judiciaire" at bounding box center [517, 192] width 33 height 26
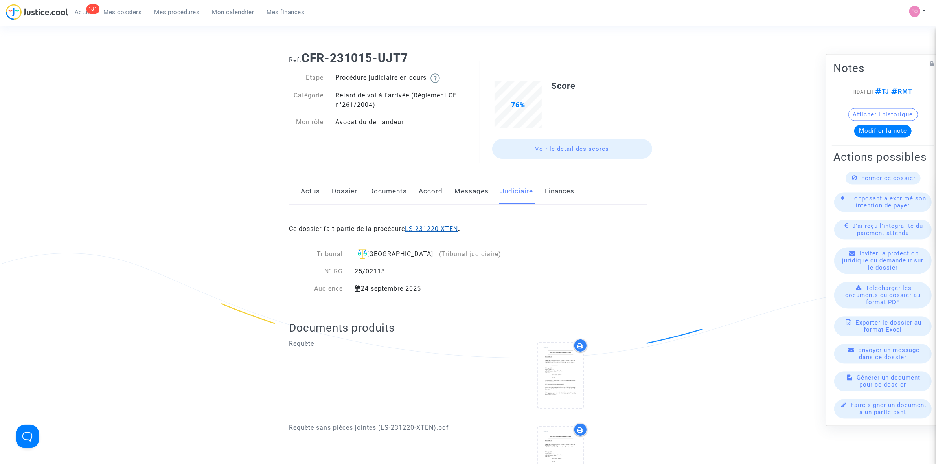
drag, startPoint x: 422, startPoint y: 233, endPoint x: 426, endPoint y: 227, distance: 7.4
click at [455, 193] on link "Messages" at bounding box center [472, 192] width 34 height 26
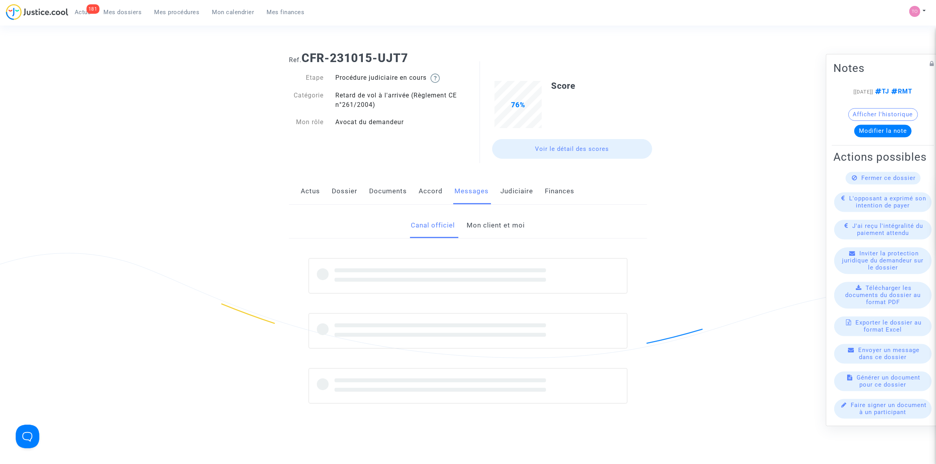
click at [482, 218] on link "Mon client et moi" at bounding box center [496, 226] width 58 height 26
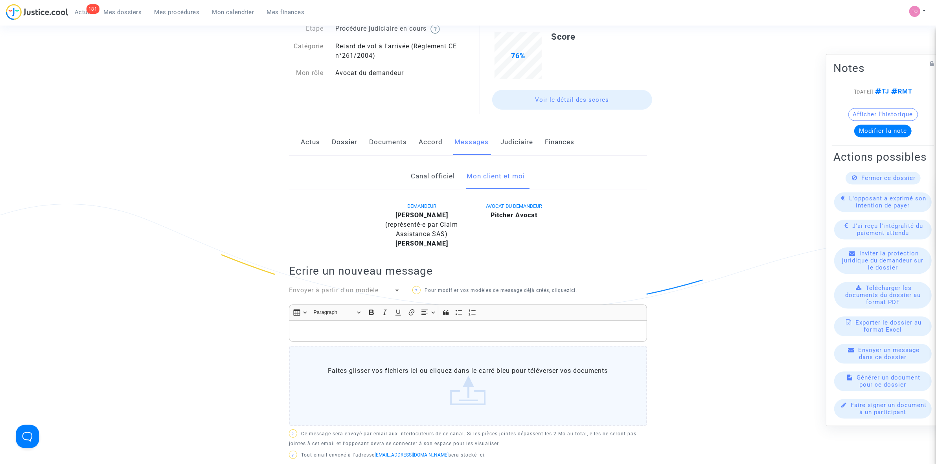
click at [441, 177] on link "Canal officiel" at bounding box center [433, 177] width 44 height 26
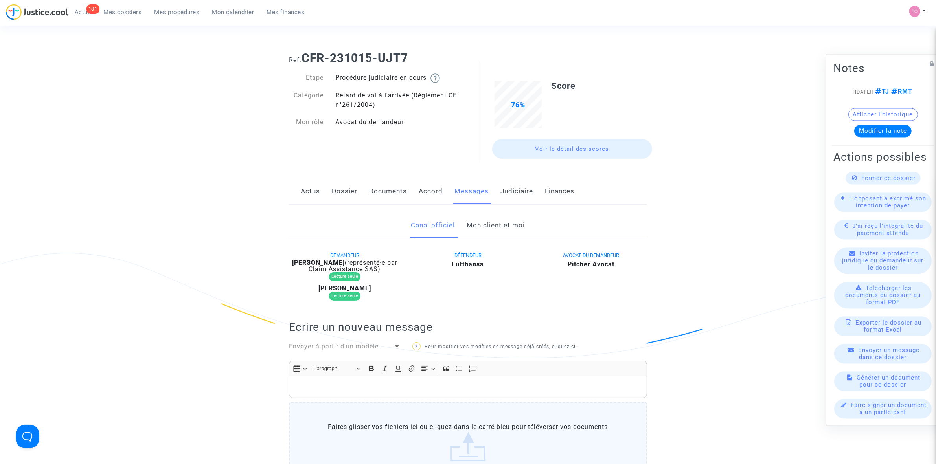
drag, startPoint x: 417, startPoint y: 59, endPoint x: 304, endPoint y: 58, distance: 113.3
click at [304, 58] on h1 "Ref. CFR-231015-UJT7" at bounding box center [468, 58] width 358 height 14
copy b "CFR-231015-UJT7"
drag, startPoint x: 339, startPoint y: 261, endPoint x: 291, endPoint y: 261, distance: 48.0
click at [291, 261] on div "[PERSON_NAME] (représenté·e par Claim Assistance SAS)" at bounding box center [345, 266] width 112 height 13
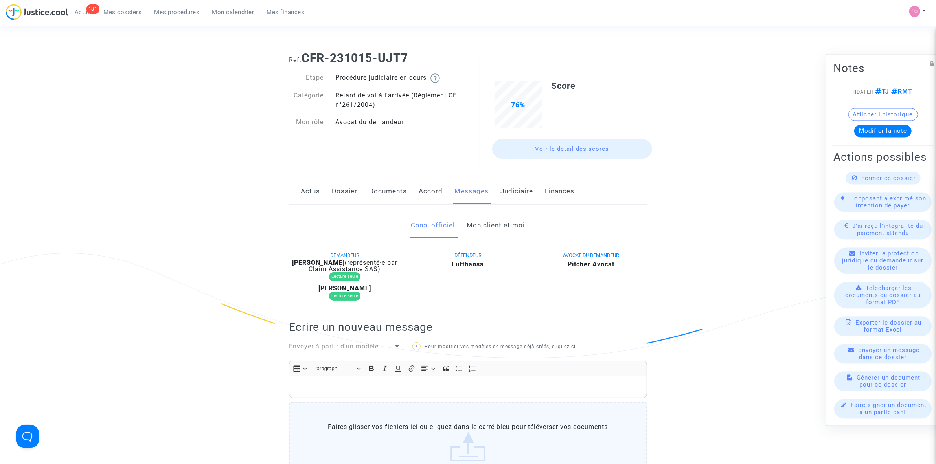
click at [298, 230] on div "Canal officiel Mon client et moi" at bounding box center [468, 226] width 358 height 26
drag, startPoint x: 339, startPoint y: 262, endPoint x: 321, endPoint y: 260, distance: 17.8
click at [321, 260] on b "[PERSON_NAME]" at bounding box center [318, 262] width 53 height 7
copy b "ATGIE"
click at [514, 284] on div "DÉFENDEUR Lufthansa" at bounding box center [468, 278] width 123 height 54
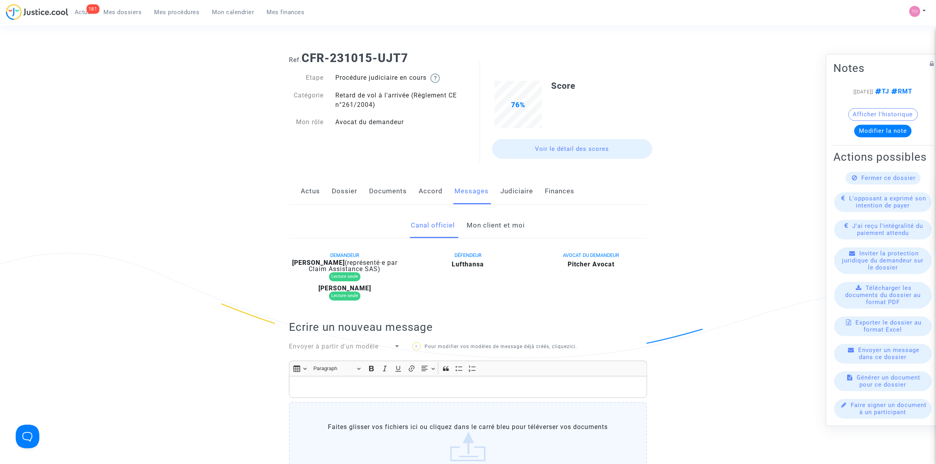
drag, startPoint x: 490, startPoint y: 266, endPoint x: 449, endPoint y: 265, distance: 40.5
click at [449, 265] on div "Lufthansa" at bounding box center [469, 264] width 112 height 9
copy b "Lufthansa"
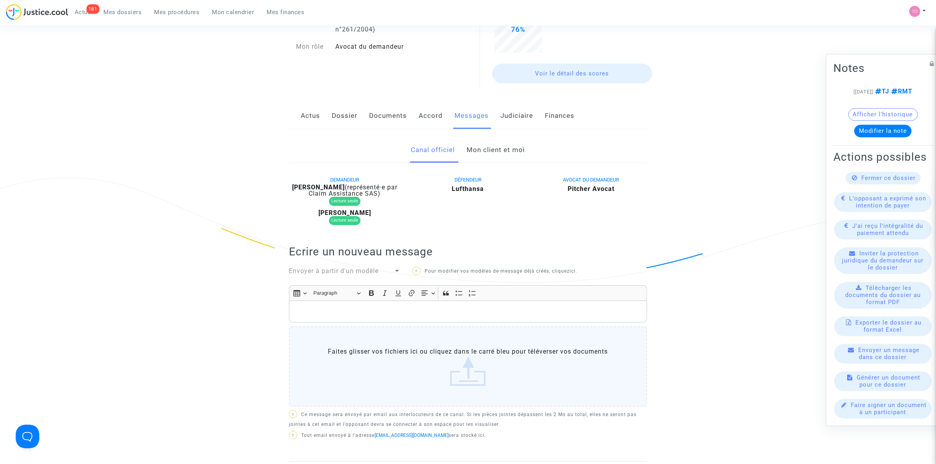
scroll to position [49, 0]
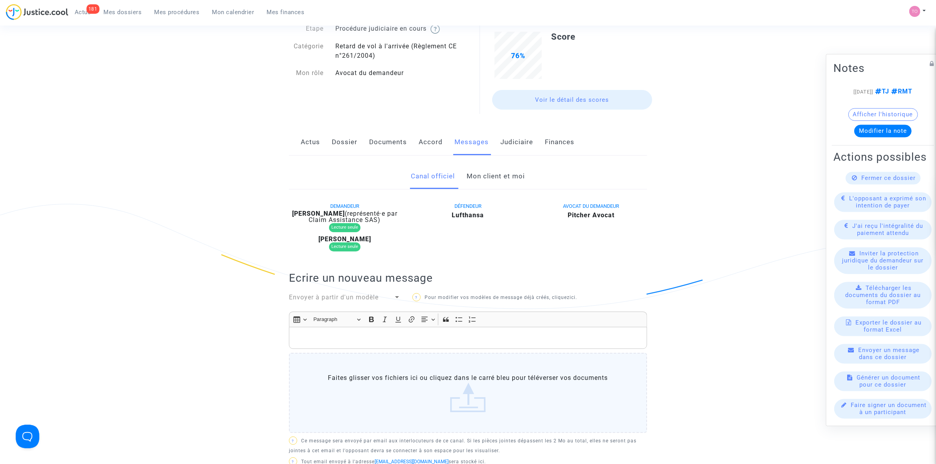
click at [352, 144] on link "Dossier" at bounding box center [345, 142] width 26 height 26
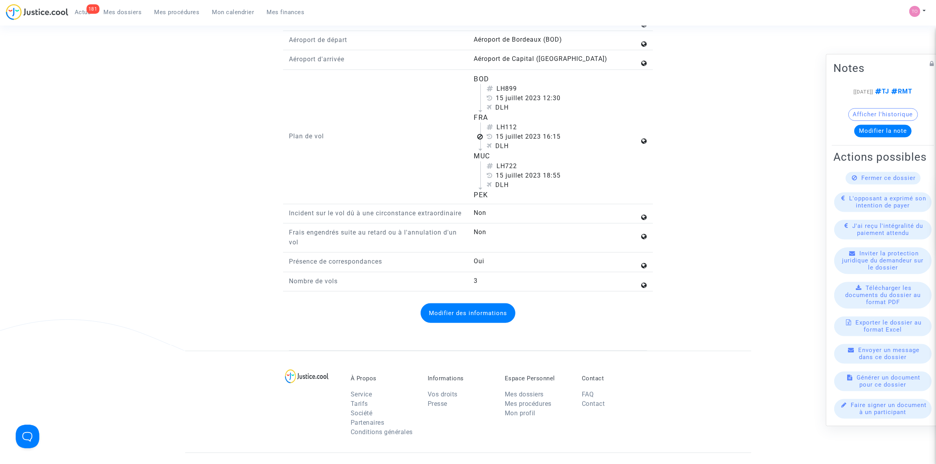
scroll to position [934, 0]
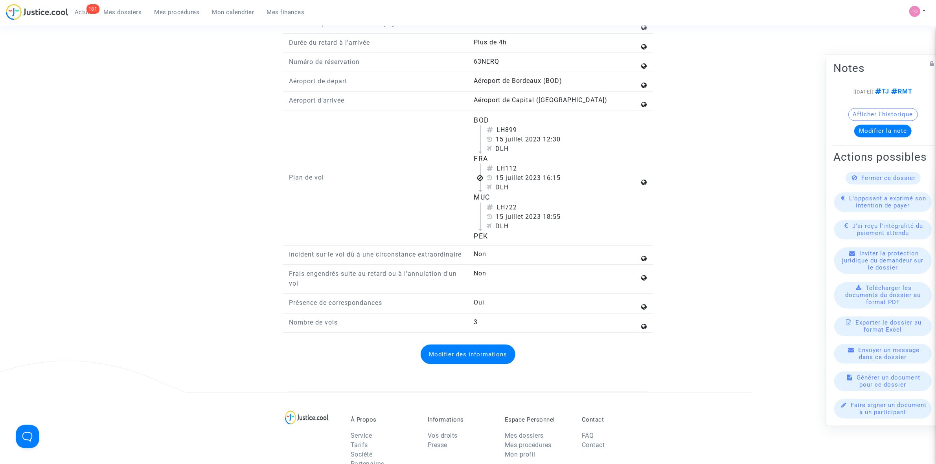
drag, startPoint x: 472, startPoint y: 200, endPoint x: 492, endPoint y: 199, distance: 20.5
click at [492, 199] on div "BOD LH899 15 juillet 2023 12:30 DLH FRA LH112 15 juillet 2023 16:15 DLH MUC LH7…" at bounding box center [560, 178] width 185 height 127
copy div "MUC"
drag, startPoint x: 522, startPoint y: 210, endPoint x: 500, endPoint y: 212, distance: 22.1
click at [500, 212] on div "LH722" at bounding box center [563, 207] width 153 height 9
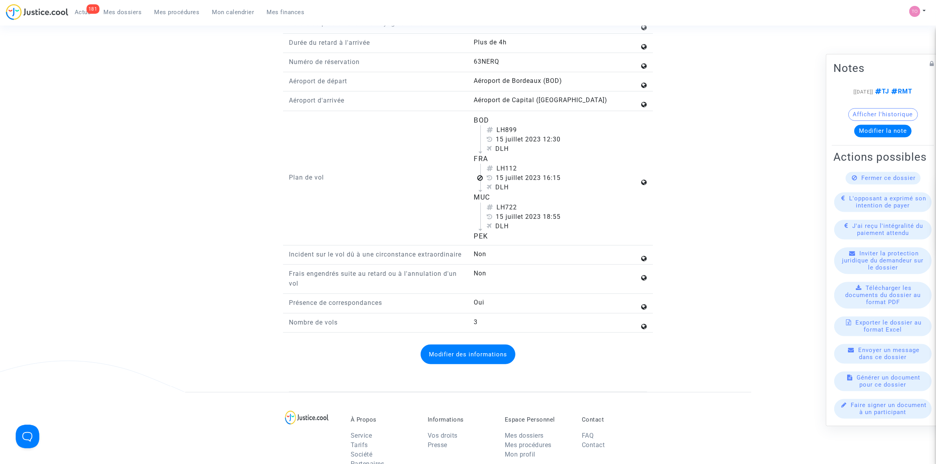
copy div "LH722"
click at [522, 211] on div "LH722" at bounding box center [563, 207] width 153 height 9
drag, startPoint x: 522, startPoint y: 211, endPoint x: 507, endPoint y: 212, distance: 14.6
click at [507, 212] on div "LH722" at bounding box center [563, 207] width 153 height 9
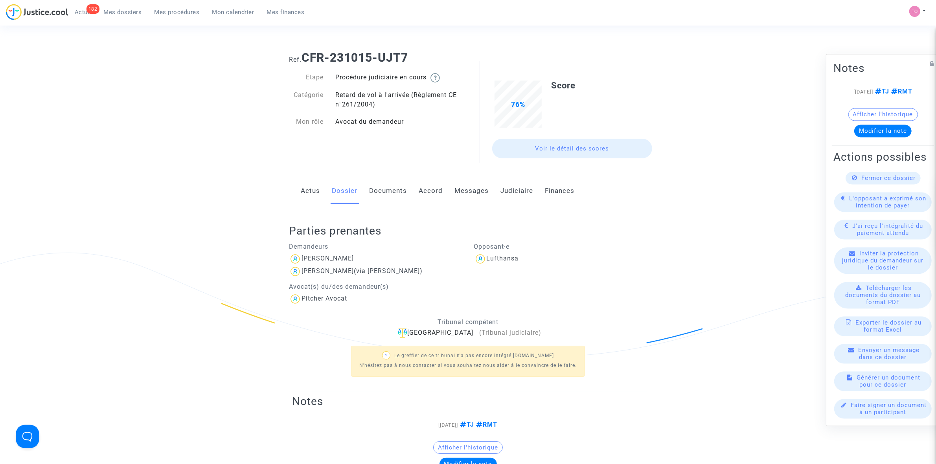
scroll to position [0, 0]
click at [510, 191] on link "Judiciaire" at bounding box center [517, 192] width 33 height 26
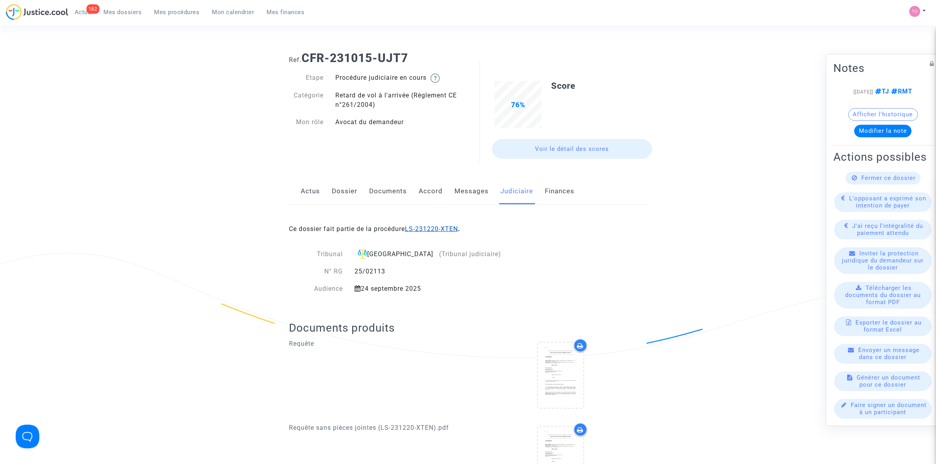
click at [426, 232] on link "LS-231220-XTEN" at bounding box center [431, 228] width 53 height 7
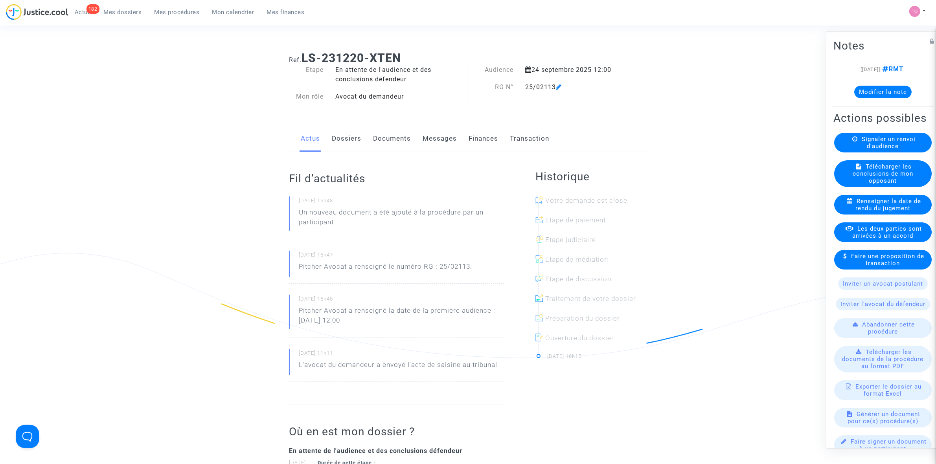
click at [864, 101] on div "[20/12/2023] RMT Modifier la note" at bounding box center [883, 84] width 99 height 40
click at [864, 95] on button "Modifier la note" at bounding box center [883, 91] width 57 height 13
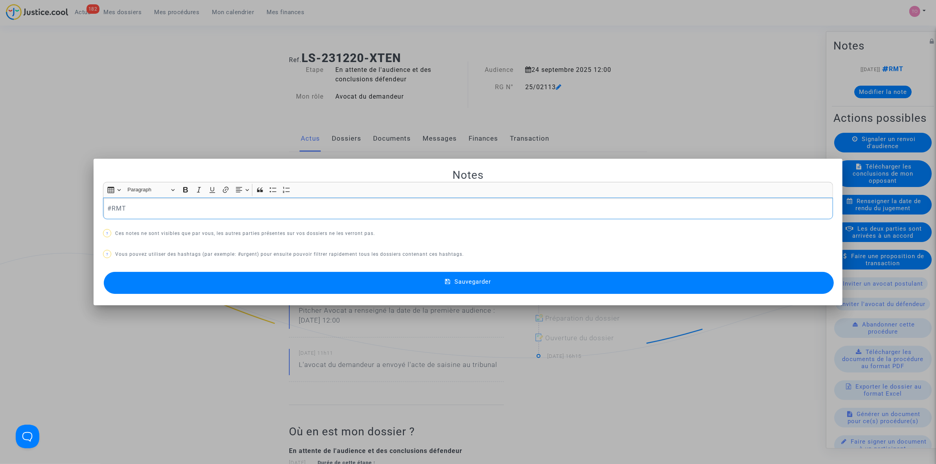
drag, startPoint x: 132, startPoint y: 214, endPoint x: 26, endPoint y: 209, distance: 105.9
click at [26, 209] on div "Notes Rich Text Editor Insert table Insert table Heading Paragraph Paragraph He…" at bounding box center [468, 232] width 936 height 464
click at [152, 221] on span "#positionàanalyser" at bounding box center [134, 221] width 42 height 11
click at [378, 287] on button "Sauvegarder" at bounding box center [469, 283] width 730 height 22
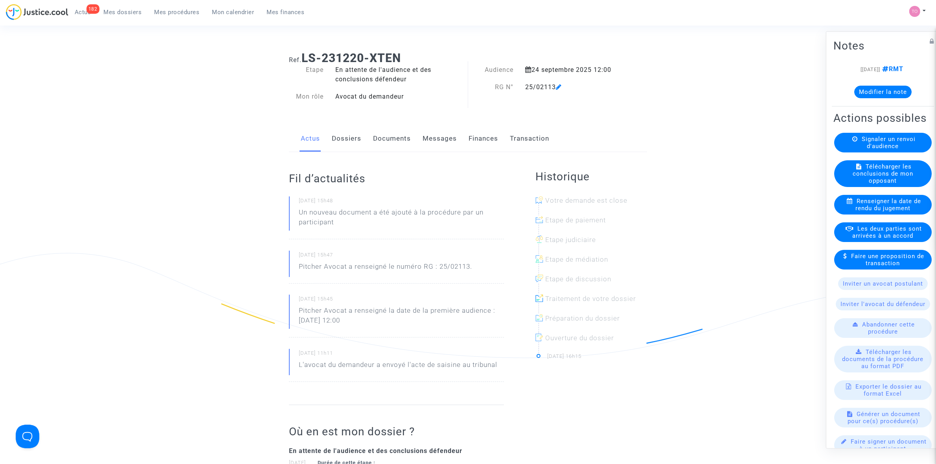
click at [177, 9] on span "Mes procédures" at bounding box center [177, 12] width 45 height 7
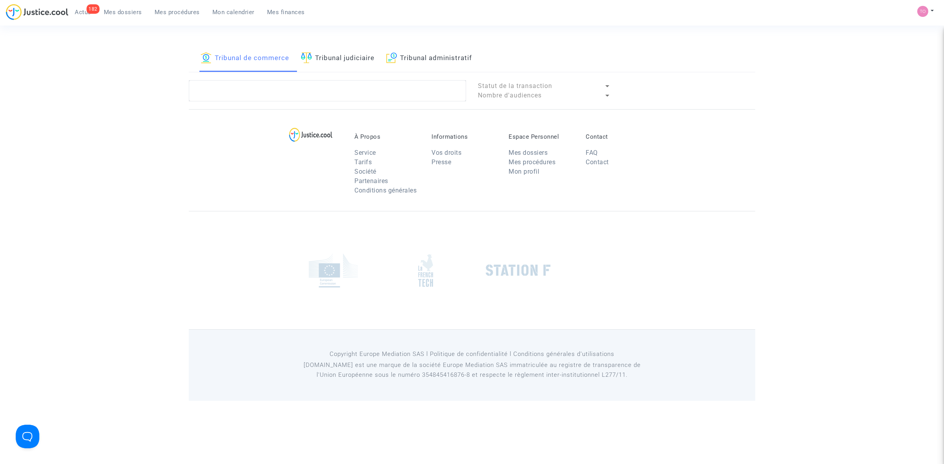
click at [127, 12] on span "Mes dossiers" at bounding box center [123, 12] width 38 height 7
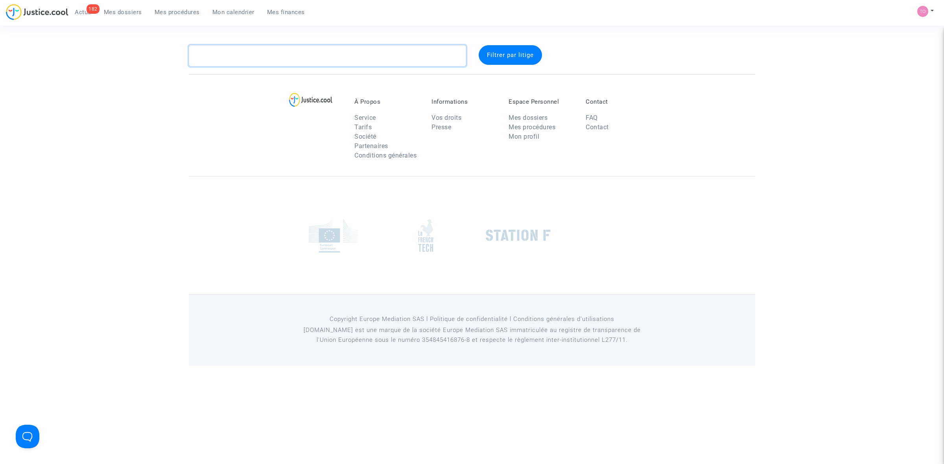
click at [225, 57] on textarea at bounding box center [327, 55] width 277 height 21
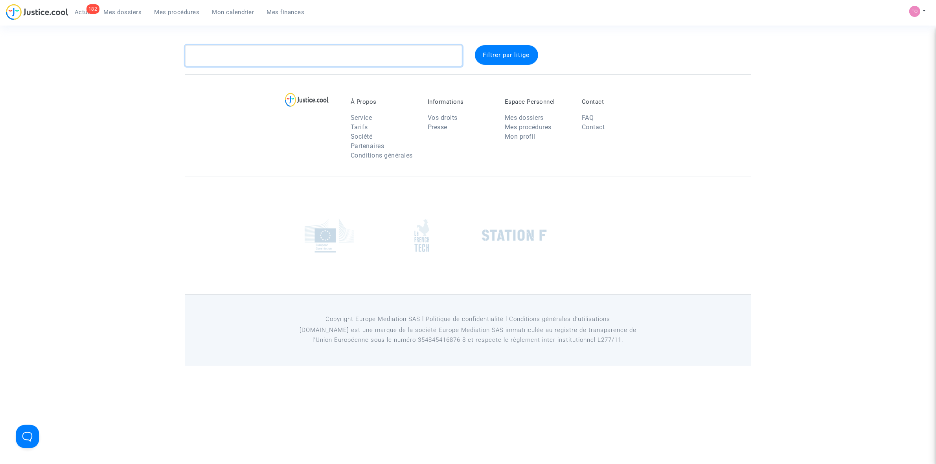
paste textarea "MIOCIC"
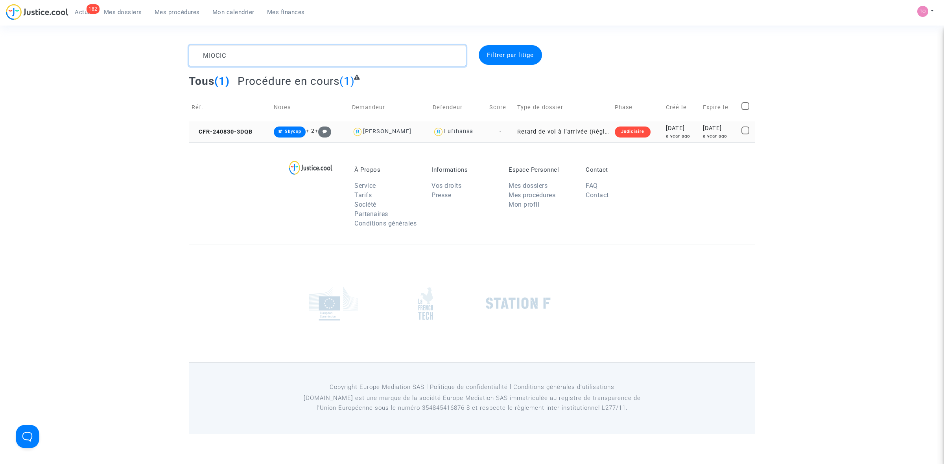
type textarea "MIOCIC"
click at [666, 131] on div "2024-08-30" at bounding box center [681, 128] width 31 height 9
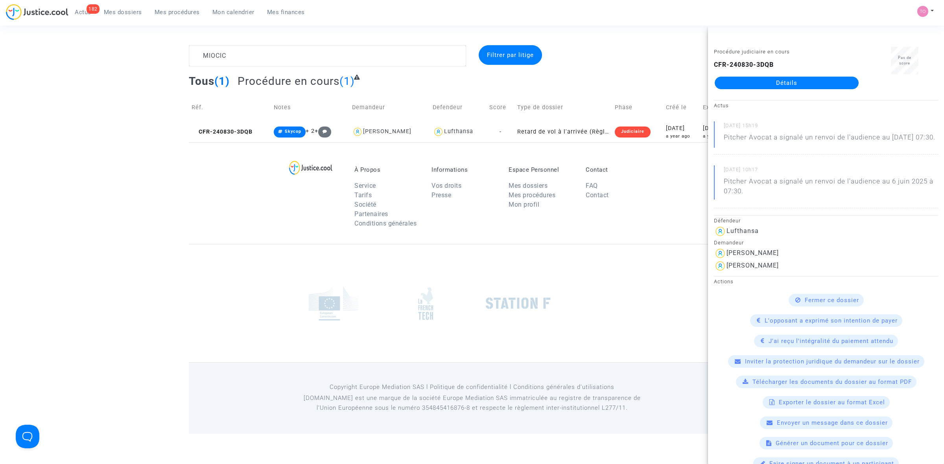
click at [176, 188] on footerbar "À Propos Service Tarifs Société Partenaires Conditions générales Informations V…" at bounding box center [472, 288] width 944 height 292
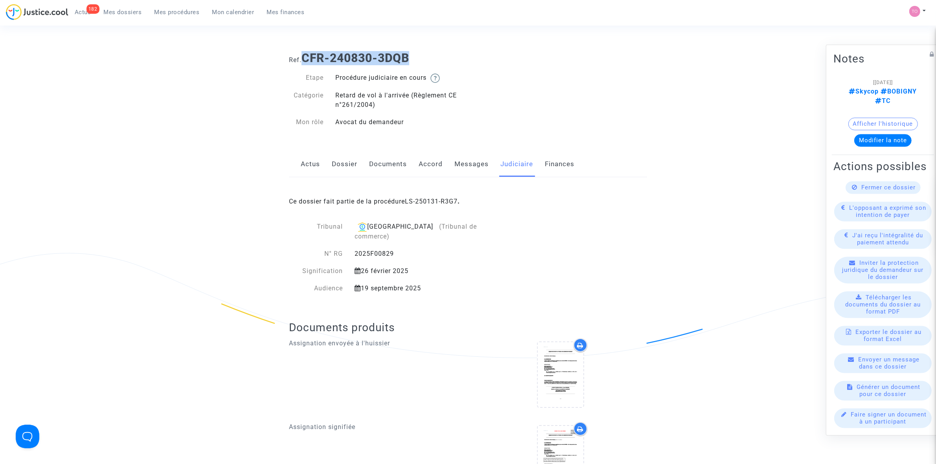
drag, startPoint x: 421, startPoint y: 56, endPoint x: 306, endPoint y: 61, distance: 115.4
click at [306, 61] on h1 "Ref. CFR-240830-3DQB" at bounding box center [468, 58] width 358 height 14
copy b "CFR-240830-3DQB"
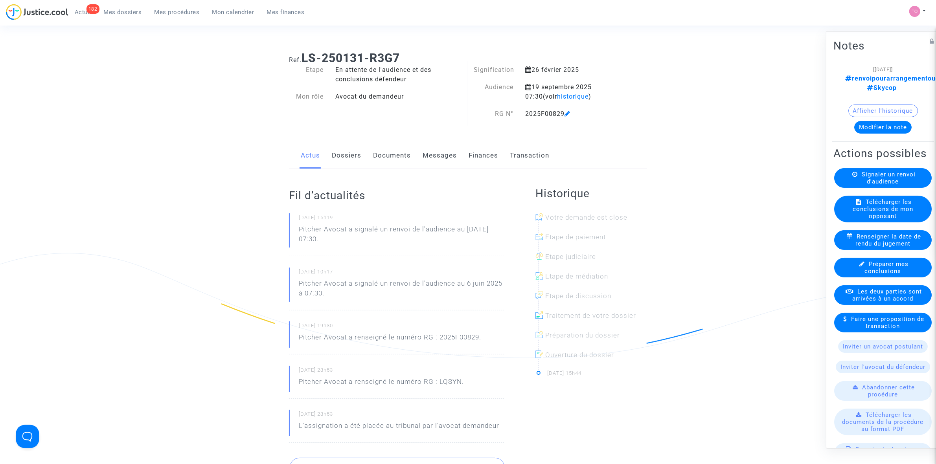
click at [885, 128] on button "Modifier la note" at bounding box center [883, 127] width 57 height 13
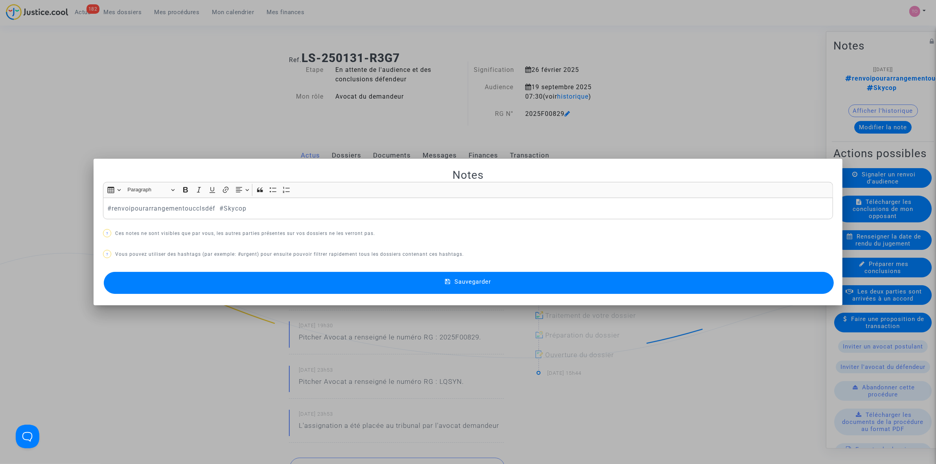
click at [726, 85] on div at bounding box center [468, 232] width 936 height 464
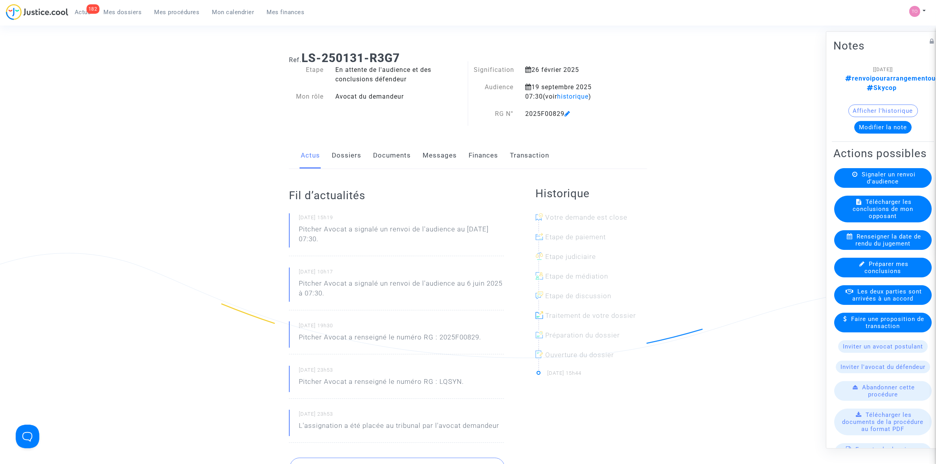
click at [862, 125] on button "Modifier la note" at bounding box center [883, 127] width 57 height 13
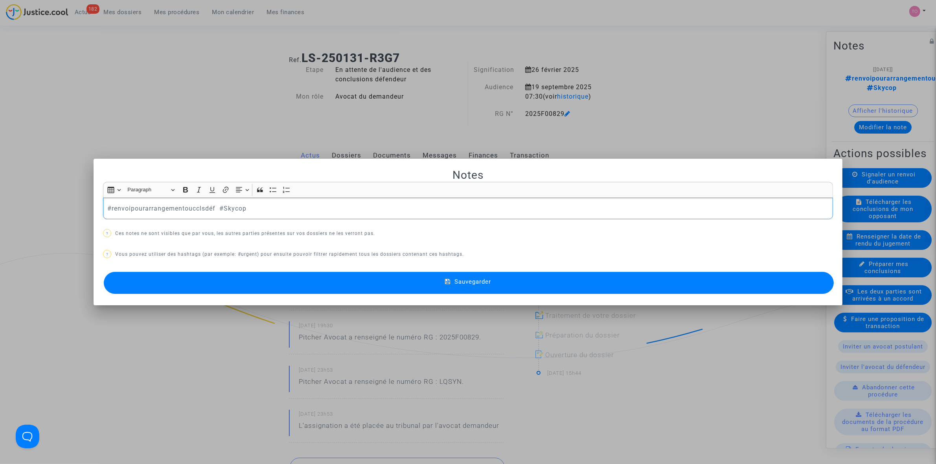
drag, startPoint x: 303, startPoint y: 214, endPoint x: -60, endPoint y: 183, distance: 364.7
click at [0, 183] on html "182 Actus Mes dossiers Mes procédures Mon calendrier Mes finances Mon profil Pa…" at bounding box center [468, 467] width 936 height 934
click at [126, 223] on span "#positionàanalyser" at bounding box center [134, 221] width 42 height 11
click at [350, 277] on button "Sauvegarder" at bounding box center [469, 283] width 730 height 22
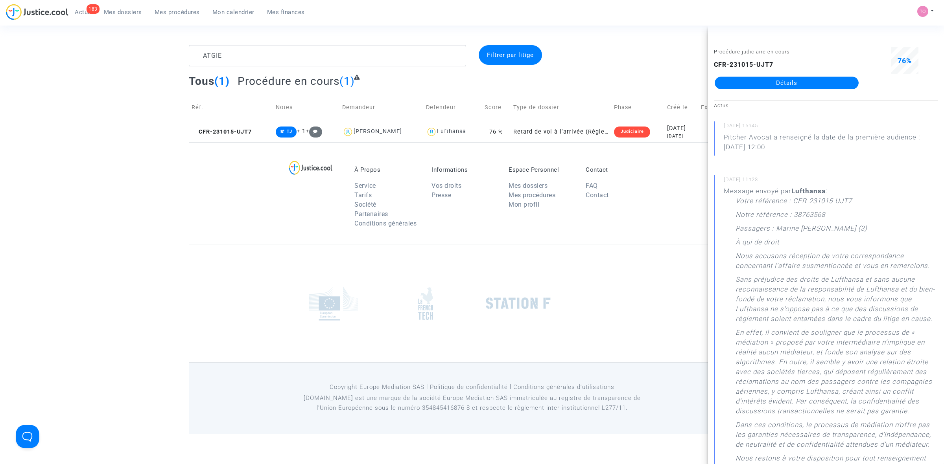
click at [111, 212] on footerbar "À Propos Service Tarifs Société Partenaires Conditions générales Informations V…" at bounding box center [472, 288] width 944 height 292
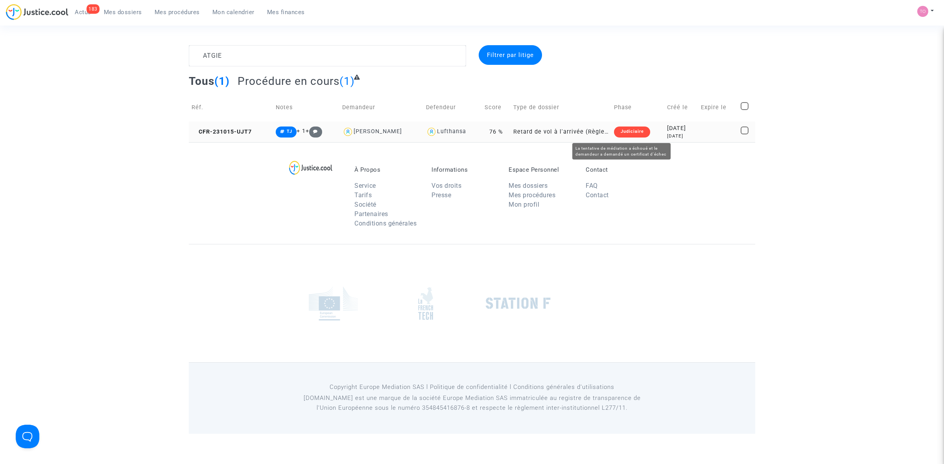
click at [615, 129] on div "Judiciaire" at bounding box center [632, 132] width 36 height 11
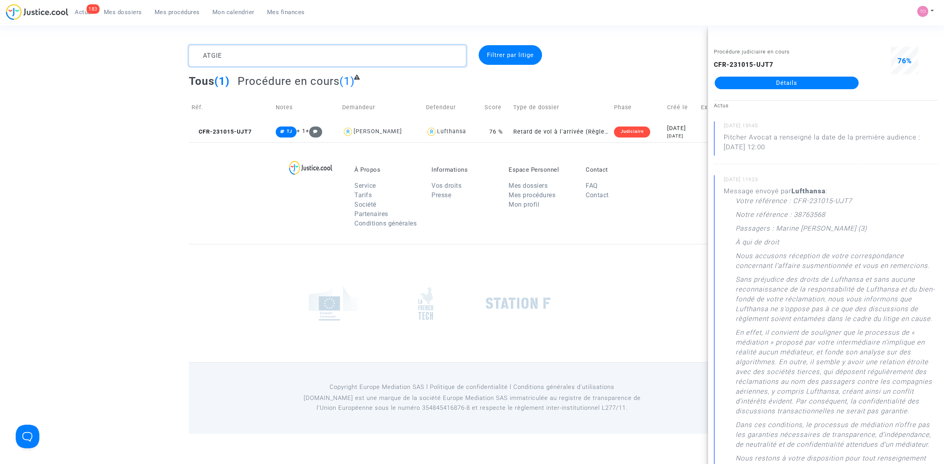
drag, startPoint x: 228, startPoint y: 53, endPoint x: 174, endPoint y: 56, distance: 54.3
click at [174, 56] on div "ATGIE Filtrer par litige Tous (1) Procédure en cours (1) Réf. Notes Demandeur D…" at bounding box center [472, 93] width 944 height 97
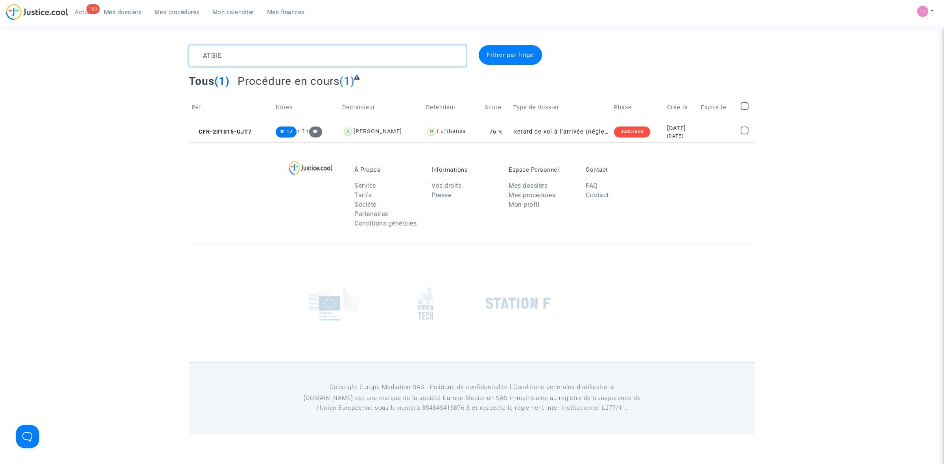
click at [243, 52] on textarea at bounding box center [327, 55] width 277 height 21
drag, startPoint x: 243, startPoint y: 55, endPoint x: 171, endPoint y: 50, distance: 71.7
click at [171, 50] on div "ATGIE Filtrer par litige Tous (1) Procédure en cours (1) Réf. Notes Demandeur D…" at bounding box center [472, 93] width 944 height 97
paste textarea "CFR-240830-3DQB"
click at [703, 136] on div "a year ago" at bounding box center [719, 136] width 33 height 7
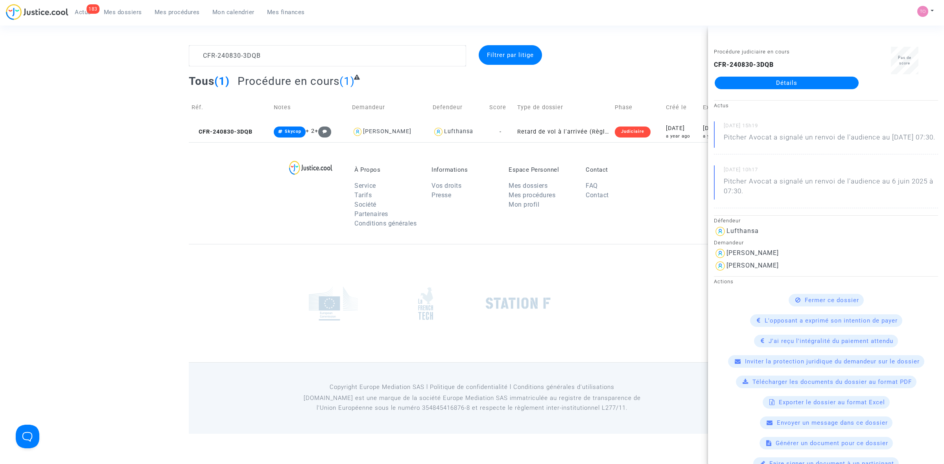
drag, startPoint x: 774, startPoint y: 87, endPoint x: 793, endPoint y: 92, distance: 20.0
click at [793, 92] on div "Procédure judiciaire en cours CFR-240830-3DQB Détails" at bounding box center [786, 72] width 157 height 50
click at [79, 131] on div "CFR-240830-3DQB Filtrer par litige Tous (1) Procédure en cours (1) Réf. Notes D…" at bounding box center [472, 93] width 944 height 97
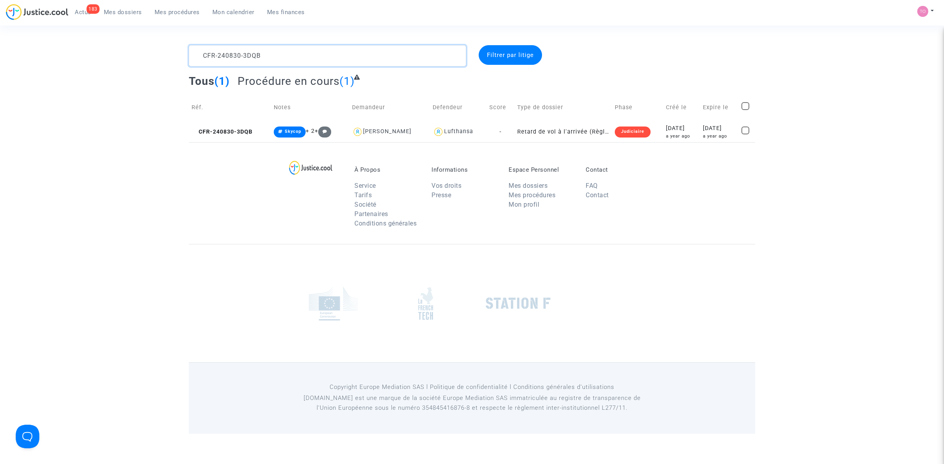
drag, startPoint x: 249, startPoint y: 51, endPoint x: 88, endPoint y: 42, distance: 161.1
click at [89, 42] on section "CFR-240830-3DQB Filtrer par litige Tous (1) Procédure en cours (1) Réf. Notes D…" at bounding box center [472, 217] width 944 height 434
paste textarea "LACROZE"
type textarea "LACROZE"
click at [674, 132] on div "2024-10-18" at bounding box center [683, 128] width 27 height 9
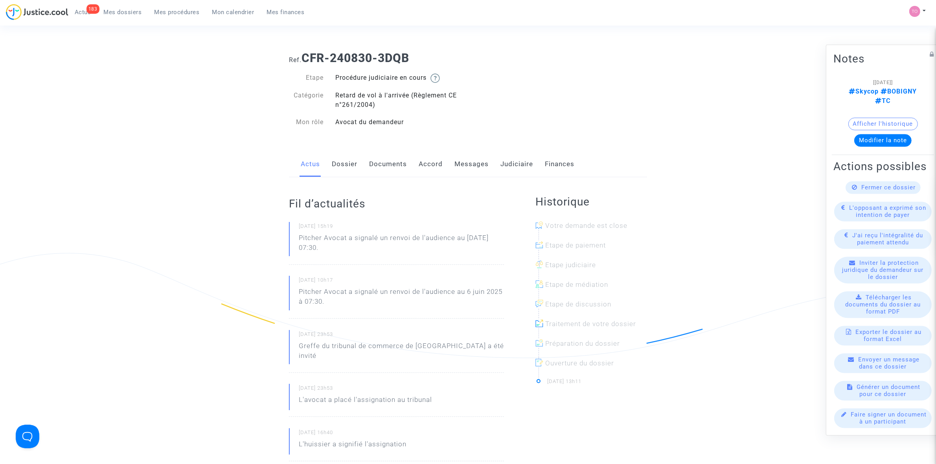
click at [510, 164] on link "Judiciaire" at bounding box center [517, 164] width 33 height 26
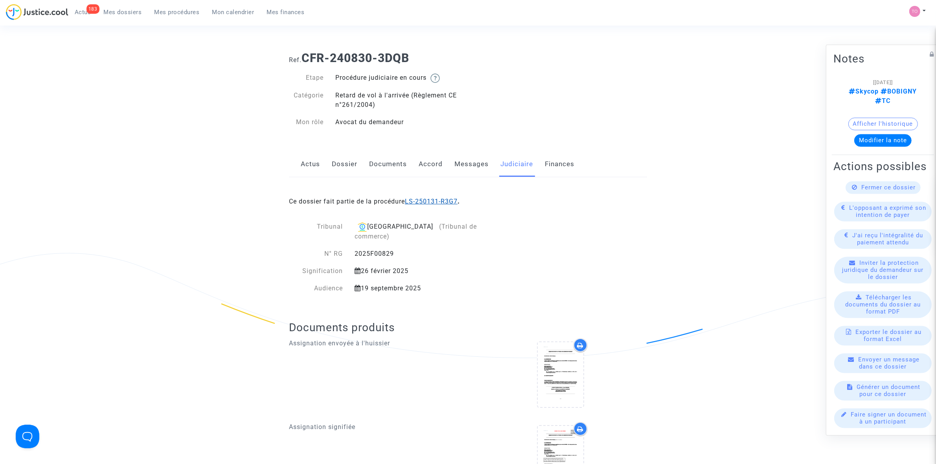
click at [428, 199] on link "LS-250131-R3G7" at bounding box center [431, 201] width 53 height 7
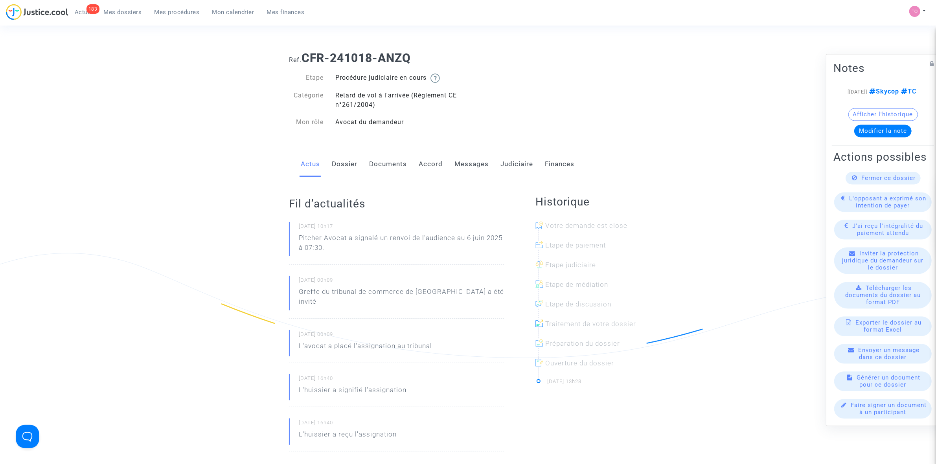
drag, startPoint x: 0, startPoint y: 0, endPoint x: 503, endPoint y: 165, distance: 529.0
click at [503, 165] on link "Judiciaire" at bounding box center [517, 164] width 33 height 26
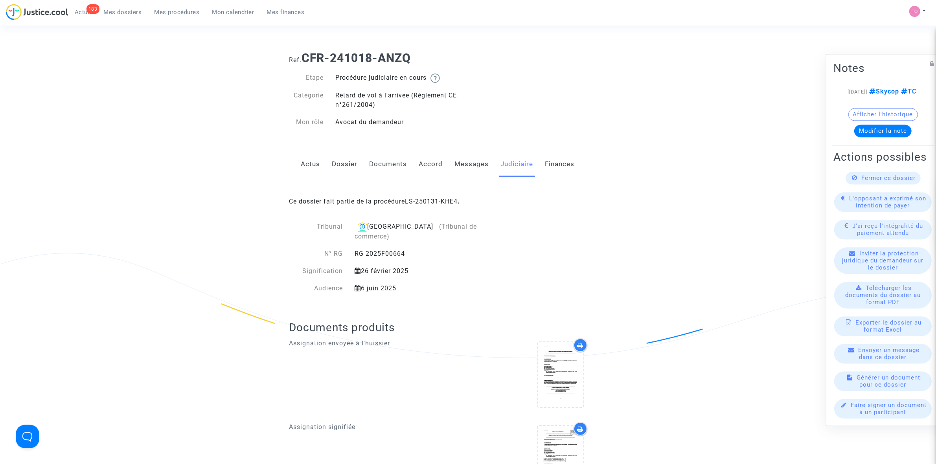
drag, startPoint x: 435, startPoint y: 200, endPoint x: 471, endPoint y: 205, distance: 36.2
click at [472, 205] on div "Ce dossier fait partie de la procédure LS-250131-KHE4 ." at bounding box center [468, 195] width 358 height 37
click at [357, 285] on icon at bounding box center [358, 288] width 6 height 6
click at [353, 160] on link "Dossier" at bounding box center [345, 164] width 26 height 26
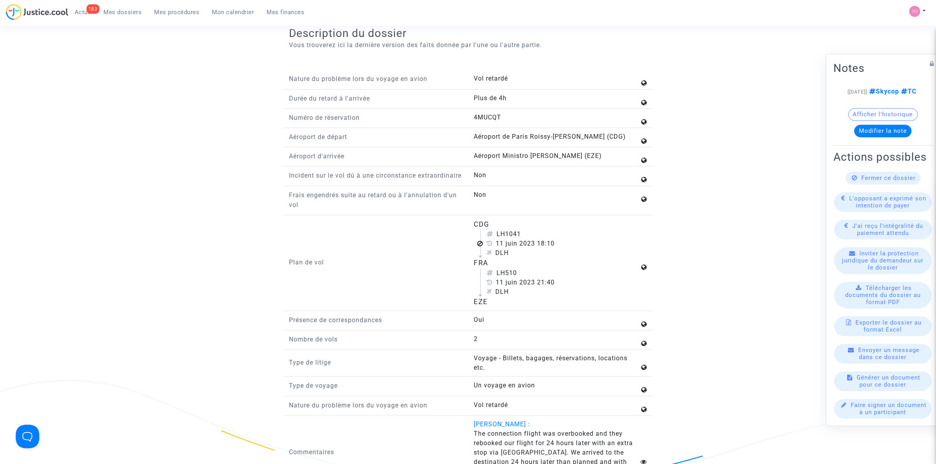
scroll to position [983, 0]
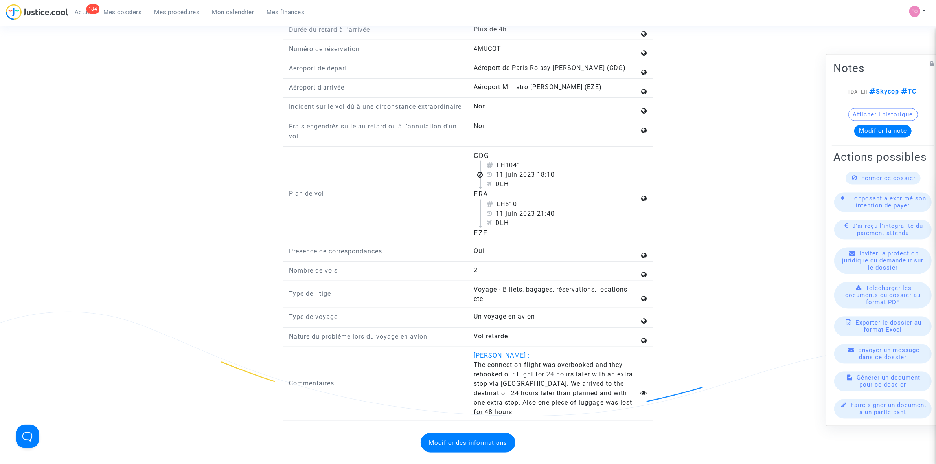
drag, startPoint x: 499, startPoint y: 214, endPoint x: 520, endPoint y: 214, distance: 21.6
click at [520, 209] on div "LH510" at bounding box center [563, 204] width 153 height 9
copy div "LH510"
click at [542, 228] on div "DLH" at bounding box center [563, 223] width 153 height 9
drag, startPoint x: 539, startPoint y: 227, endPoint x: 562, endPoint y: 225, distance: 23.3
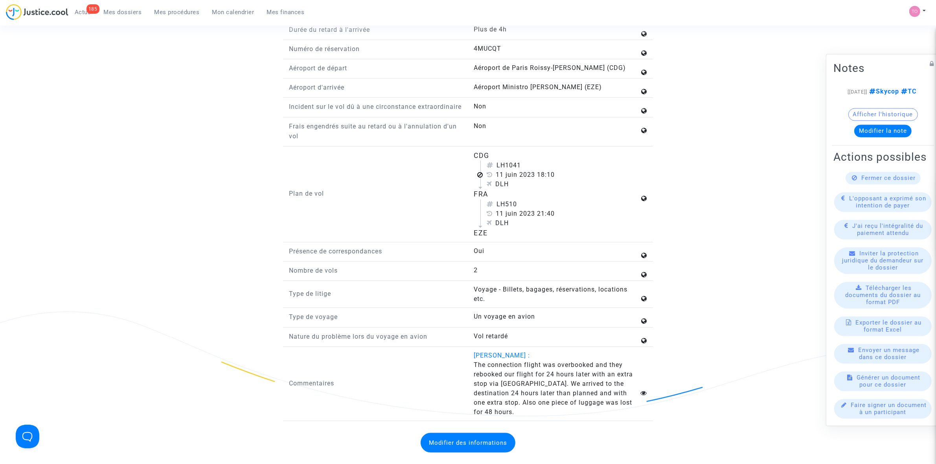
click at [562, 219] on div "11 juin 2023 21:40" at bounding box center [563, 213] width 153 height 9
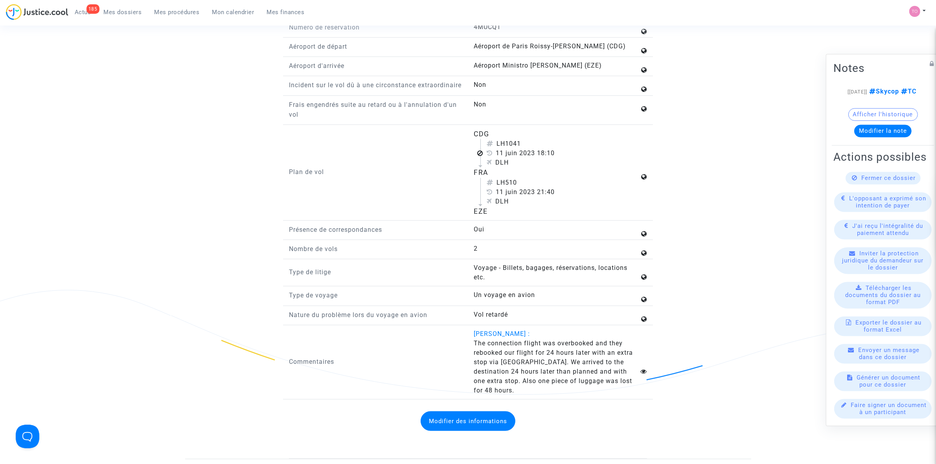
scroll to position [1032, 0]
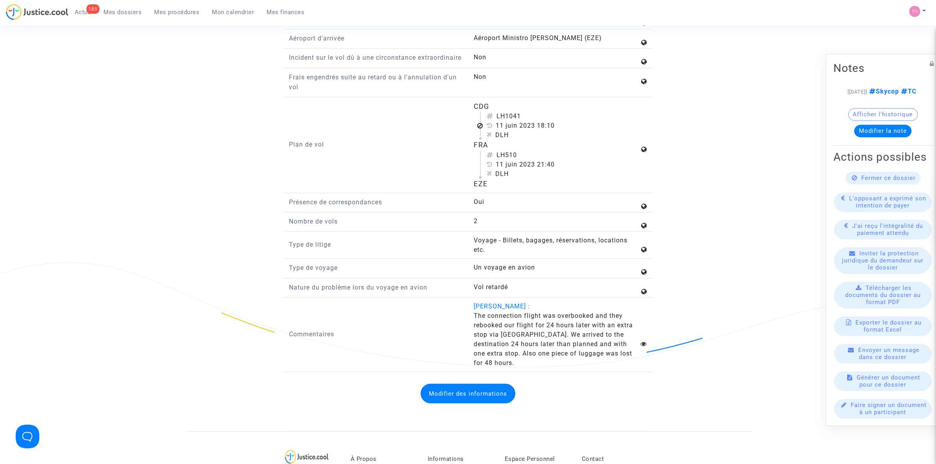
drag, startPoint x: 483, startPoint y: 325, endPoint x: 593, endPoint y: 324, distance: 110.1
click at [593, 324] on span "The connection flight was overbooked and they rebooked our flight for 24 hours …" at bounding box center [553, 339] width 159 height 55
click at [621, 328] on span "The connection flight was overbooked and they rebooked our flight for 24 hours …" at bounding box center [553, 339] width 159 height 55
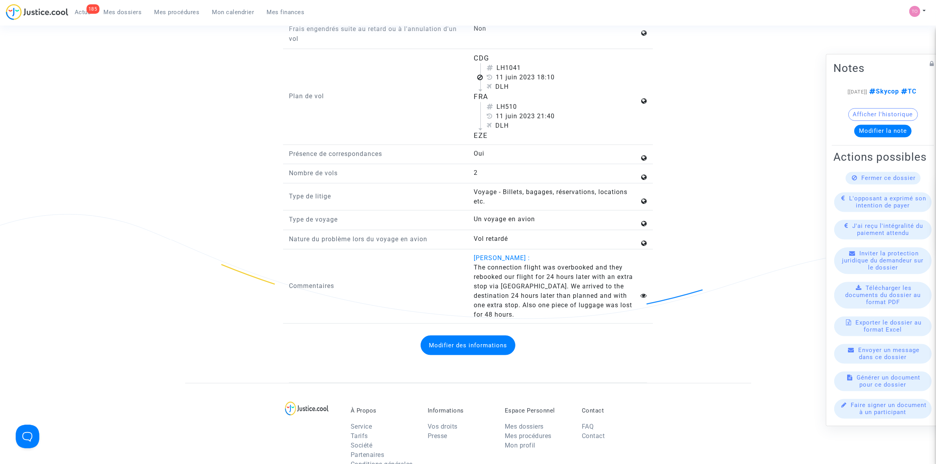
scroll to position [1081, 0]
click at [477, 276] on span "The connection flight was overbooked and they rebooked our flight for 24 hours …" at bounding box center [553, 290] width 159 height 55
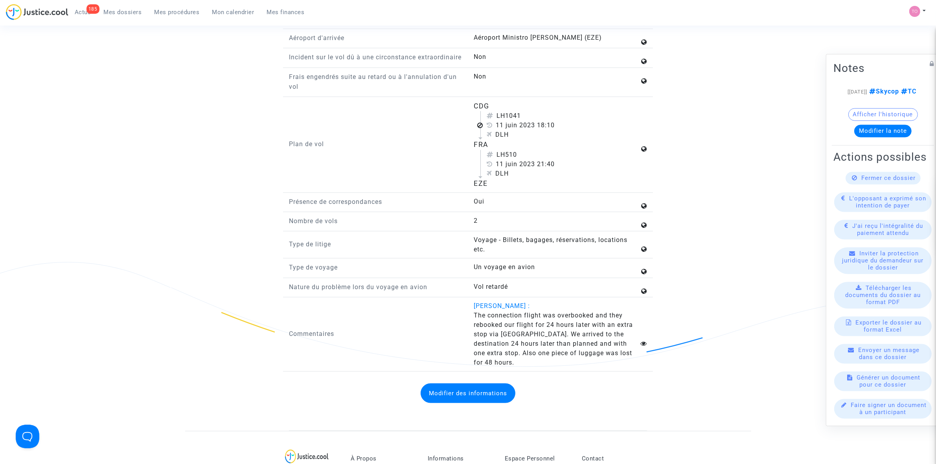
scroll to position [1032, 0]
drag, startPoint x: 473, startPoint y: 326, endPoint x: 626, endPoint y: 364, distance: 157.4
click at [626, 364] on div "Juan HERNANDEZ DAELS : The connection flight was overbooked and they rebooked o…" at bounding box center [560, 335] width 185 height 66
copy span "The connection flight was overbooked and they rebooked our flight for 24 hours …"
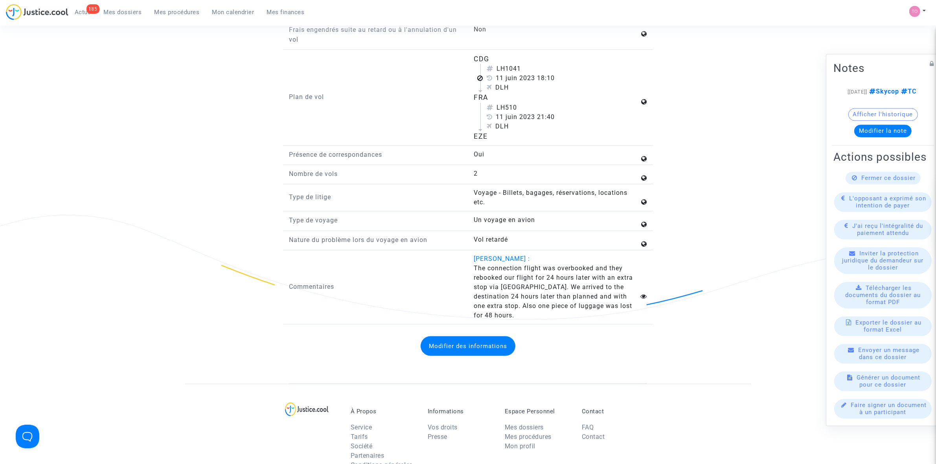
scroll to position [1081, 0]
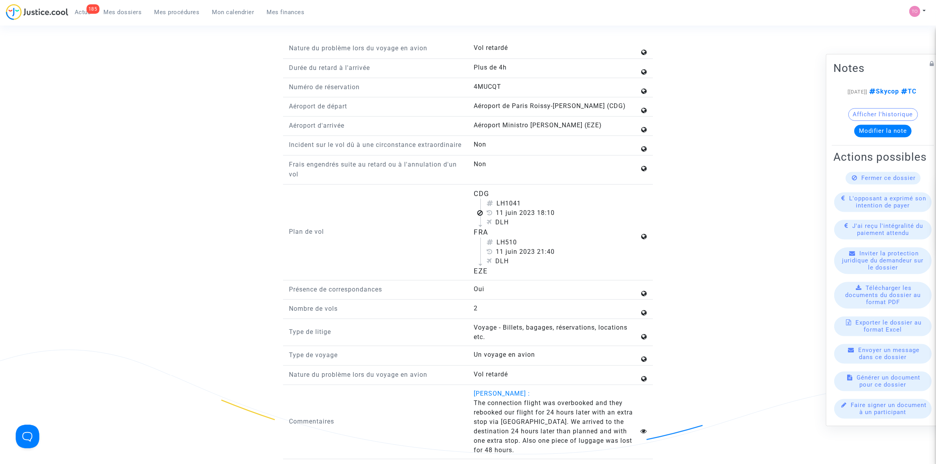
scroll to position [934, 0]
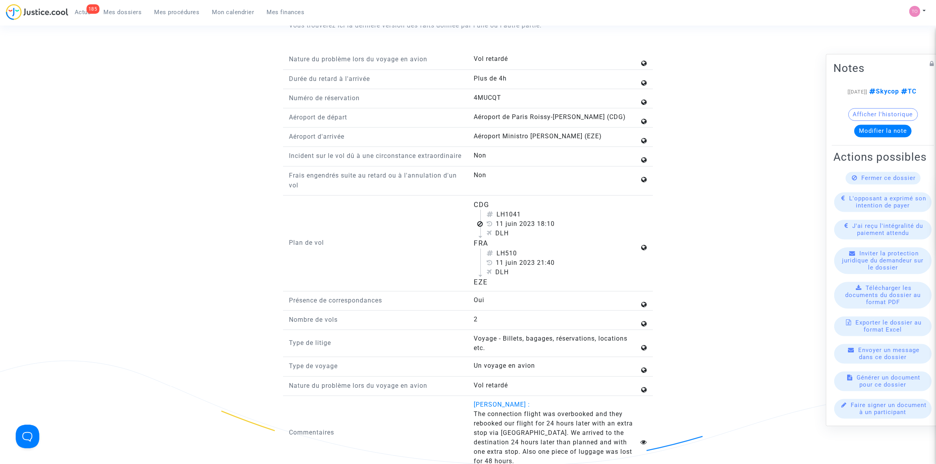
drag, startPoint x: 473, startPoint y: 214, endPoint x: 483, endPoint y: 254, distance: 41.4
click at [483, 254] on div "CDG LH1041 11 juin 2023 18:10 DLH FRA LH510 11 juin 2023 21:40 DLH EZE" at bounding box center [560, 244] width 185 height 88
click at [611, 249] on div "FRA" at bounding box center [557, 243] width 166 height 10
drag, startPoint x: 477, startPoint y: 215, endPoint x: 477, endPoint y: 237, distance: 21.6
click at [490, 210] on div "CDG" at bounding box center [557, 205] width 166 height 10
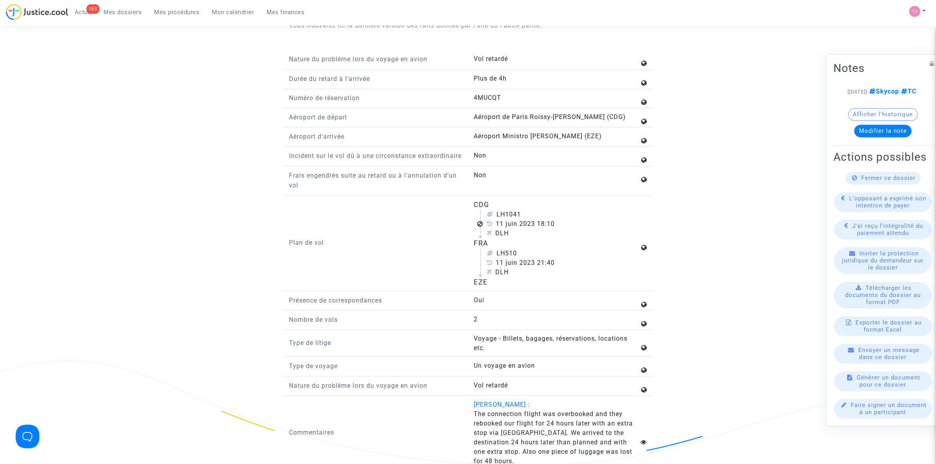
drag, startPoint x: 470, startPoint y: 244, endPoint x: 486, endPoint y: 248, distance: 16.5
click at [486, 248] on div "CDG LH1041 11 juin 2023 18:10 DLH FRA LH510 11 juin 2023 21:40 DLH EZE" at bounding box center [560, 244] width 185 height 88
click at [492, 249] on div "FRA" at bounding box center [557, 243] width 166 height 10
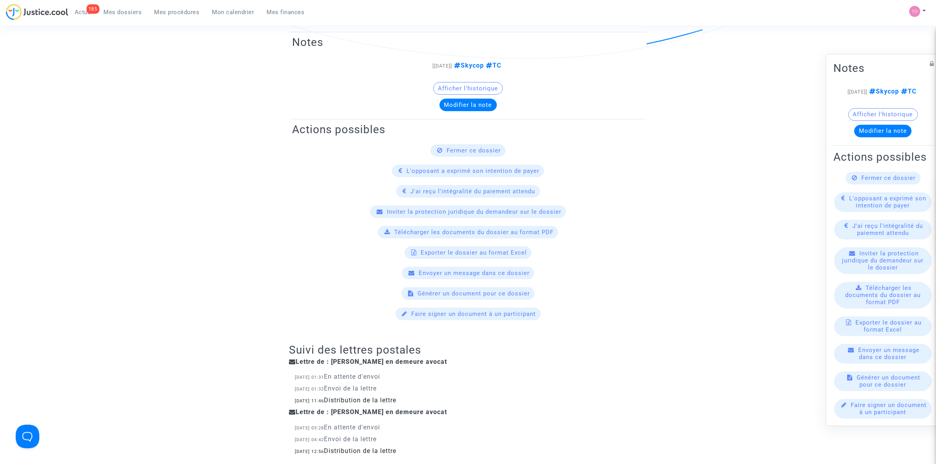
scroll to position [295, 0]
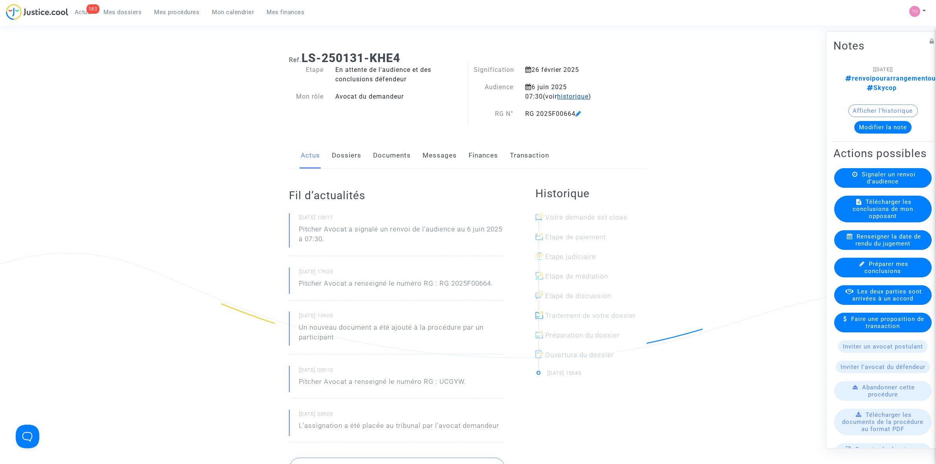
click at [557, 99] on span "historique" at bounding box center [572, 96] width 31 height 7
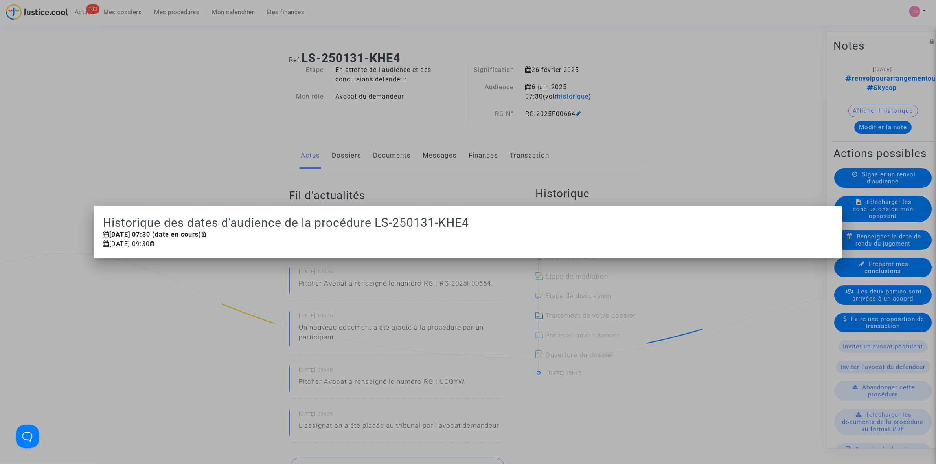
click at [606, 120] on div at bounding box center [468, 232] width 936 height 464
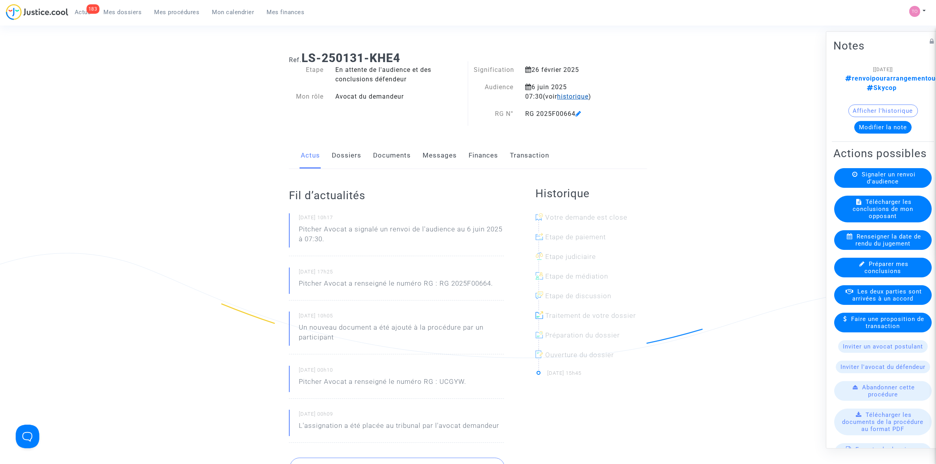
click at [557, 93] on span "historique" at bounding box center [572, 96] width 31 height 7
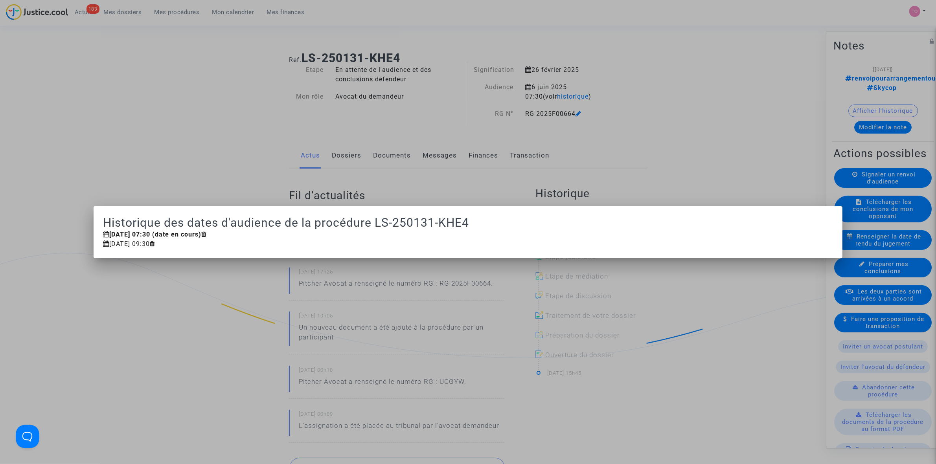
click at [610, 101] on div at bounding box center [468, 232] width 936 height 464
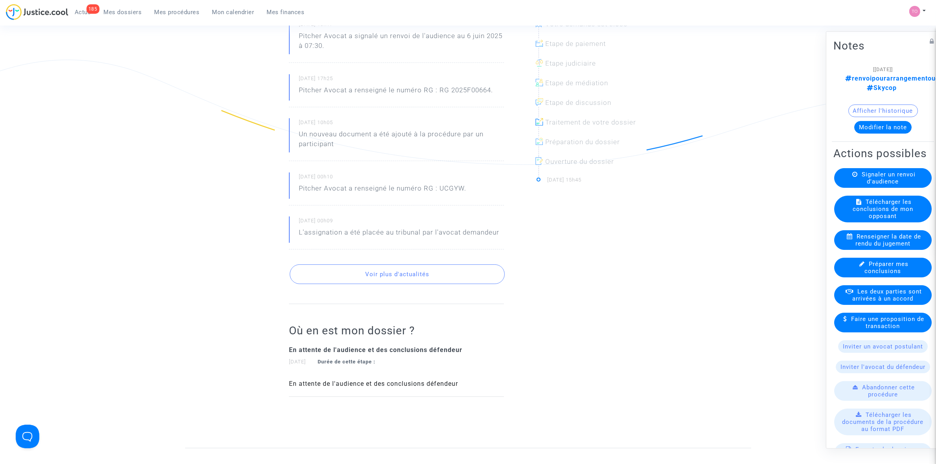
scroll to position [197, 0]
click at [90, 13] on div "185" at bounding box center [93, 8] width 13 height 9
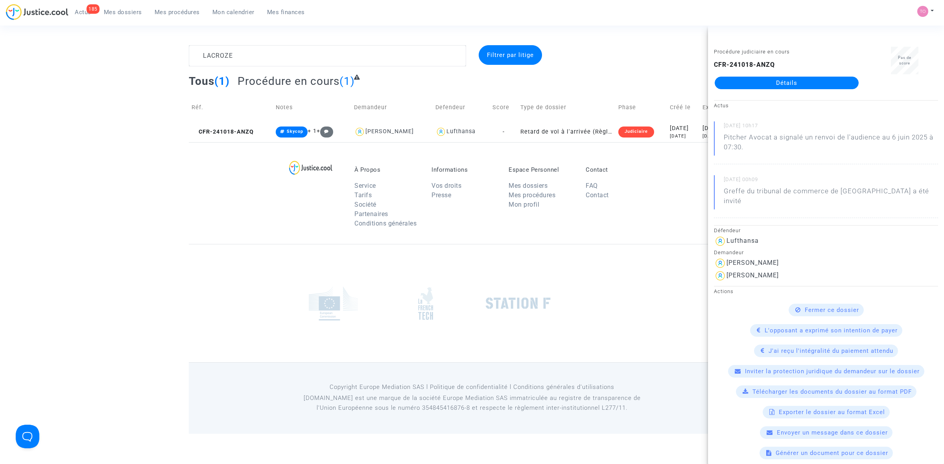
click at [112, 45] on div "LACROZE Filtrer par litige Tous (1) Procédure en cours (1) Réf. Notes Demandeur…" at bounding box center [472, 93] width 944 height 97
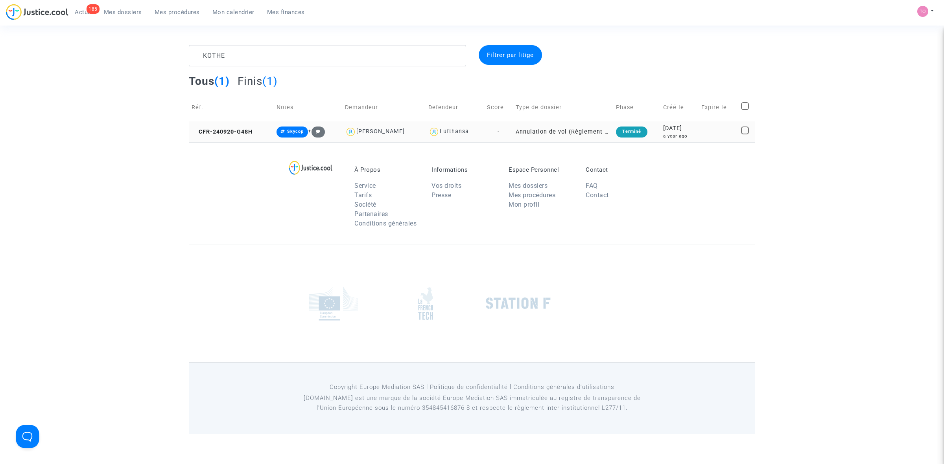
click at [663, 130] on div "[DATE]" at bounding box center [679, 128] width 33 height 9
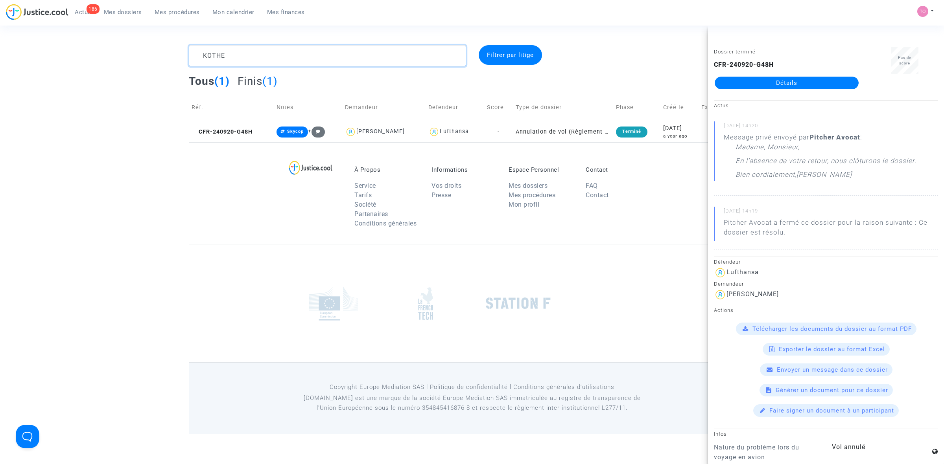
drag, startPoint x: 254, startPoint y: 52, endPoint x: 142, endPoint y: 56, distance: 111.8
click at [146, 56] on div "KOTHE Filtrer par litige Tous (1) Finis (1) Réf. Notes Demandeur Defendeur Scor…" at bounding box center [472, 93] width 944 height 97
paste textarea "SPELLEMAEKER"
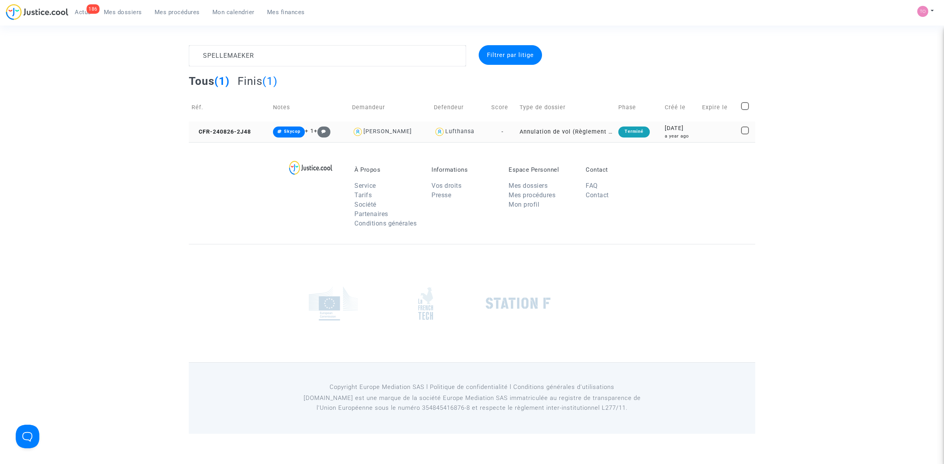
click at [665, 133] on div "a year ago" at bounding box center [681, 136] width 32 height 7
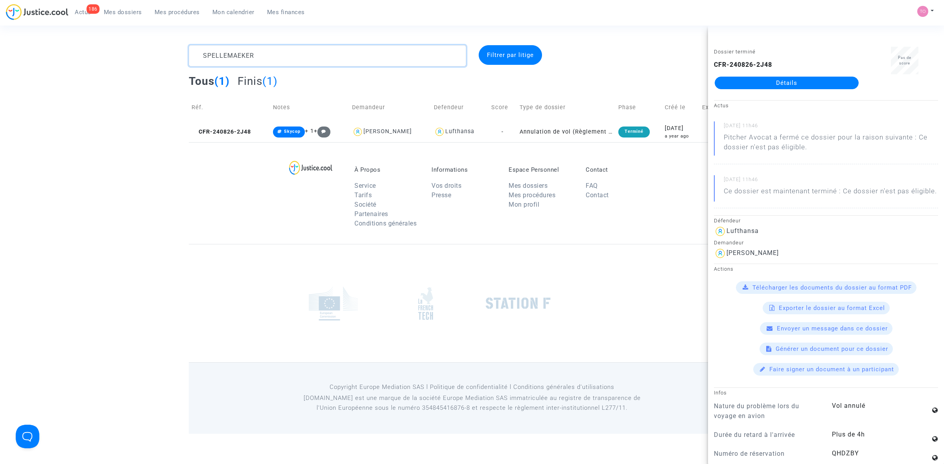
drag, startPoint x: 274, startPoint y: 52, endPoint x: 109, endPoint y: 42, distance: 164.6
click at [120, 44] on section "SPELLEMAEKER Filtrer par litige Tous (1) Finis (1) Réf. Notes Demandeur Defende…" at bounding box center [472, 217] width 944 height 434
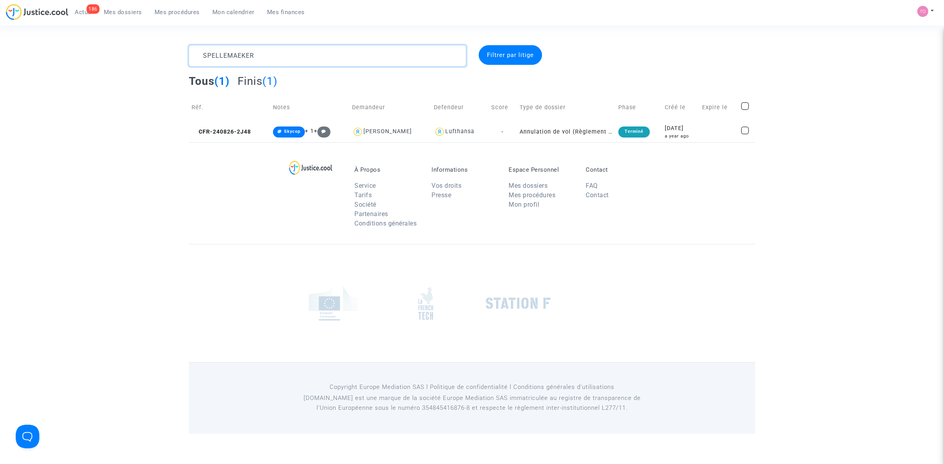
paste textarea "ROUABAH"
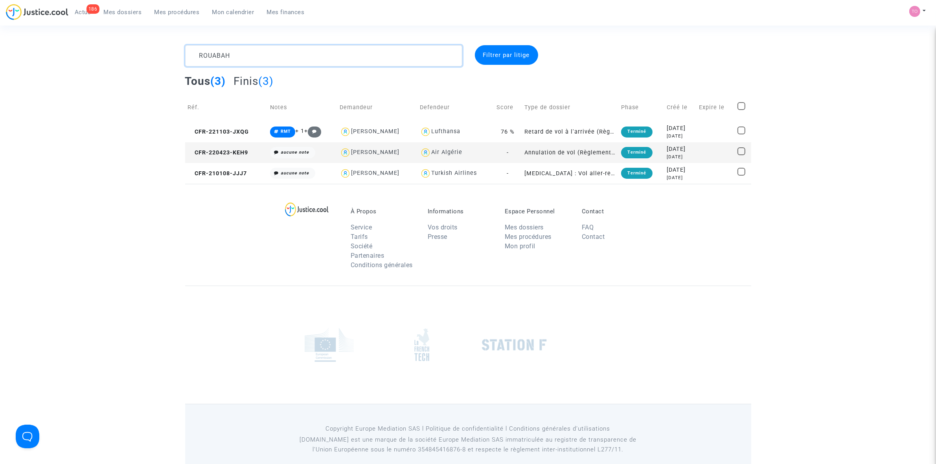
type textarea "ROUABAH"
click at [667, 131] on div "2022-11-03" at bounding box center [680, 128] width 27 height 9
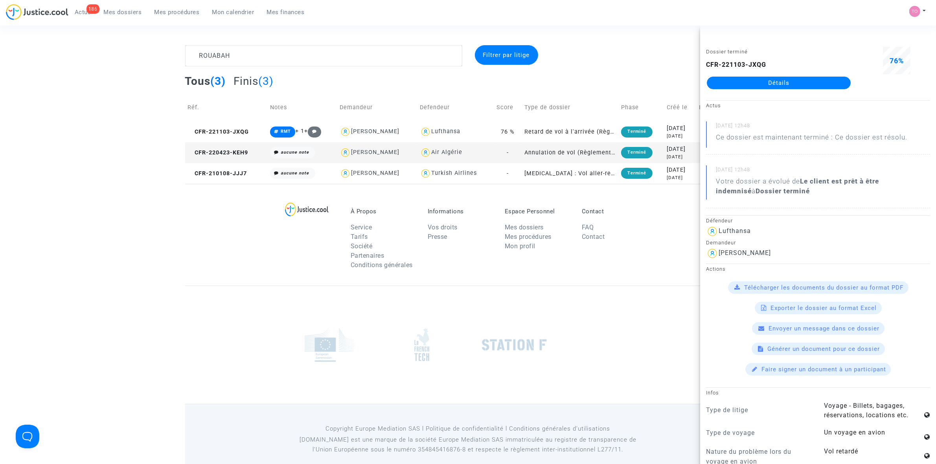
click at [755, 85] on link "Détails" at bounding box center [779, 83] width 144 height 13
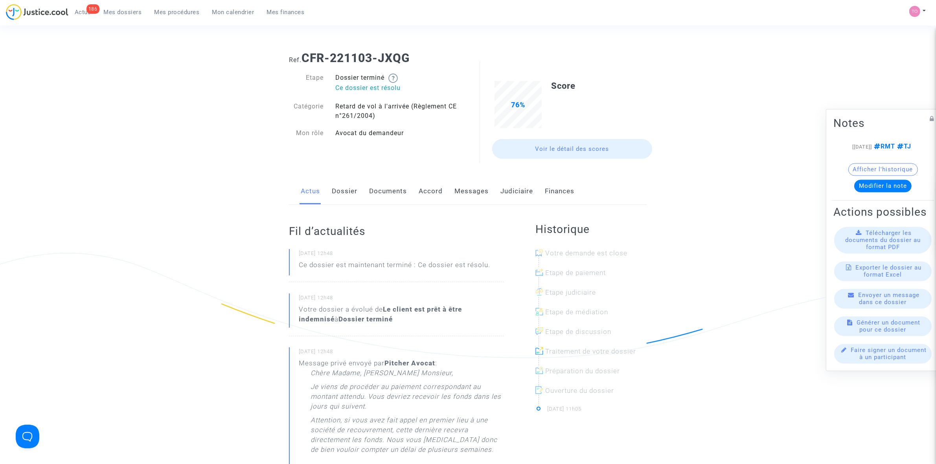
click at [512, 190] on link "Judiciaire" at bounding box center [517, 192] width 33 height 26
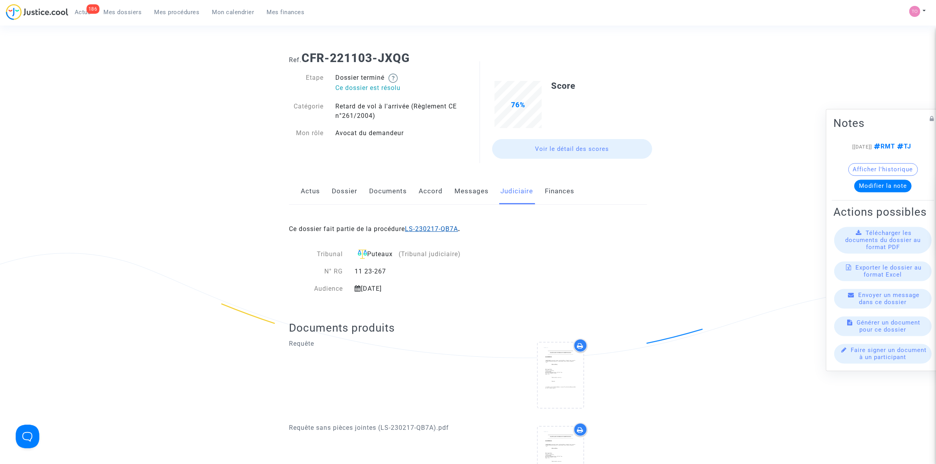
click at [426, 228] on link "LS-230217-QB7A" at bounding box center [431, 228] width 53 height 7
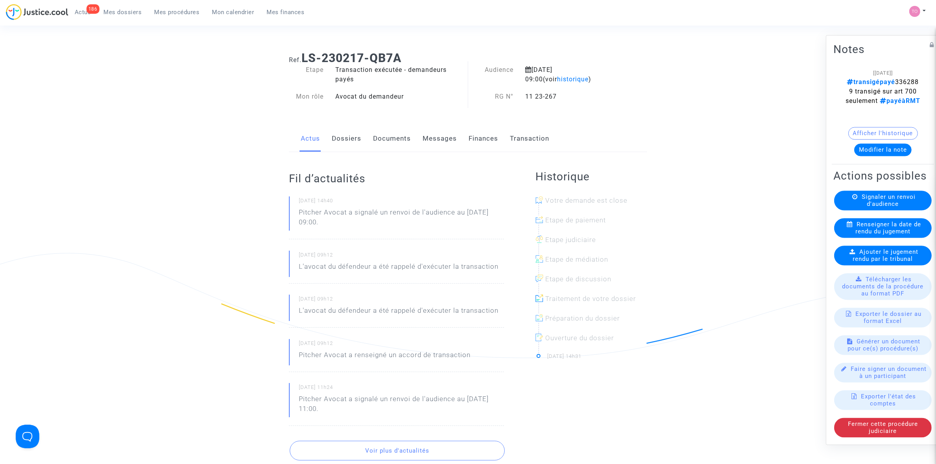
click at [132, 13] on span "Mes dossiers" at bounding box center [123, 12] width 38 height 7
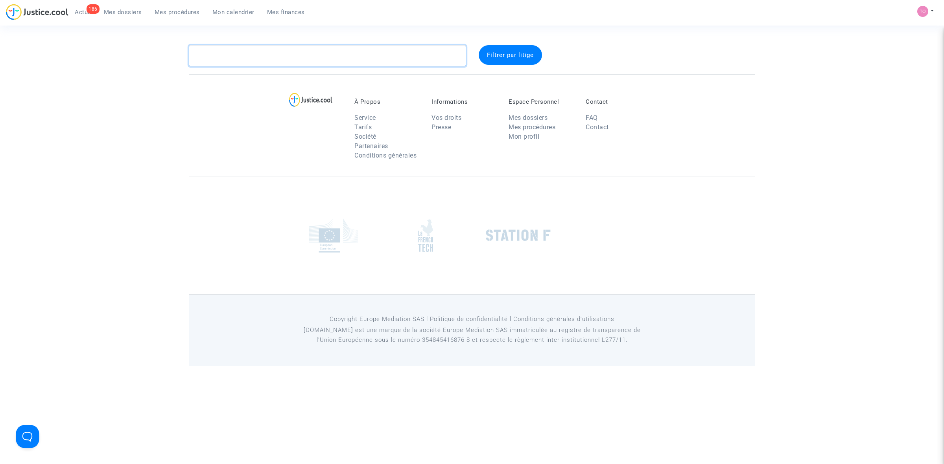
click at [231, 58] on textarea at bounding box center [327, 55] width 277 height 21
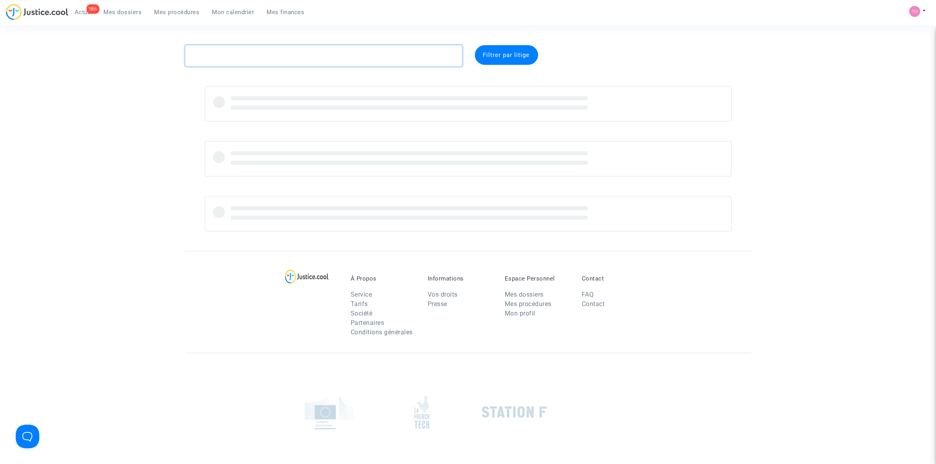
paste textarea "GUERRY"
type textarea "GUERRY"
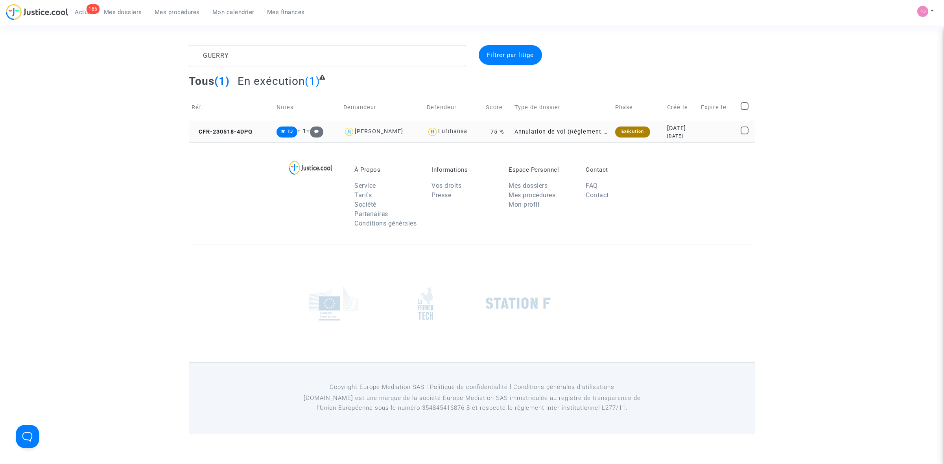
click at [671, 131] on div "2023-05-18" at bounding box center [681, 128] width 28 height 9
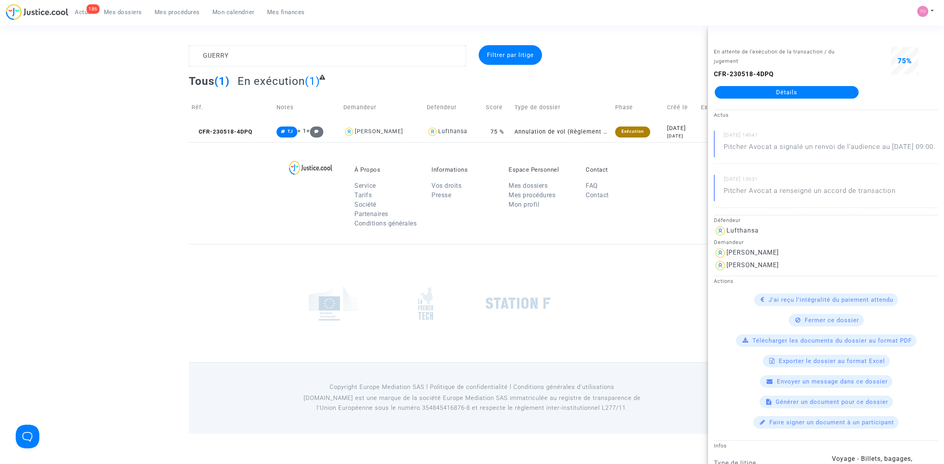
click at [771, 95] on link "Détails" at bounding box center [787, 92] width 144 height 13
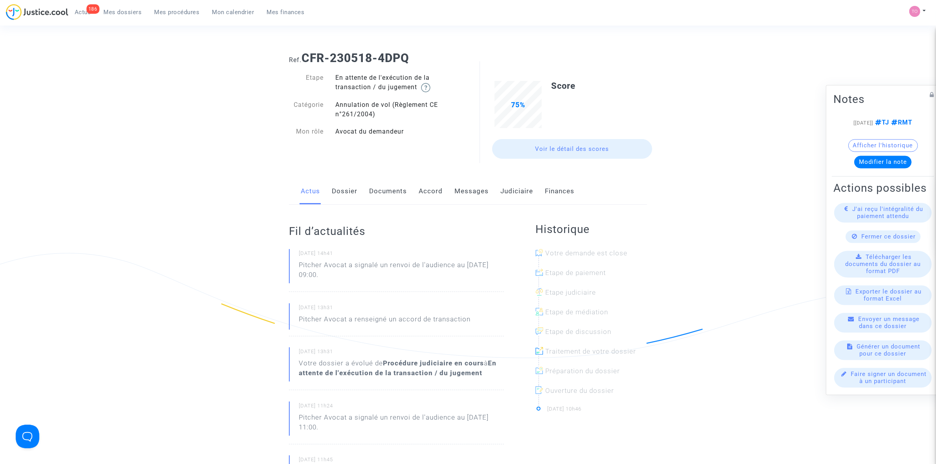
click at [501, 193] on link "Judiciaire" at bounding box center [517, 192] width 33 height 26
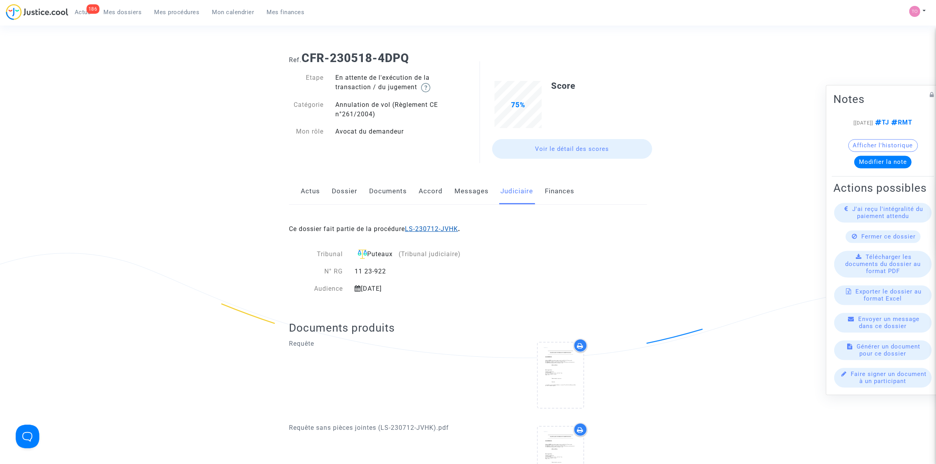
click at [441, 226] on link "LS-230712-JVHK" at bounding box center [431, 228] width 53 height 7
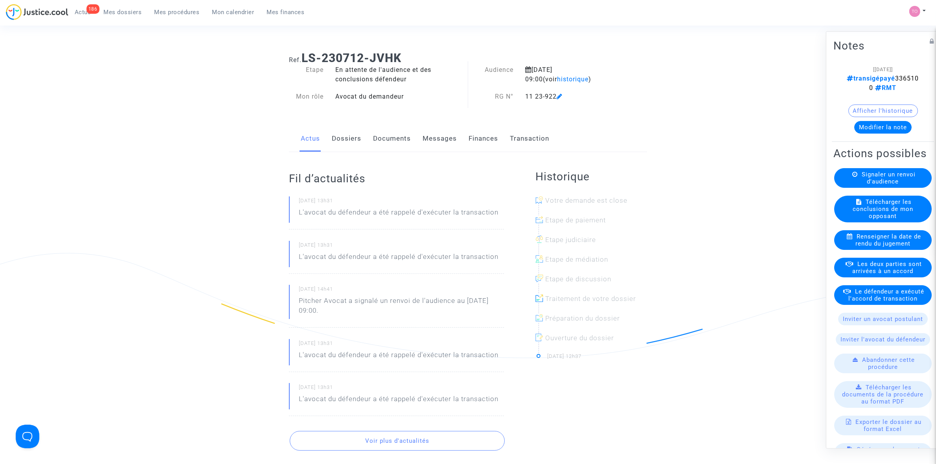
drag, startPoint x: 303, startPoint y: 55, endPoint x: 409, endPoint y: 61, distance: 106.3
click at [408, 57] on h1 "Ref. LS-230712-JVHK" at bounding box center [468, 58] width 358 height 14
drag, startPoint x: 435, startPoint y: 136, endPoint x: 438, endPoint y: 150, distance: 14.1
click at [435, 137] on link "Messages" at bounding box center [440, 139] width 34 height 26
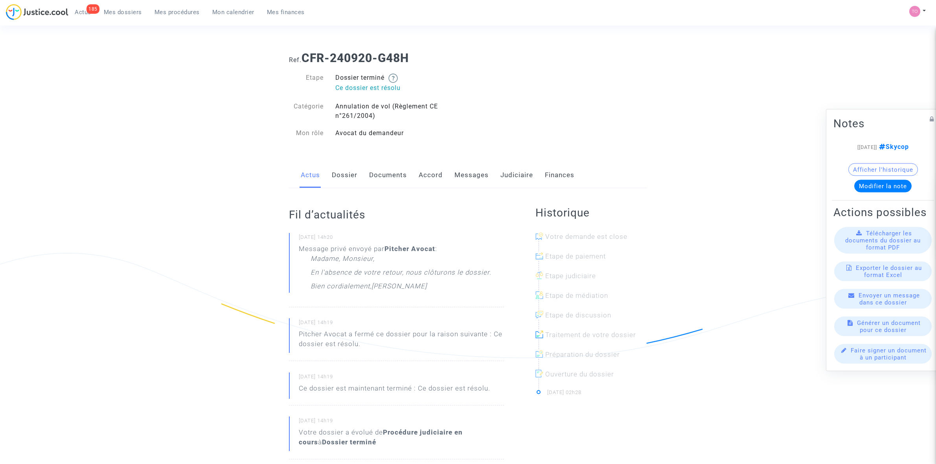
click at [476, 175] on link "Messages" at bounding box center [472, 175] width 34 height 26
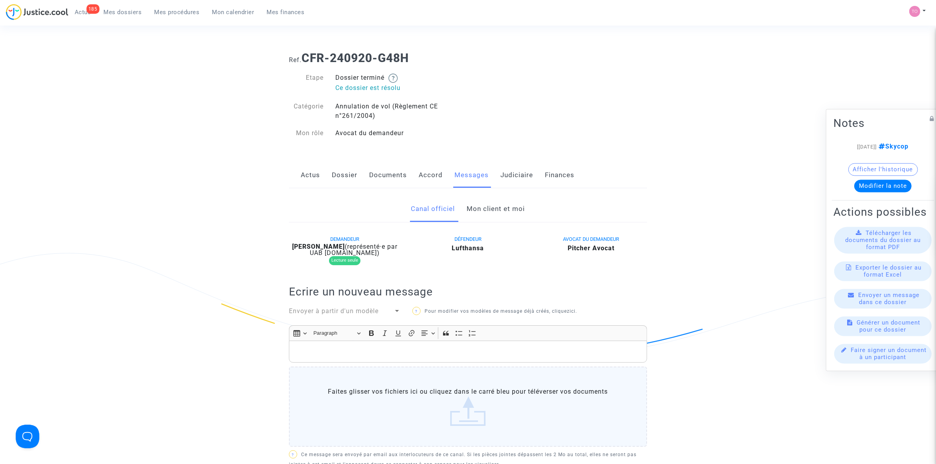
click at [494, 206] on link "Mon client et moi" at bounding box center [496, 209] width 58 height 26
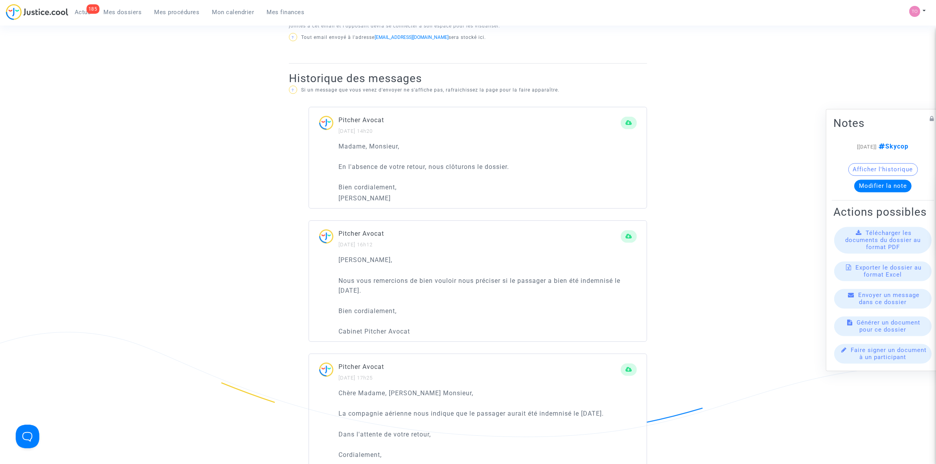
scroll to position [442, 0]
drag, startPoint x: 363, startPoint y: 164, endPoint x: 468, endPoint y: 167, distance: 105.4
click at [468, 167] on p "En l'absence de votre retour, nous clôturons le dossier." at bounding box center [488, 166] width 298 height 10
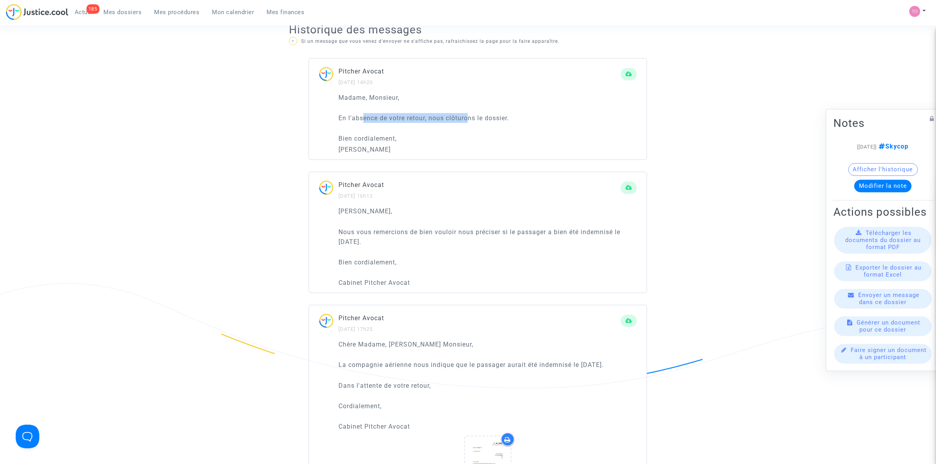
scroll to position [492, 0]
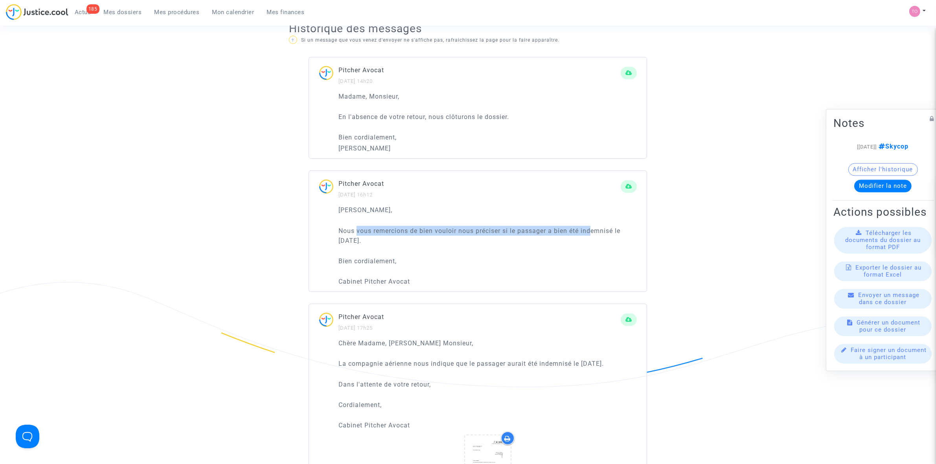
drag, startPoint x: 357, startPoint y: 230, endPoint x: 592, endPoint y: 232, distance: 235.6
click at [592, 232] on p "Nous vous remercions de bien vouloir nous préciser si le passager a bien été in…" at bounding box center [488, 236] width 298 height 20
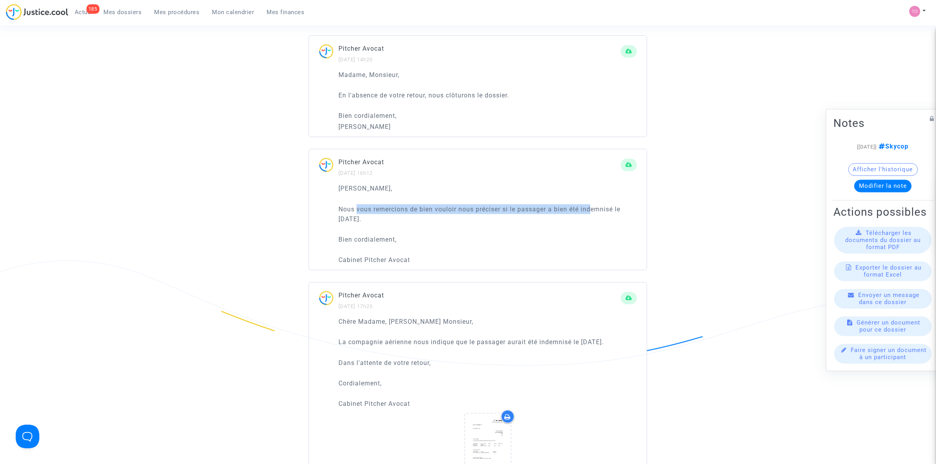
scroll to position [541, 0]
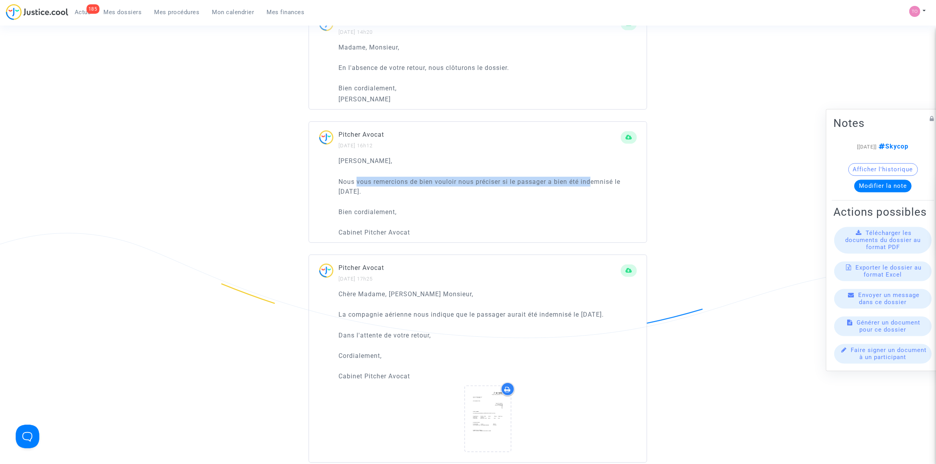
drag, startPoint x: 353, startPoint y: 193, endPoint x: 372, endPoint y: 193, distance: 18.5
click at [372, 193] on p "Nous vous remercions de bien vouloir nous préciser si le passager a bien été in…" at bounding box center [488, 187] width 298 height 20
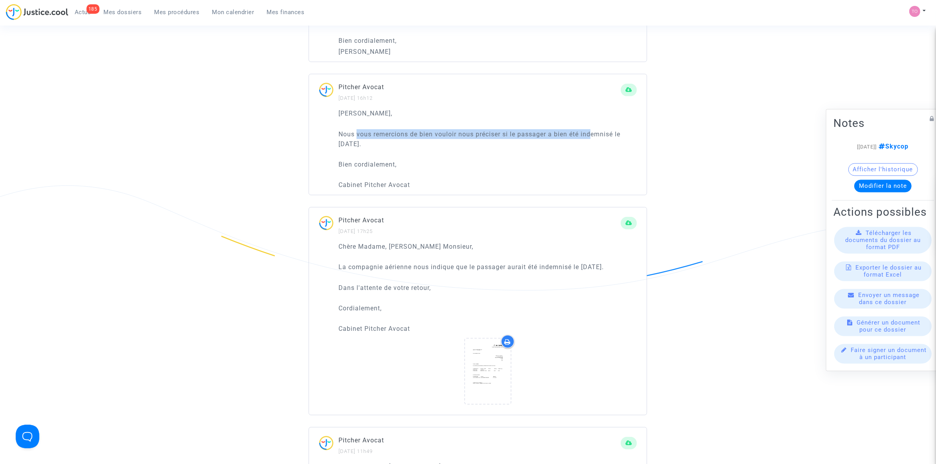
scroll to position [590, 0]
drag, startPoint x: 358, startPoint y: 245, endPoint x: 398, endPoint y: 244, distance: 40.1
click at [398, 244] on p "Chère Madame, Cher Monsieur," at bounding box center [488, 245] width 298 height 10
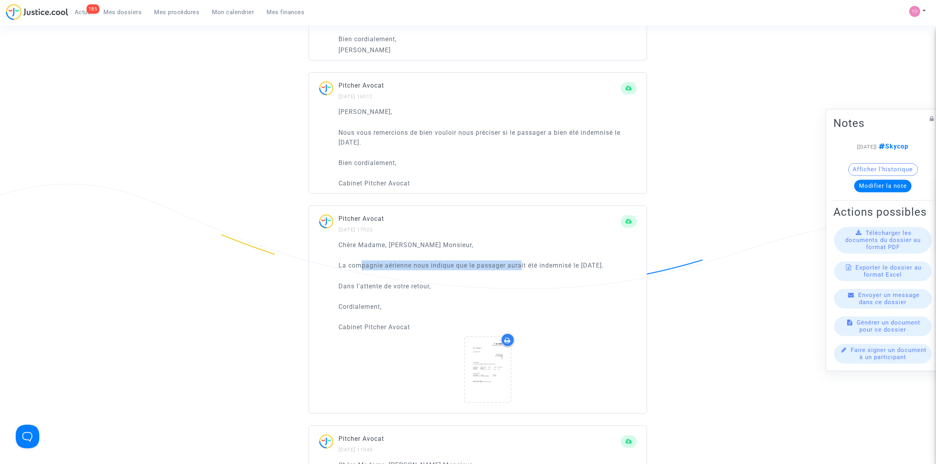
drag, startPoint x: 359, startPoint y: 268, endPoint x: 523, endPoint y: 266, distance: 164.0
click at [523, 266] on p "La compagnie aérienne nous indique que le passager aurait été indemnisé le 27 s…" at bounding box center [488, 266] width 298 height 10
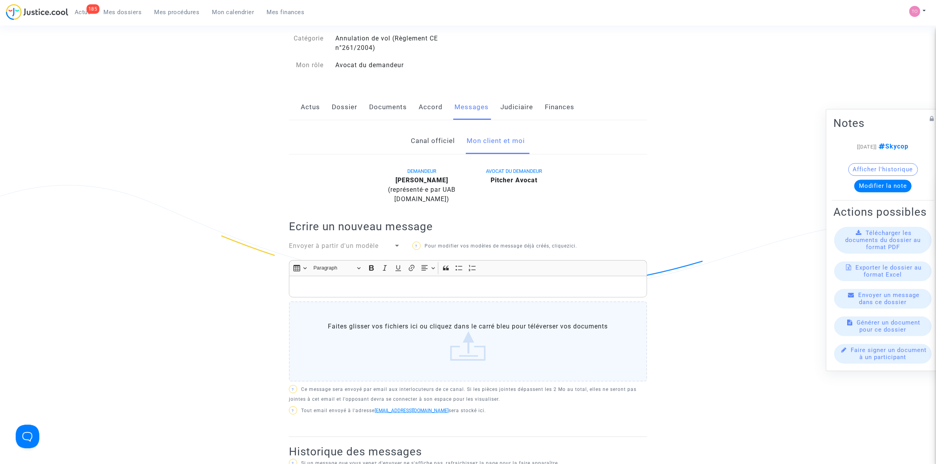
scroll to position [0, 0]
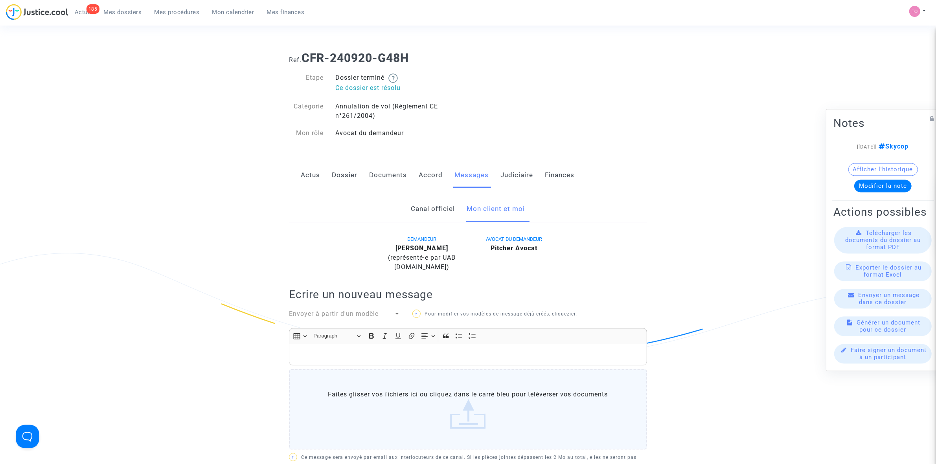
click at [346, 178] on link "Dossier" at bounding box center [345, 175] width 26 height 26
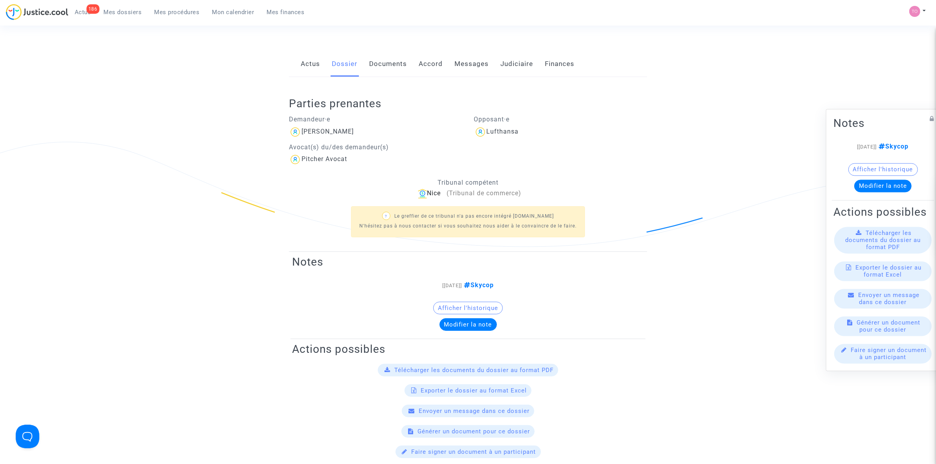
scroll to position [147, 0]
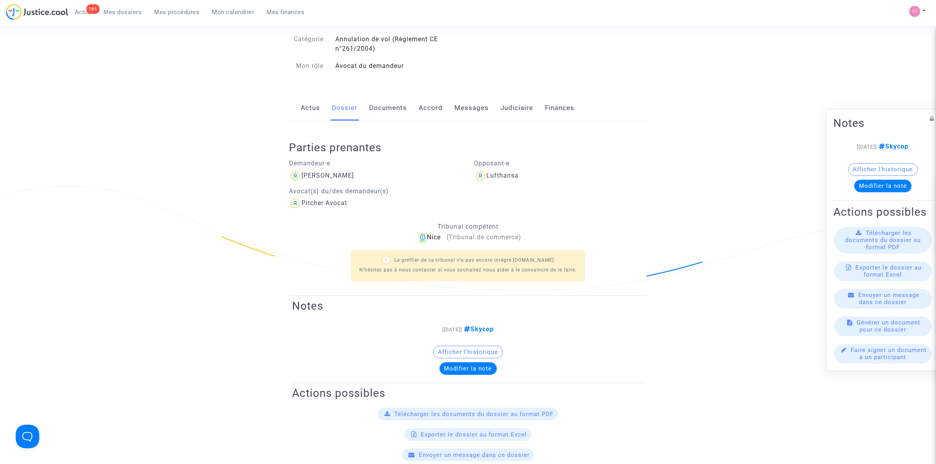
scroll to position [0, 0]
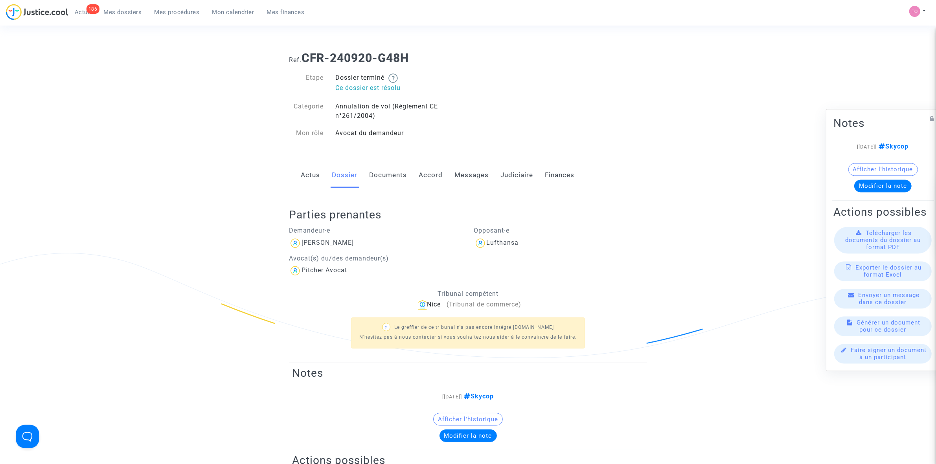
click at [510, 173] on link "Judiciaire" at bounding box center [517, 175] width 33 height 26
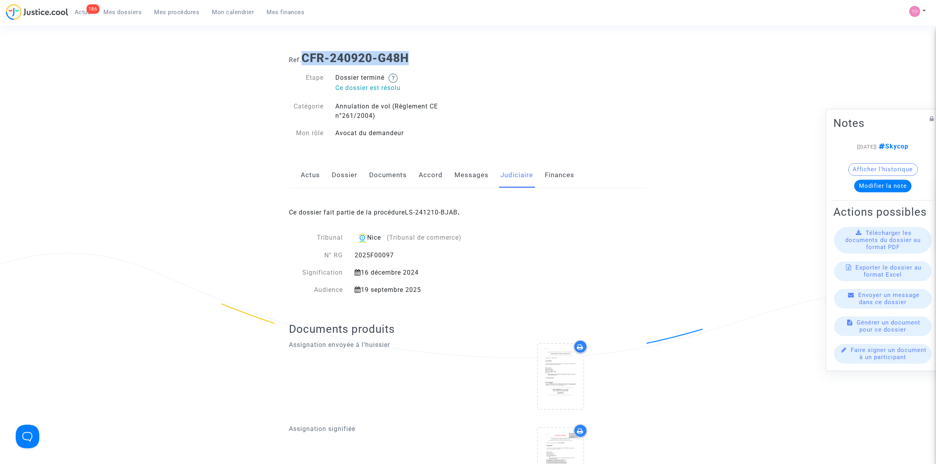
drag, startPoint x: 411, startPoint y: 52, endPoint x: 306, endPoint y: 51, distance: 105.8
click at [306, 51] on h1 "Ref. CFR-240920-G48H" at bounding box center [468, 58] width 358 height 14
copy b "CFR-240920-G48H"
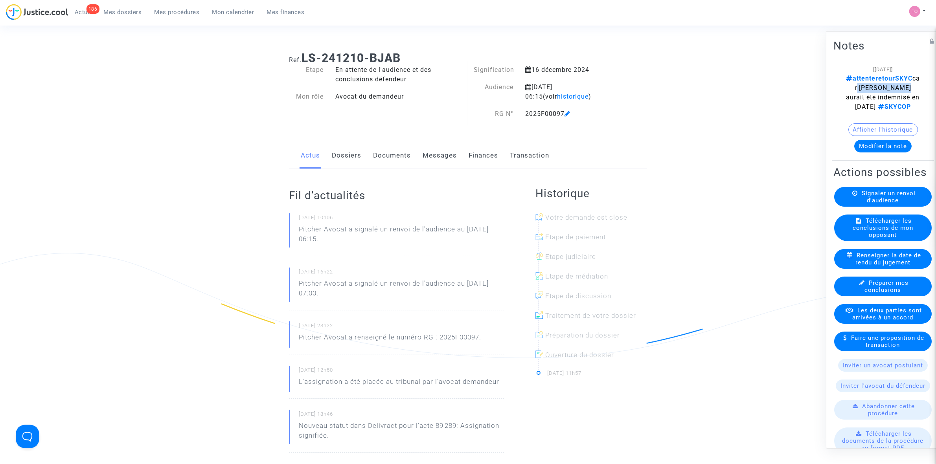
drag, startPoint x: 859, startPoint y: 89, endPoint x: 899, endPoint y: 89, distance: 40.9
click at [899, 89] on span "attenteretourSKYC car pax aurait été indemnisé en [DATE] SKYCOP" at bounding box center [883, 92] width 74 height 36
drag, startPoint x: 862, startPoint y: 99, endPoint x: 897, endPoint y: 97, distance: 35.8
click at [897, 97] on span "attenteretourSKYC car pax aurait été indemnisé en [DATE] SKYCOP" at bounding box center [883, 92] width 74 height 36
drag, startPoint x: 858, startPoint y: 107, endPoint x: 865, endPoint y: 107, distance: 7.1
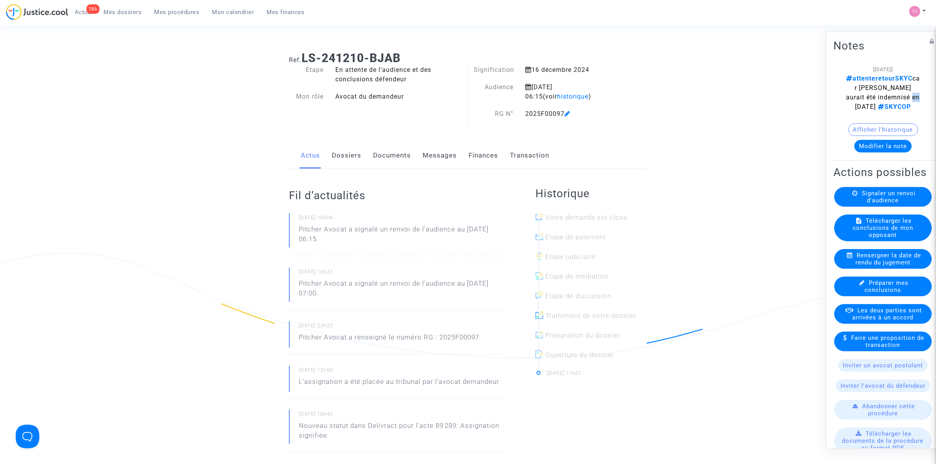
click at [865, 107] on span "attenteretourSKYC car pax aurait été indemnisé en [DATE] SKYCOP" at bounding box center [883, 92] width 74 height 36
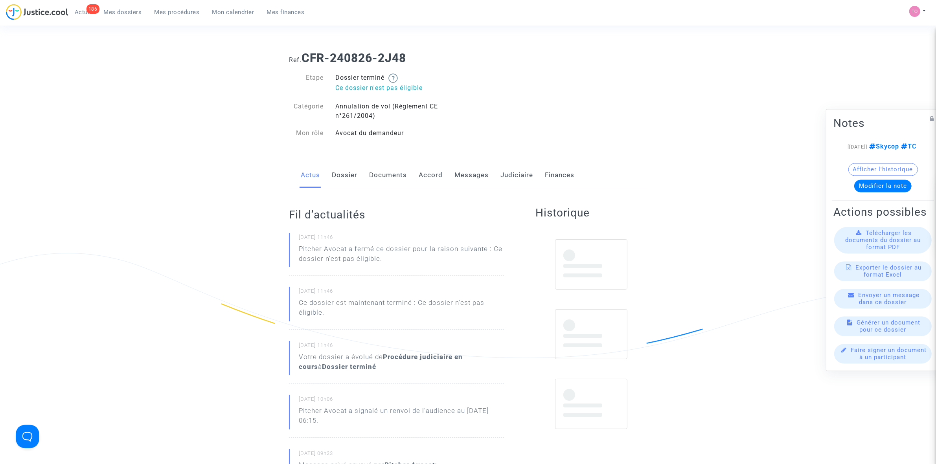
click at [466, 176] on link "Messages" at bounding box center [472, 175] width 34 height 26
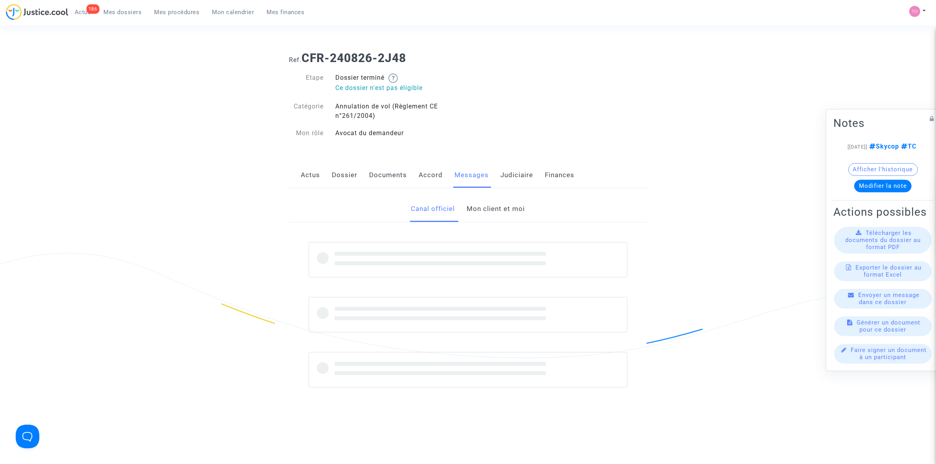
click at [480, 211] on link "Mon client et moi" at bounding box center [496, 209] width 58 height 26
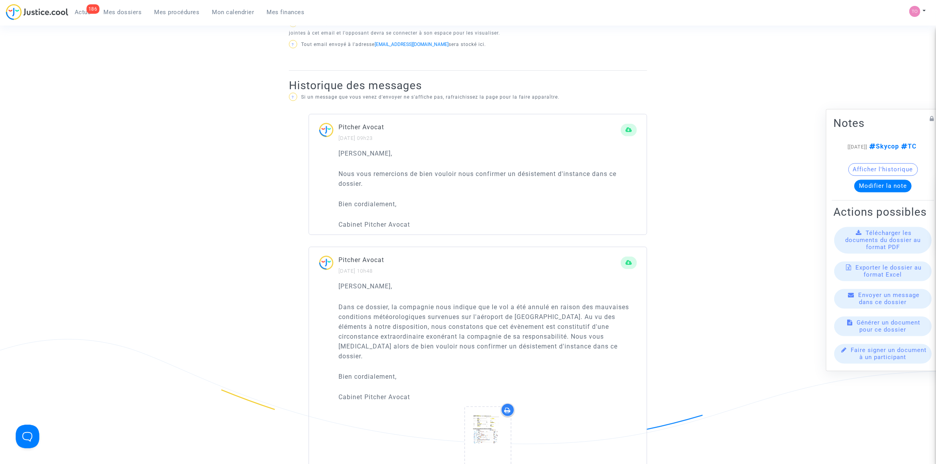
scroll to position [393, 0]
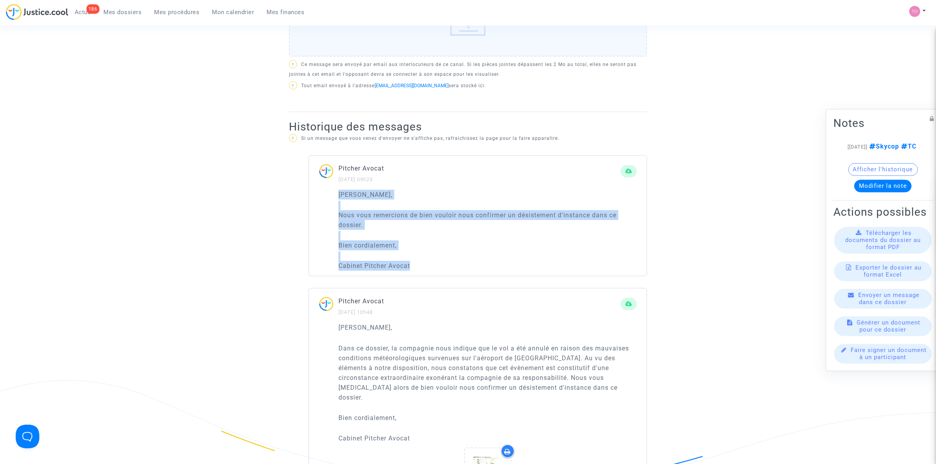
drag, startPoint x: 337, startPoint y: 195, endPoint x: 433, endPoint y: 267, distance: 120.2
click at [433, 267] on div "[PERSON_NAME] Monsieur, Nous vous remercions de bien vouloir nous confirmer un …" at bounding box center [478, 233] width 338 height 87
copy div "[PERSON_NAME] Monsieur, Nous vous remercions de bien vouloir nous confirmer un …"
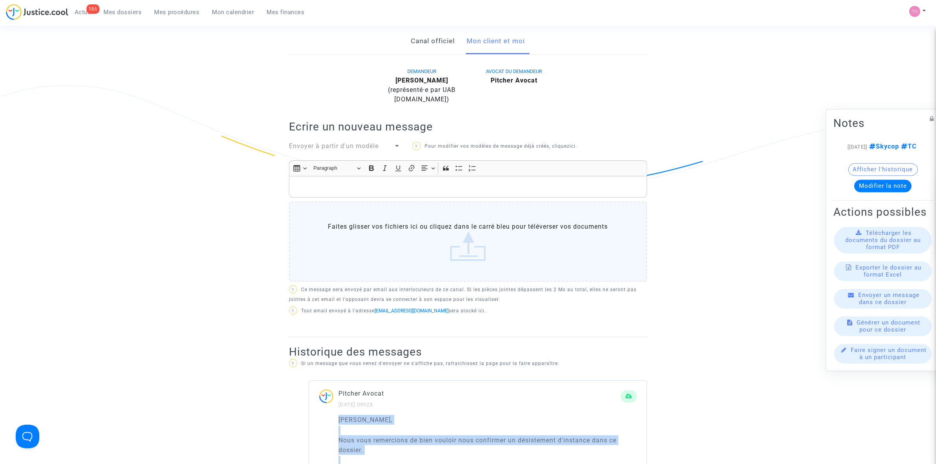
scroll to position [147, 0]
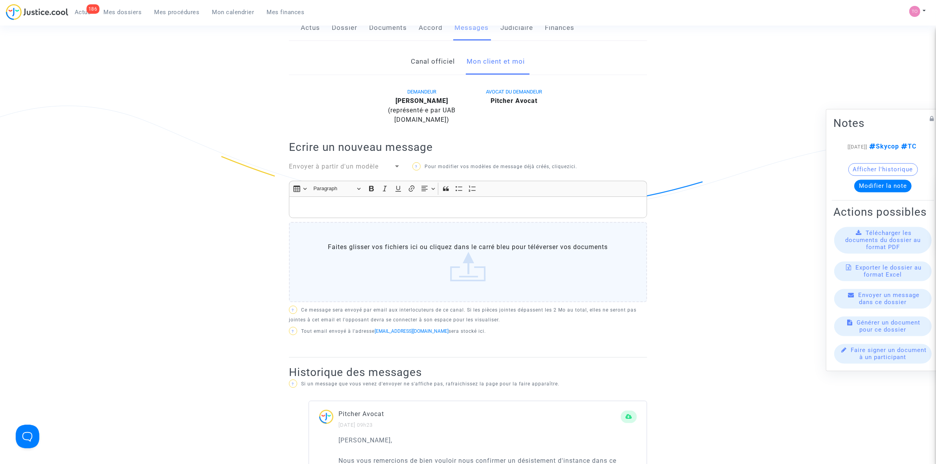
click at [329, 206] on p "Rich Text Editor, main" at bounding box center [468, 208] width 350 height 10
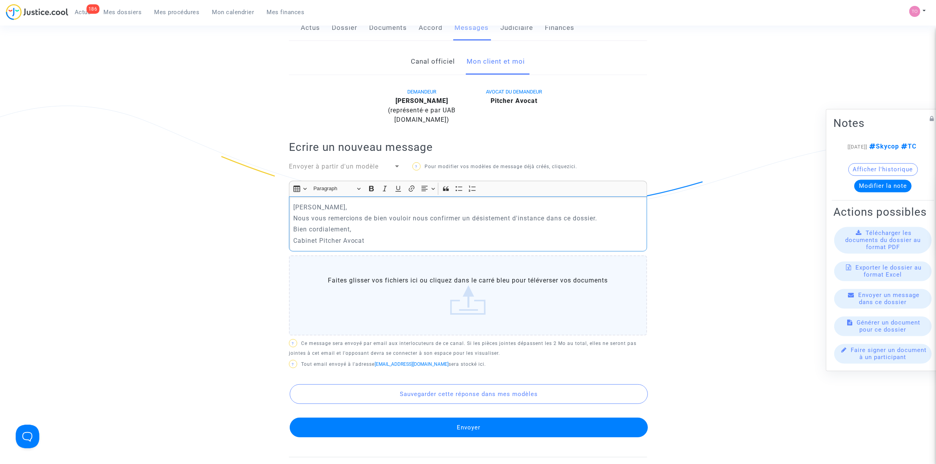
click at [295, 219] on p "Nous vous remercions de bien vouloir nous confirmer un désistement d'instance d…" at bounding box center [468, 219] width 350 height 10
click at [366, 227] on p "Bien cordialement," at bounding box center [468, 230] width 350 height 10
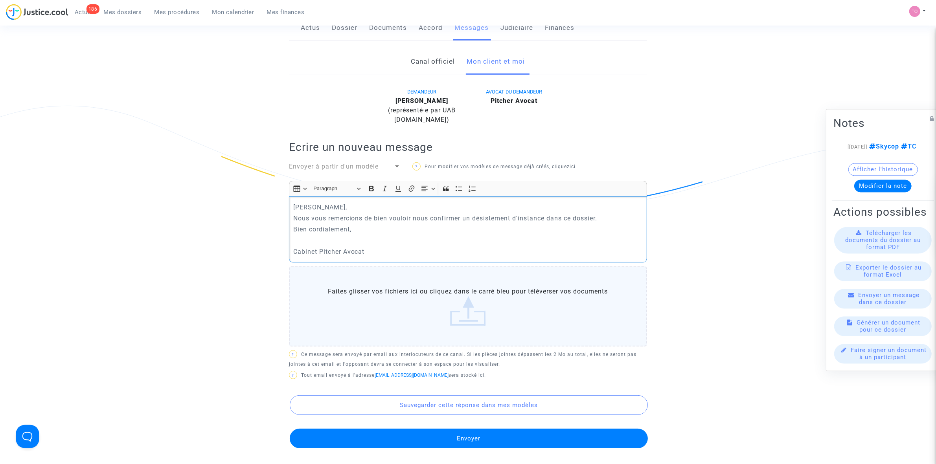
click at [345, 208] on p "[PERSON_NAME]," at bounding box center [468, 208] width 350 height 10
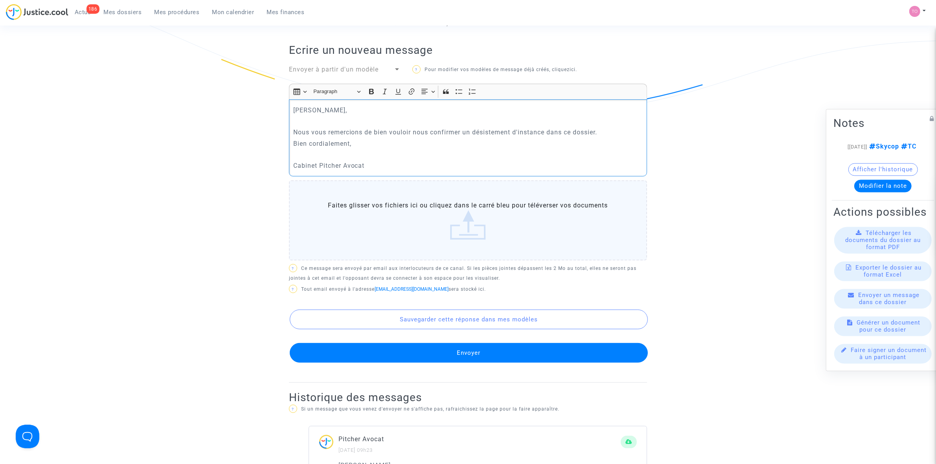
scroll to position [246, 0]
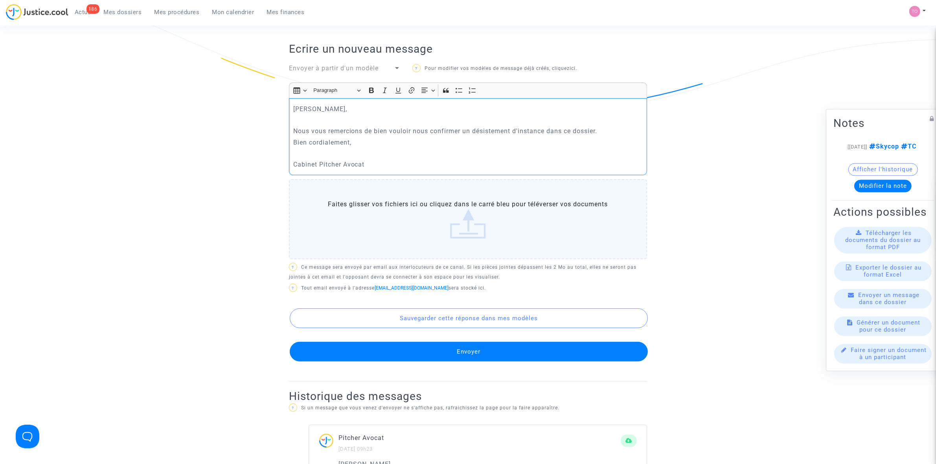
click at [291, 140] on div "[PERSON_NAME] Monsieur, Nous vous remercions de bien vouloir nous confirmer un …" at bounding box center [468, 136] width 358 height 77
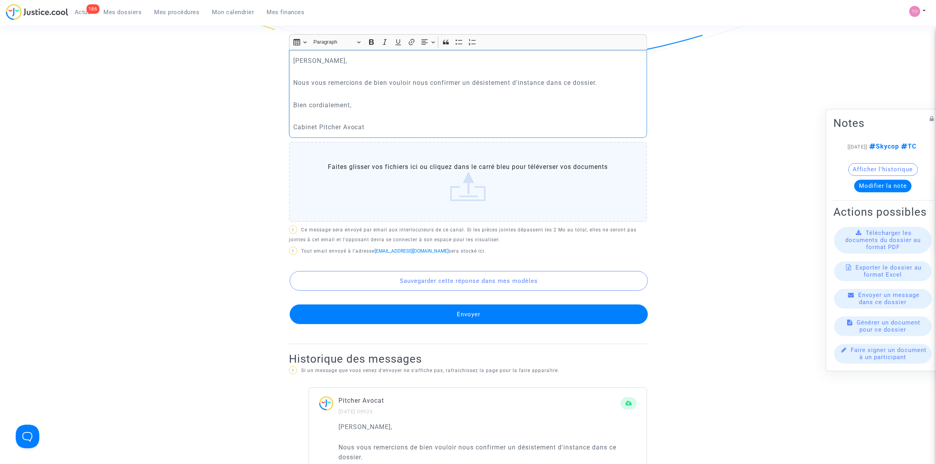
scroll to position [295, 0]
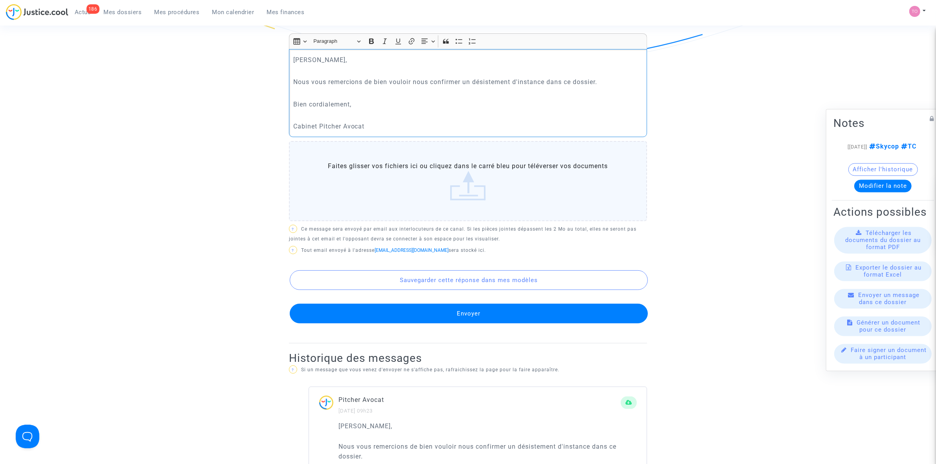
click at [293, 60] on p "[PERSON_NAME]," at bounding box center [468, 60] width 350 height 10
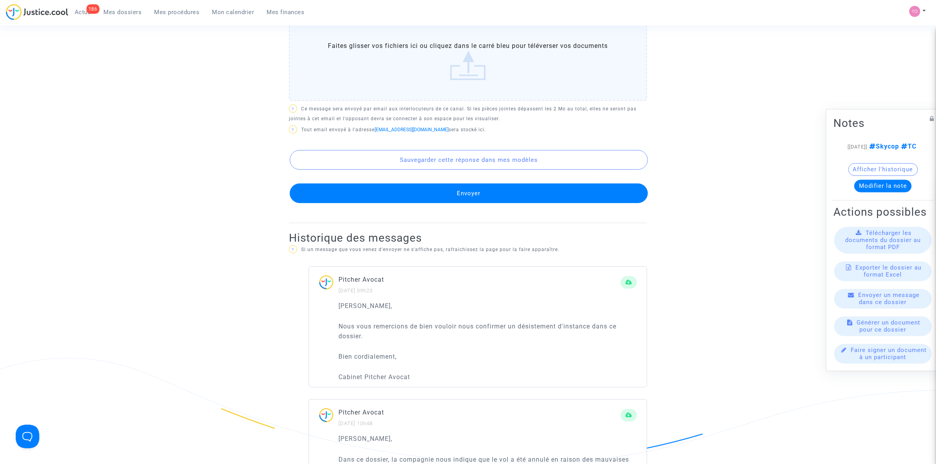
scroll to position [442, 0]
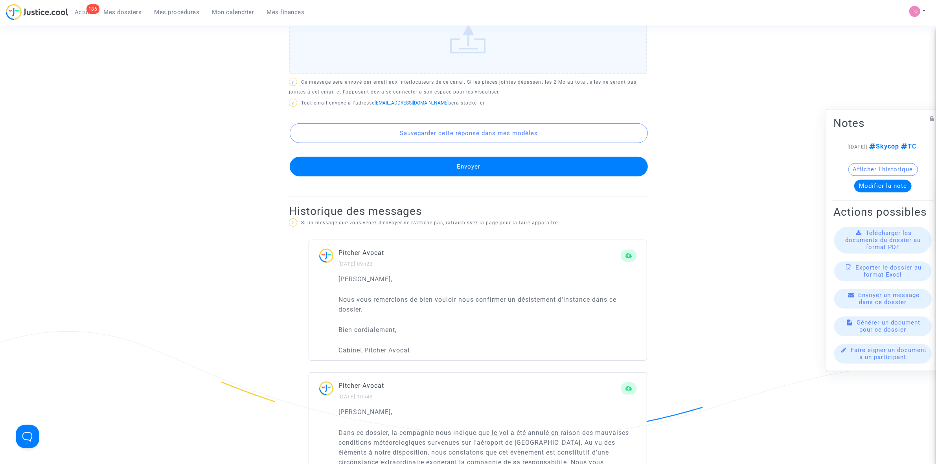
click at [400, 169] on button "Envoyer" at bounding box center [469, 167] width 358 height 20
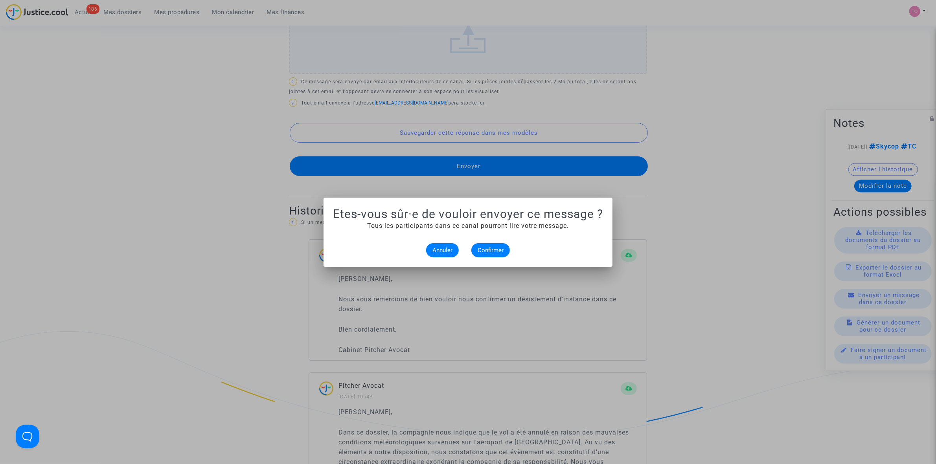
scroll to position [0, 0]
click at [495, 250] on span "Confirmer" at bounding box center [491, 250] width 26 height 7
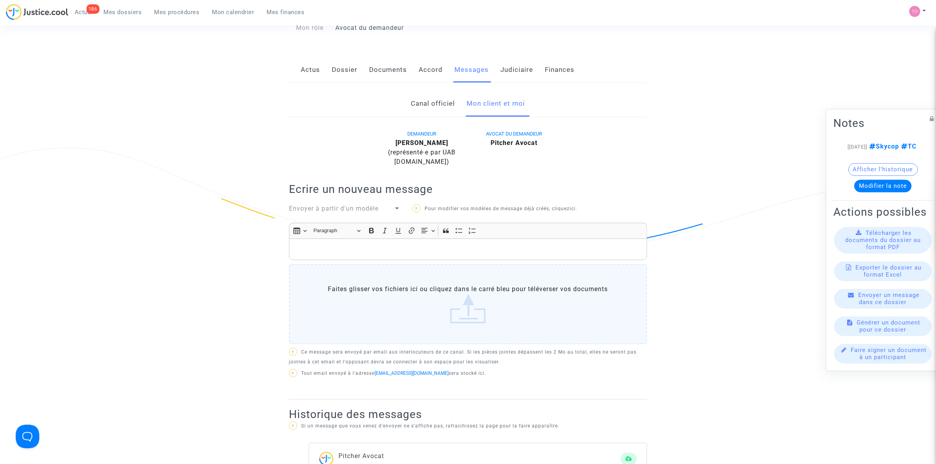
scroll to position [98, 0]
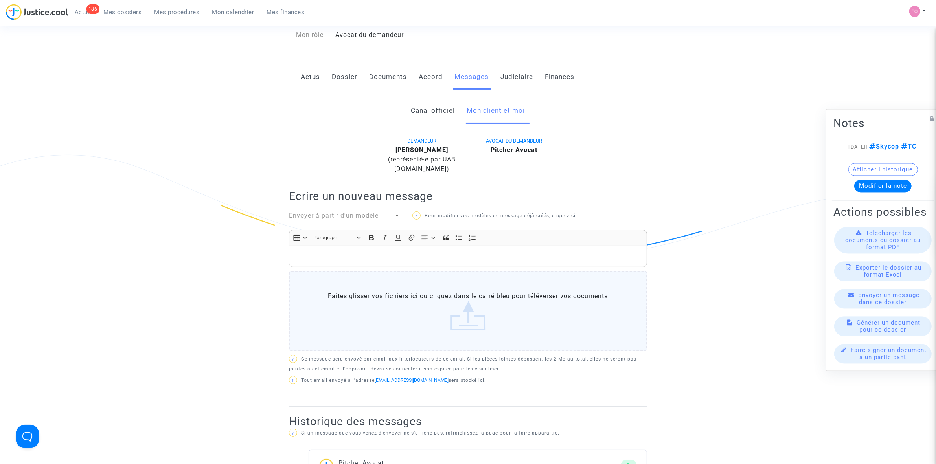
click at [510, 78] on link "Judiciaire" at bounding box center [517, 77] width 33 height 26
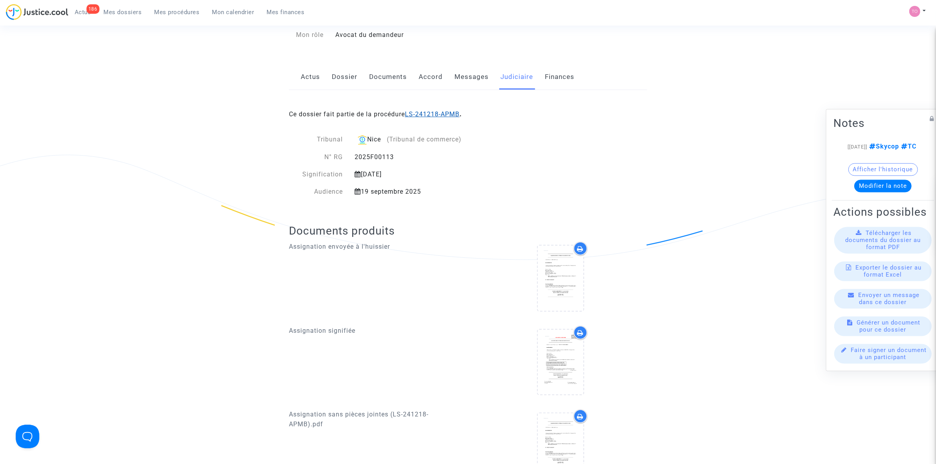
drag, startPoint x: 435, startPoint y: 111, endPoint x: 437, endPoint y: 115, distance: 4.9
